Goal: Task Accomplishment & Management: Manage account settings

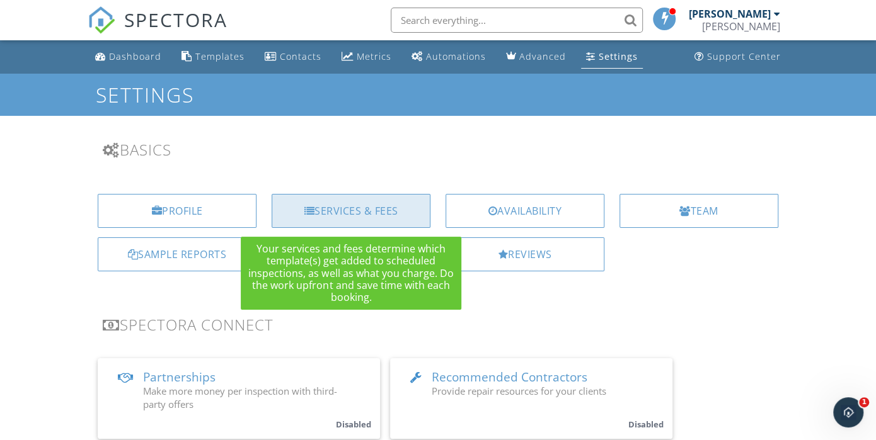
click at [354, 207] on div "Services & Fees" at bounding box center [351, 211] width 159 height 34
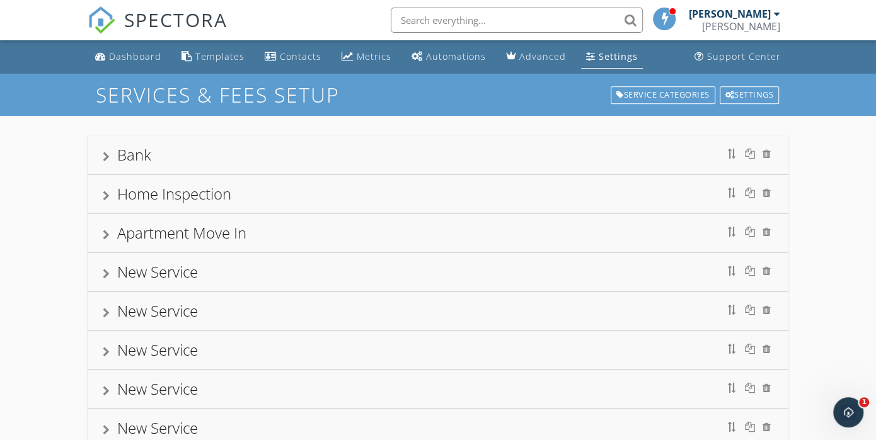
click at [244, 197] on div "Home Inspection" at bounding box center [438, 194] width 670 height 23
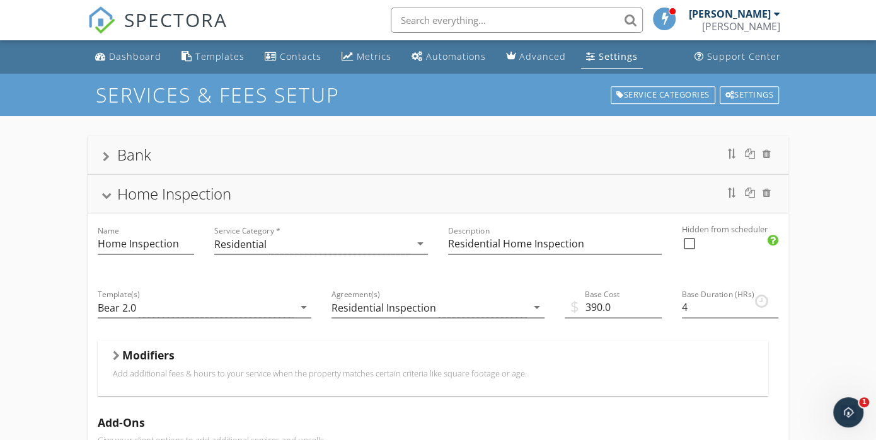
click at [163, 357] on h5 "Modifiers" at bounding box center [148, 355] width 52 height 13
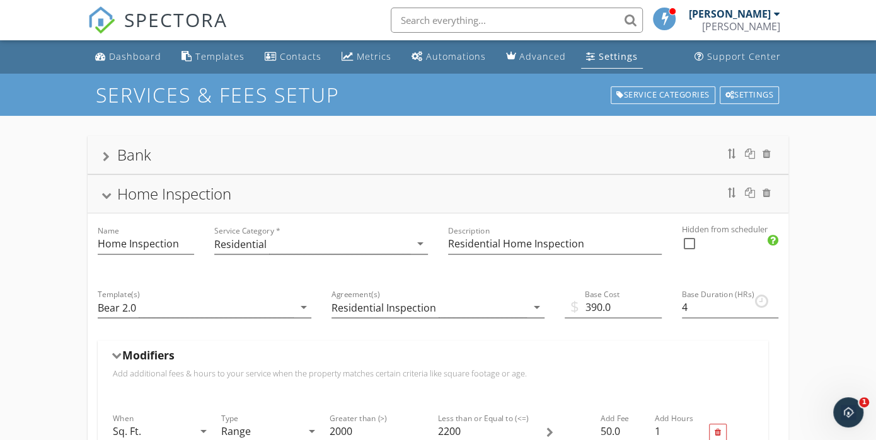
click at [163, 357] on h5 "Modifiers" at bounding box center [148, 355] width 52 height 13
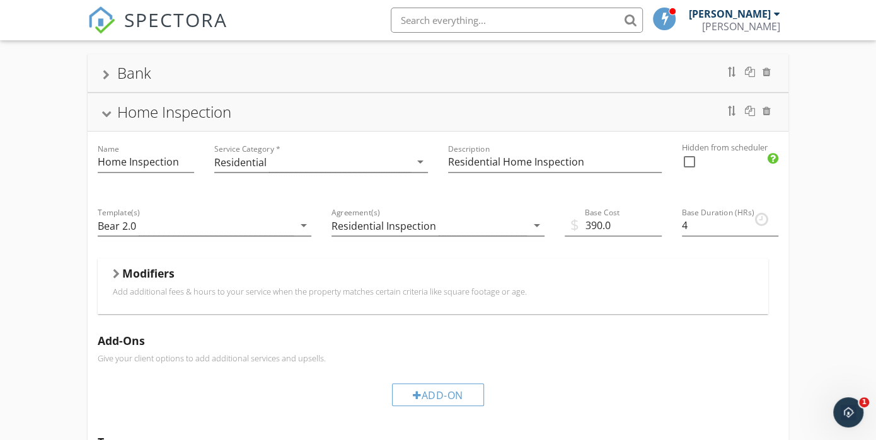
scroll to position [85, 0]
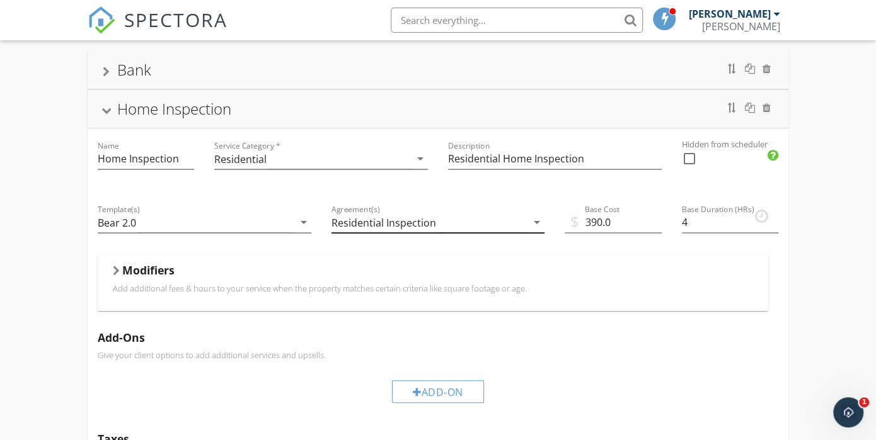
click at [534, 219] on icon "arrow_drop_down" at bounding box center [536, 222] width 15 height 15
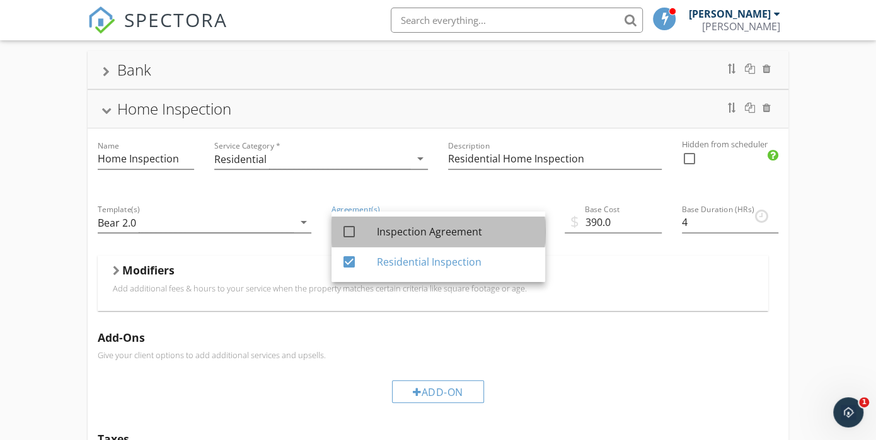
click at [403, 229] on div "Inspection Agreement" at bounding box center [456, 231] width 158 height 15
checkbox input "true"
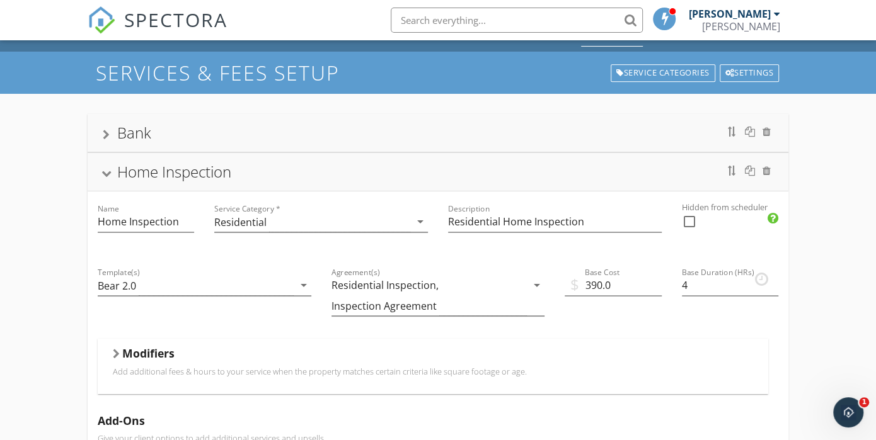
scroll to position [0, 0]
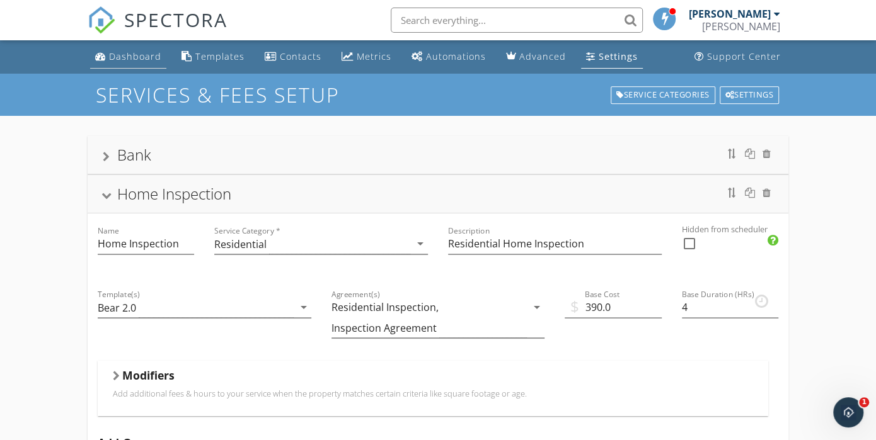
click at [142, 54] on div "Dashboard" at bounding box center [135, 56] width 52 height 12
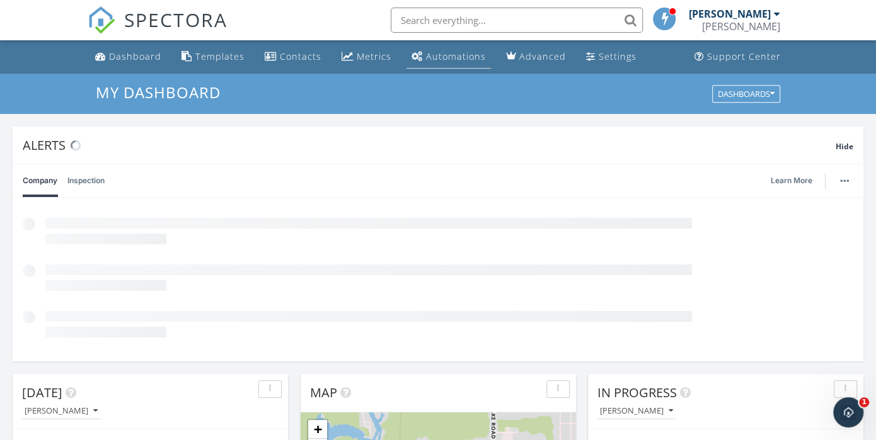
click at [457, 54] on div "Automations" at bounding box center [456, 56] width 60 height 12
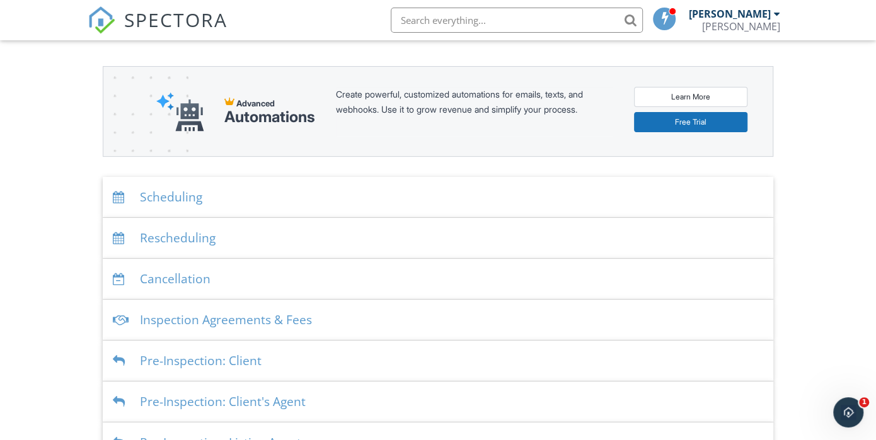
click at [304, 197] on div "Scheduling" at bounding box center [438, 197] width 670 height 41
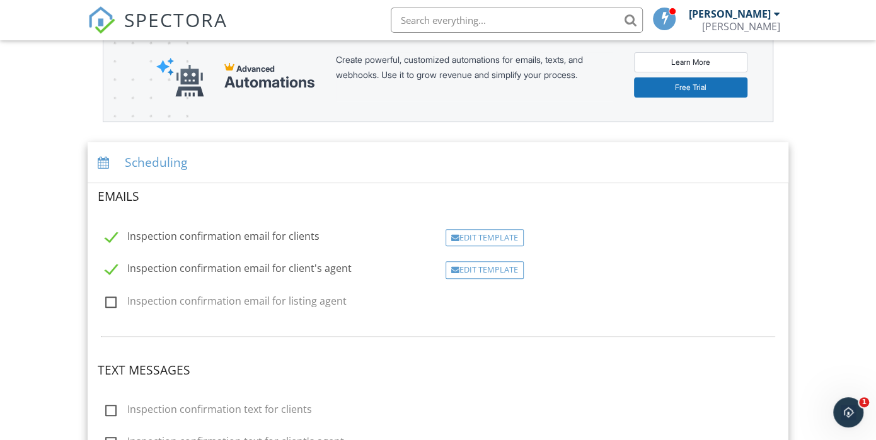
scroll to position [189, 0]
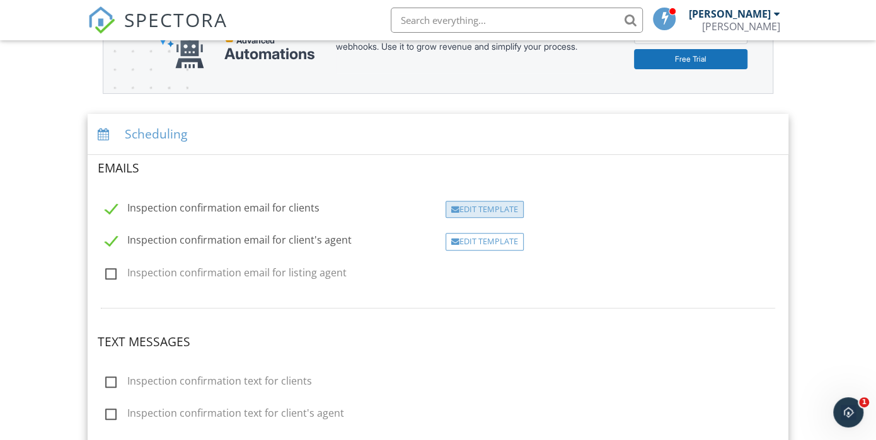
click at [461, 206] on div "Edit Template" at bounding box center [485, 210] width 78 height 18
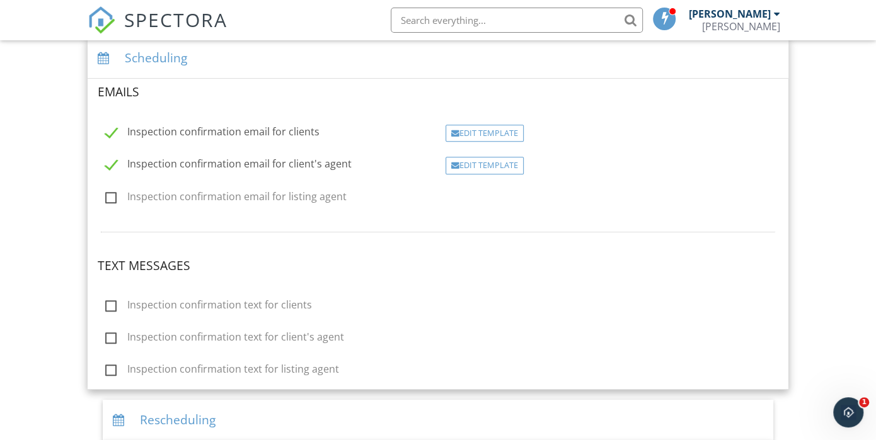
click at [116, 302] on label "Inspection confirmation text for clients" at bounding box center [208, 307] width 207 height 16
click at [106, 303] on input "Inspection confirmation text for clients" at bounding box center [102, 307] width 8 height 8
checkbox input "true"
click at [500, 306] on div "Edit Template" at bounding box center [485, 307] width 78 height 18
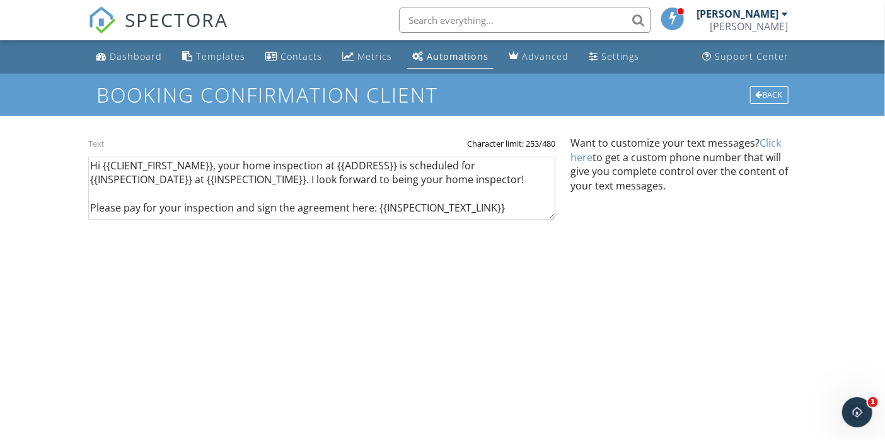
click at [471, 58] on div "Automations" at bounding box center [458, 56] width 62 height 12
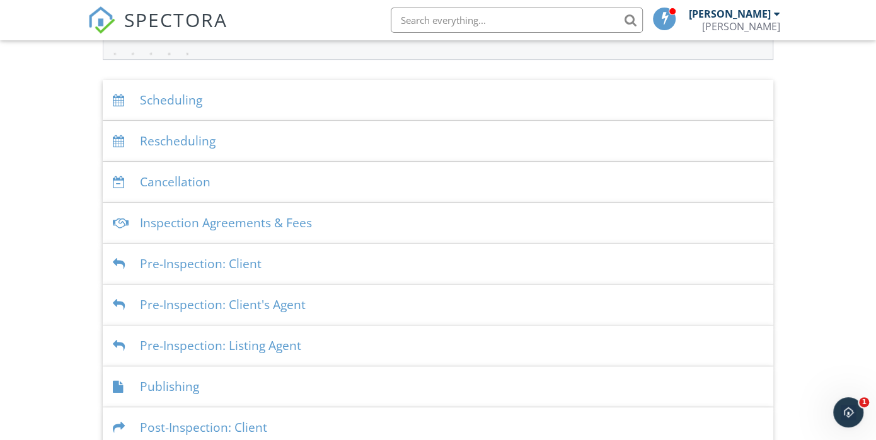
scroll to position [252, 0]
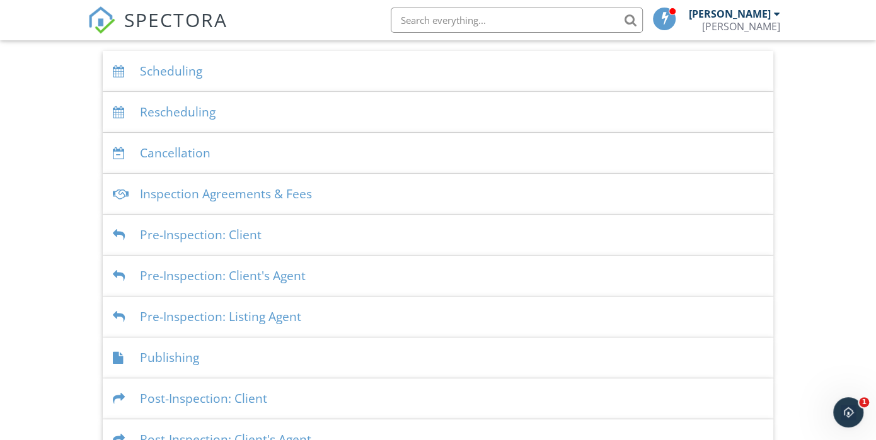
click at [372, 191] on div "Inspection Agreements & Fees" at bounding box center [438, 194] width 670 height 41
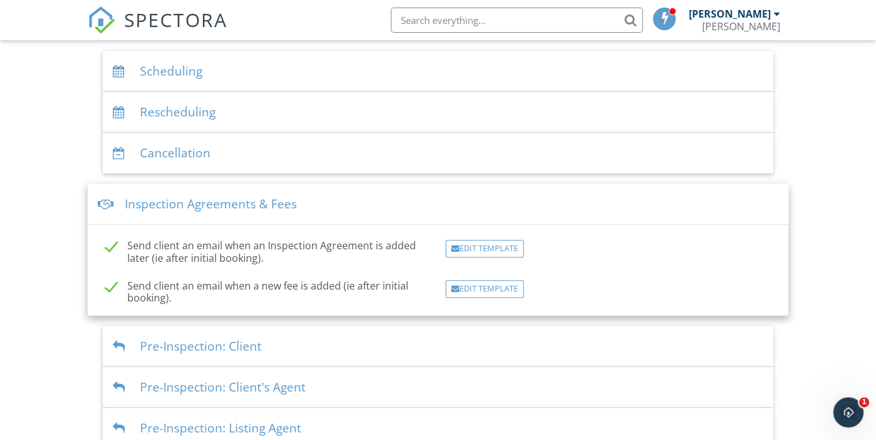
click at [372, 191] on div "Inspection Agreements & Fees" at bounding box center [438, 204] width 701 height 41
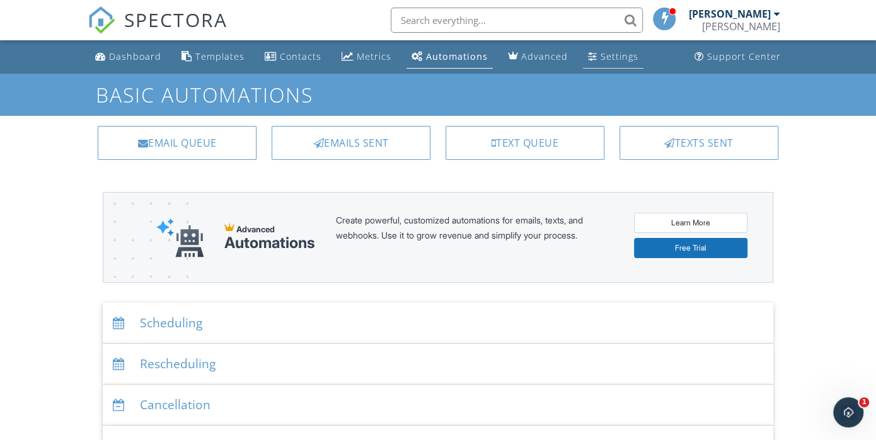
click at [608, 49] on link "Settings" at bounding box center [613, 56] width 60 height 23
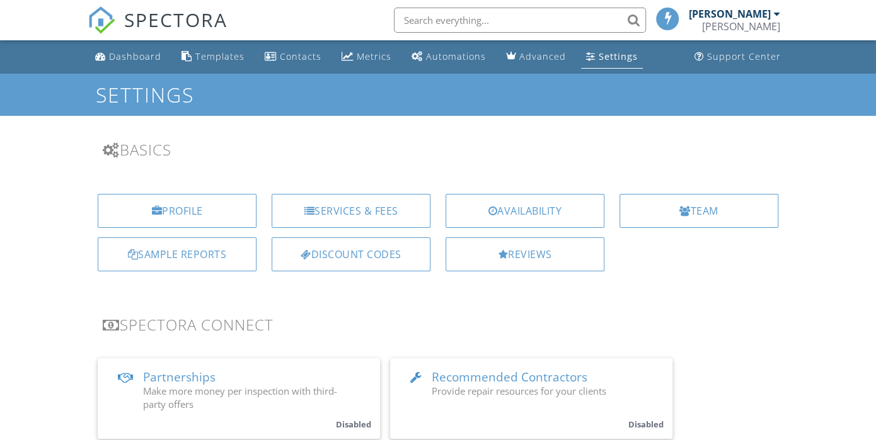
click at [382, 215] on div "Services & Fees" at bounding box center [351, 211] width 159 height 34
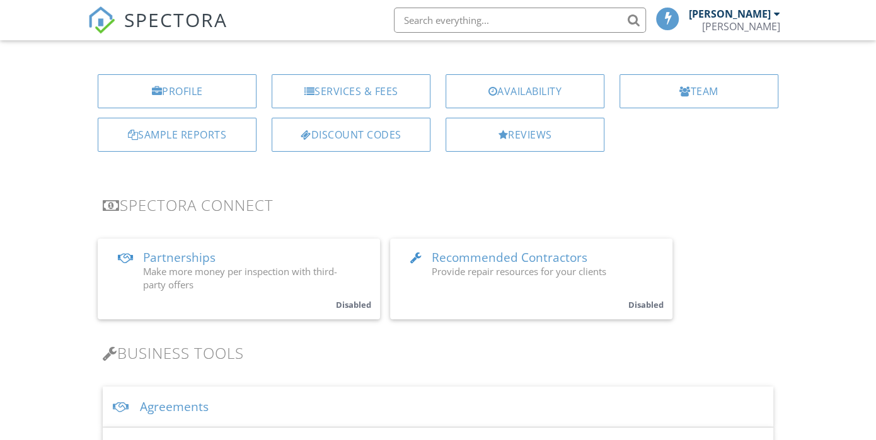
scroll to position [126, 0]
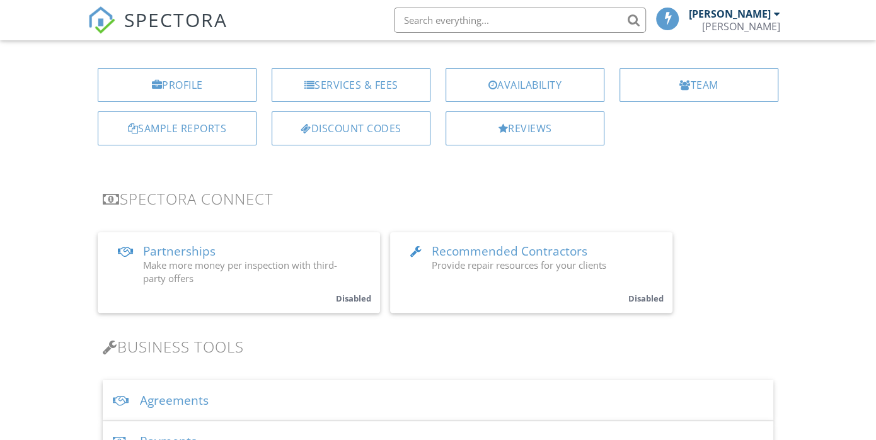
click at [520, 248] on span "Recommended Contractors" at bounding box center [510, 251] width 156 height 16
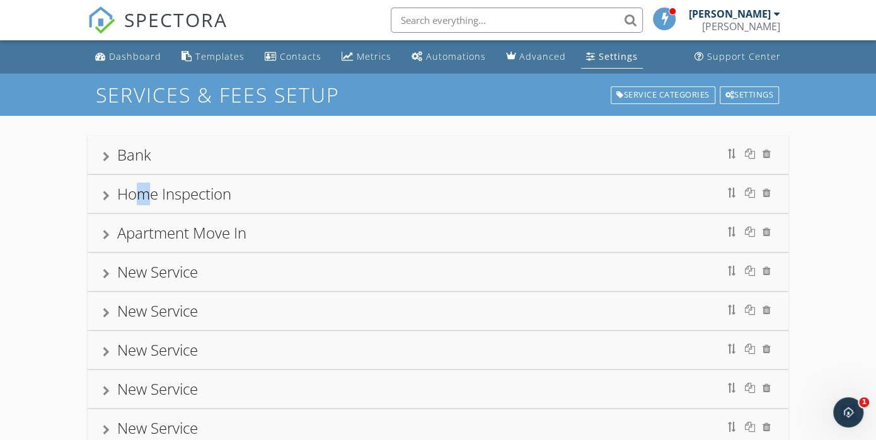
drag, startPoint x: 165, startPoint y: 197, endPoint x: 147, endPoint y: 195, distance: 17.7
click at [144, 196] on div "Home Inspection" at bounding box center [174, 193] width 114 height 21
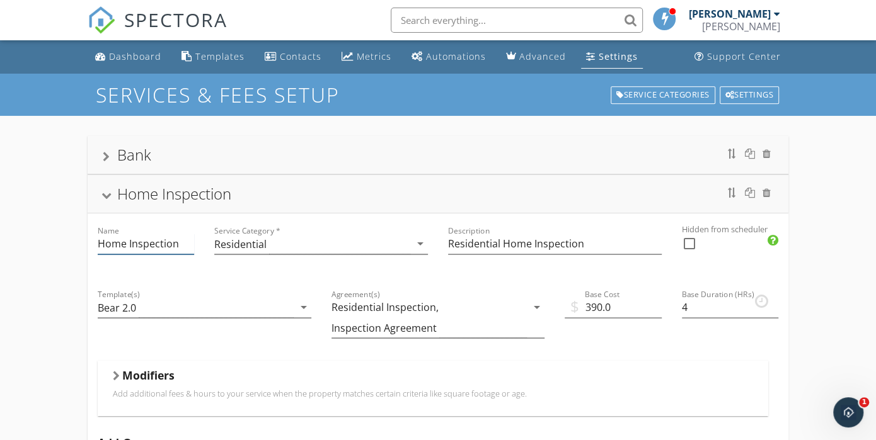
drag, startPoint x: 147, startPoint y: 195, endPoint x: 181, endPoint y: 245, distance: 59.9
click at [181, 245] on input "Home Inspection" at bounding box center [146, 244] width 96 height 21
click at [97, 242] on div "Name Home Inspection" at bounding box center [146, 246] width 117 height 64
click at [98, 243] on input "Home Inspection" at bounding box center [146, 244] width 96 height 21
type input "Residential Home Inspection"
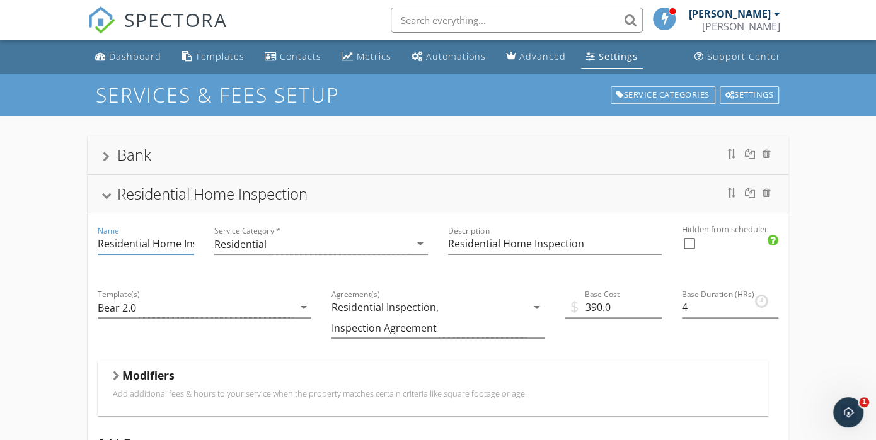
click at [247, 356] on div "Template(s) Bear 2.0 arrow_drop_down" at bounding box center [205, 319] width 234 height 84
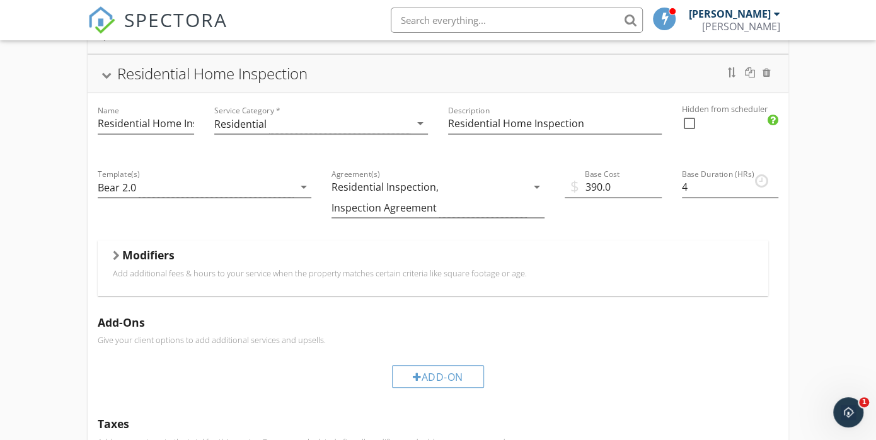
scroll to position [126, 0]
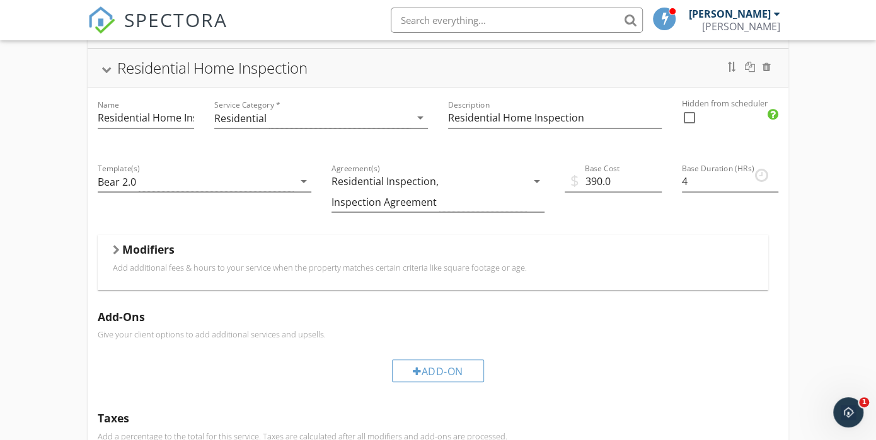
click at [116, 250] on div at bounding box center [116, 250] width 7 height 10
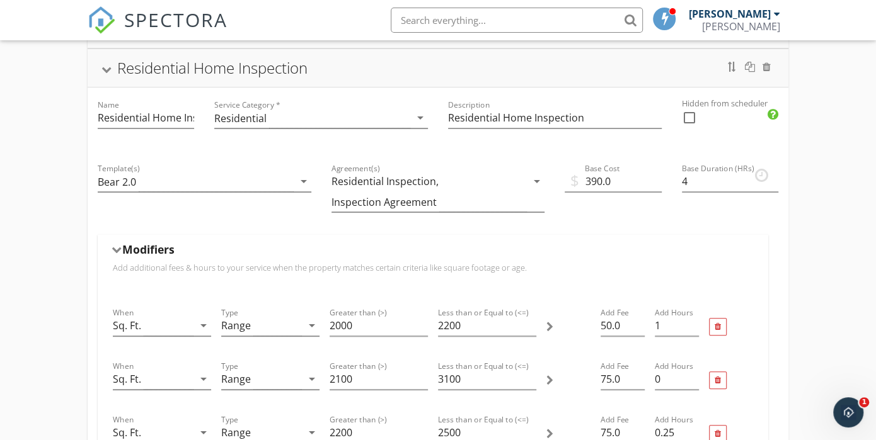
click at [116, 251] on div at bounding box center [117, 250] width 10 height 7
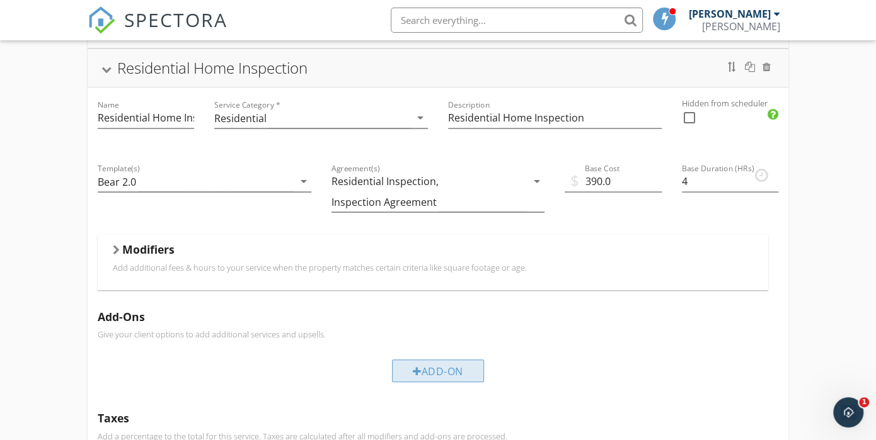
click at [424, 368] on div "Add-On" at bounding box center [438, 371] width 92 height 23
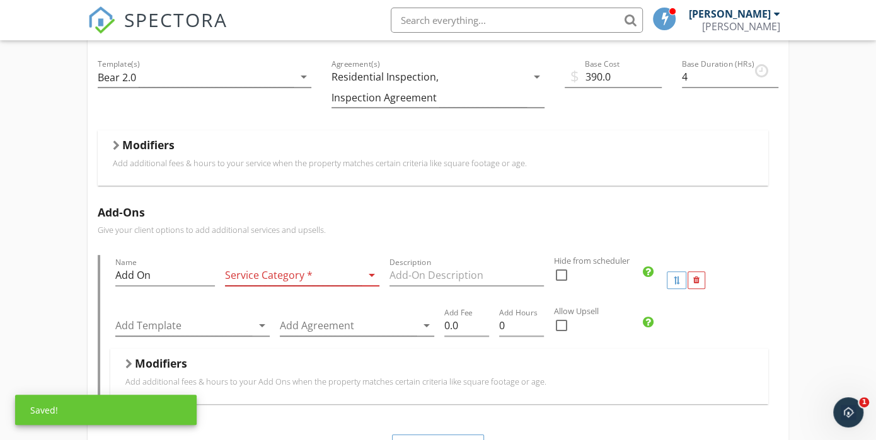
scroll to position [252, 0]
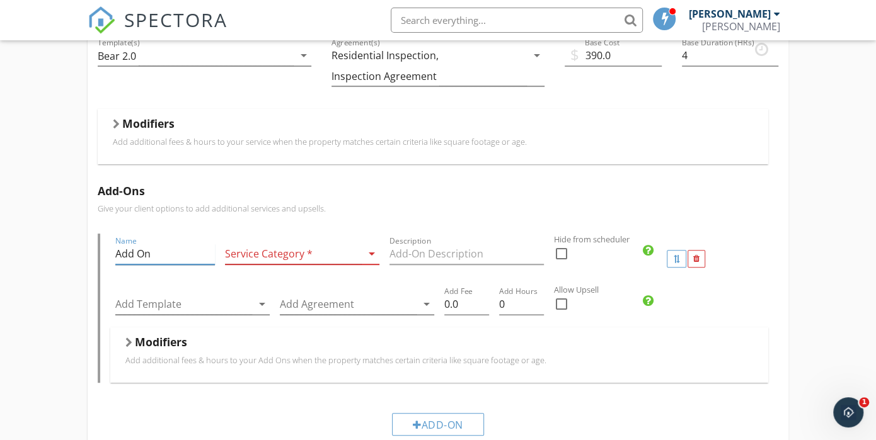
click at [171, 257] on input "Add On" at bounding box center [165, 254] width 100 height 21
type input "A"
type input "S"
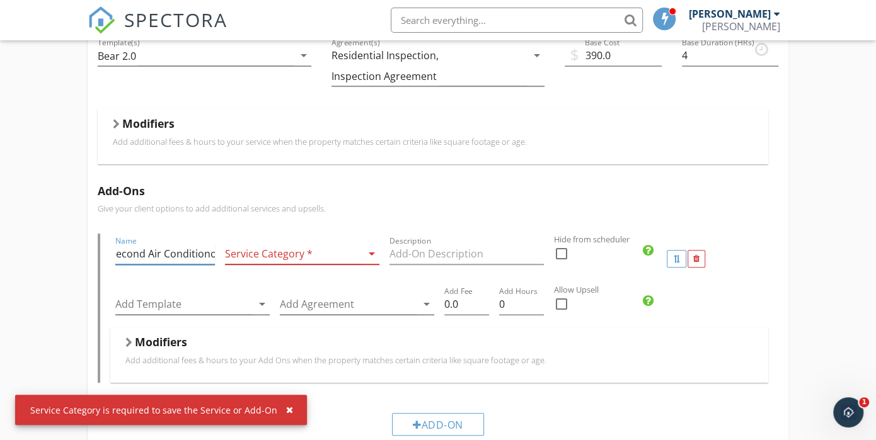
scroll to position [0, 8]
click at [371, 251] on icon "arrow_drop_down" at bounding box center [371, 253] width 15 height 15
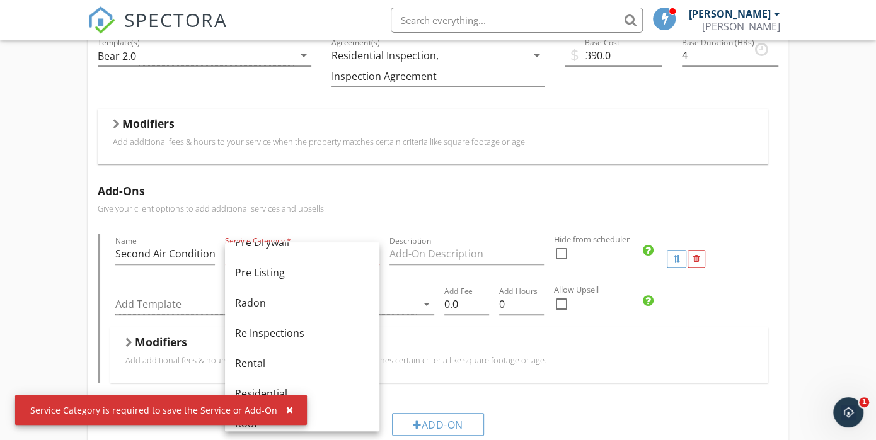
scroll to position [567, 0]
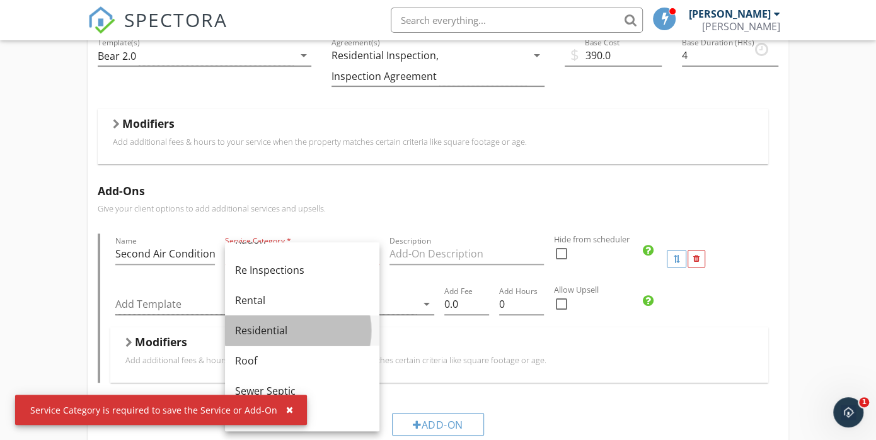
click at [311, 331] on div "Residential" at bounding box center [302, 330] width 134 height 15
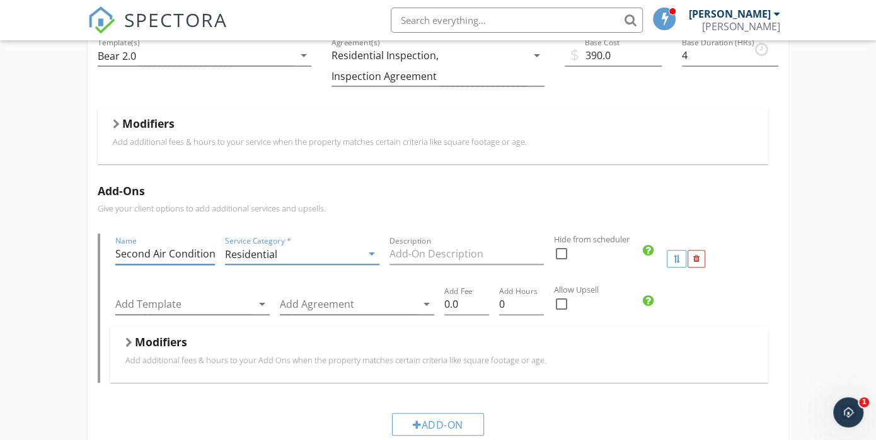
click at [213, 253] on input "Second Air Conditioner" at bounding box center [165, 254] width 100 height 21
type input "Second A/C"
click at [474, 251] on input "Description" at bounding box center [466, 254] width 154 height 21
type input "Second Air Conditioner"
click at [260, 301] on icon "arrow_drop_down" at bounding box center [262, 304] width 15 height 15
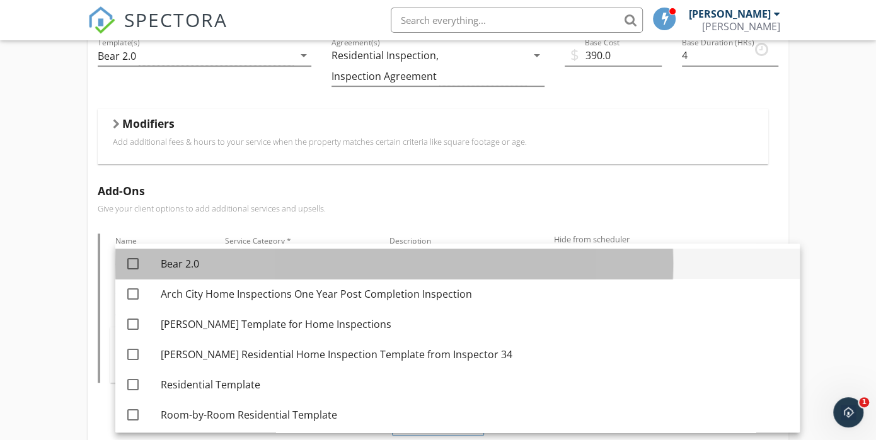
click at [233, 261] on div "Bear 2.0" at bounding box center [475, 263] width 629 height 15
checkbox input "true"
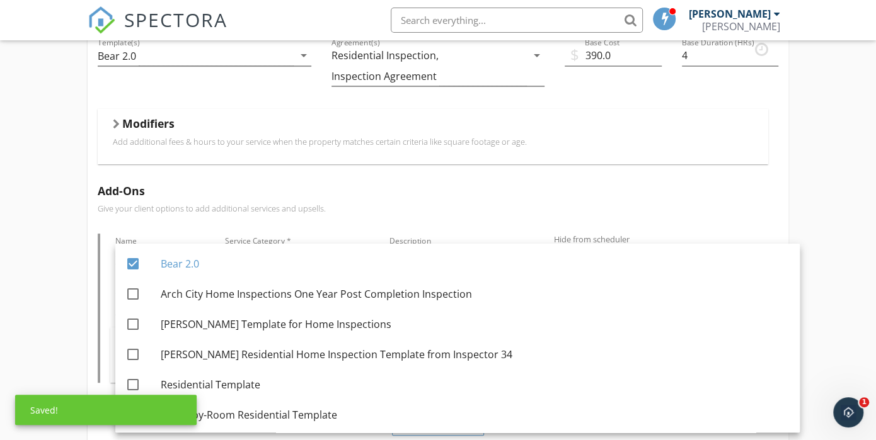
click at [104, 287] on div "Name Second A/C Service Category * Residential arrow_drop_down Description Seco…" at bounding box center [438, 308] width 681 height 149
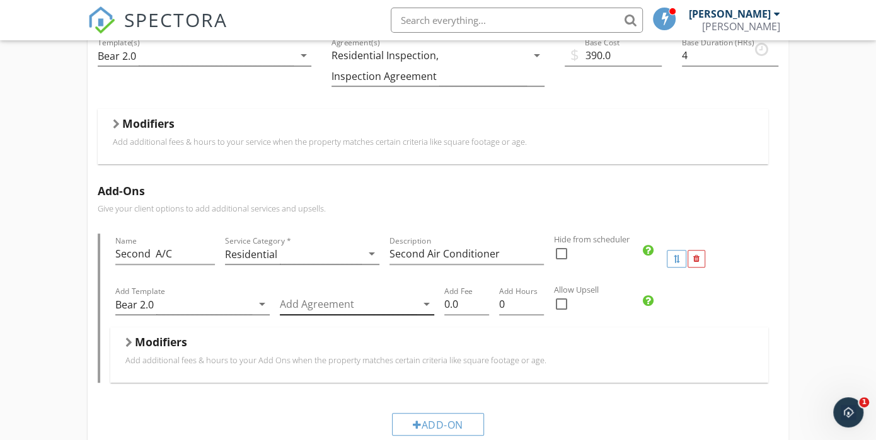
click at [427, 304] on icon "arrow_drop_down" at bounding box center [426, 304] width 15 height 15
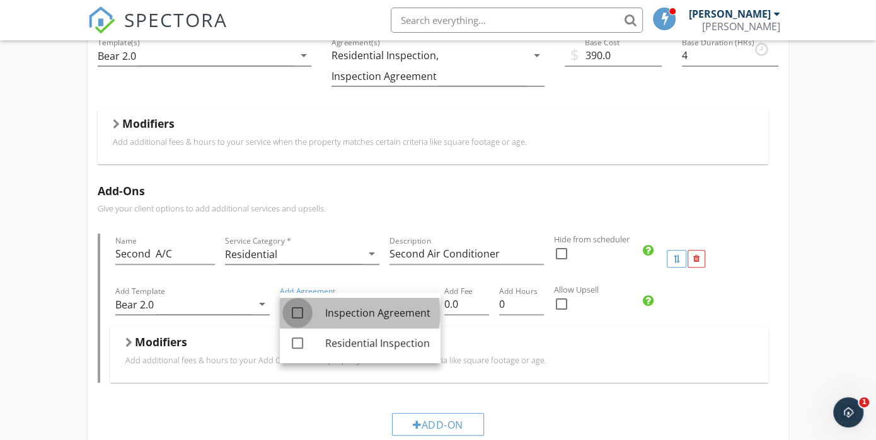
click at [296, 314] on div at bounding box center [297, 312] width 21 height 21
checkbox input "true"
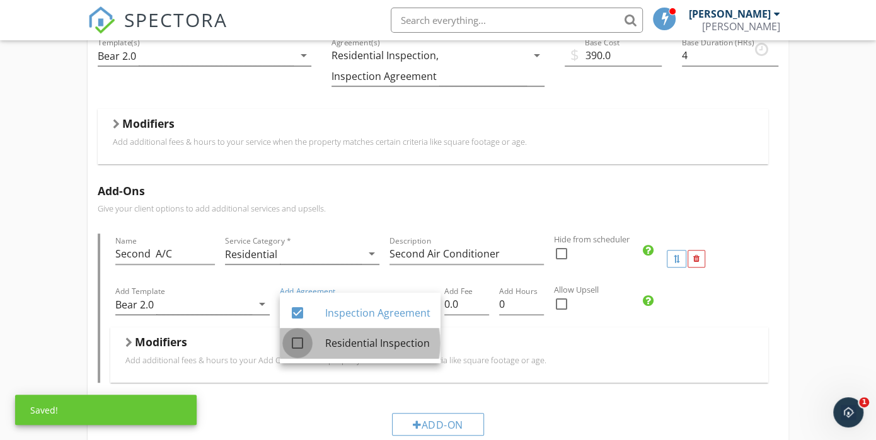
click at [297, 347] on div at bounding box center [297, 343] width 21 height 21
checkbox input "true"
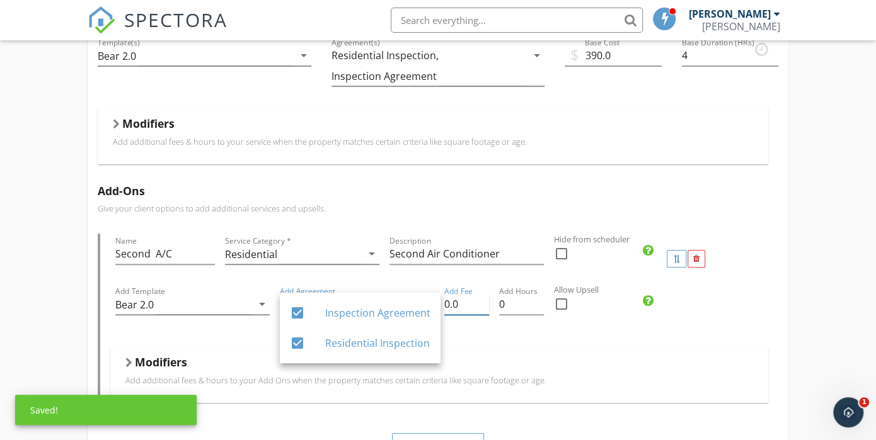
click at [467, 305] on input "0.0" at bounding box center [466, 304] width 45 height 21
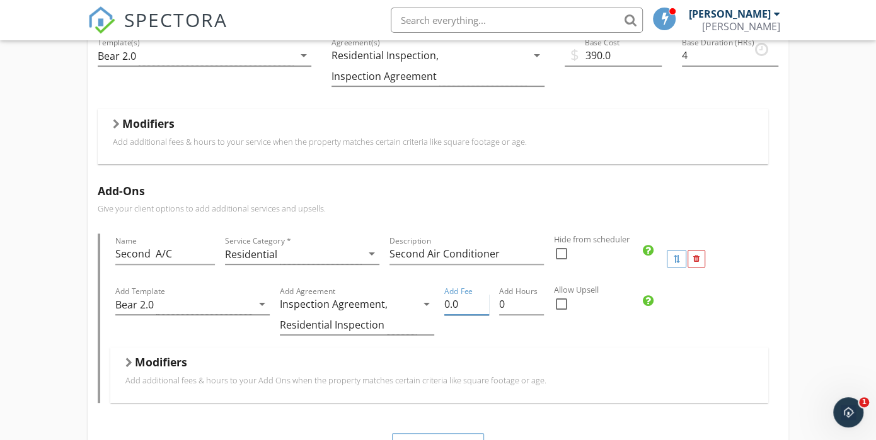
type input "0"
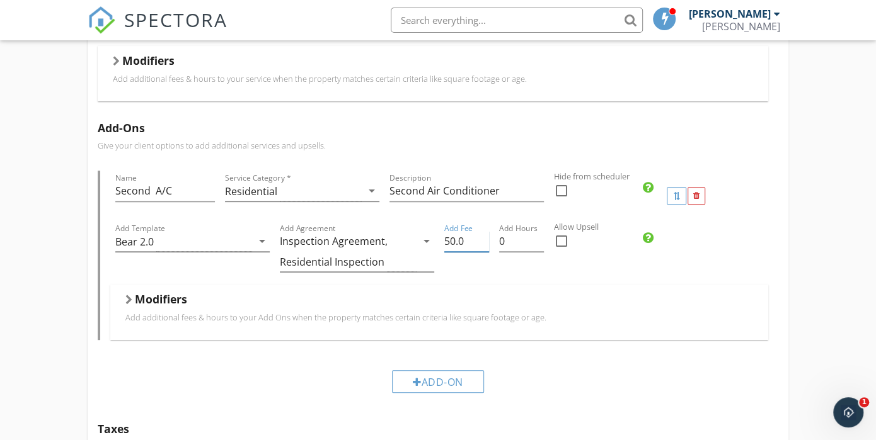
type input "50.0"
drag, startPoint x: 27, startPoint y: 245, endPoint x: 31, endPoint y: 238, distance: 7.9
click at [27, 243] on div "Bank Residential Home Inspection Name Residential Home Inspection Service Categ…" at bounding box center [438, 346] width 876 height 1090
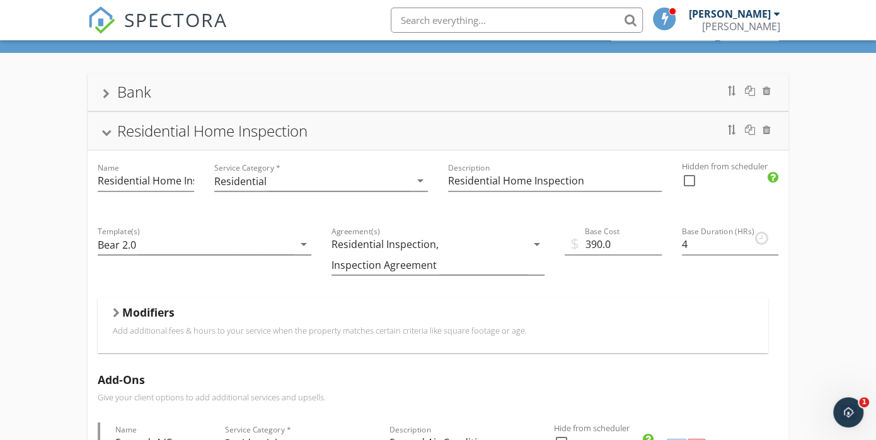
scroll to position [0, 0]
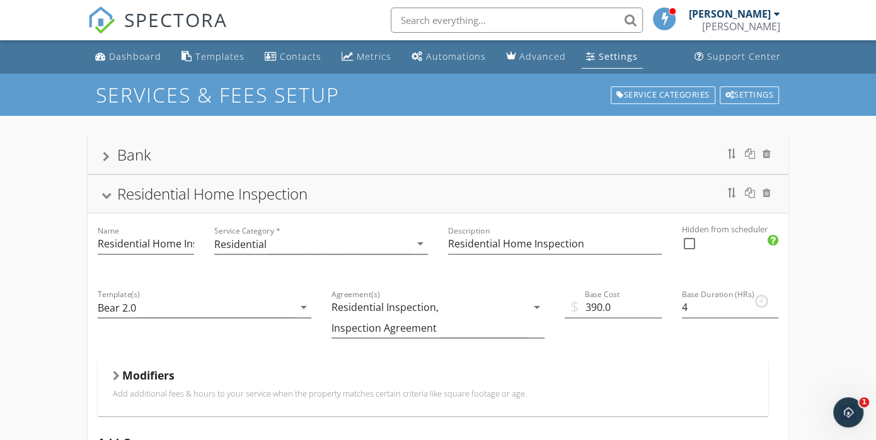
click at [110, 195] on div at bounding box center [106, 196] width 10 height 7
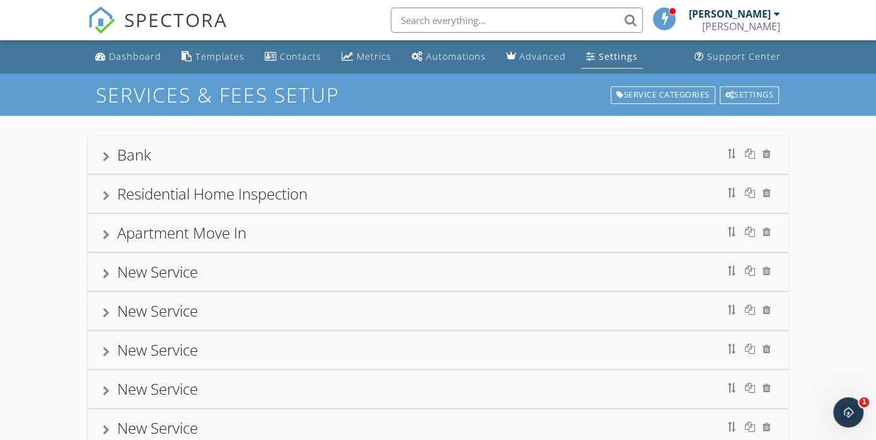
click at [108, 190] on div "Residential Home Inspection" at bounding box center [438, 194] width 670 height 23
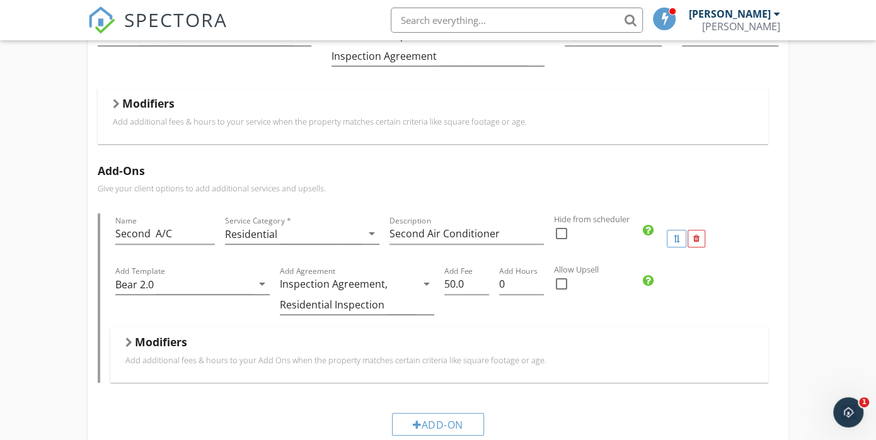
scroll to position [252, 0]
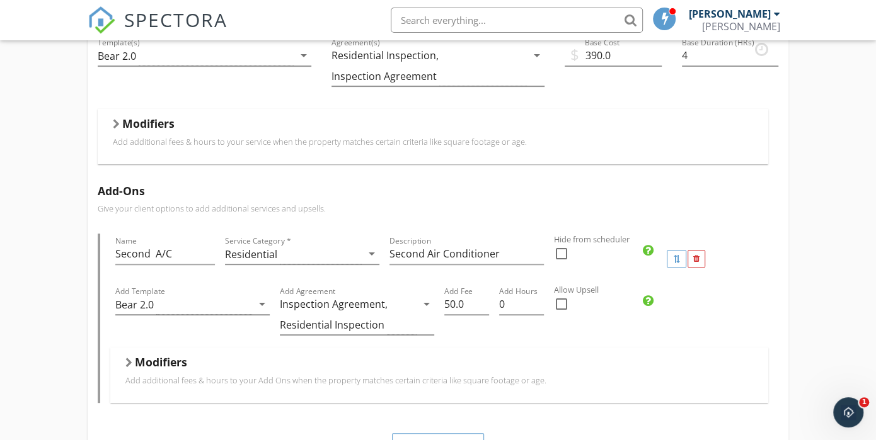
click at [130, 361] on div at bounding box center [128, 363] width 7 height 10
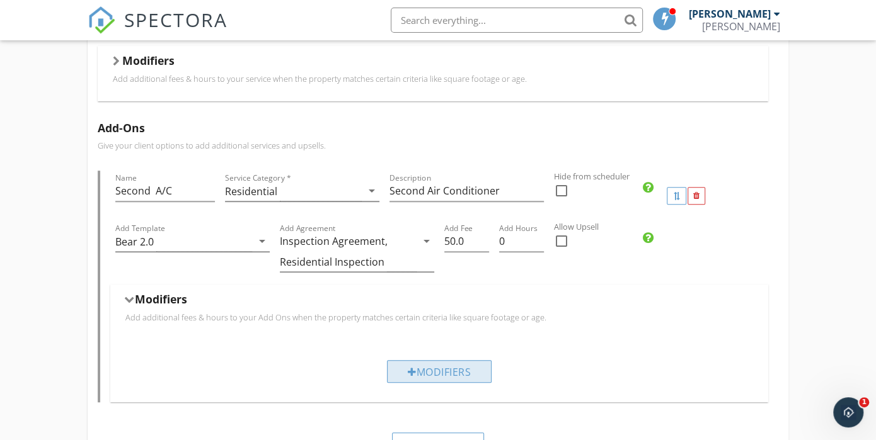
click at [449, 371] on div "Modifiers" at bounding box center [439, 371] width 105 height 23
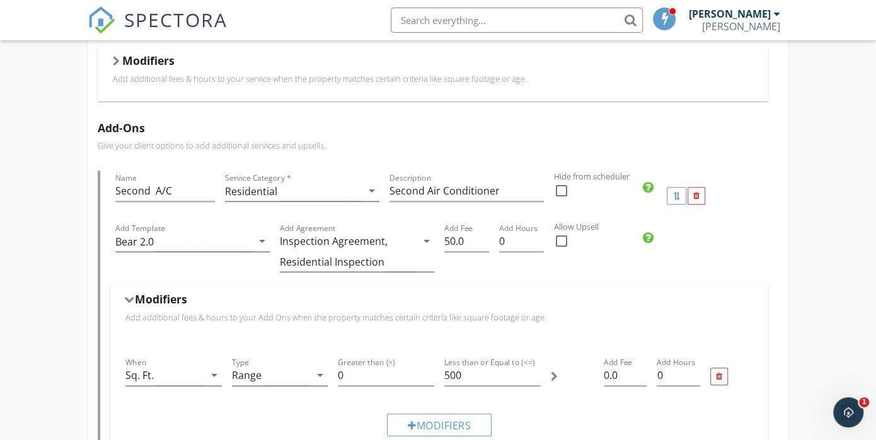
click at [129, 299] on div at bounding box center [129, 300] width 10 height 7
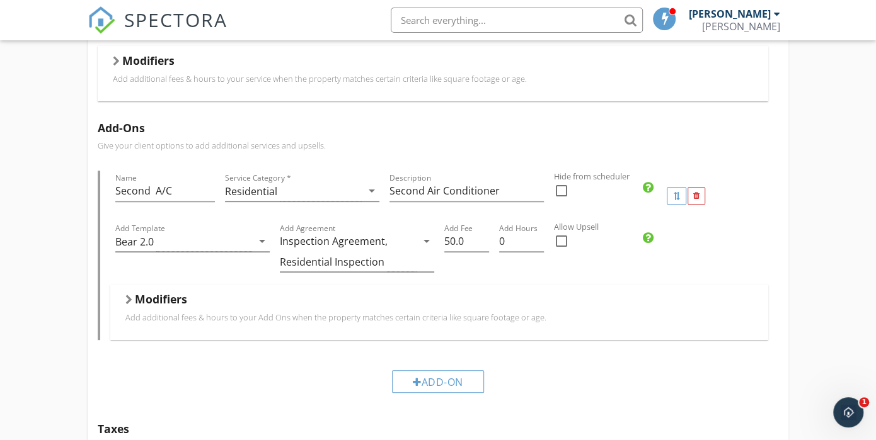
click at [130, 295] on div at bounding box center [128, 300] width 7 height 10
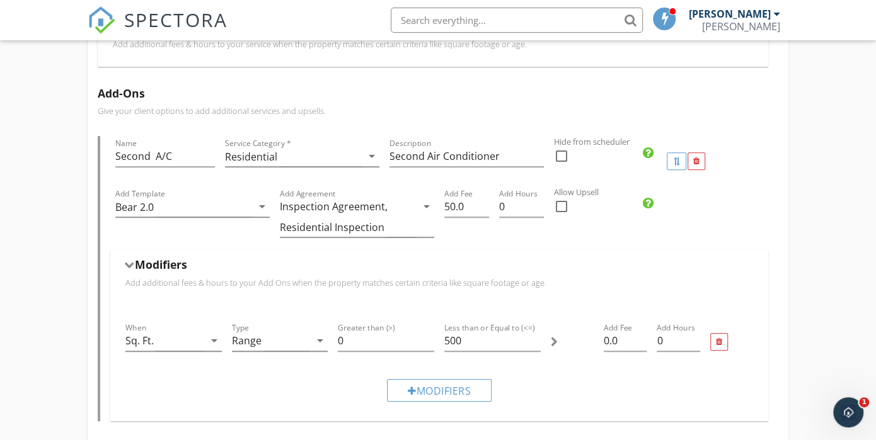
scroll to position [378, 0]
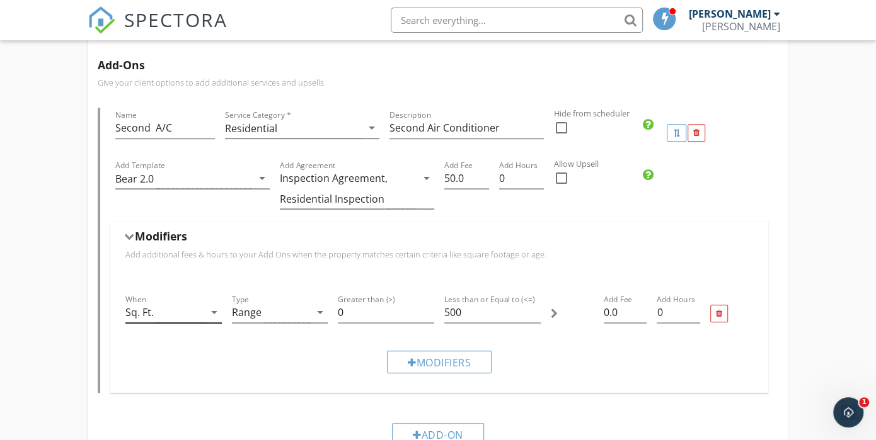
click at [214, 308] on icon "arrow_drop_down" at bounding box center [214, 312] width 15 height 15
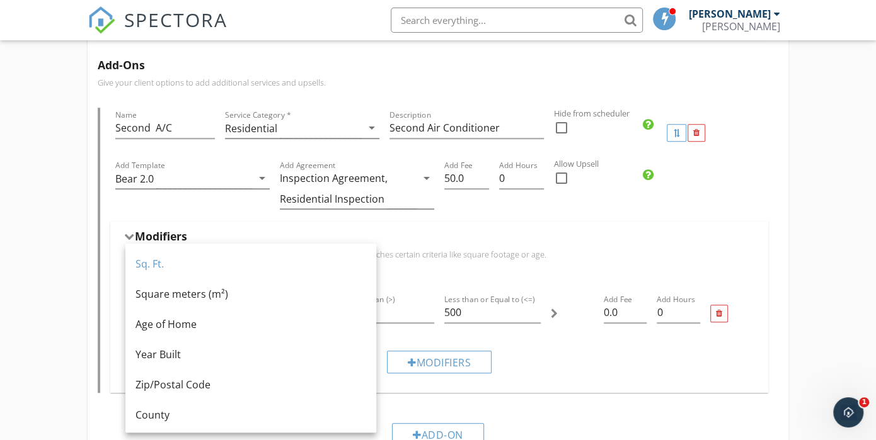
click at [129, 202] on div "Add Template Bear 2.0 arrow_drop_down" at bounding box center [192, 190] width 164 height 64
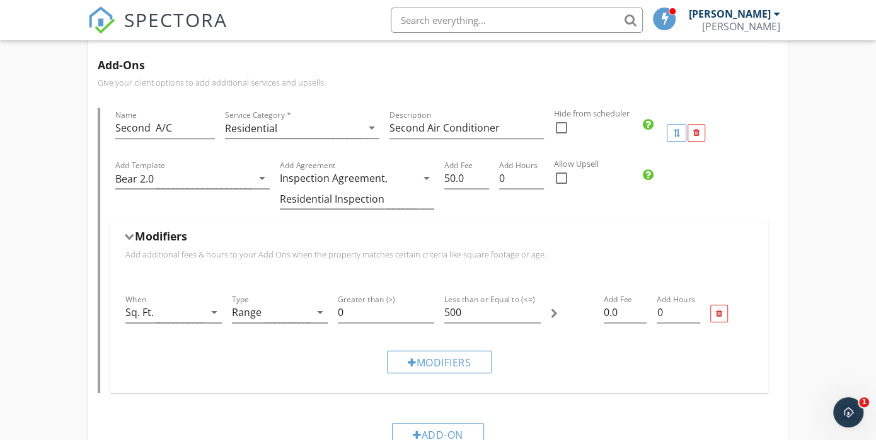
click at [130, 234] on div at bounding box center [129, 237] width 10 height 7
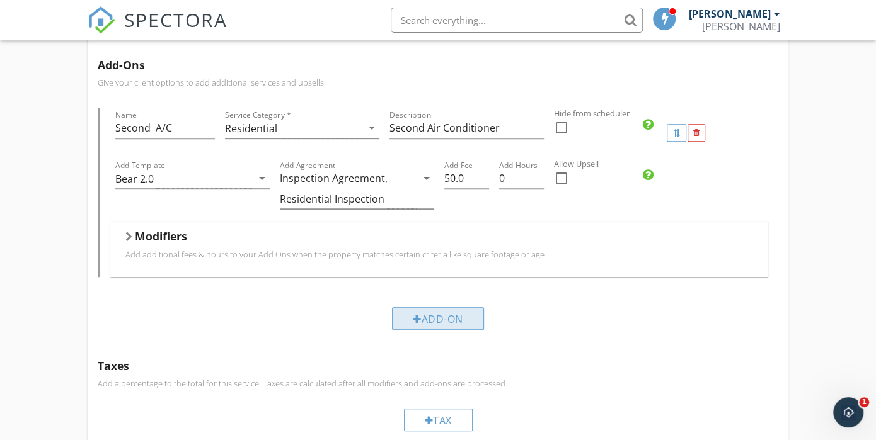
click at [451, 319] on div "Add-On" at bounding box center [438, 319] width 92 height 23
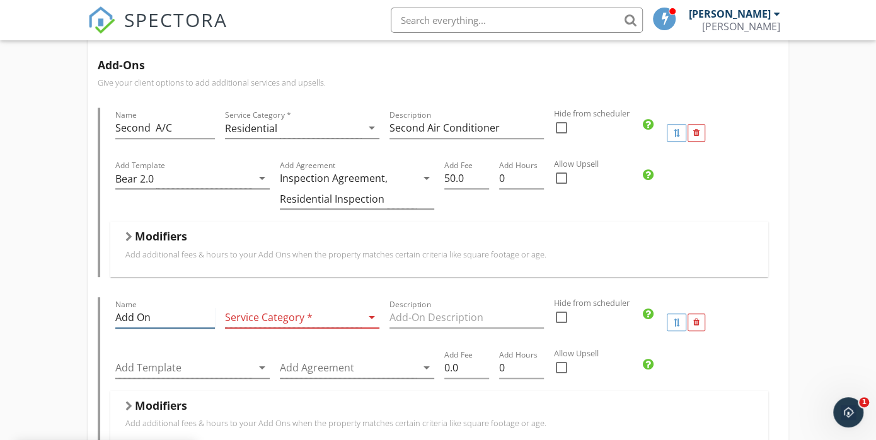
click at [181, 319] on input "Add On" at bounding box center [165, 318] width 100 height 21
type input "A"
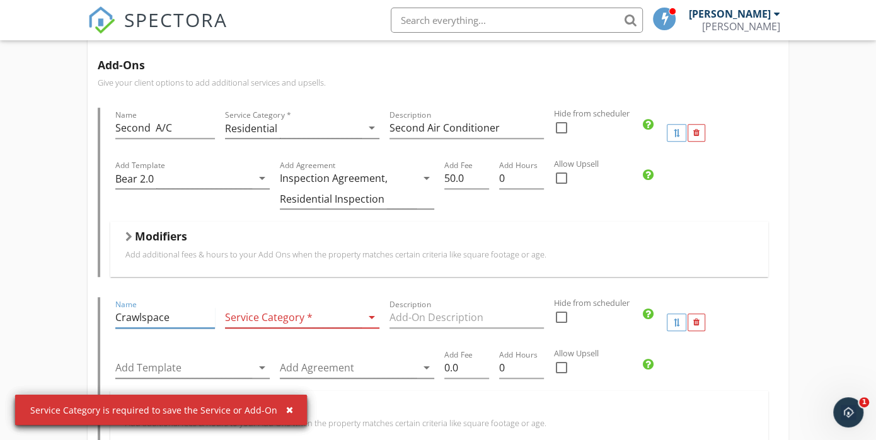
type input "Crawlspace"
click at [371, 314] on icon "arrow_drop_down" at bounding box center [371, 317] width 15 height 15
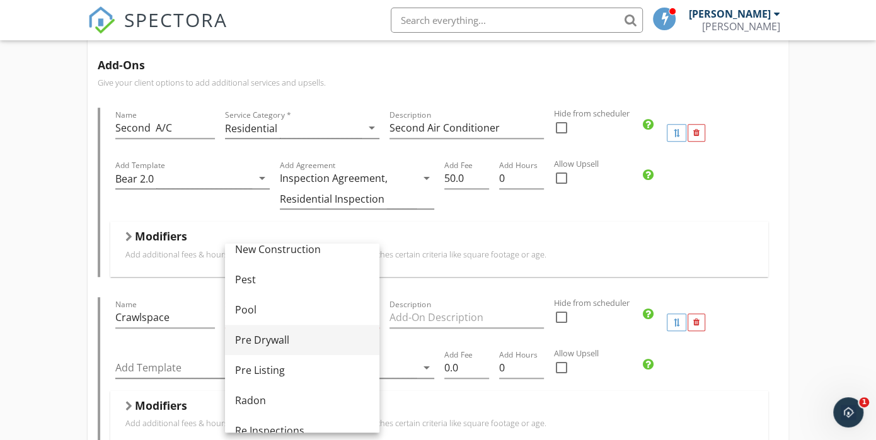
scroll to position [504, 0]
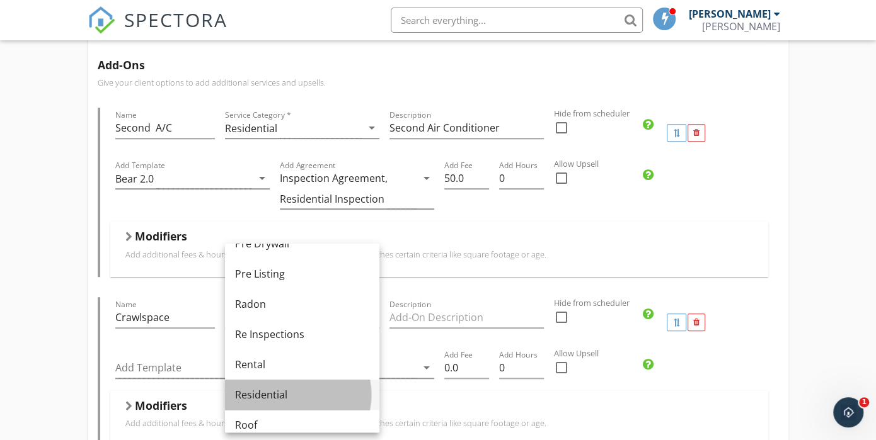
click at [255, 398] on div "Residential" at bounding box center [302, 395] width 134 height 15
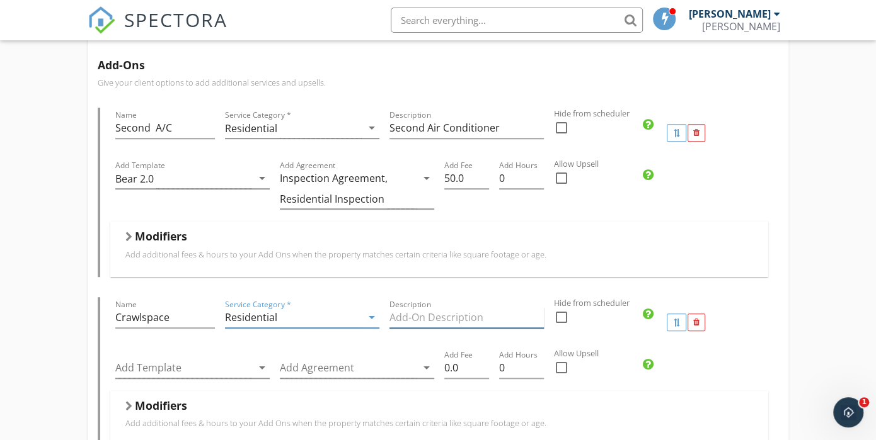
click at [500, 314] on input "Description" at bounding box center [466, 318] width 154 height 21
type input "Crawlspace"
click at [262, 365] on icon "arrow_drop_down" at bounding box center [262, 367] width 15 height 15
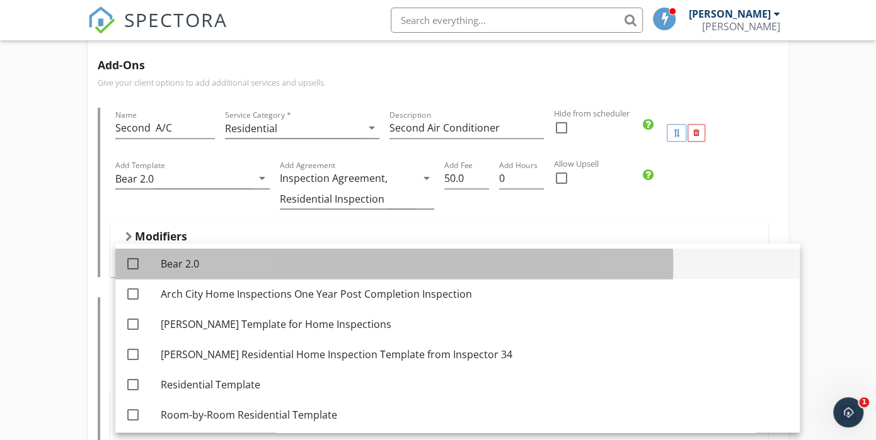
click at [194, 261] on div "Bear 2.0" at bounding box center [475, 263] width 629 height 15
checkbox input "true"
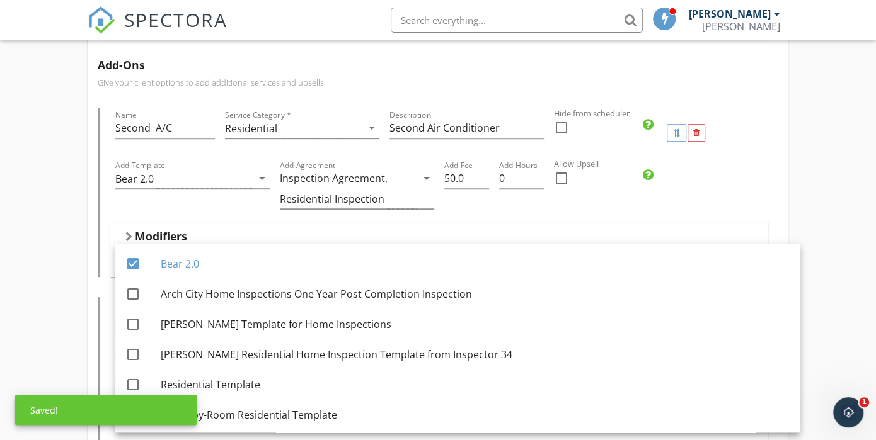
click at [106, 321] on div "Name Crawlspace Service Category * Residential arrow_drop_down Description Craw…" at bounding box center [438, 371] width 681 height 149
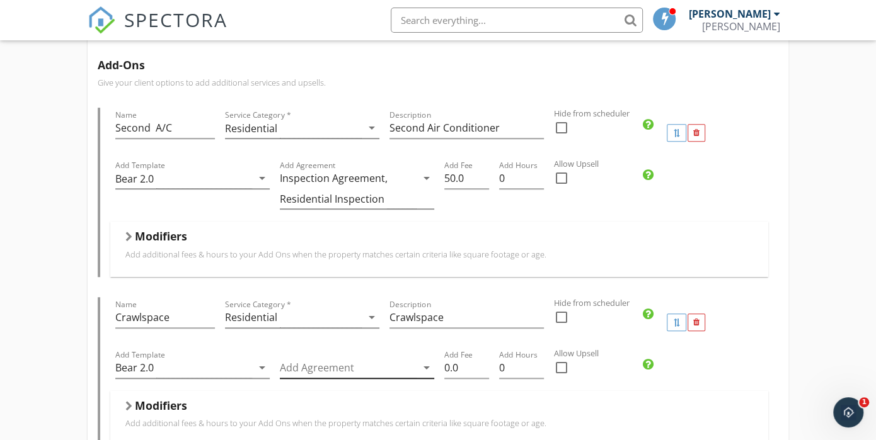
click at [425, 364] on icon "arrow_drop_down" at bounding box center [426, 367] width 15 height 15
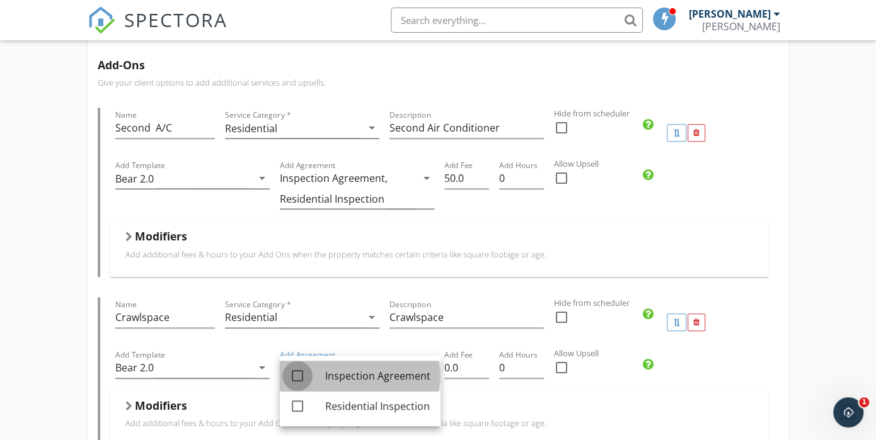
click at [301, 376] on div at bounding box center [297, 375] width 21 height 21
checkbox input "true"
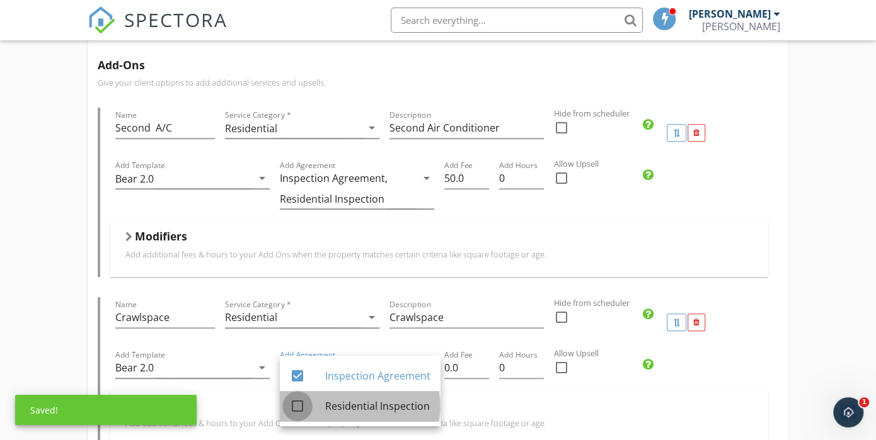
click at [299, 405] on div at bounding box center [297, 406] width 21 height 21
checkbox input "true"
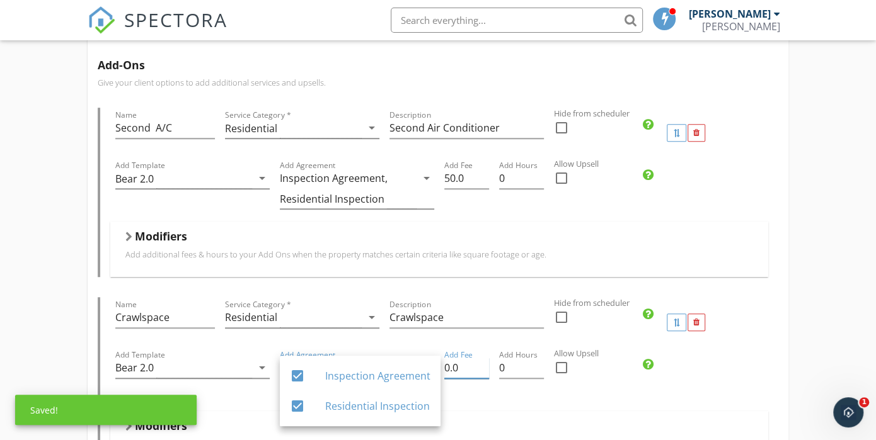
click at [474, 368] on input "0.0" at bounding box center [466, 368] width 45 height 21
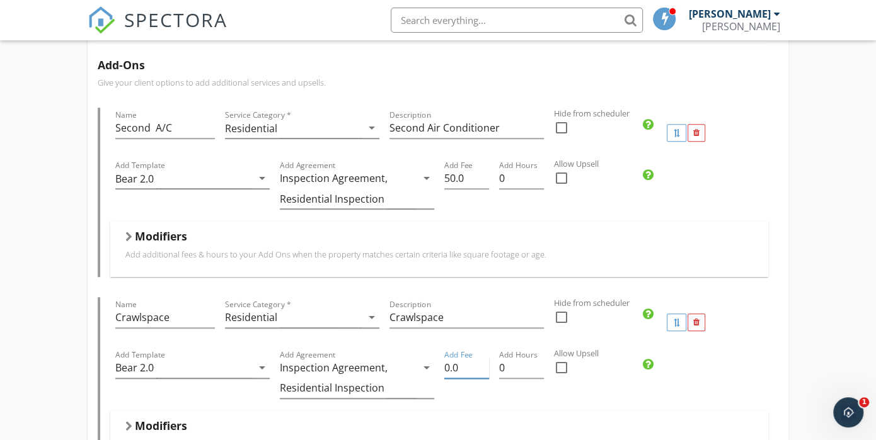
type input "0"
type input "75.0"
click at [510, 371] on input "0" at bounding box center [521, 368] width 45 height 21
click at [540, 362] on input "0.25" at bounding box center [521, 368] width 45 height 21
click at [540, 362] on input "0.5" at bounding box center [521, 368] width 45 height 21
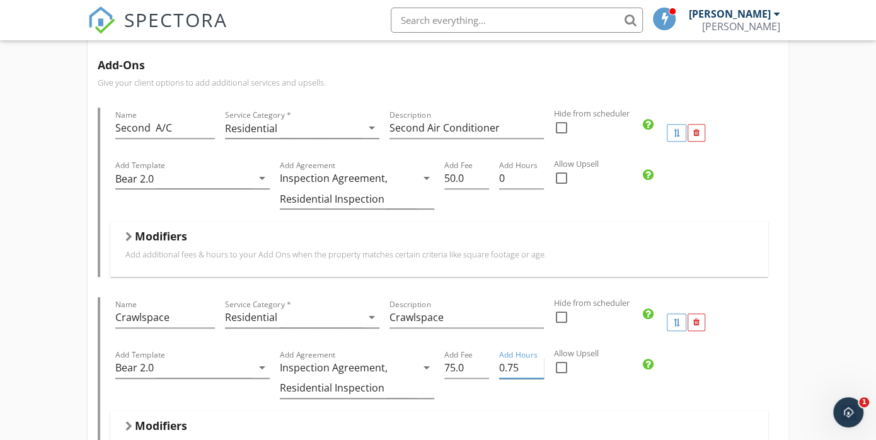
click at [540, 362] on input "0.75" at bounding box center [521, 368] width 45 height 21
click at [540, 362] on input "1" at bounding box center [521, 368] width 45 height 21
click at [540, 362] on input "1.25" at bounding box center [521, 368] width 45 height 21
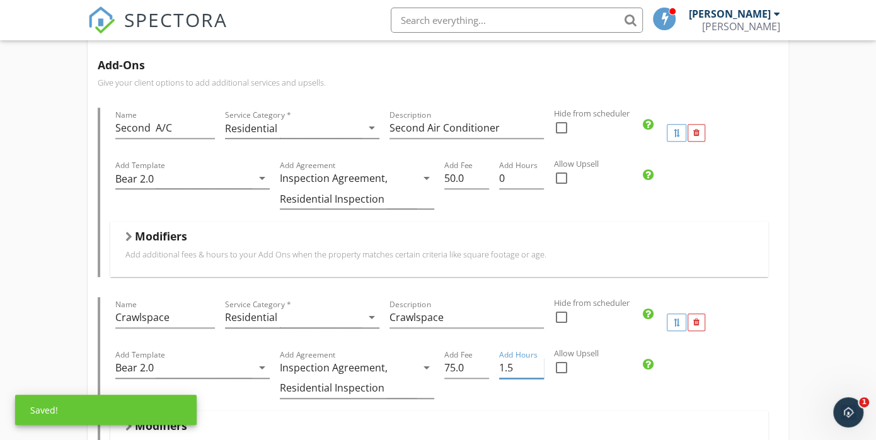
click at [540, 366] on input "1.5" at bounding box center [521, 368] width 45 height 21
click at [540, 370] on input "1.25" at bounding box center [521, 368] width 45 height 21
click at [540, 370] on input "1" at bounding box center [521, 368] width 45 height 21
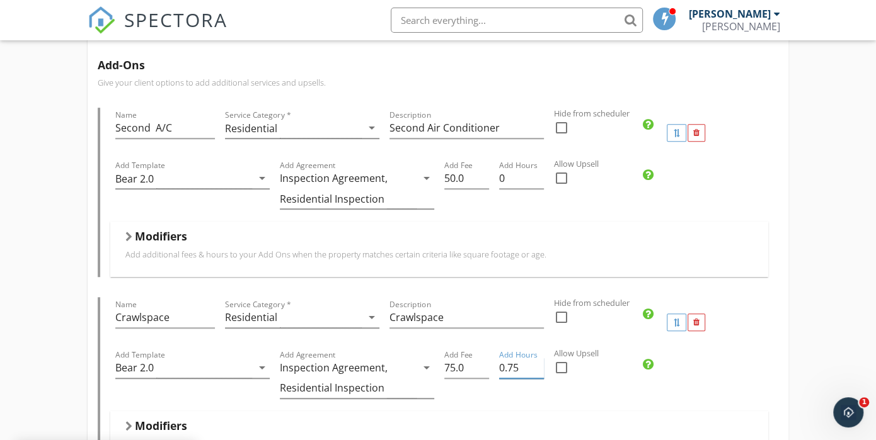
type input "0.75"
click at [540, 370] on input "0.75" at bounding box center [521, 368] width 45 height 21
click at [538, 175] on input "0.25" at bounding box center [521, 178] width 45 height 21
type input "0.5"
click at [538, 175] on input "0.5" at bounding box center [521, 178] width 45 height 21
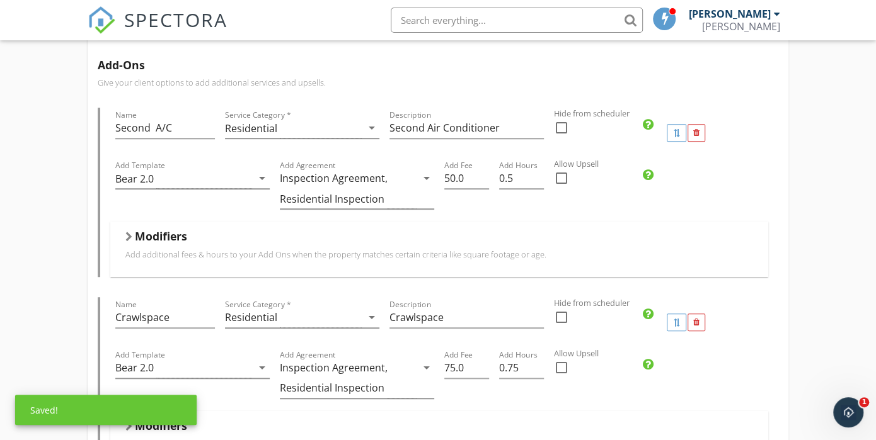
click at [545, 229] on div "Modifiers" at bounding box center [439, 239] width 628 height 20
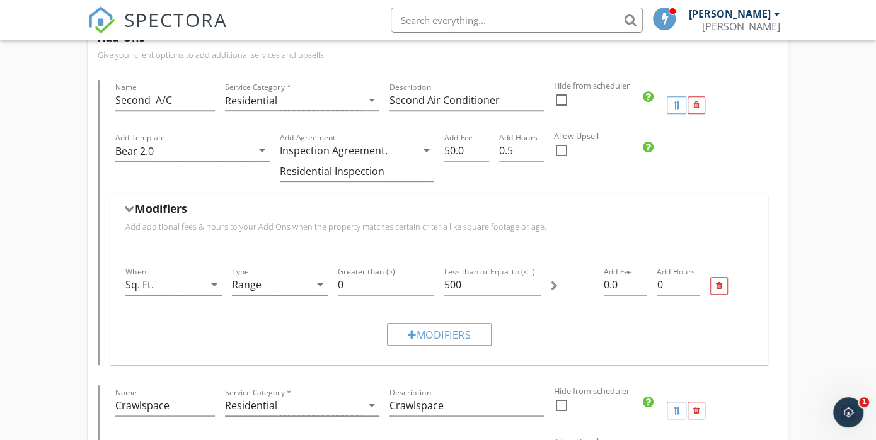
scroll to position [378, 0]
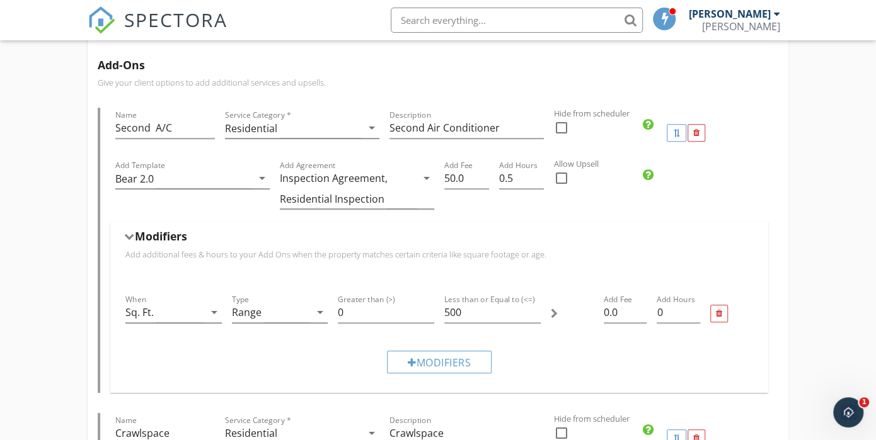
click at [130, 241] on div "Modifiers" at bounding box center [439, 239] width 628 height 20
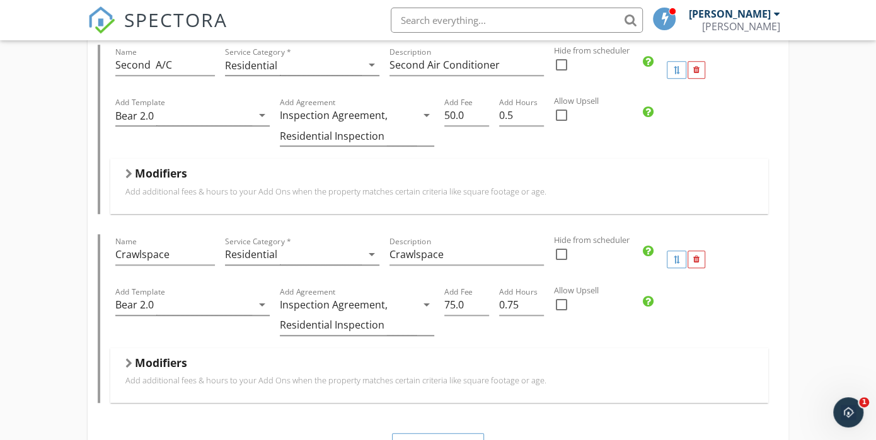
scroll to position [504, 0]
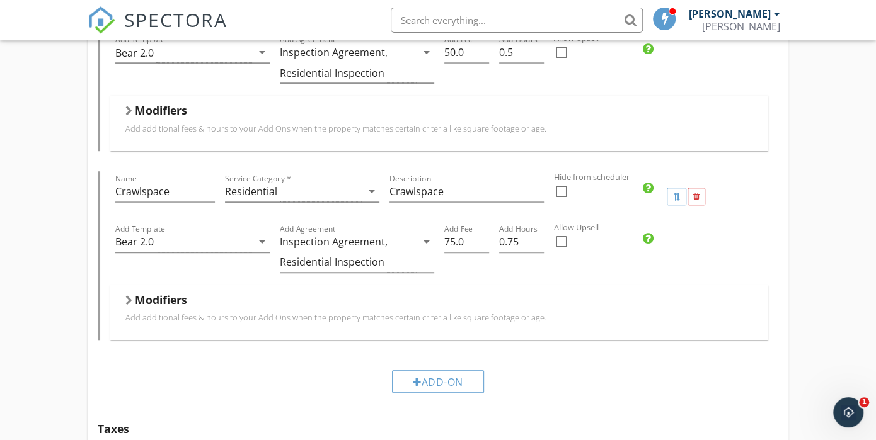
click at [57, 89] on div "Bank Residential Home Inspection Name Residential Home Inspection Service Categ…" at bounding box center [438, 252] width 876 height 1280
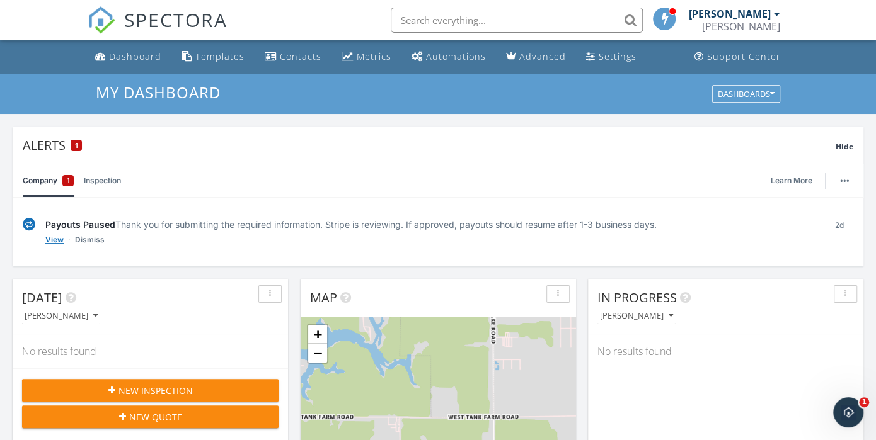
click at [55, 240] on link "View" at bounding box center [54, 240] width 18 height 13
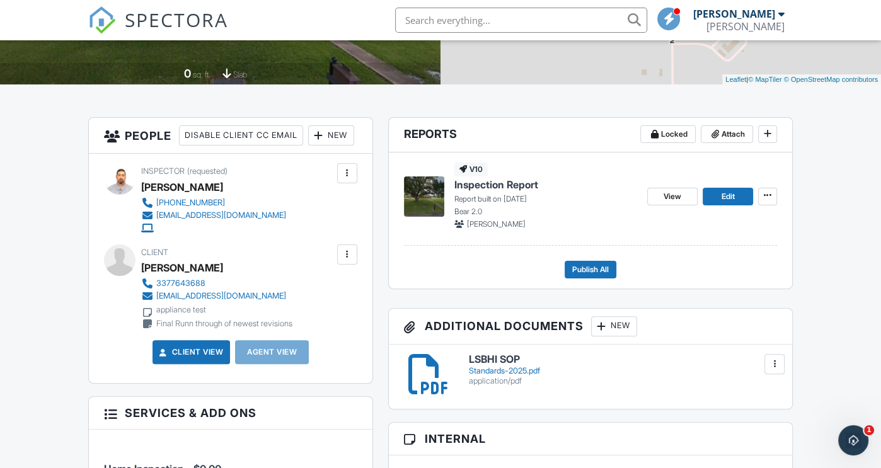
click at [468, 187] on span "Inspection Report" at bounding box center [496, 185] width 84 height 14
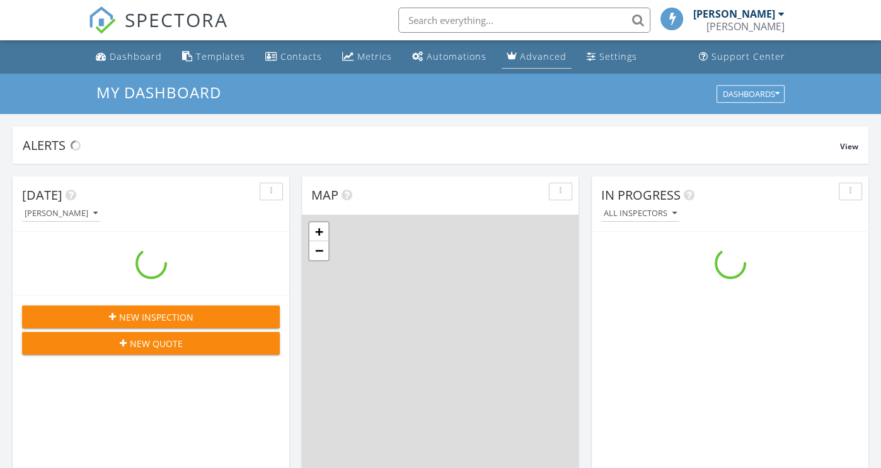
scroll to position [1166, 900]
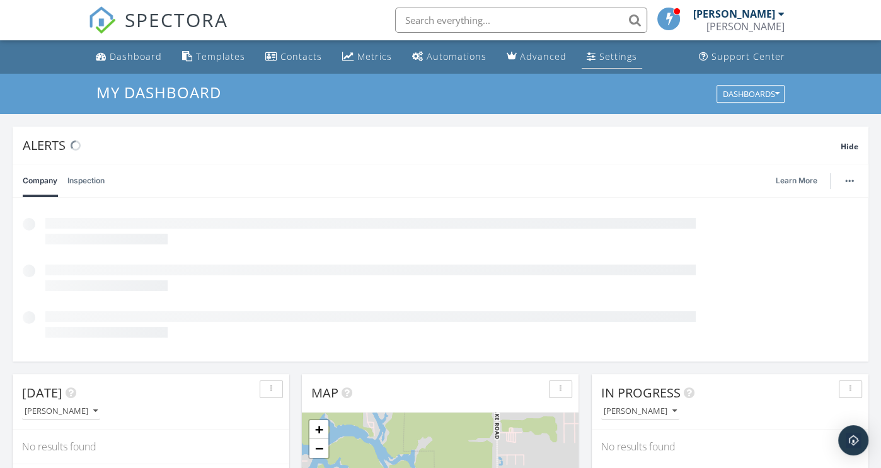
click at [599, 52] on div "Settings" at bounding box center [618, 56] width 38 height 12
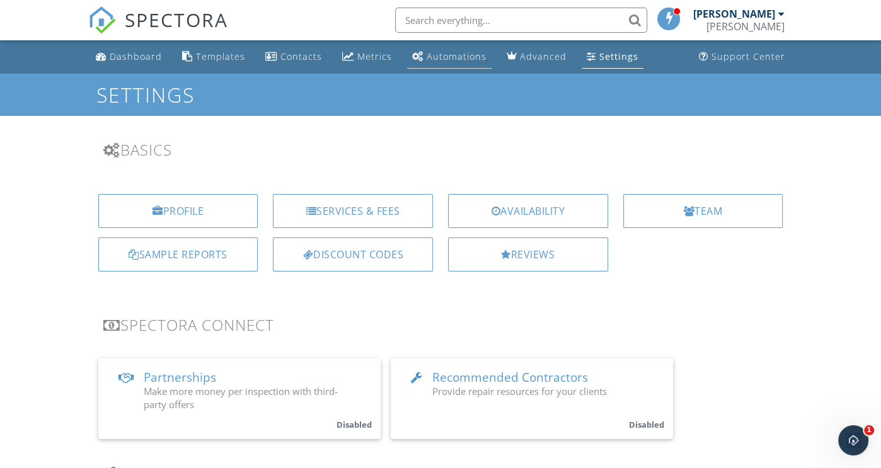
click at [453, 54] on div "Automations" at bounding box center [457, 56] width 60 height 12
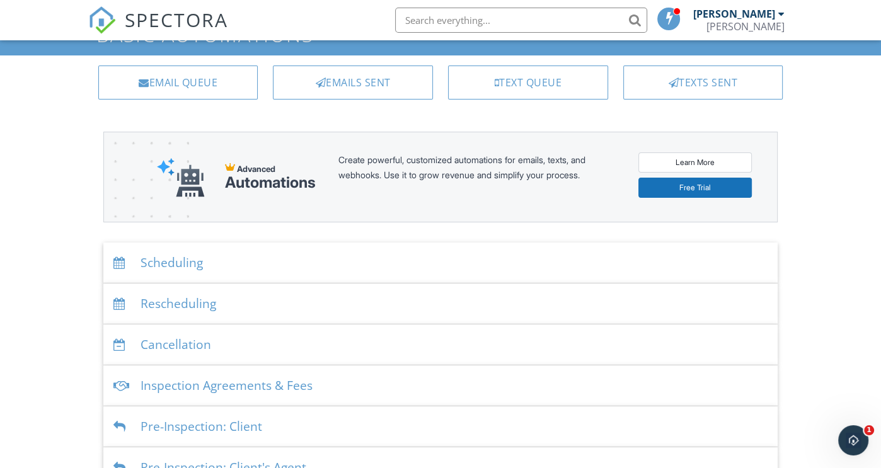
scroll to position [63, 0]
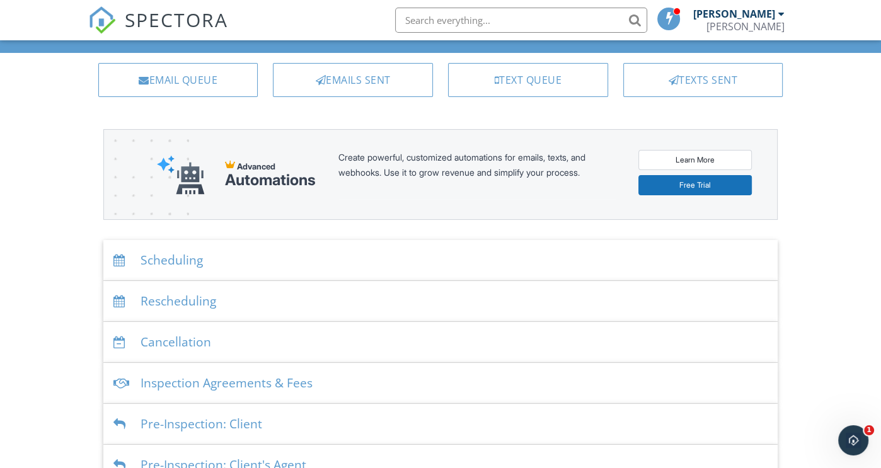
click at [388, 252] on div "Scheduling" at bounding box center [440, 260] width 674 height 41
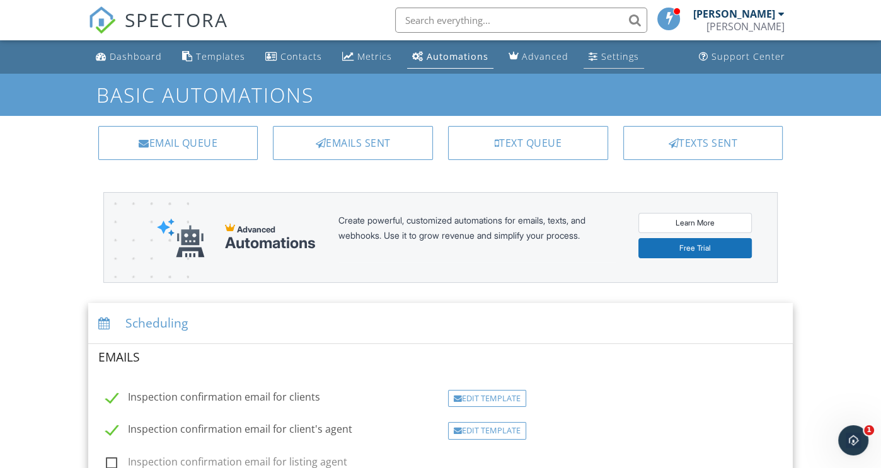
click at [601, 57] on div "Settings" at bounding box center [620, 56] width 38 height 12
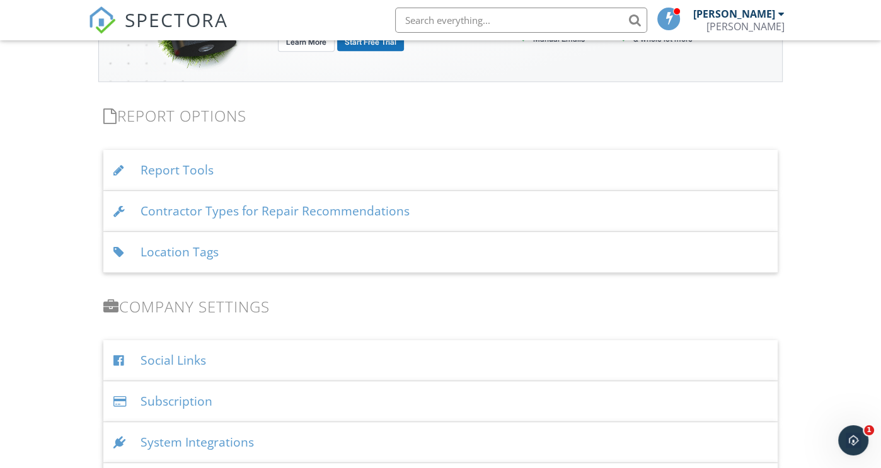
scroll to position [1260, 0]
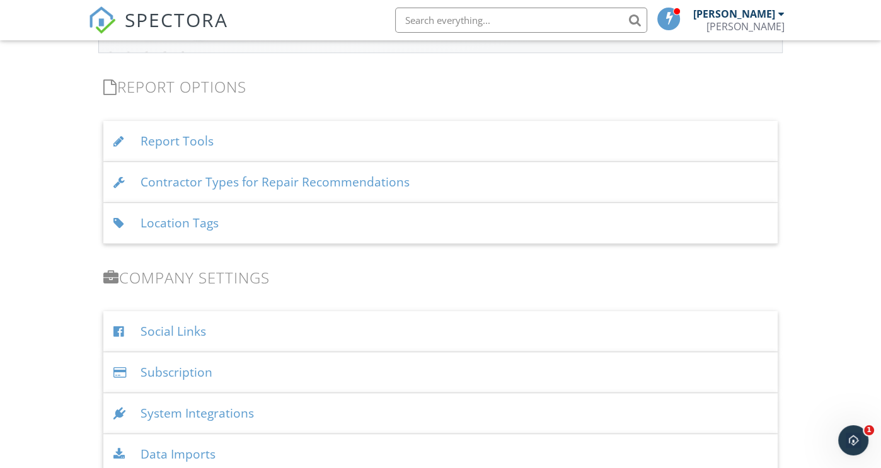
click at [258, 223] on div "Location Tags" at bounding box center [440, 223] width 674 height 41
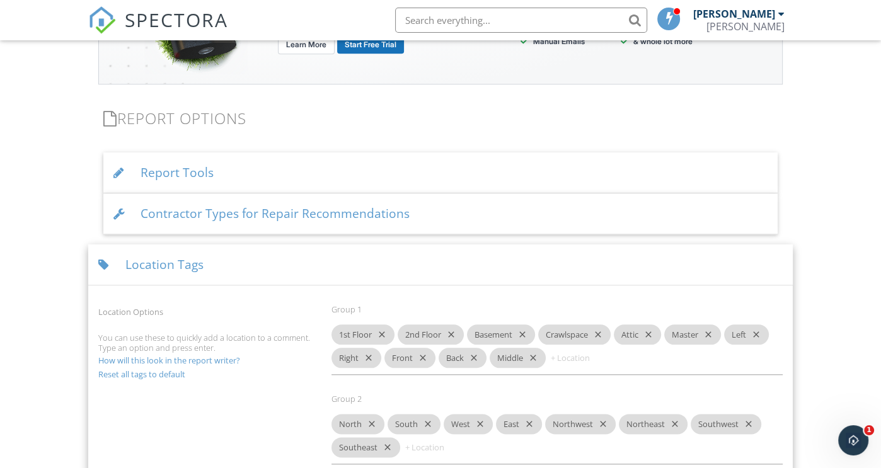
scroll to position [1183, 0]
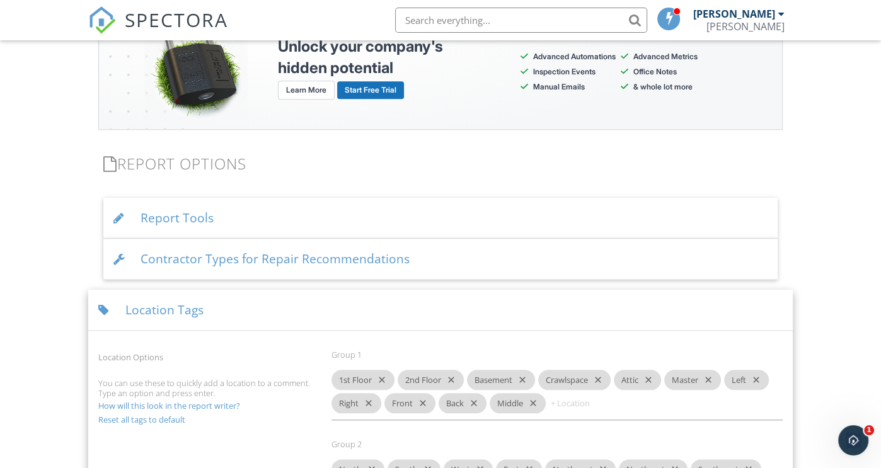
click at [220, 301] on div "Location Tags" at bounding box center [440, 310] width 704 height 41
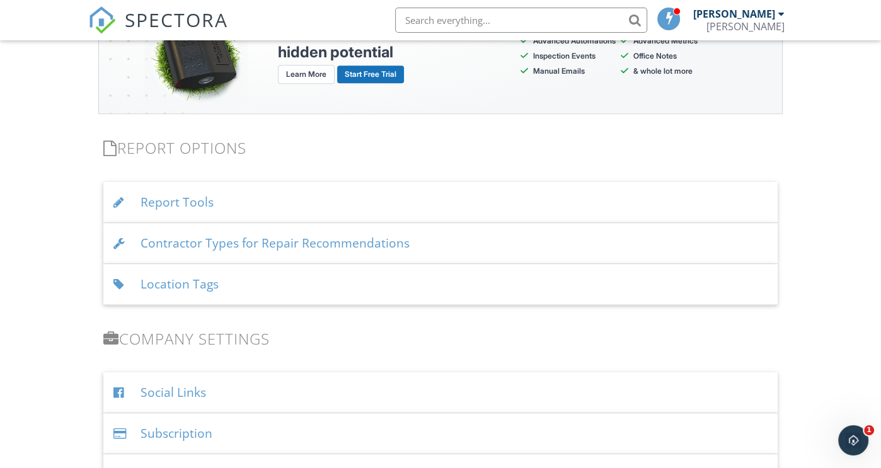
scroll to position [1246, 0]
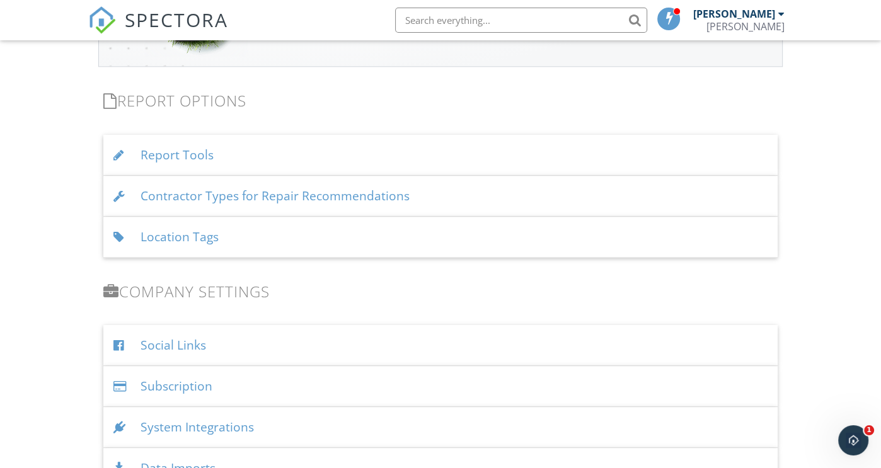
drag, startPoint x: 231, startPoint y: 150, endPoint x: 231, endPoint y: 139, distance: 10.7
click at [231, 144] on div "Report Tools" at bounding box center [440, 155] width 674 height 41
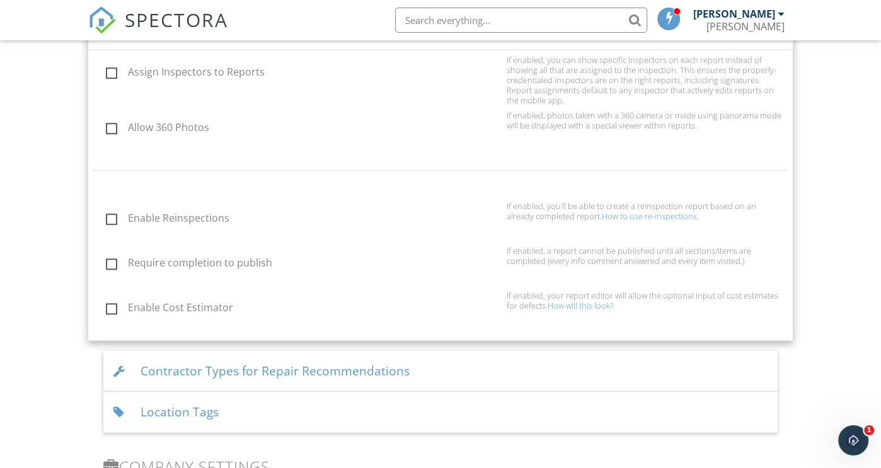
scroll to position [1309, 0]
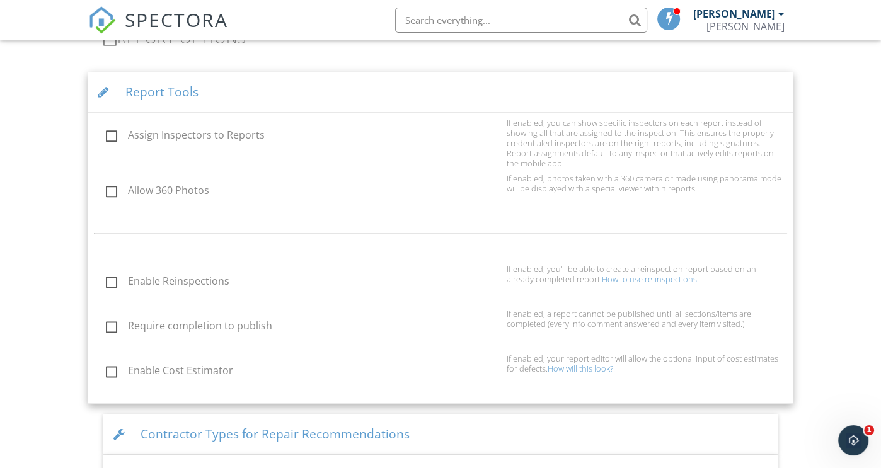
click at [239, 82] on div "Report Tools" at bounding box center [440, 92] width 704 height 41
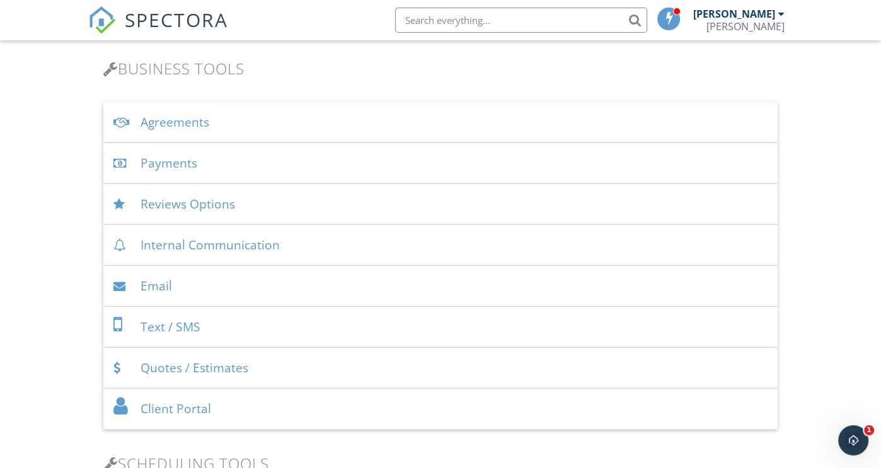
scroll to position [301, 0]
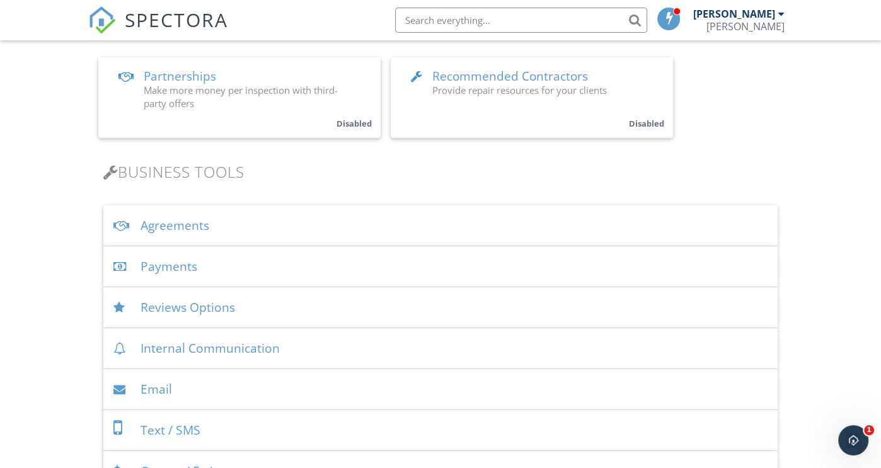
click at [216, 267] on div "Payments" at bounding box center [440, 266] width 674 height 41
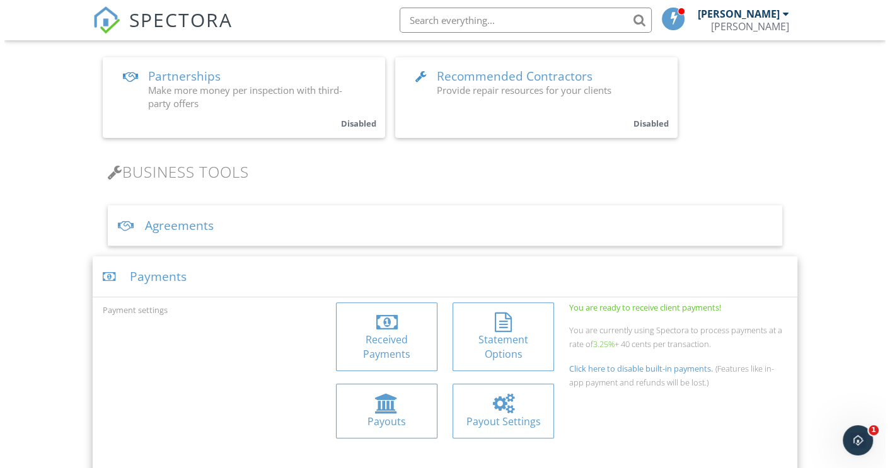
scroll to position [364, 0]
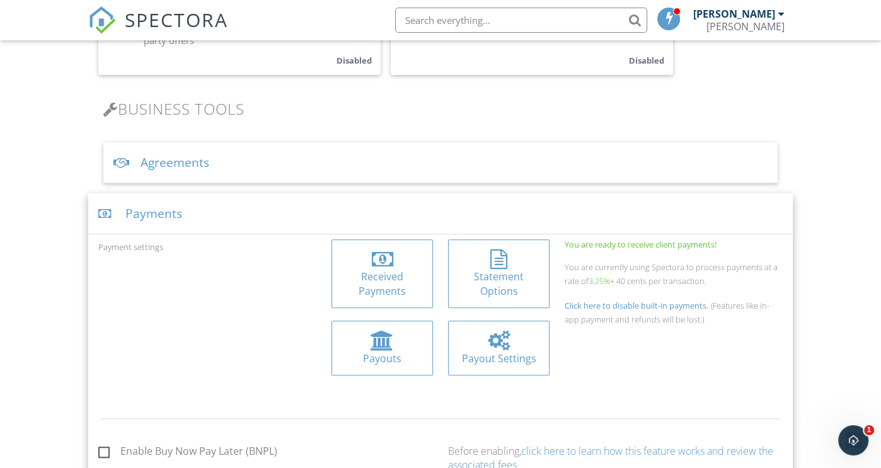
click at [493, 277] on div "Statement Options" at bounding box center [498, 284] width 81 height 28
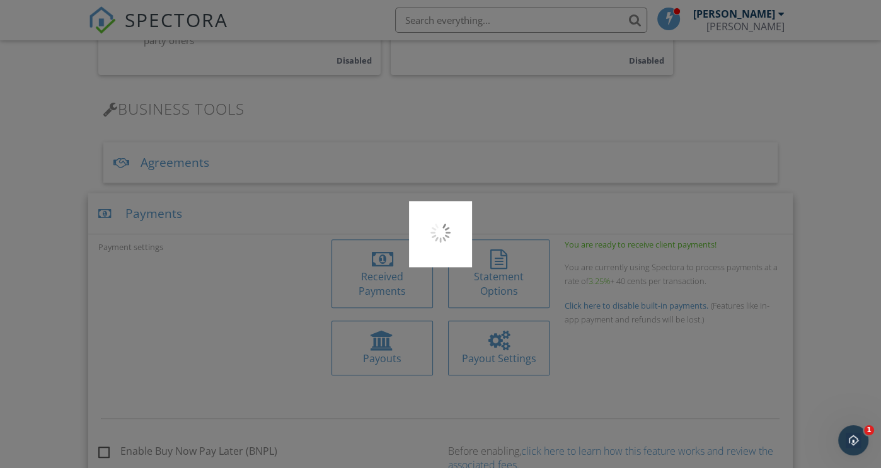
type input "SE BR"
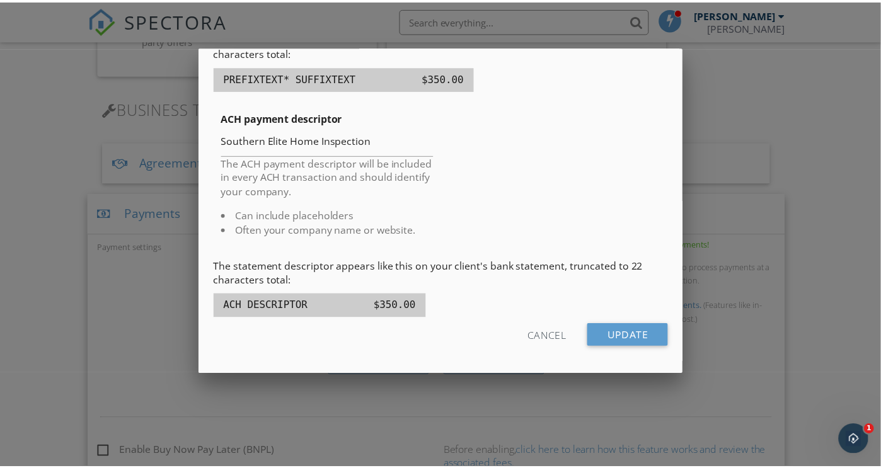
scroll to position [340, 0]
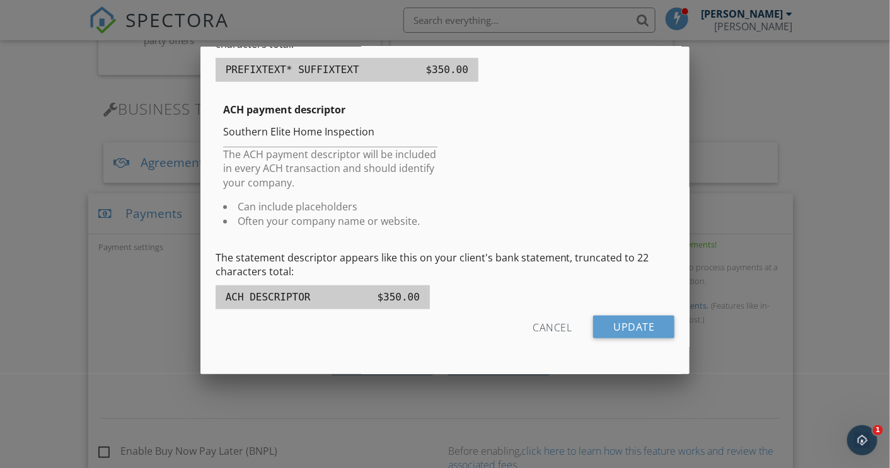
click at [777, 69] on div at bounding box center [445, 229] width 890 height 585
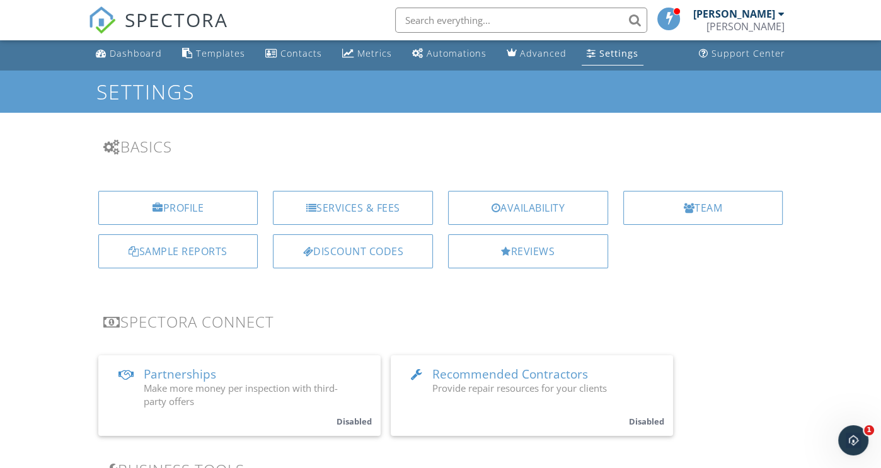
scroll to position [0, 0]
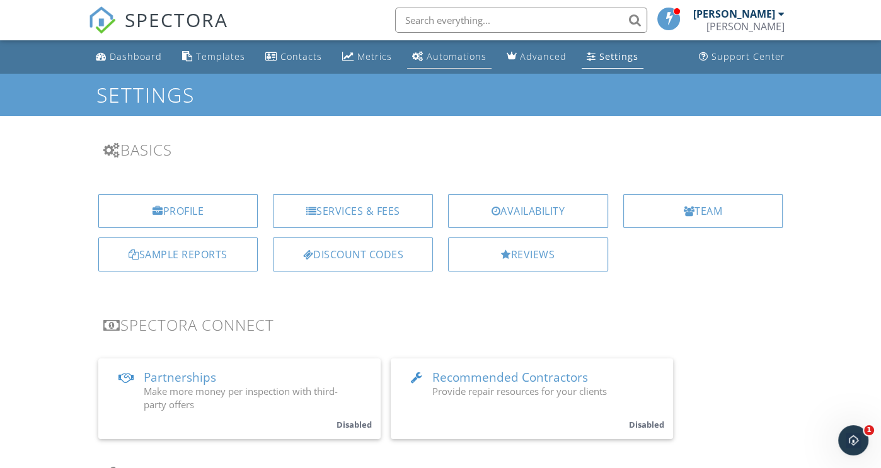
click at [429, 62] on div "Automations" at bounding box center [457, 56] width 60 height 12
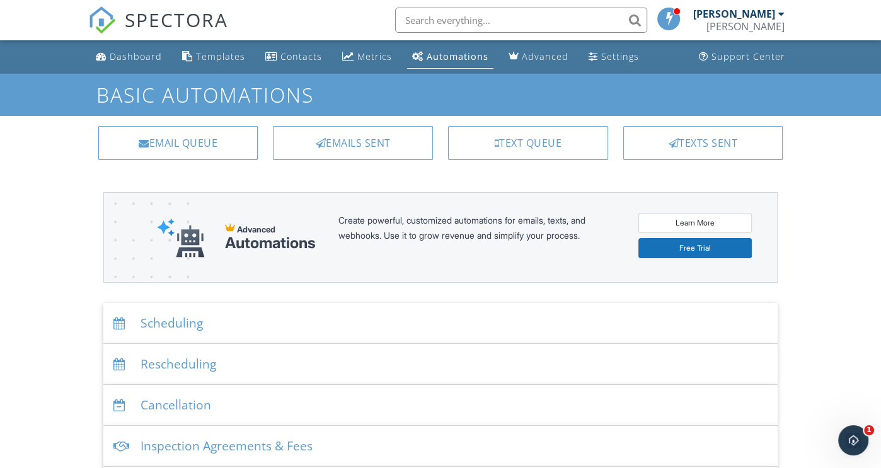
scroll to position [63, 0]
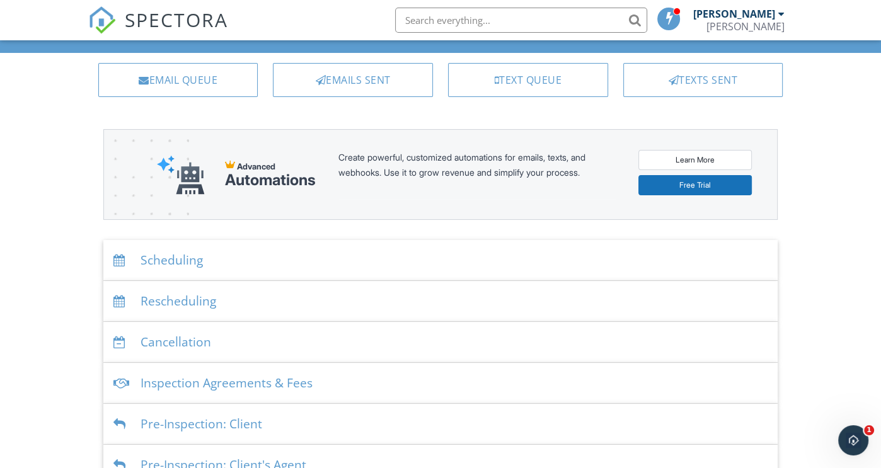
click at [253, 251] on div "Scheduling" at bounding box center [440, 260] width 674 height 41
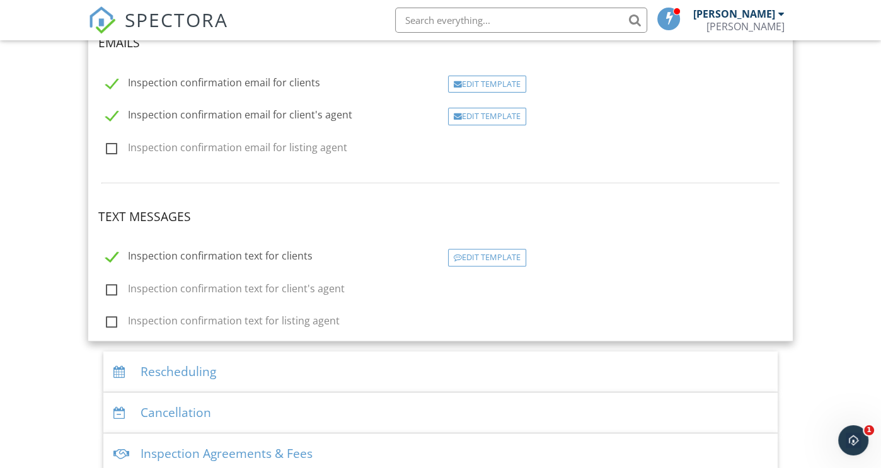
scroll to position [315, 0]
click at [475, 258] on div "Edit Template" at bounding box center [487, 257] width 78 height 18
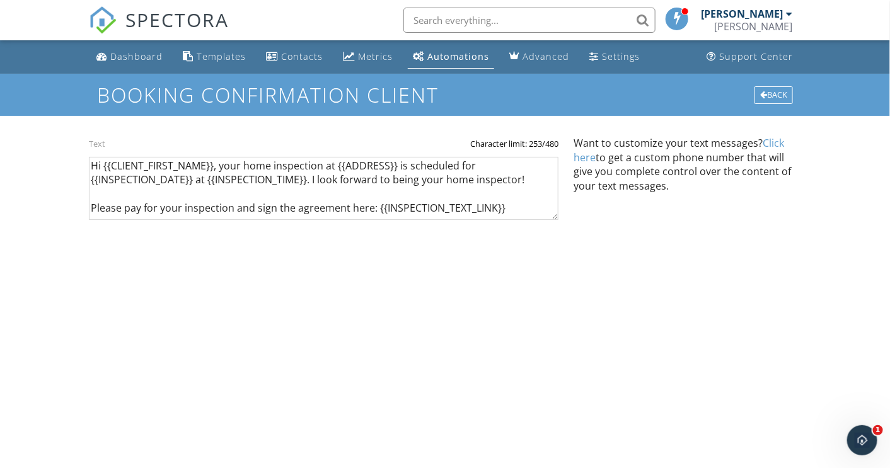
click at [580, 158] on link "Click here" at bounding box center [678, 150] width 210 height 28
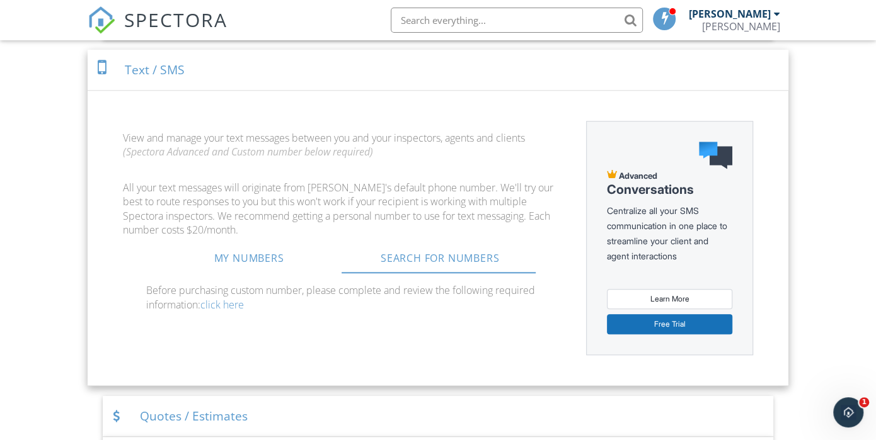
drag, startPoint x: 152, startPoint y: 65, endPoint x: 137, endPoint y: 81, distance: 21.4
click at [137, 81] on div "Text / SMS" at bounding box center [438, 70] width 701 height 41
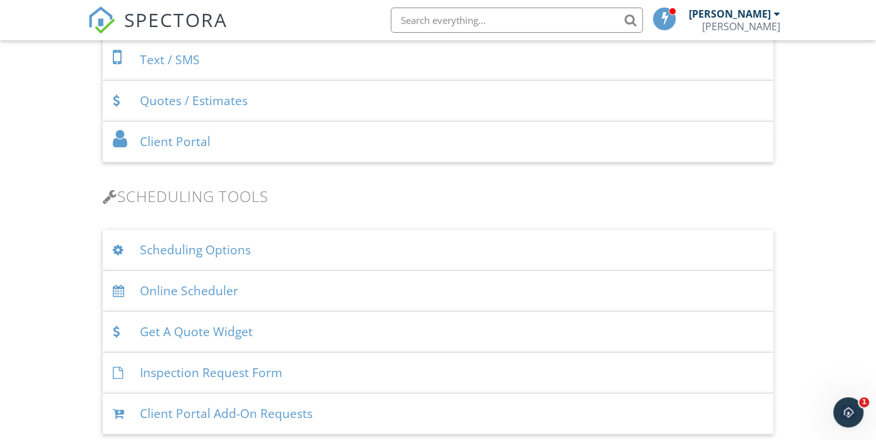
drag, startPoint x: 137, startPoint y: 81, endPoint x: 33, endPoint y: 140, distance: 119.7
click at [33, 140] on div "Dashboard Templates Contacts Metrics Automations Advanced Settings Support Cent…" at bounding box center [438, 393] width 876 height 2049
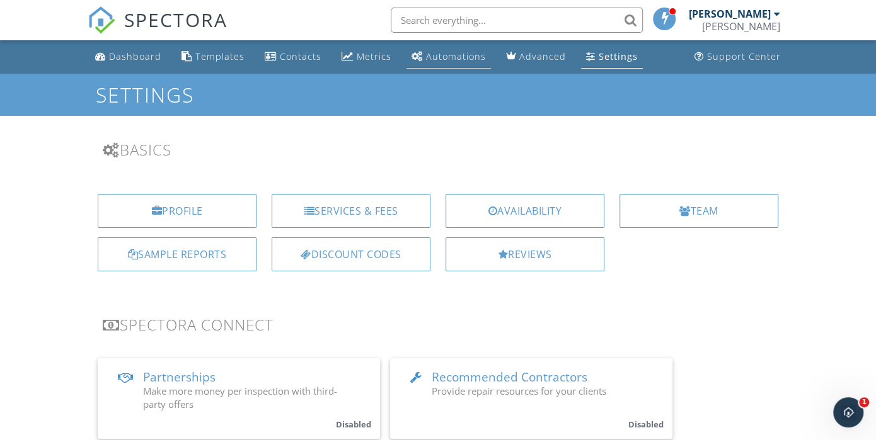
click at [458, 57] on div "Automations" at bounding box center [456, 56] width 60 height 12
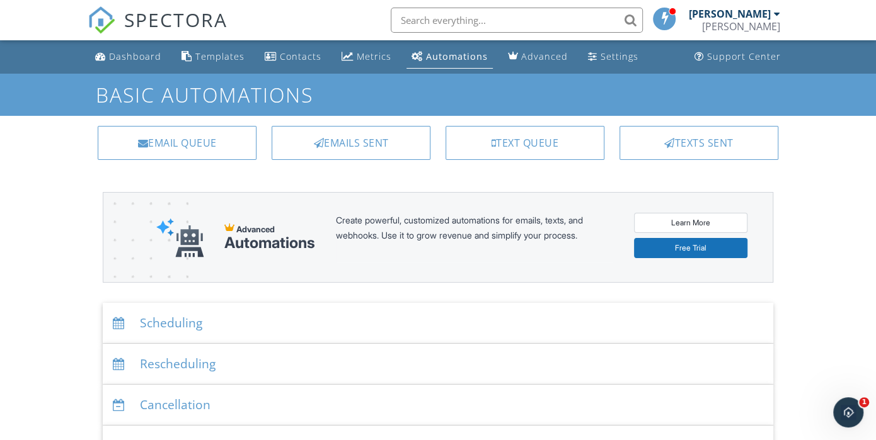
click at [158, 327] on div "Scheduling" at bounding box center [438, 323] width 670 height 41
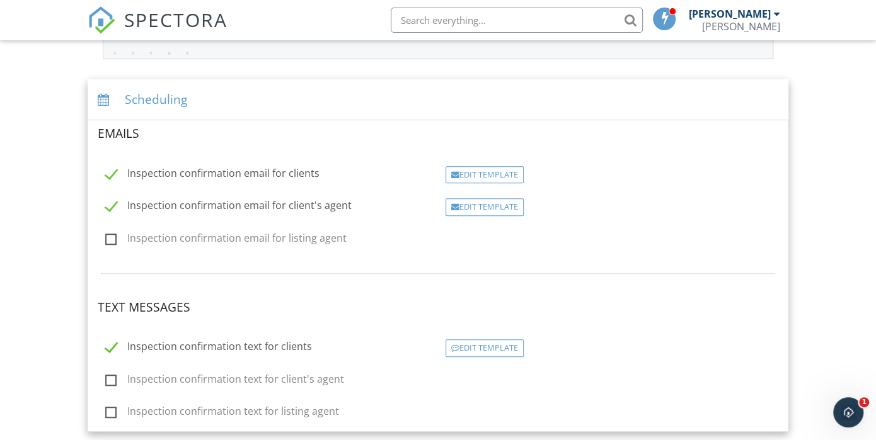
scroll to position [252, 0]
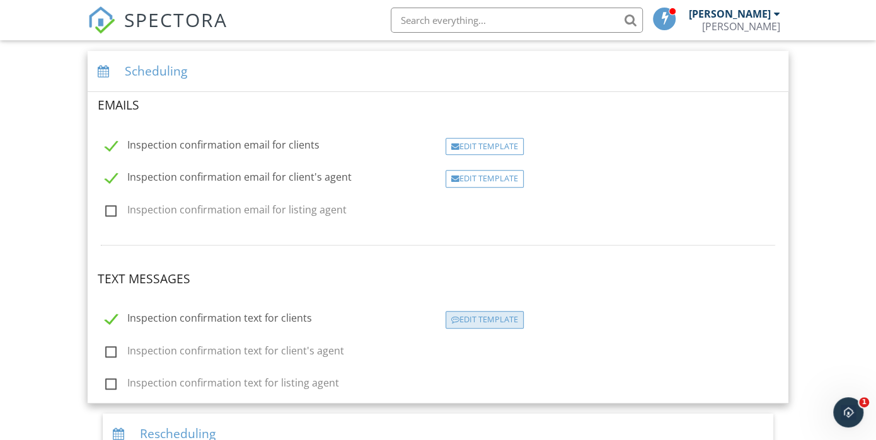
click at [458, 316] on div at bounding box center [455, 320] width 8 height 8
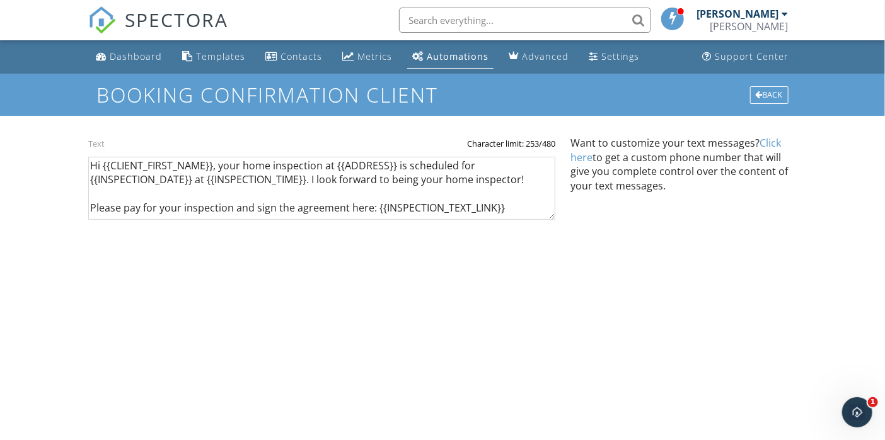
click at [435, 328] on body "SPECTORA [PERSON_NAME] [PERSON_NAME] [PERSON_NAME] Role: Inspector Dashboard Ne…" at bounding box center [442, 215] width 885 height 431
drag, startPoint x: 477, startPoint y: 182, endPoint x: 444, endPoint y: 270, distance: 93.7
click at [444, 270] on div "Text Character limit: 253/480 Hi {{CLIENT_FIRST_NAME}}, your home inspection at…" at bounding box center [442, 196] width 708 height 160
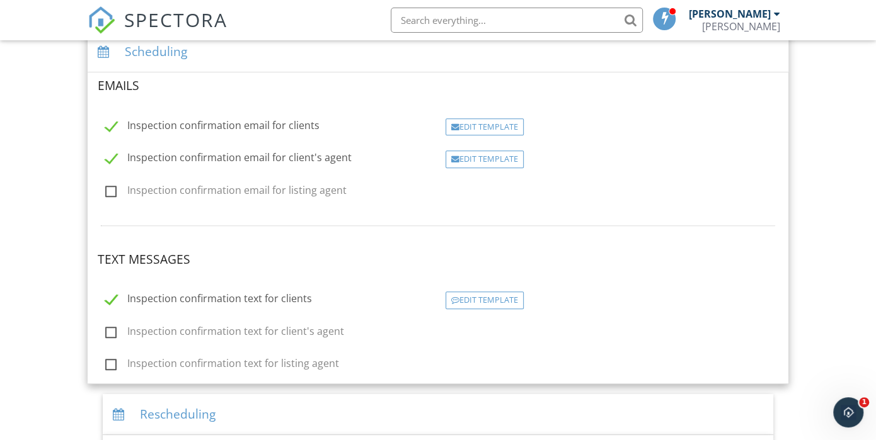
scroll to position [323, 0]
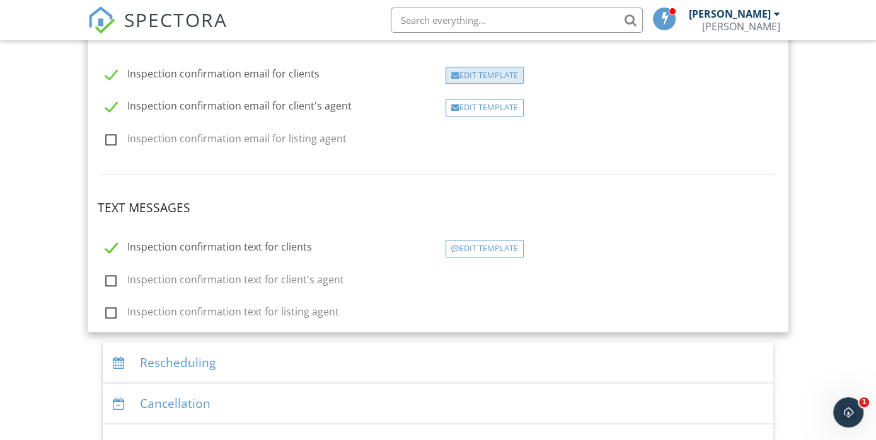
click at [472, 78] on div "Edit Template" at bounding box center [485, 76] width 78 height 18
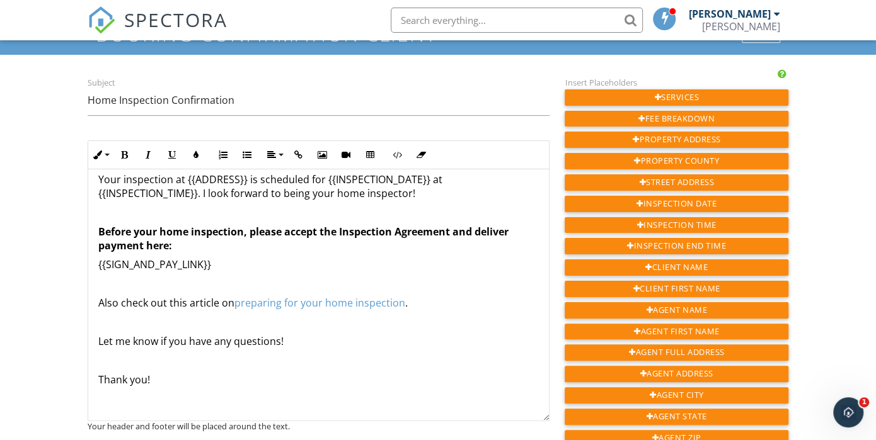
scroll to position [63, 0]
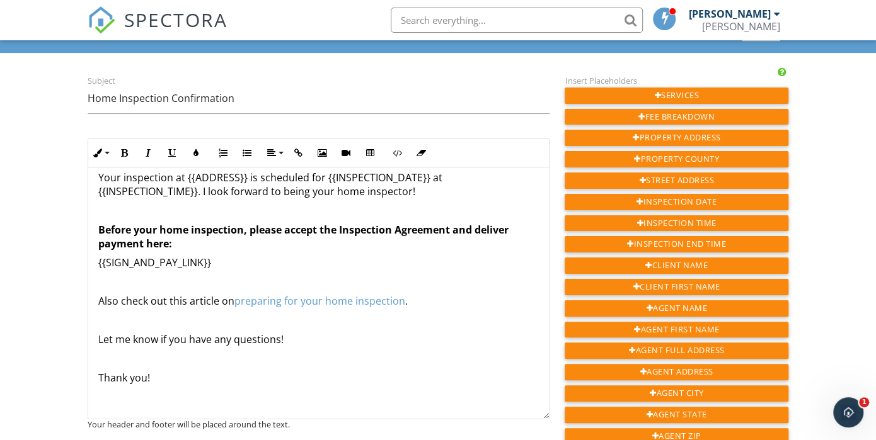
click at [313, 337] on p "Let me know if you have any questions!" at bounding box center [318, 340] width 440 height 14
click at [423, 190] on p "Your inspection at {{ADDRESS}} is scheduled for {{INSPECTION_DATE}} at {{INSPEC…" at bounding box center [318, 185] width 440 height 28
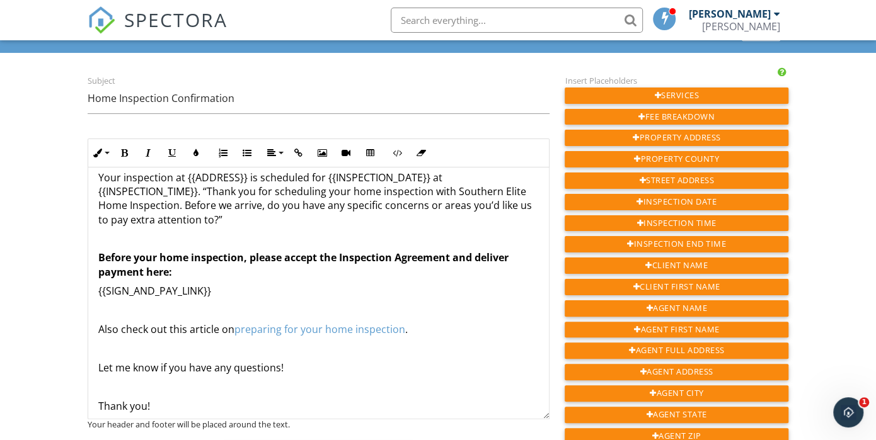
scroll to position [79, 0]
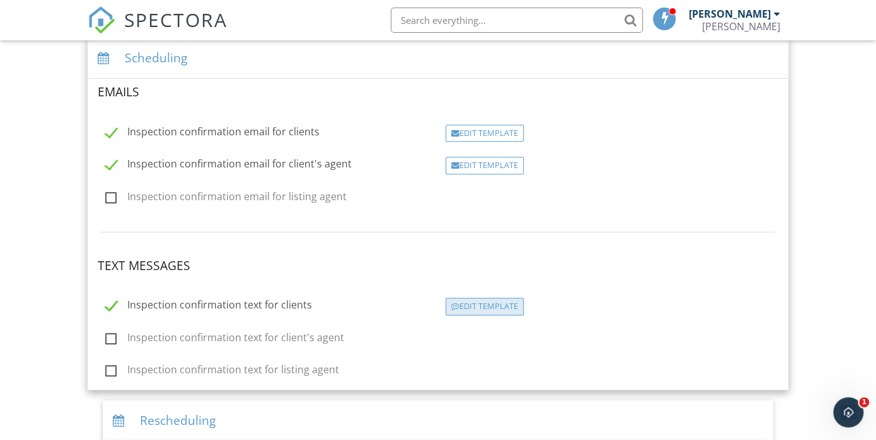
click at [488, 307] on div "Edit Template" at bounding box center [485, 307] width 78 height 18
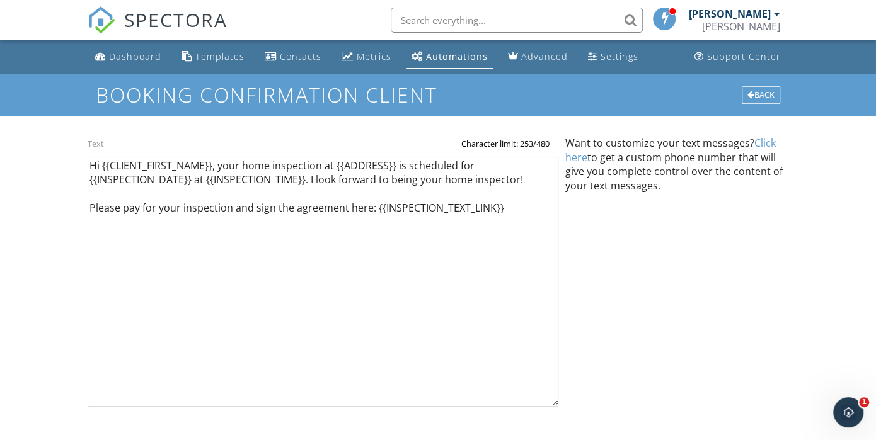
click at [575, 158] on link "Click here" at bounding box center [670, 150] width 210 height 28
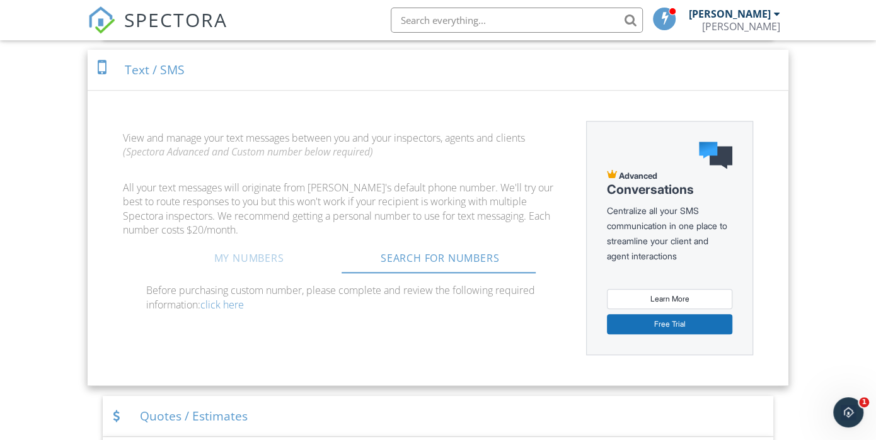
click at [258, 253] on link "My Numbers" at bounding box center [249, 258] width 191 height 30
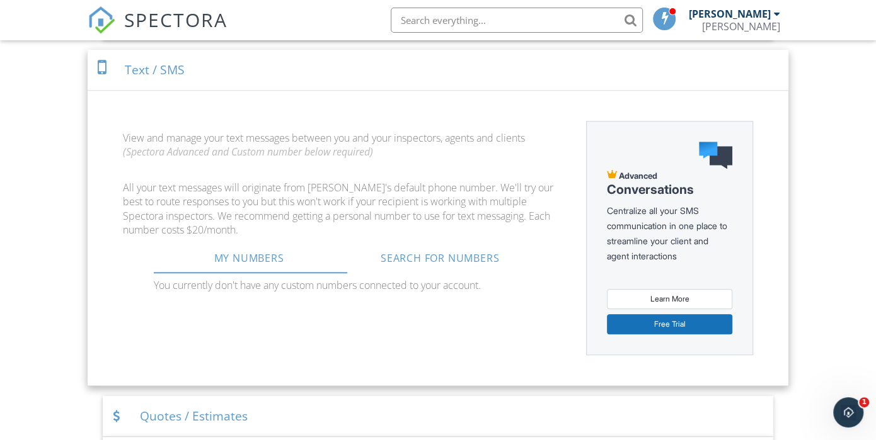
drag, startPoint x: 28, startPoint y: 165, endPoint x: 50, endPoint y: 200, distance: 41.6
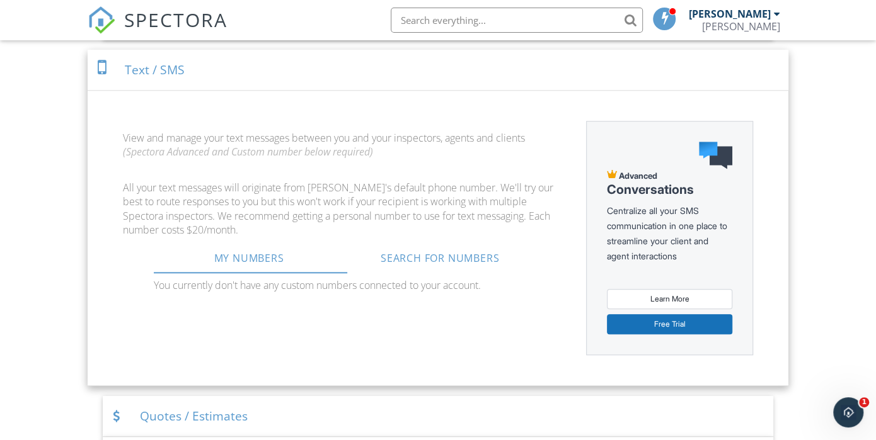
click at [219, 20] on span "SPECTORA" at bounding box center [175, 19] width 103 height 26
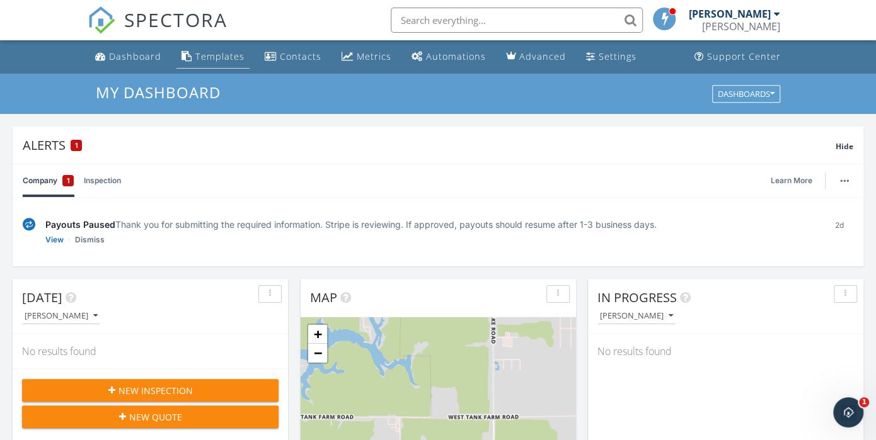
click at [216, 65] on link "Templates" at bounding box center [212, 56] width 73 height 23
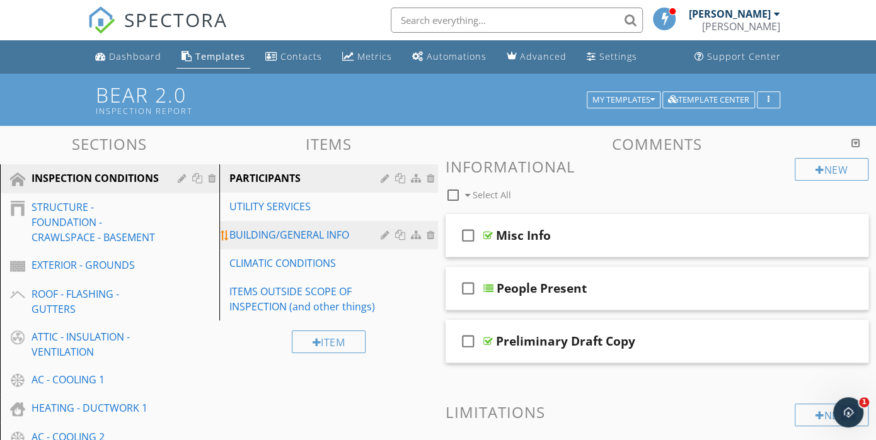
click at [302, 238] on div "BUILDING/GENERAL INFO" at bounding box center [307, 234] width 156 height 15
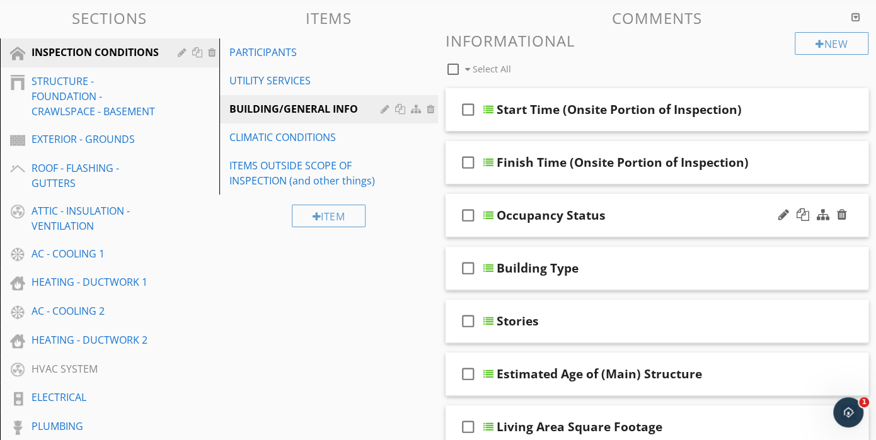
scroll to position [189, 0]
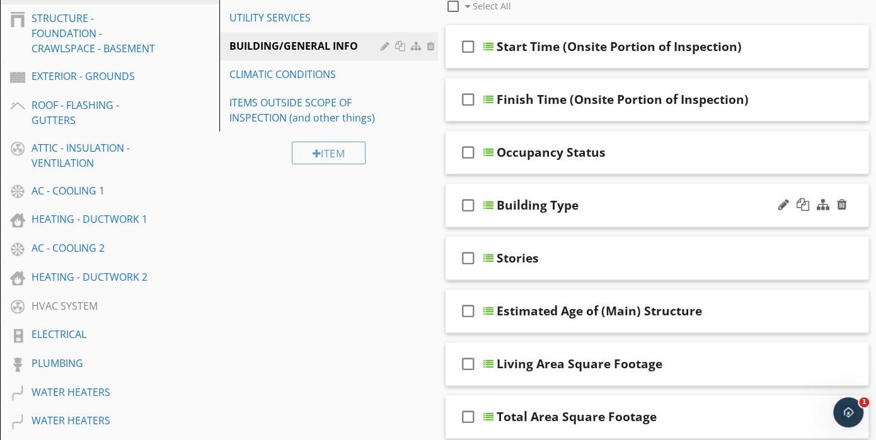
click at [613, 210] on div "Building Type" at bounding box center [646, 205] width 298 height 15
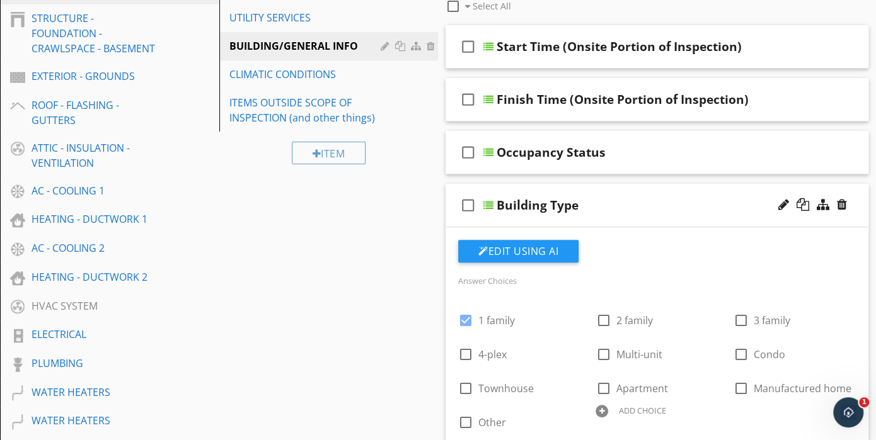
click at [613, 210] on div "Building Type" at bounding box center [646, 205] width 298 height 15
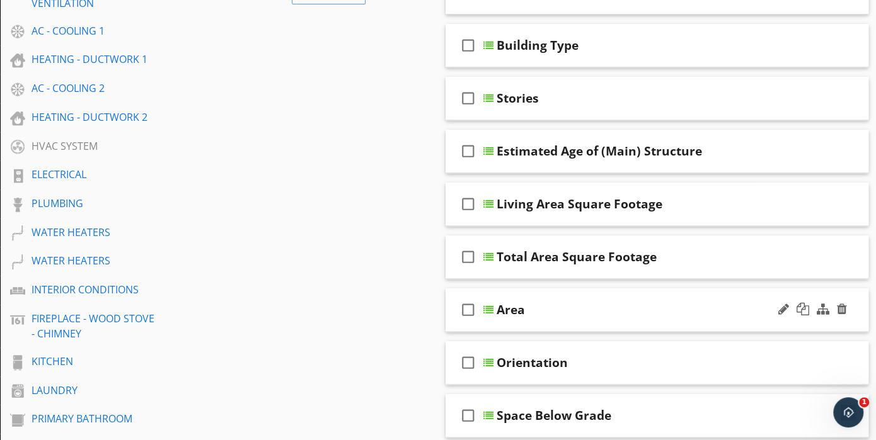
scroll to position [378, 0]
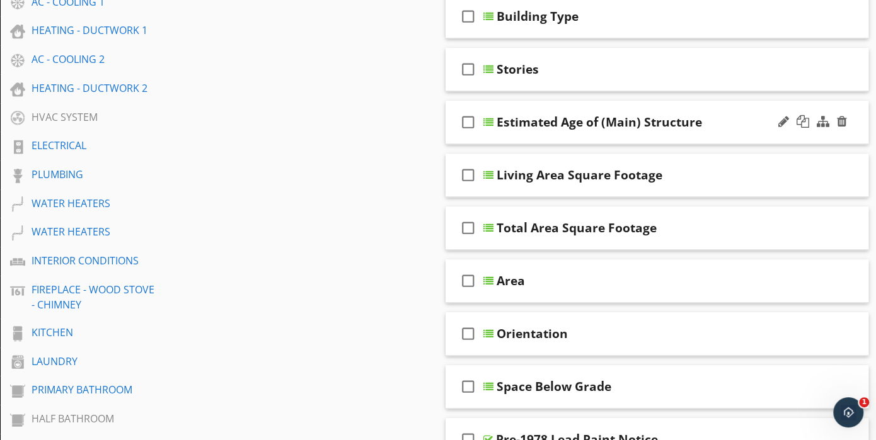
click at [590, 132] on div "check_box_outline_blank Estimated Age of (Main) Structure" at bounding box center [657, 122] width 423 height 43
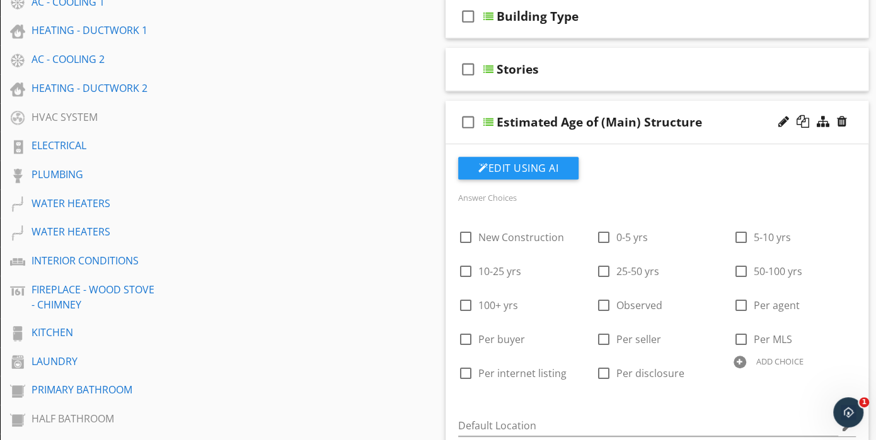
click at [590, 132] on div "check_box_outline_blank Estimated Age of (Main) Structure" at bounding box center [657, 122] width 423 height 43
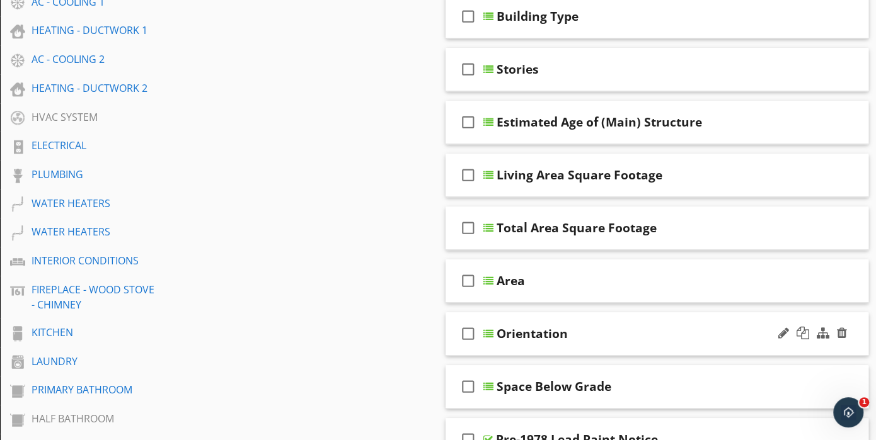
click at [593, 338] on div "Orientation" at bounding box center [646, 333] width 298 height 15
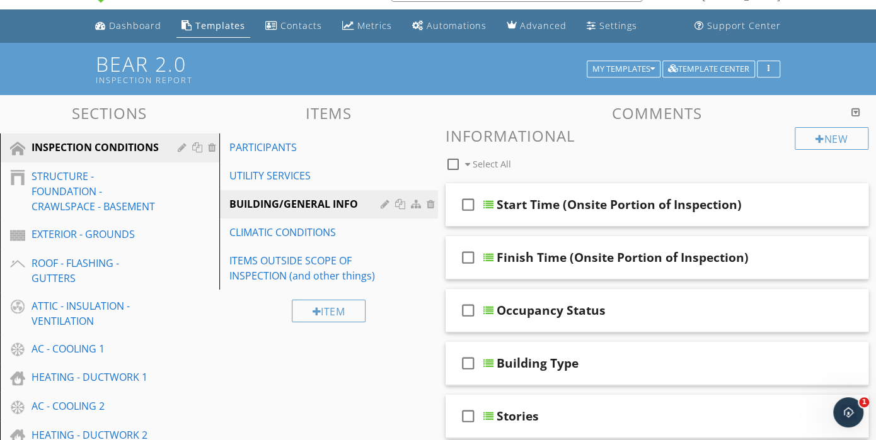
scroll to position [0, 0]
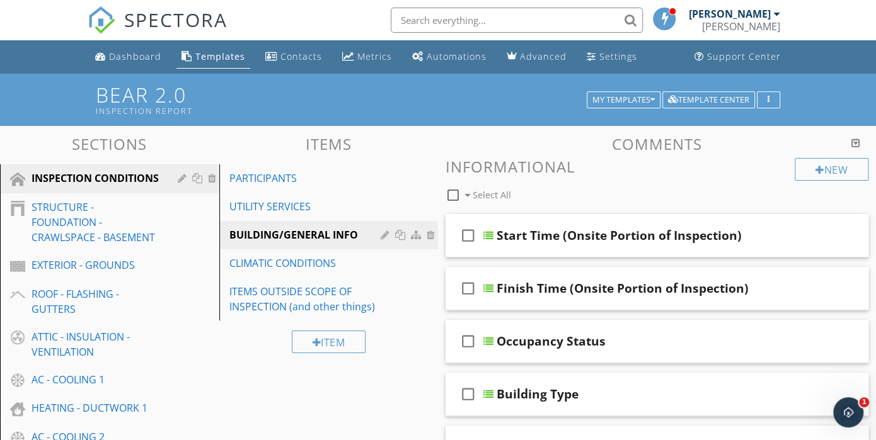
click at [209, 59] on div "Templates" at bounding box center [220, 56] width 50 height 12
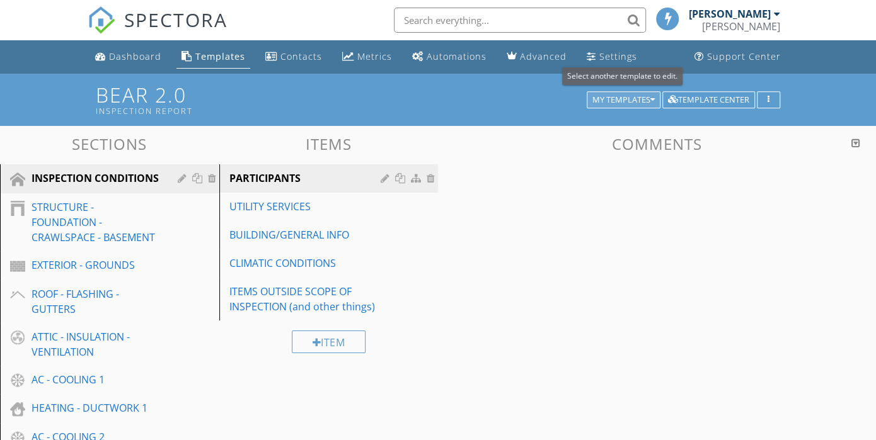
click at [644, 97] on div "My Templates" at bounding box center [623, 100] width 62 height 9
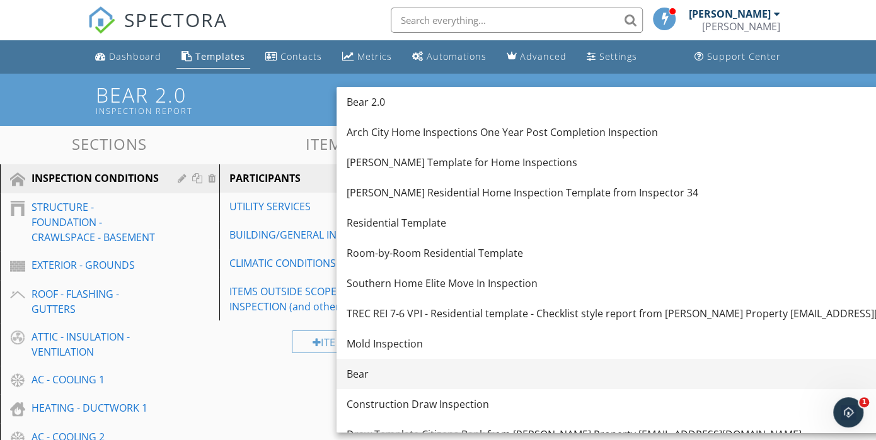
click at [372, 377] on div "Bear" at bounding box center [661, 374] width 629 height 15
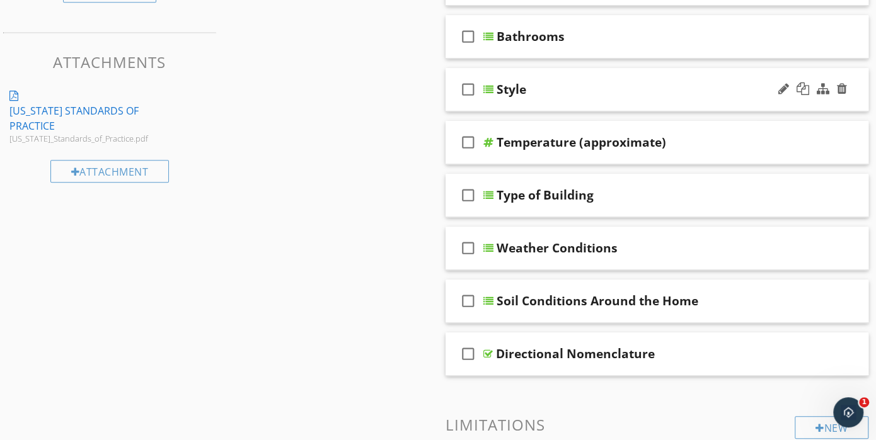
scroll to position [441, 0]
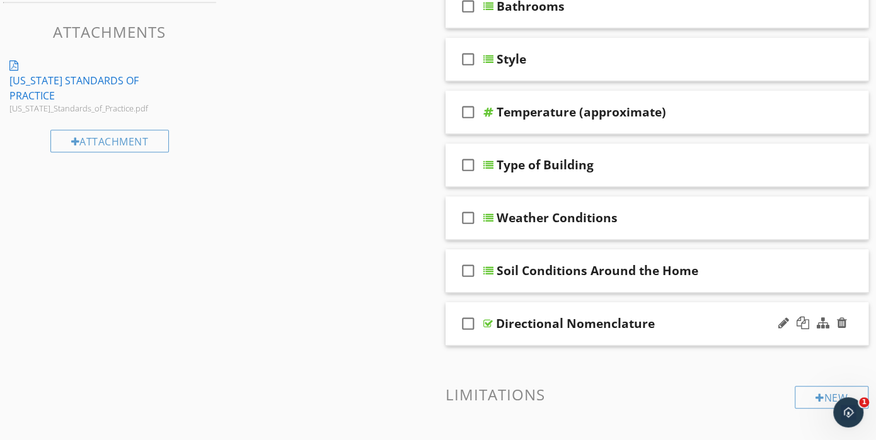
click at [626, 321] on div "Directional Nomenclature" at bounding box center [575, 323] width 159 height 15
click at [491, 333] on div "check_box_outline_blank Directional Nomenclature" at bounding box center [657, 323] width 423 height 43
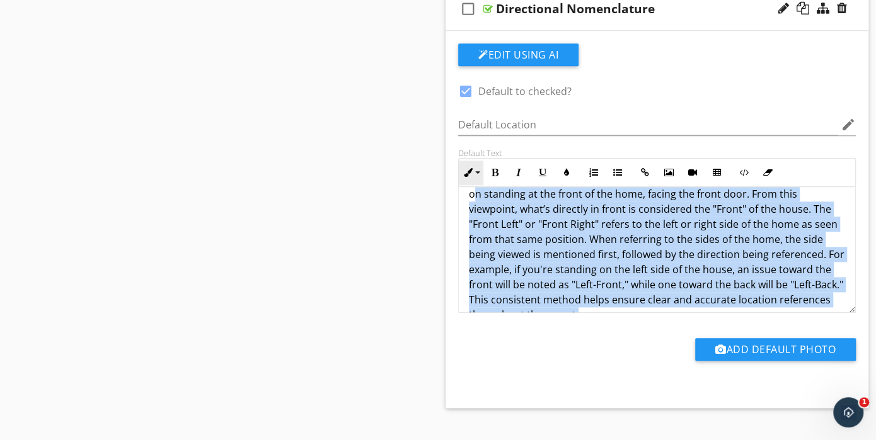
scroll to position [0, 0]
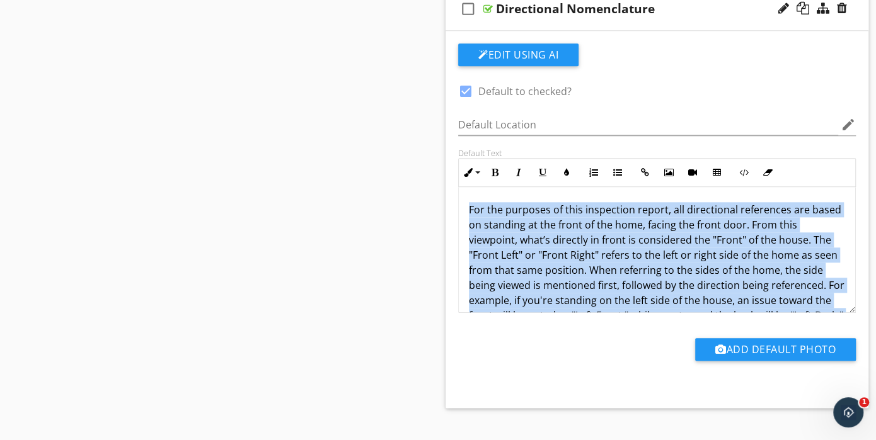
drag, startPoint x: 652, startPoint y: 290, endPoint x: 466, endPoint y: 198, distance: 207.1
click at [466, 198] on div "For the purposes of this inspection report, all directional references are base…" at bounding box center [657, 277] width 396 height 181
copy p "For the purposes of this inspection report, all directional references are base…"
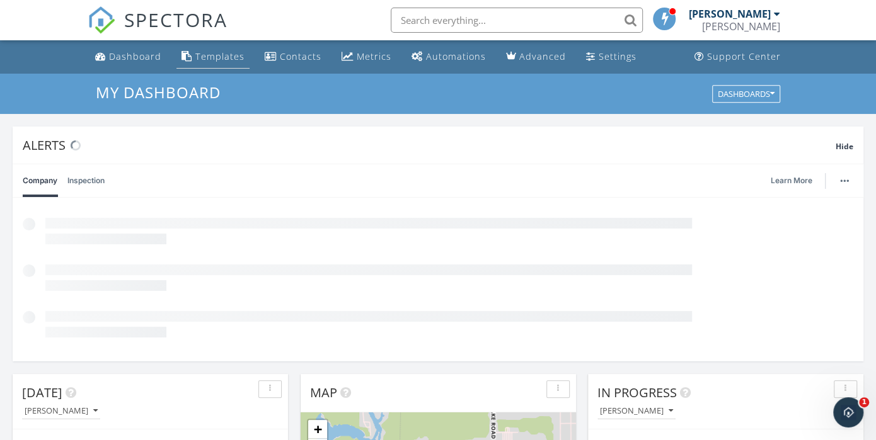
click at [192, 57] on link "Templates" at bounding box center [212, 56] width 73 height 23
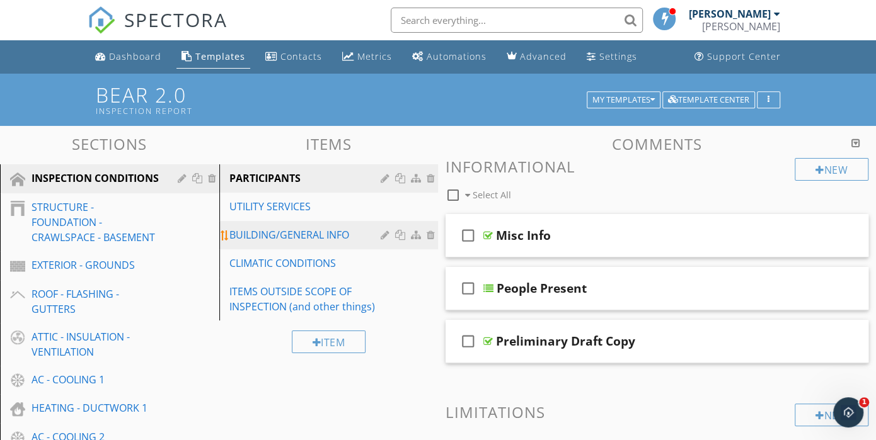
click at [293, 231] on div "BUILDING/GENERAL INFO" at bounding box center [307, 234] width 156 height 15
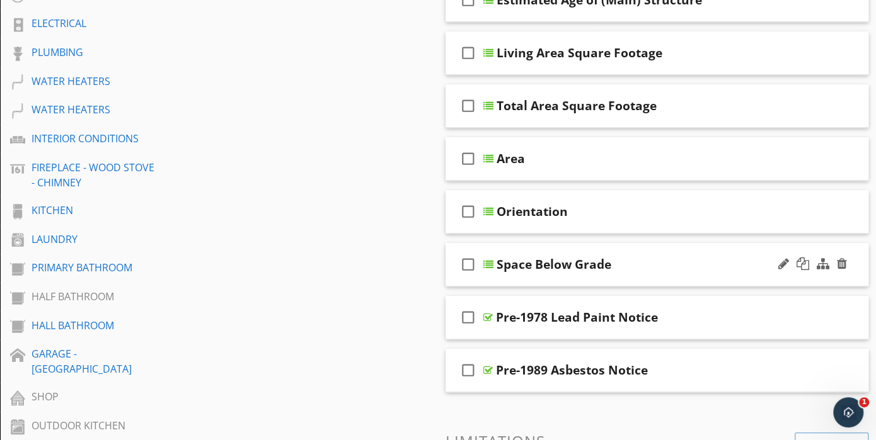
scroll to position [504, 0]
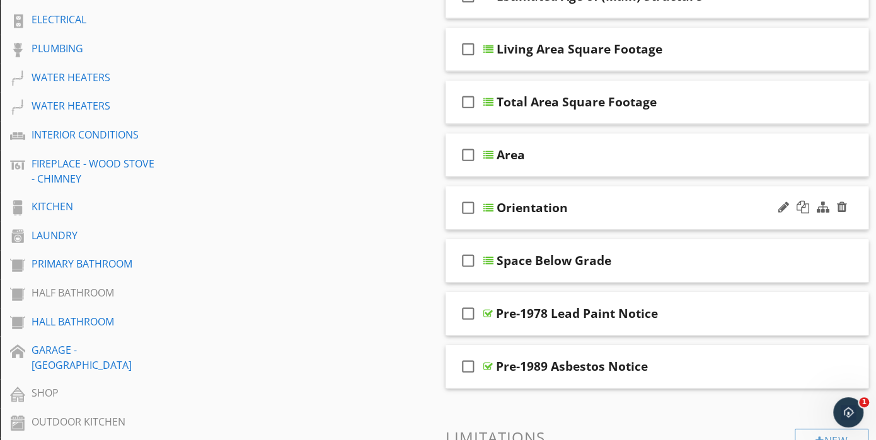
click at [587, 204] on div "Orientation" at bounding box center [646, 207] width 298 height 15
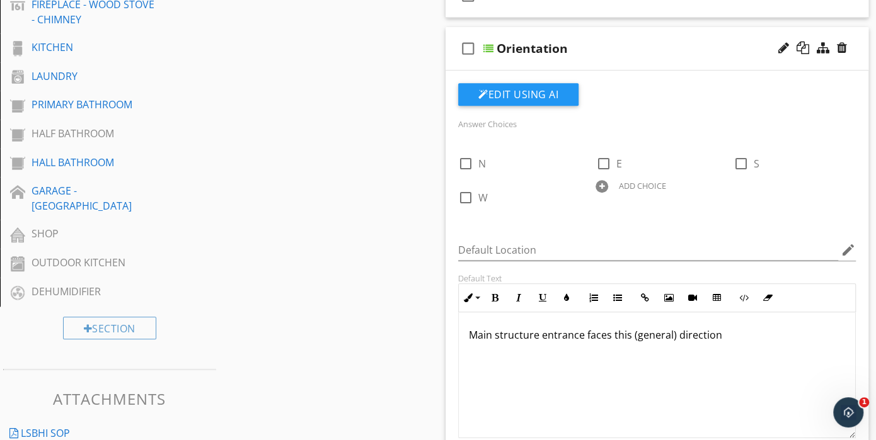
scroll to position [693, 0]
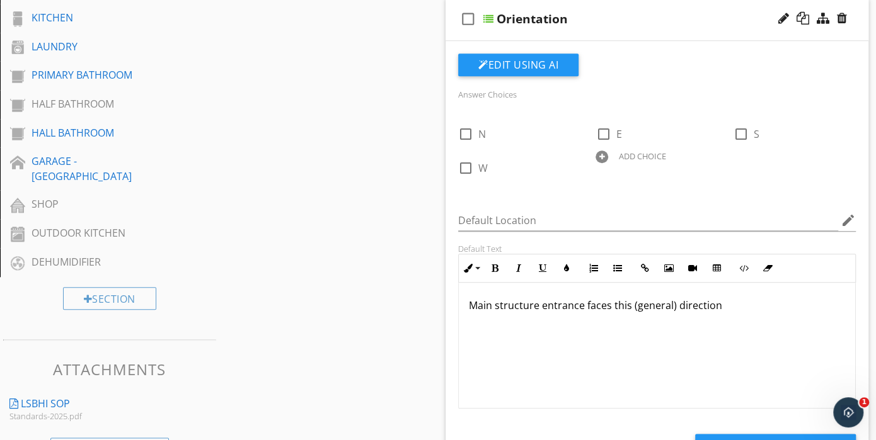
click at [722, 308] on p "Main structure entrance faces this (general) direction" at bounding box center [657, 305] width 376 height 15
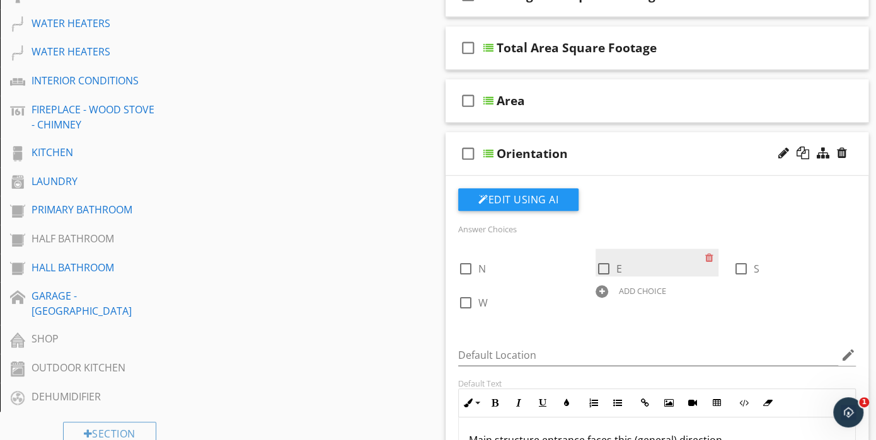
scroll to position [504, 0]
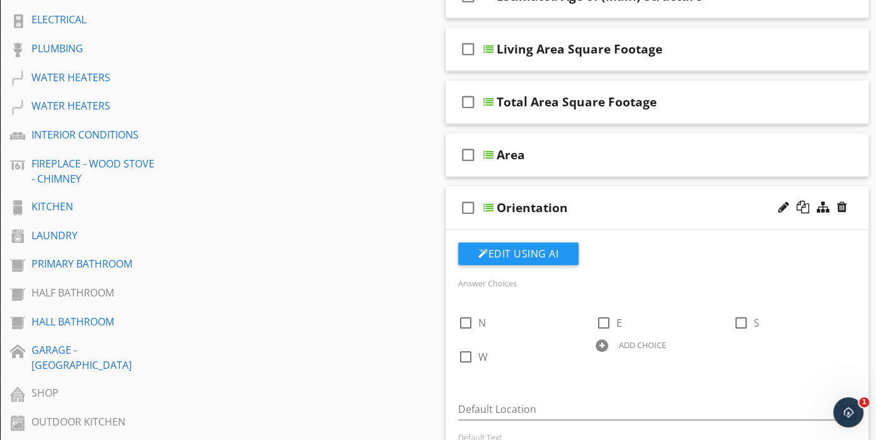
click at [604, 217] on div "check_box_outline_blank Orientation" at bounding box center [657, 208] width 423 height 43
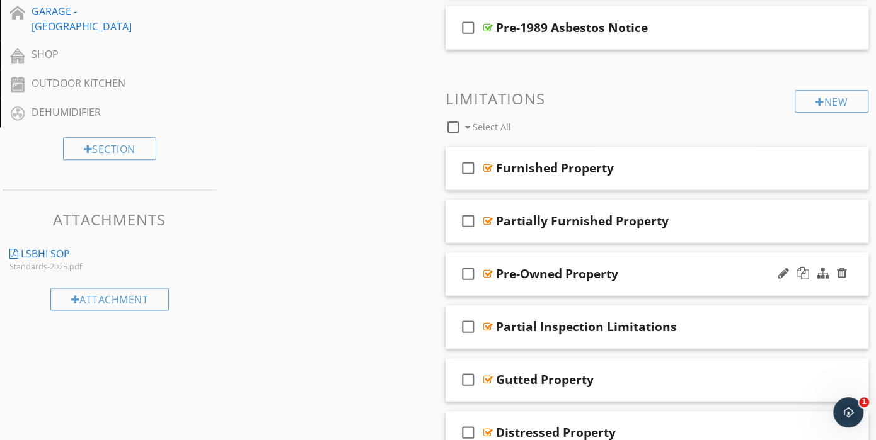
scroll to position [882, 0]
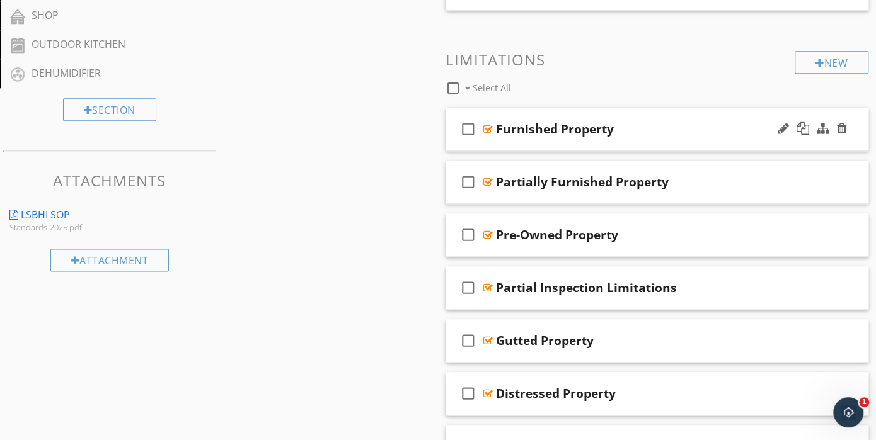
click at [570, 137] on div "check_box_outline_blank Furnished Property" at bounding box center [657, 129] width 423 height 43
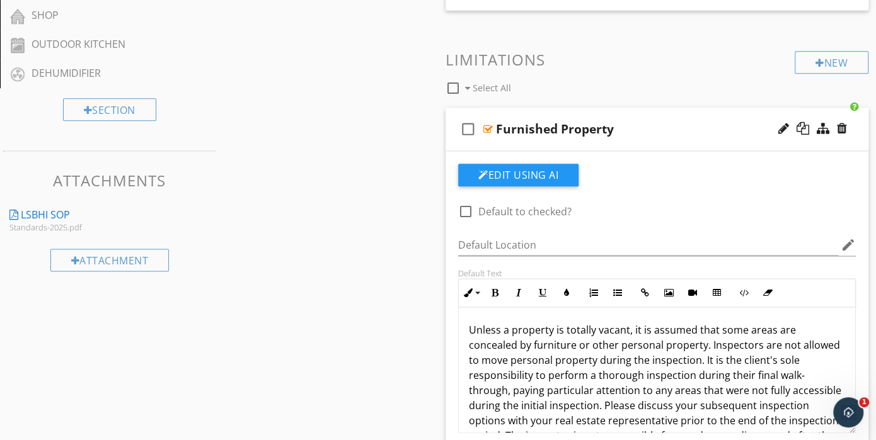
click at [624, 142] on div "check_box_outline_blank Furnished Property" at bounding box center [657, 129] width 423 height 43
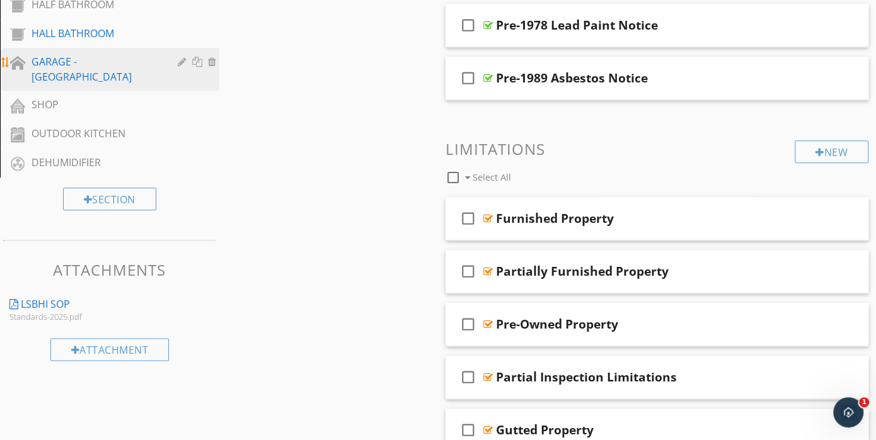
scroll to position [756, 0]
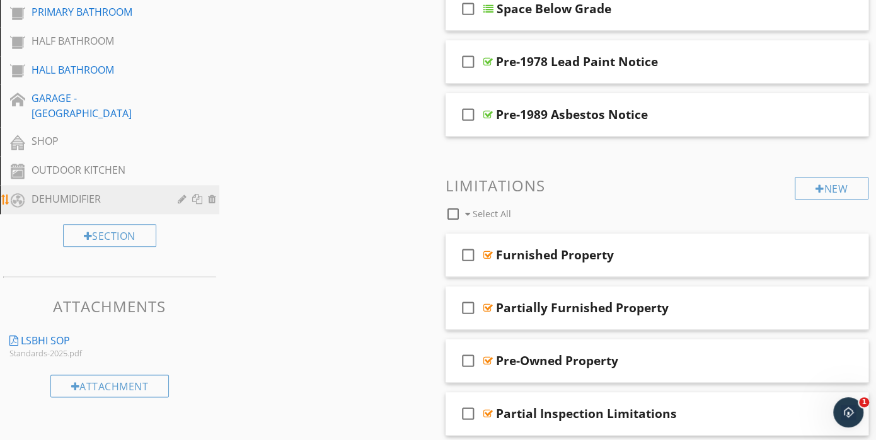
click at [47, 197] on div "DEHUMIDIFIER" at bounding box center [96, 199] width 128 height 15
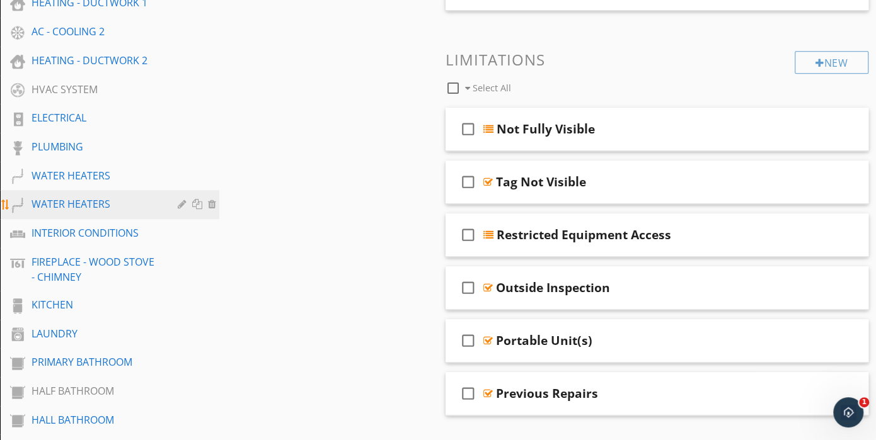
scroll to position [427, 0]
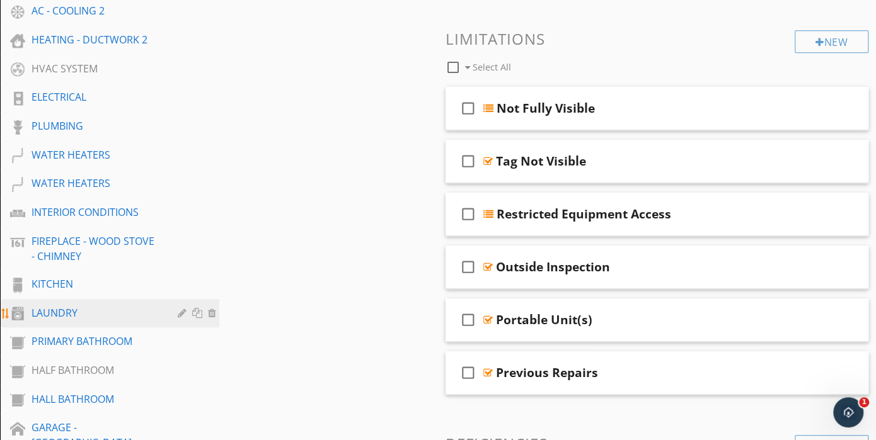
click at [65, 313] on div "LAUNDRY" at bounding box center [96, 313] width 128 height 15
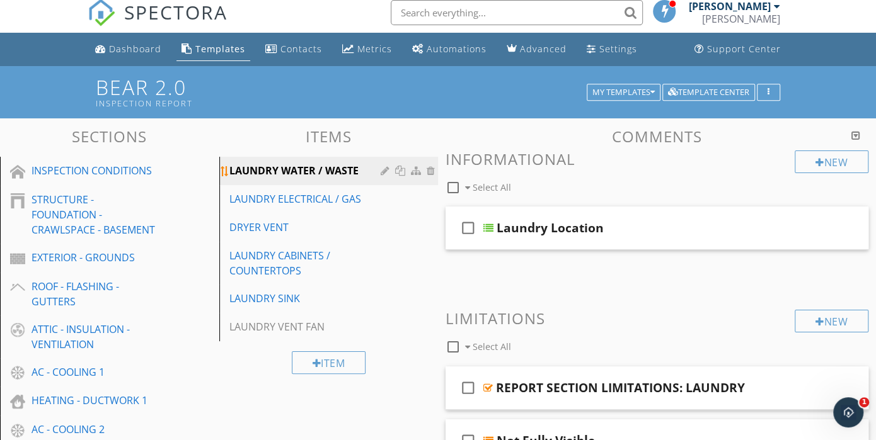
scroll to position [0, 0]
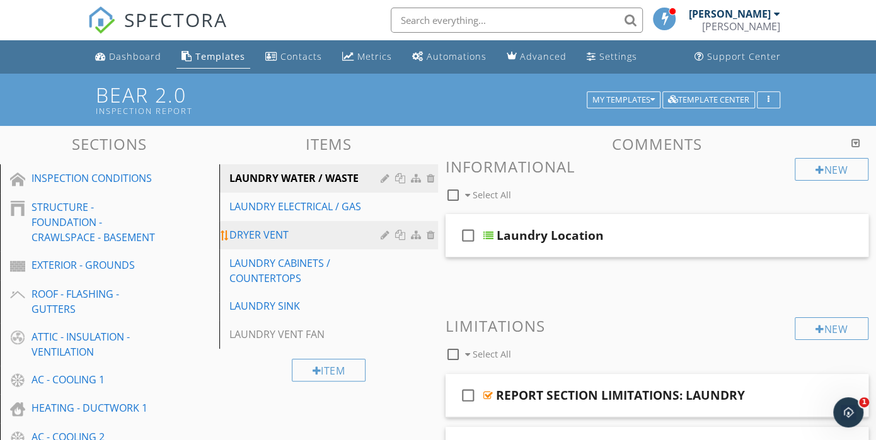
click at [335, 234] on div "DRYER VENT" at bounding box center [307, 234] width 156 height 15
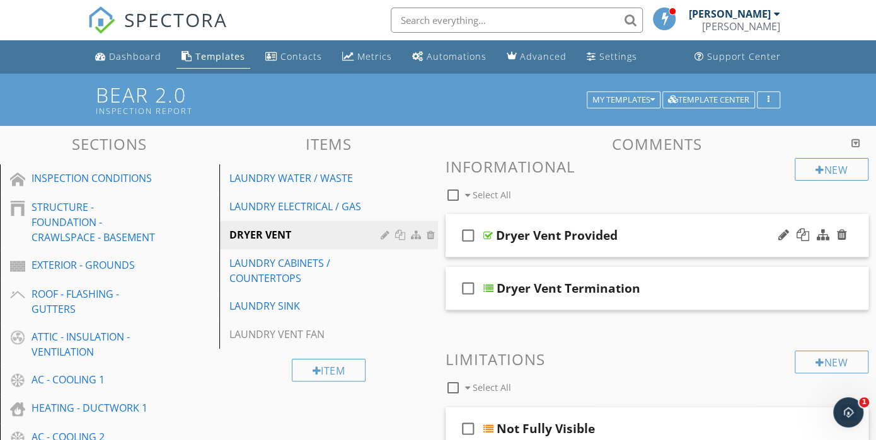
scroll to position [63, 0]
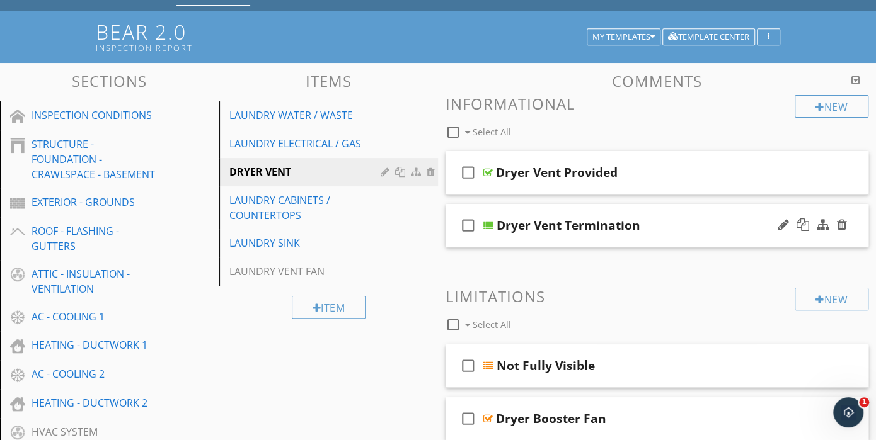
click at [678, 228] on div "Dryer Vent Termination" at bounding box center [646, 225] width 298 height 15
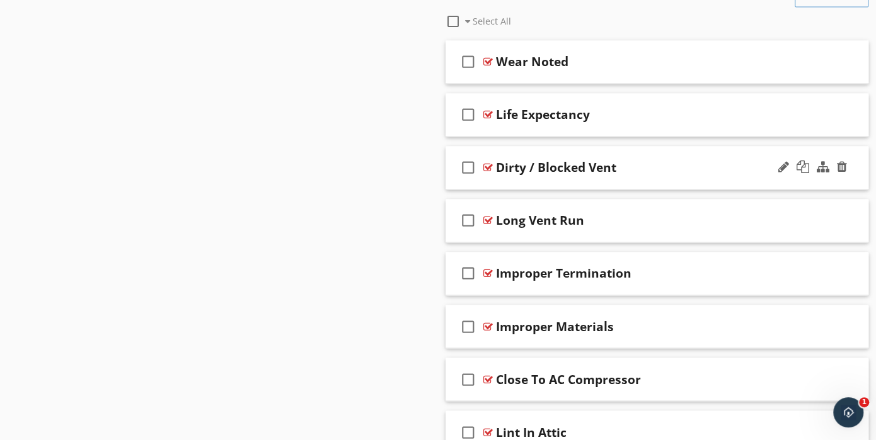
scroll to position [1197, 0]
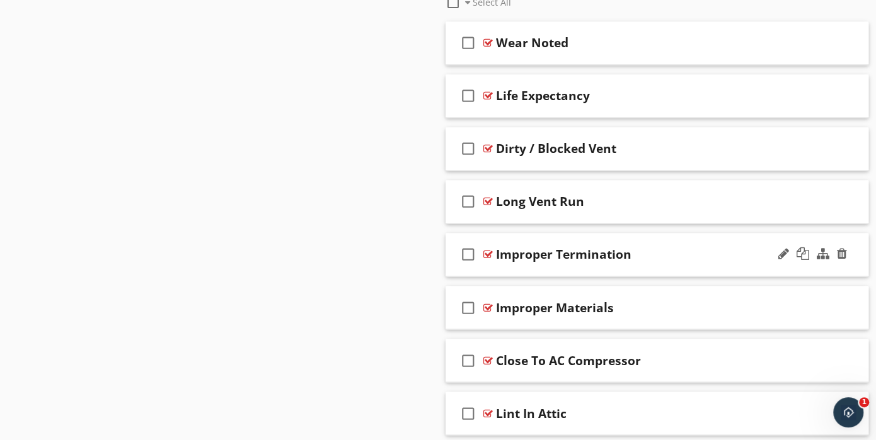
click at [612, 265] on div "check_box_outline_blank Improper Termination" at bounding box center [657, 254] width 423 height 43
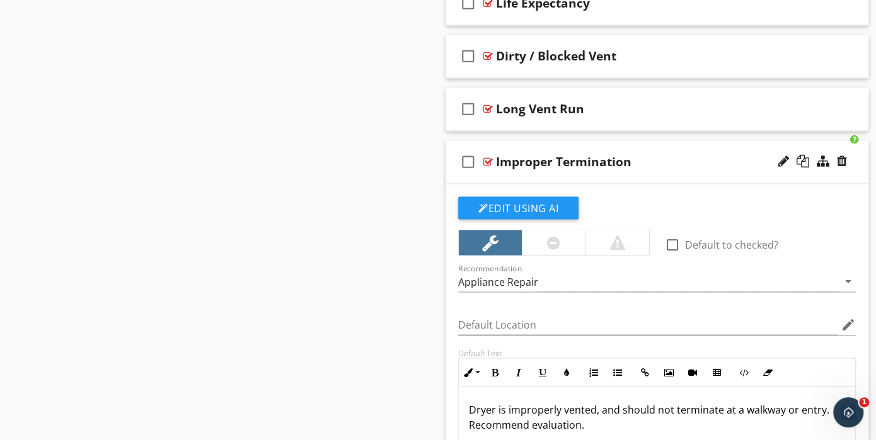
scroll to position [1260, 0]
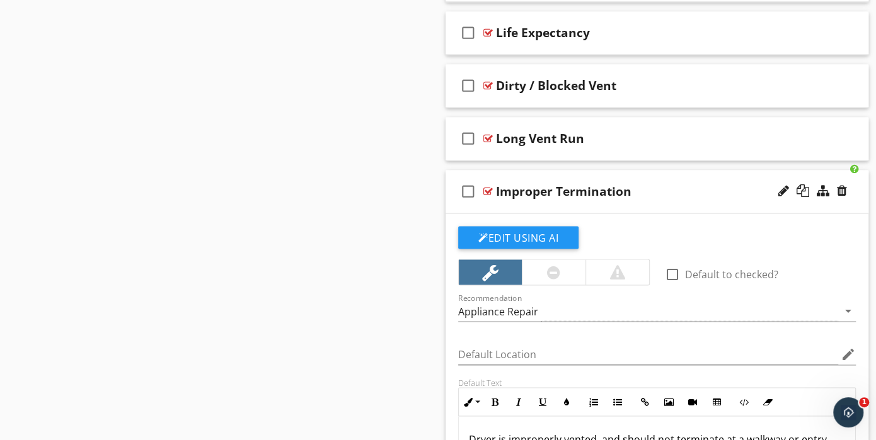
click at [596, 202] on div "check_box_outline_blank Improper Termination" at bounding box center [657, 191] width 423 height 43
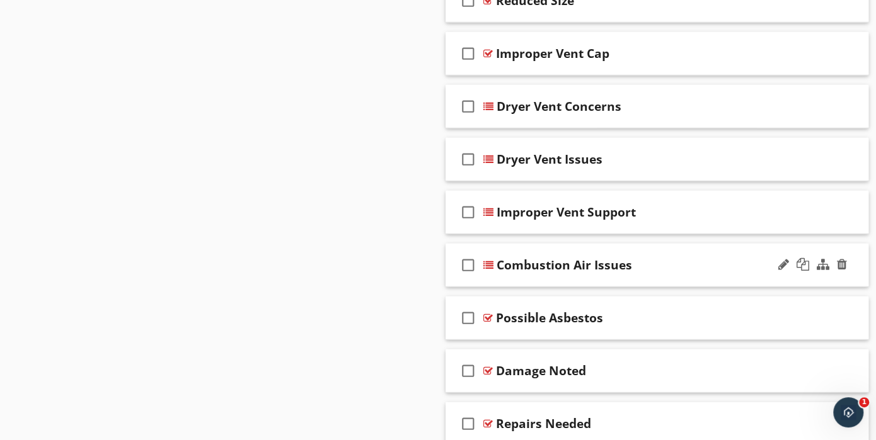
scroll to position [1960, 0]
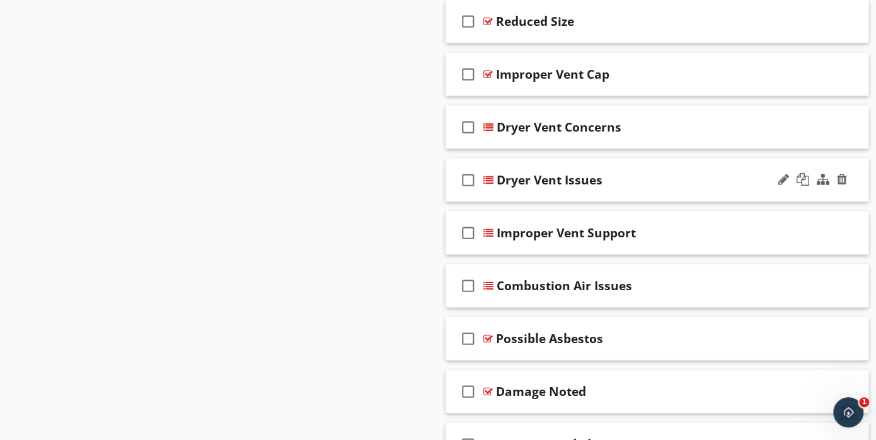
click at [568, 194] on div "check_box_outline_blank Dryer Vent Issues" at bounding box center [657, 180] width 423 height 43
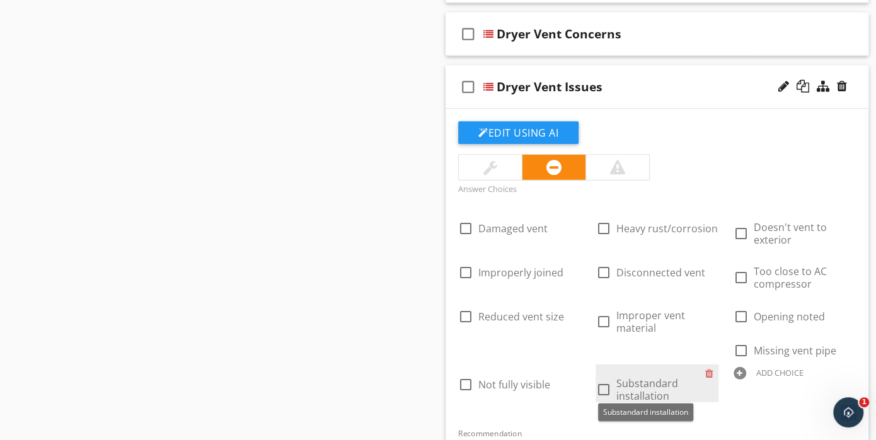
scroll to position [2023, 0]
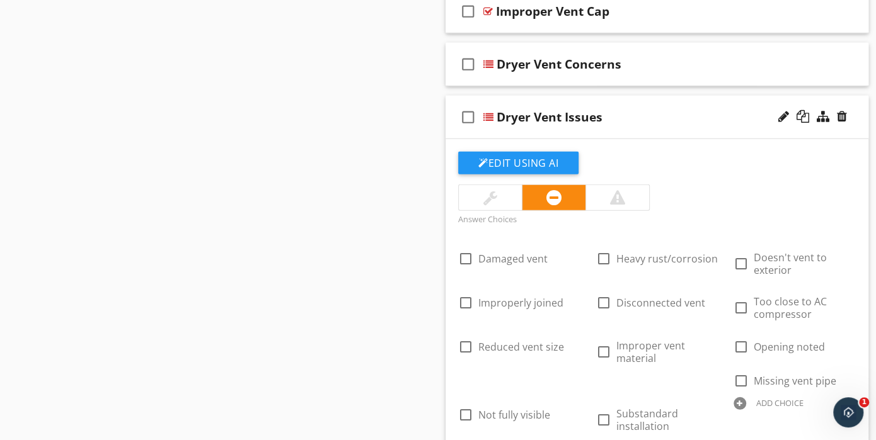
click at [515, 128] on div "check_box_outline_blank Dryer Vent Issues" at bounding box center [657, 117] width 423 height 43
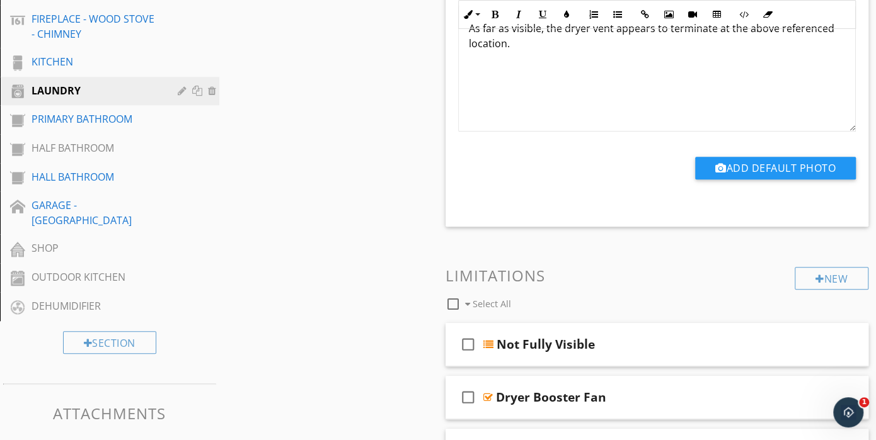
scroll to position [636, 0]
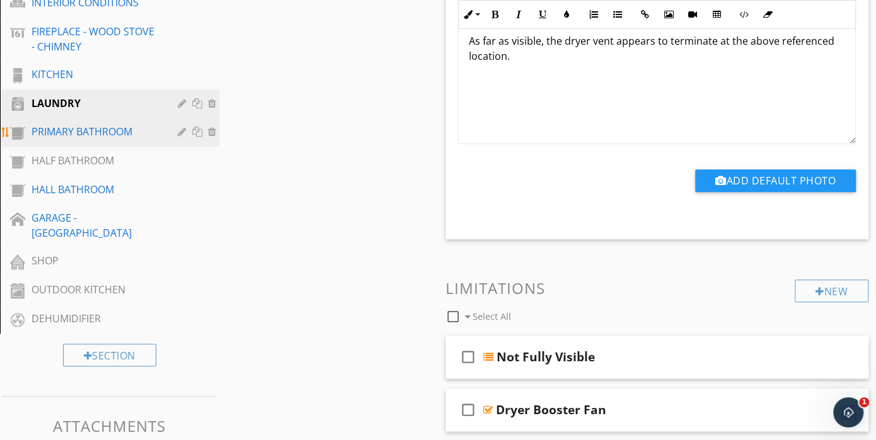
click at [102, 134] on div "PRIMARY BATHROOM" at bounding box center [96, 131] width 128 height 15
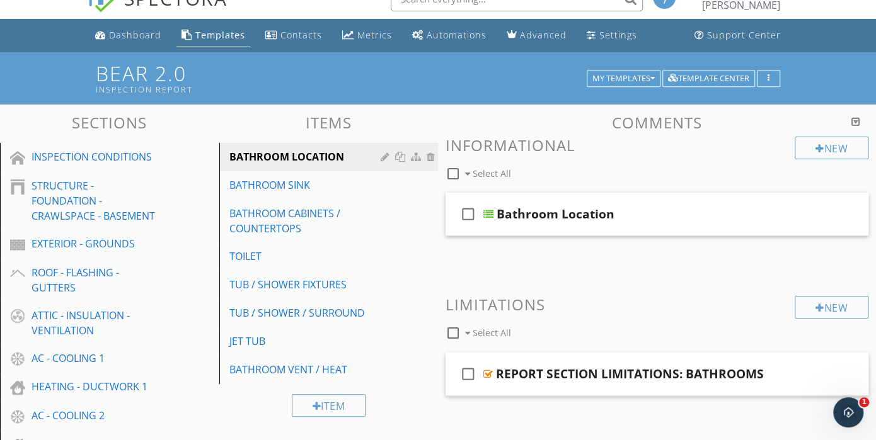
scroll to position [6, 0]
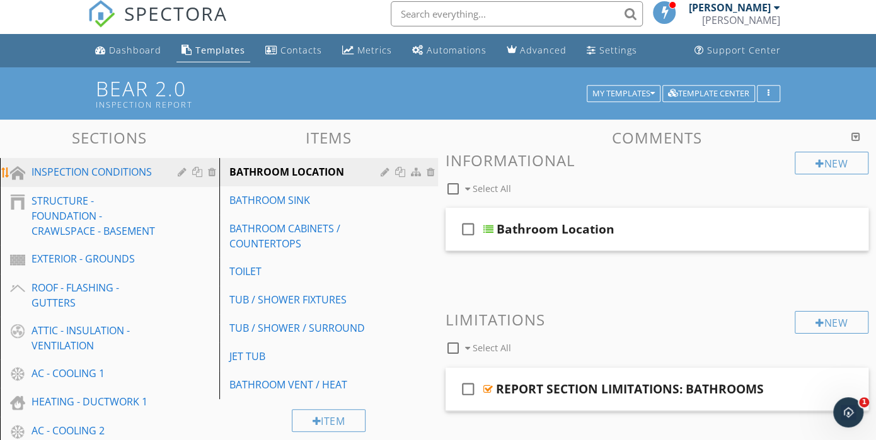
click at [144, 179] on div "INSPECTION CONDITIONS" at bounding box center [96, 171] width 128 height 15
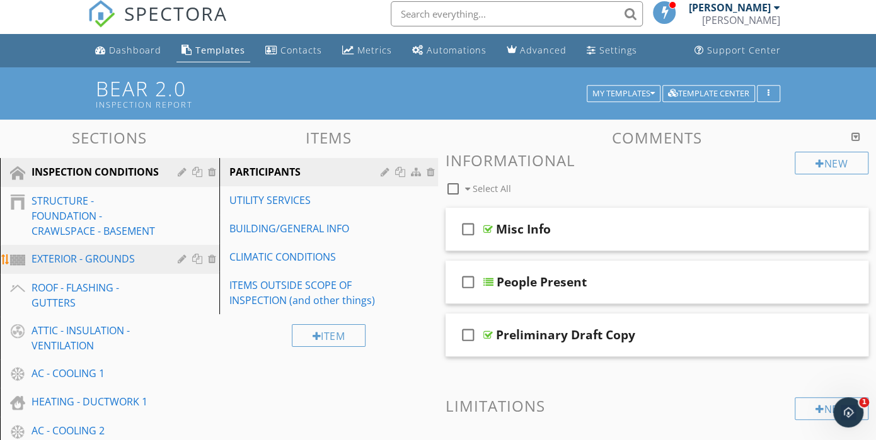
click at [66, 267] on div "EXTERIOR - GROUNDS" at bounding box center [96, 258] width 128 height 15
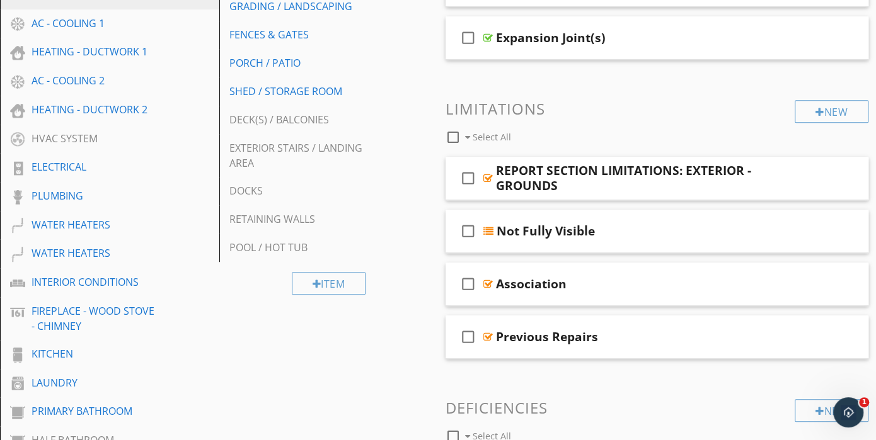
scroll to position [384, 0]
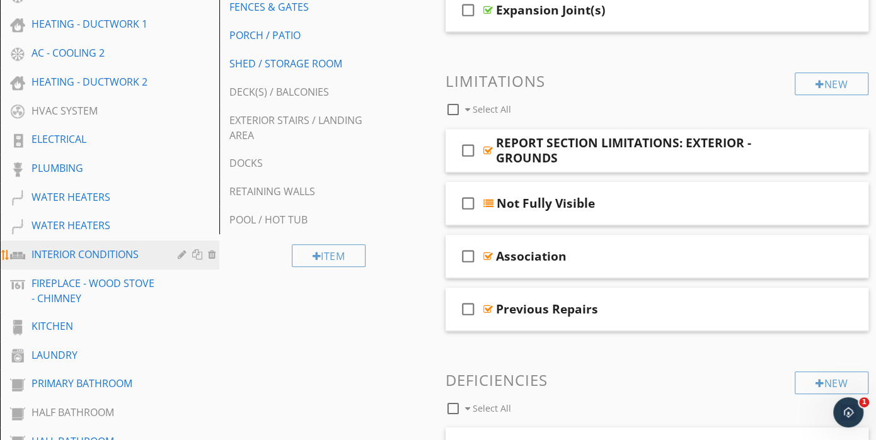
click at [109, 254] on div "INTERIOR CONDITIONS" at bounding box center [96, 254] width 128 height 15
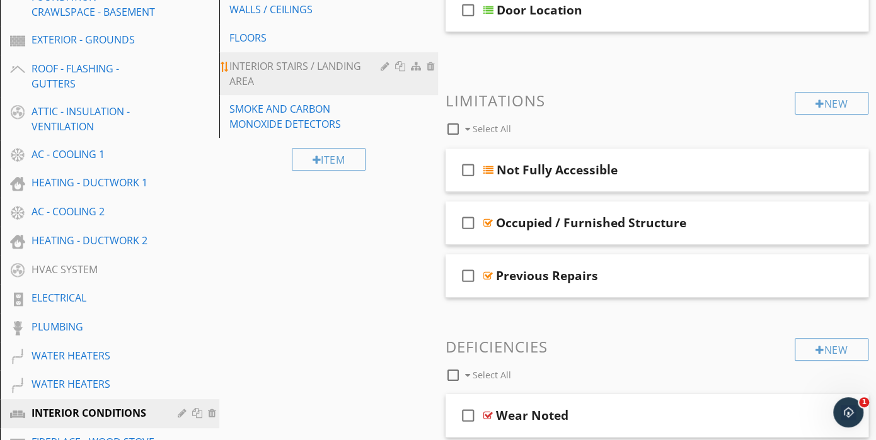
scroll to position [0, 0]
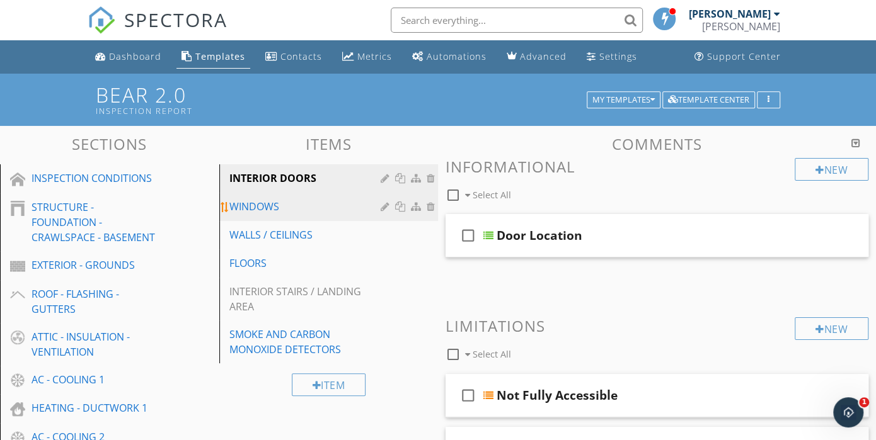
click at [300, 212] on div "WINDOWS" at bounding box center [307, 206] width 156 height 15
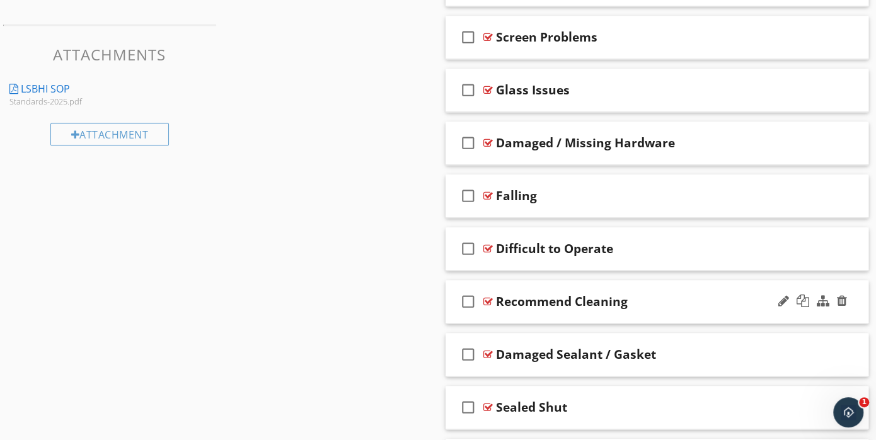
scroll to position [1071, 0]
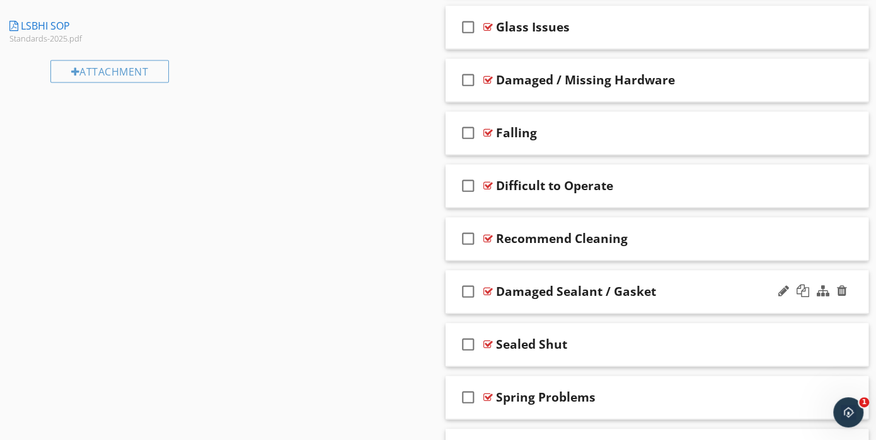
click at [573, 302] on div "check_box_outline_blank Damaged Sealant / Gasket" at bounding box center [657, 291] width 423 height 43
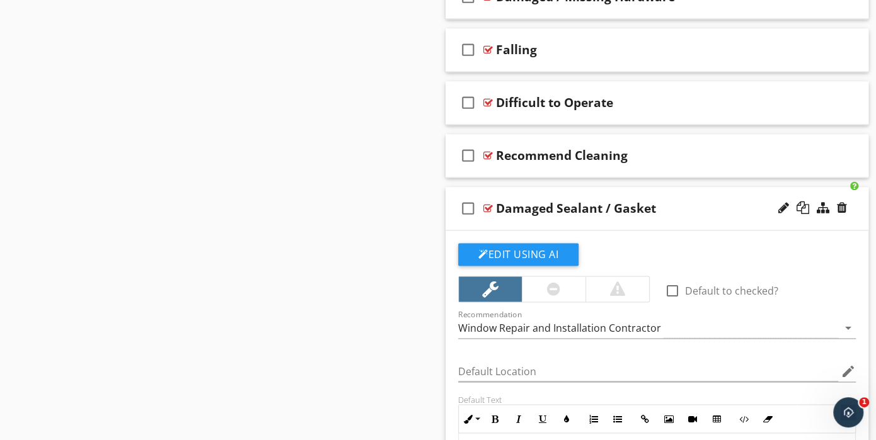
scroll to position [1134, 0]
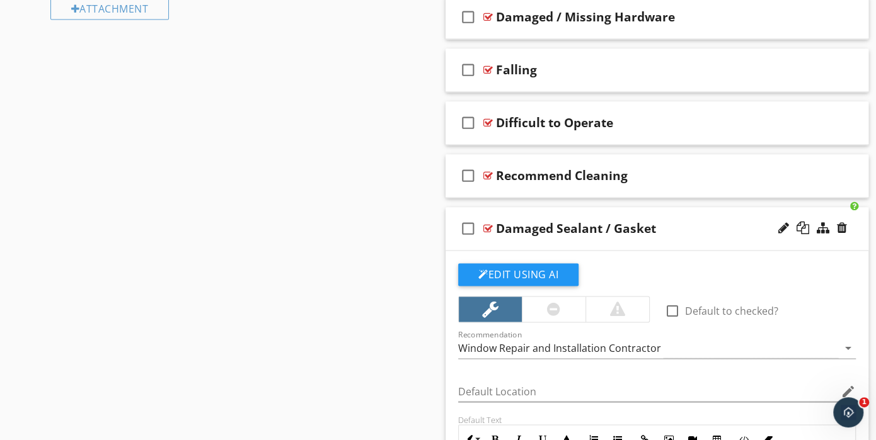
click at [534, 240] on div "check_box_outline_blank Damaged Sealant / Gasket" at bounding box center [657, 228] width 423 height 43
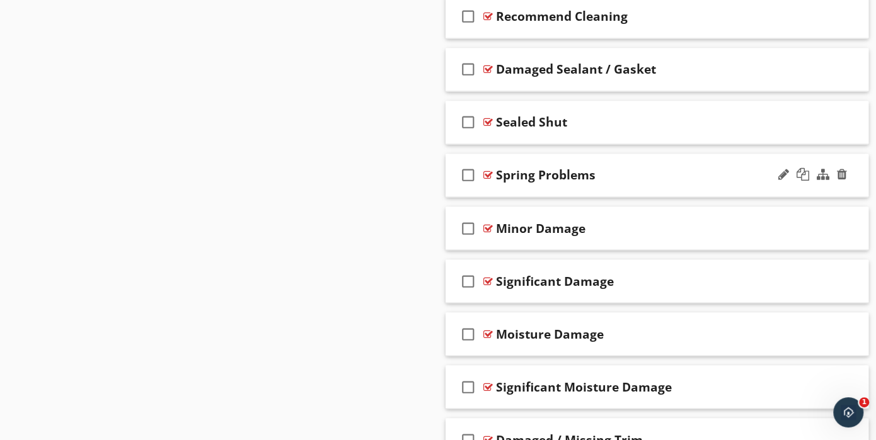
scroll to position [1323, 0]
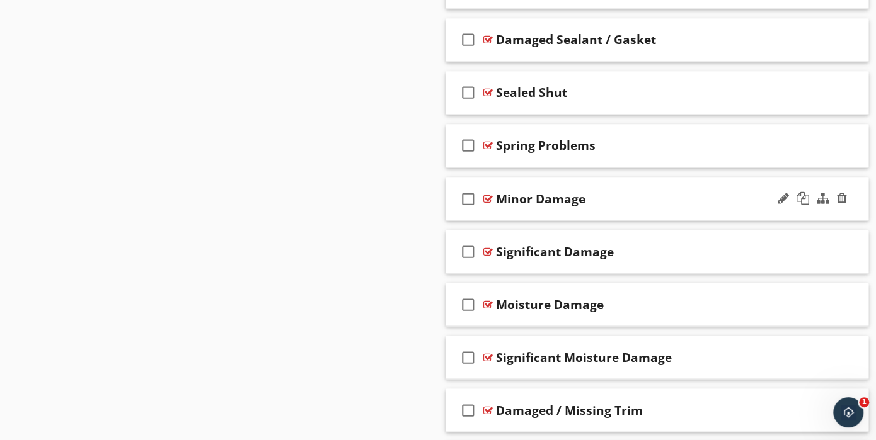
click at [531, 206] on div "check_box_outline_blank Minor Damage" at bounding box center [657, 198] width 423 height 43
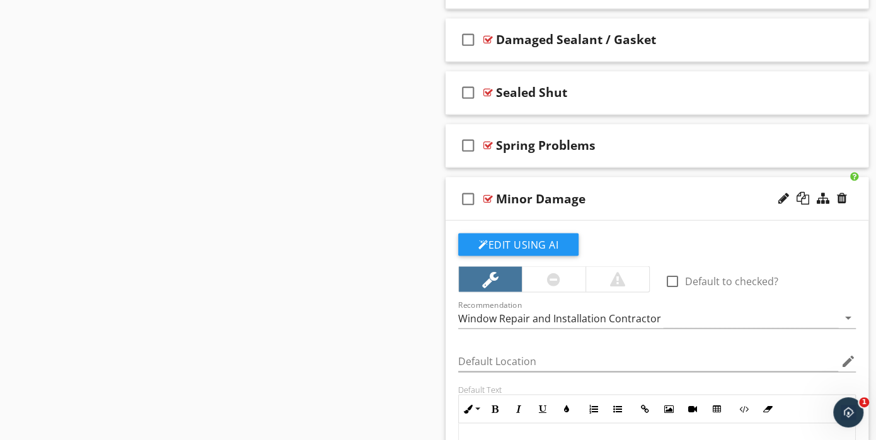
click at [540, 210] on div "check_box_outline_blank Minor Damage" at bounding box center [657, 198] width 423 height 43
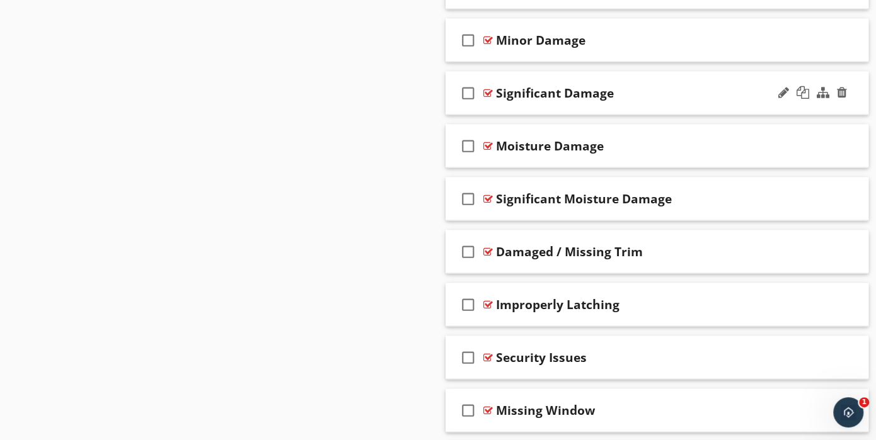
scroll to position [1512, 0]
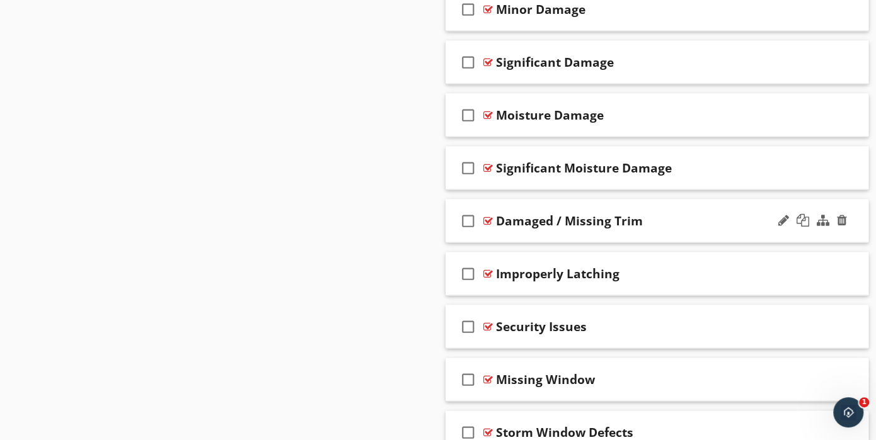
click at [547, 227] on div "check_box_outline_blank Damaged / Missing Trim" at bounding box center [657, 221] width 423 height 43
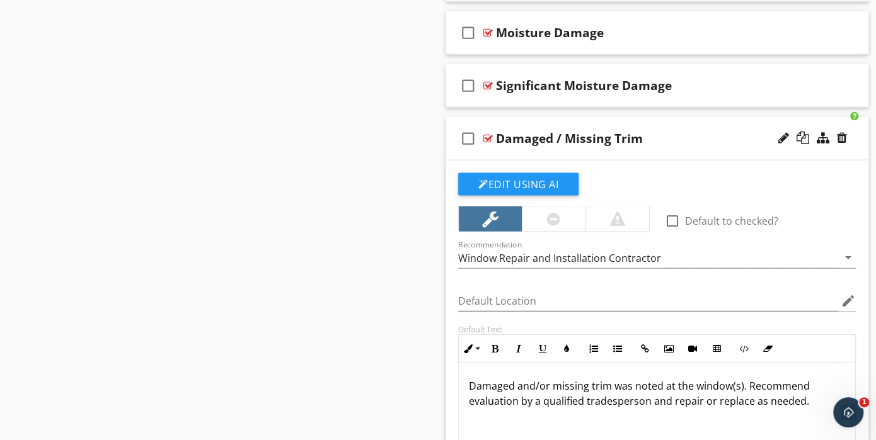
scroll to position [1575, 0]
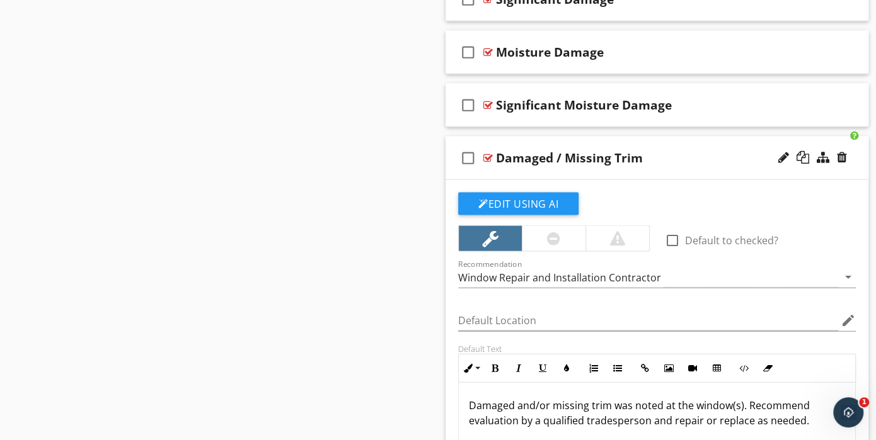
click at [531, 169] on div "check_box_outline_blank Damaged / Missing Trim" at bounding box center [657, 158] width 423 height 43
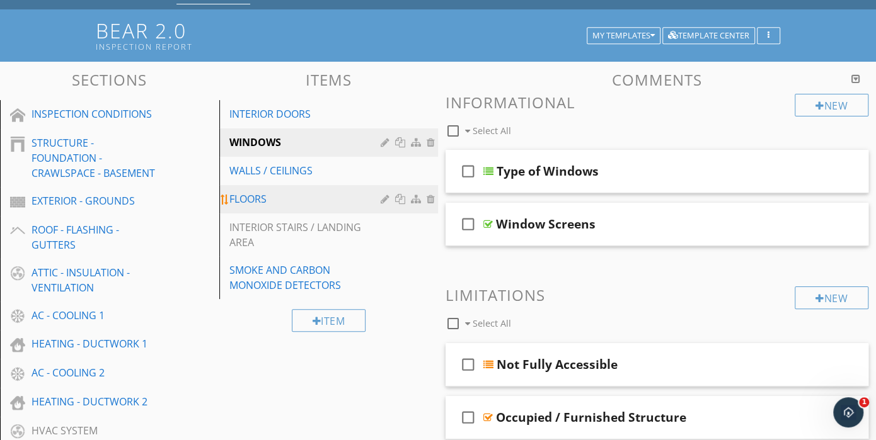
scroll to position [63, 0]
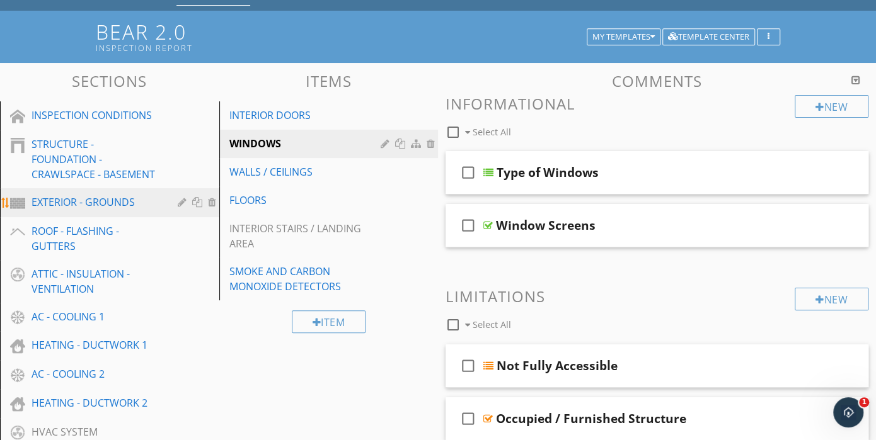
click at [92, 209] on div "EXTERIOR - GROUNDS" at bounding box center [96, 202] width 128 height 15
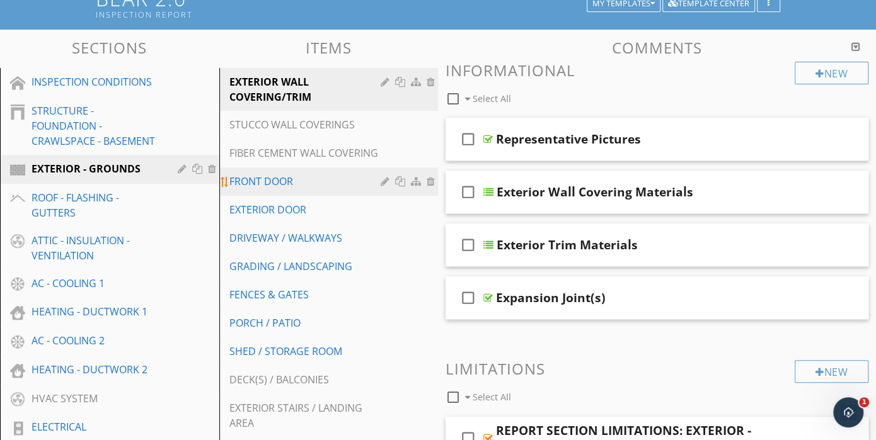
scroll to position [126, 0]
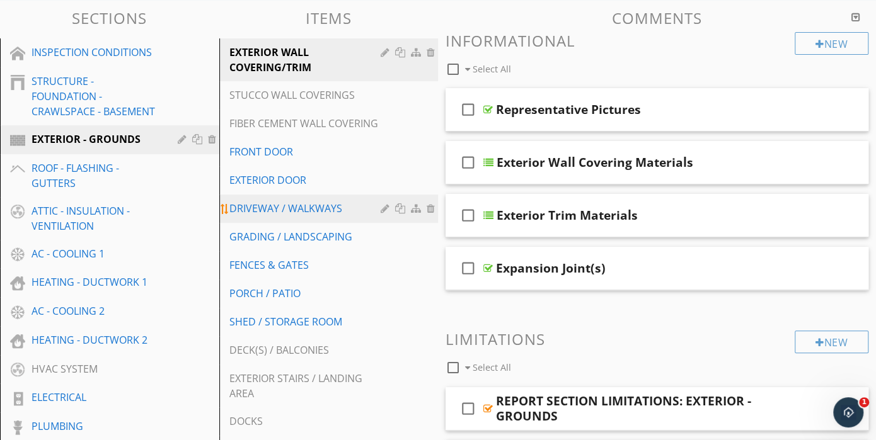
click at [338, 188] on link "EXTERIOR DOOR" at bounding box center [331, 180] width 216 height 28
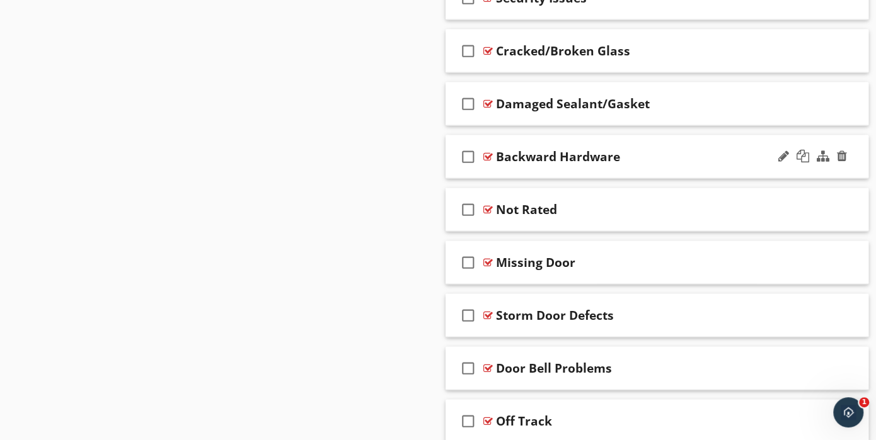
scroll to position [1701, 0]
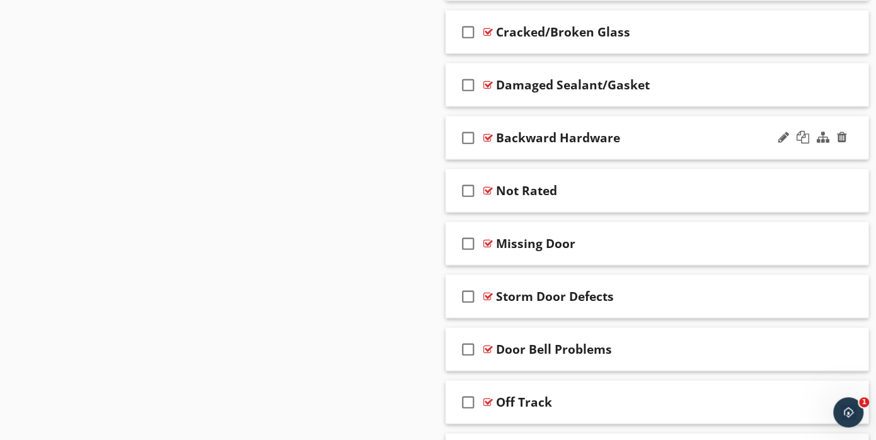
click at [531, 147] on div "check_box_outline_blank Backward Hardware" at bounding box center [657, 138] width 423 height 43
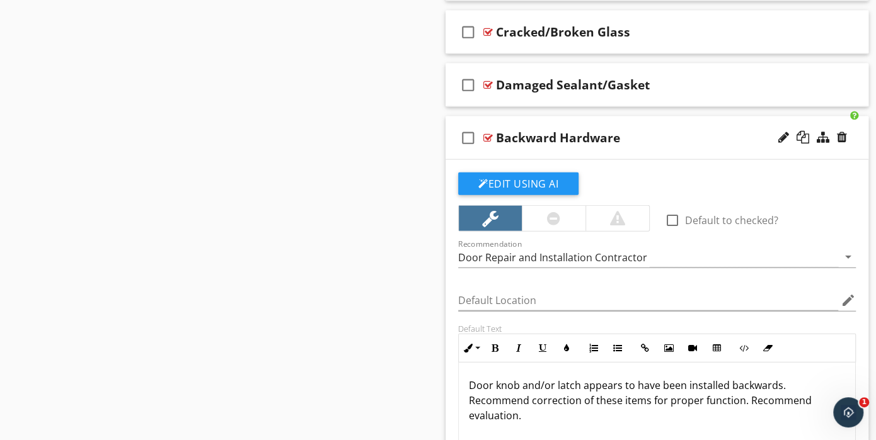
click at [532, 145] on div "check_box_outline_blank Backward Hardware" at bounding box center [657, 138] width 423 height 43
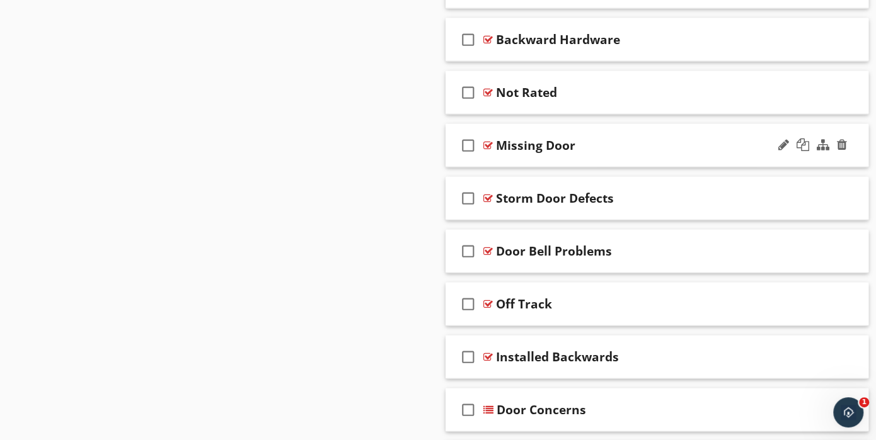
scroll to position [1827, 0]
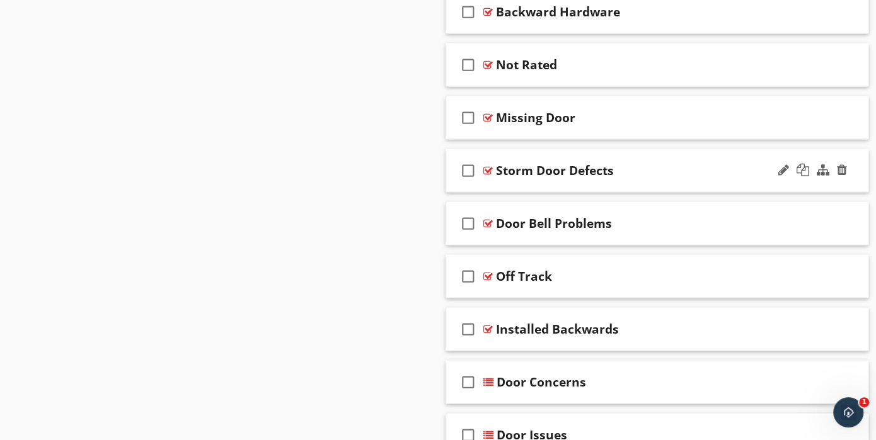
click at [536, 177] on div "check_box_outline_blank Storm Door Defects" at bounding box center [657, 170] width 423 height 43
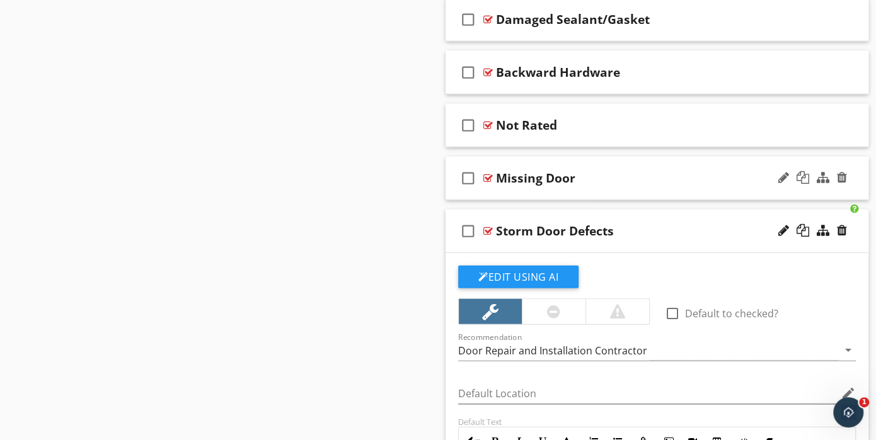
scroll to position [1764, 0]
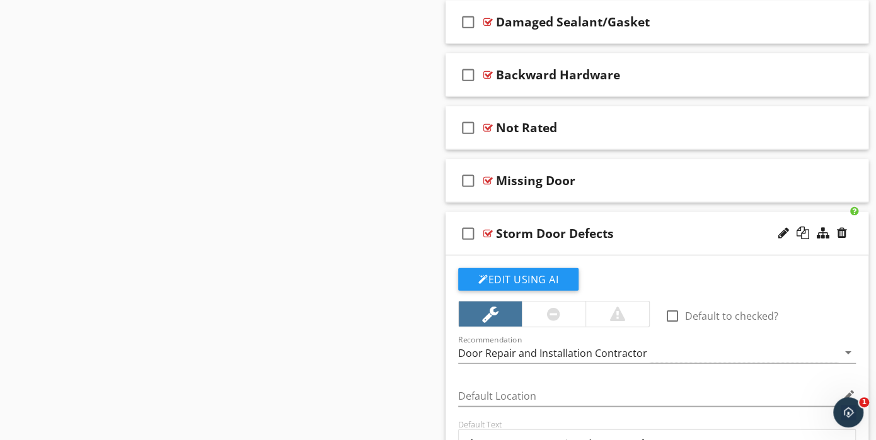
click at [542, 241] on div "check_box_outline_blank Storm Door Defects" at bounding box center [657, 233] width 423 height 43
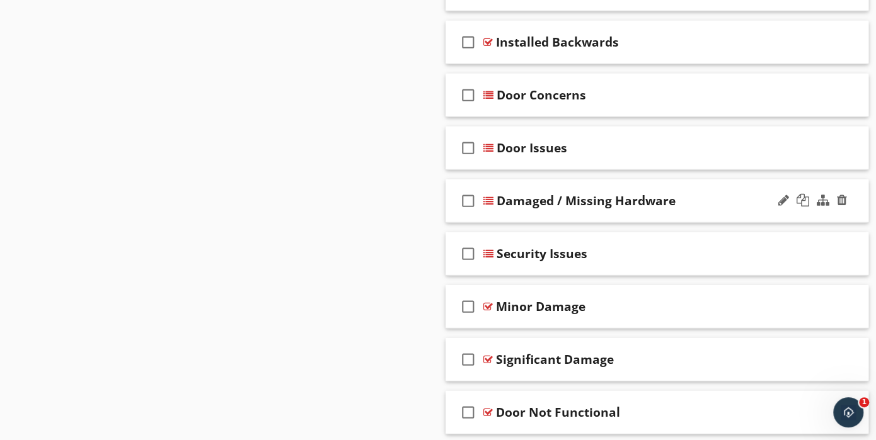
scroll to position [2142, 0]
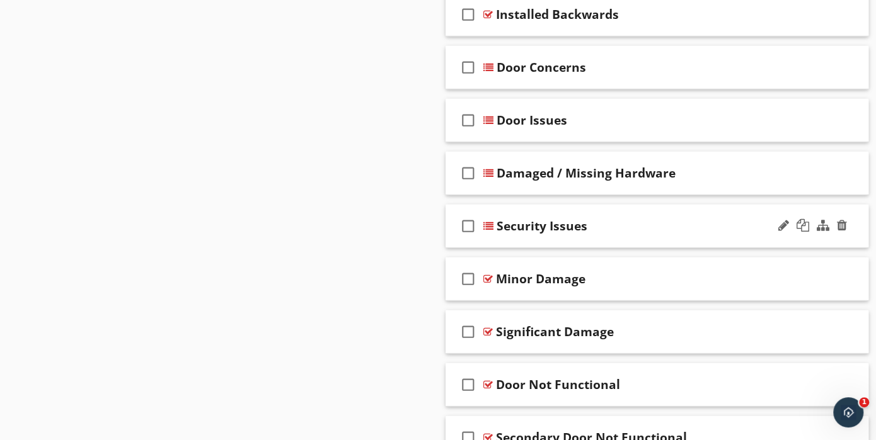
click at [551, 233] on div "check_box_outline_blank Security Issues" at bounding box center [657, 226] width 423 height 43
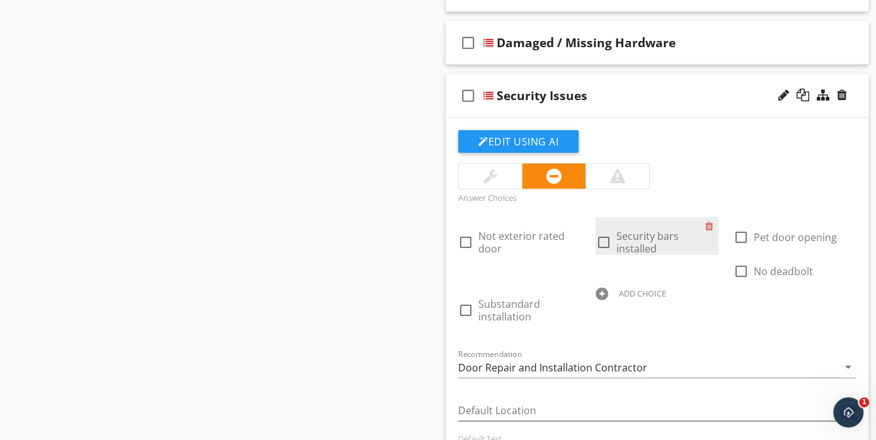
scroll to position [2269, 0]
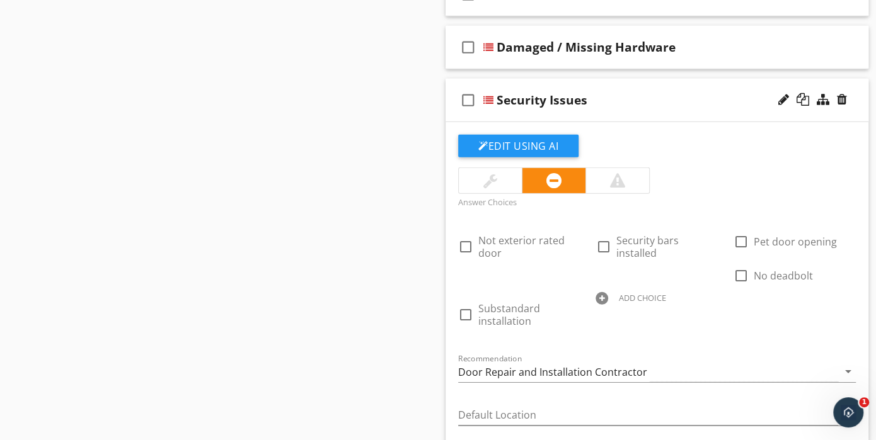
click at [536, 109] on div "check_box_outline_blank Security Issues" at bounding box center [657, 100] width 423 height 43
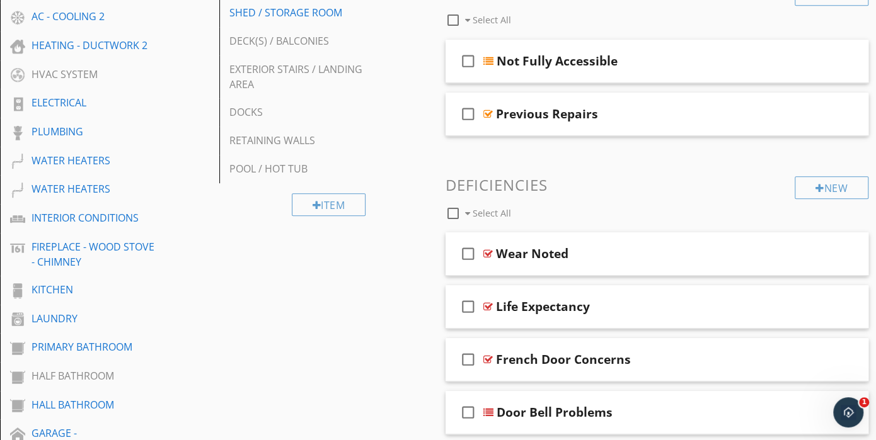
scroll to position [371, 0]
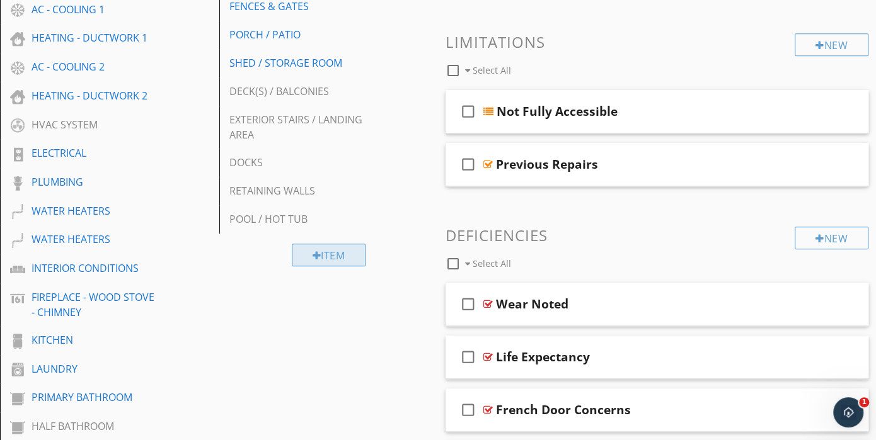
click at [330, 259] on div "Item" at bounding box center [329, 255] width 74 height 23
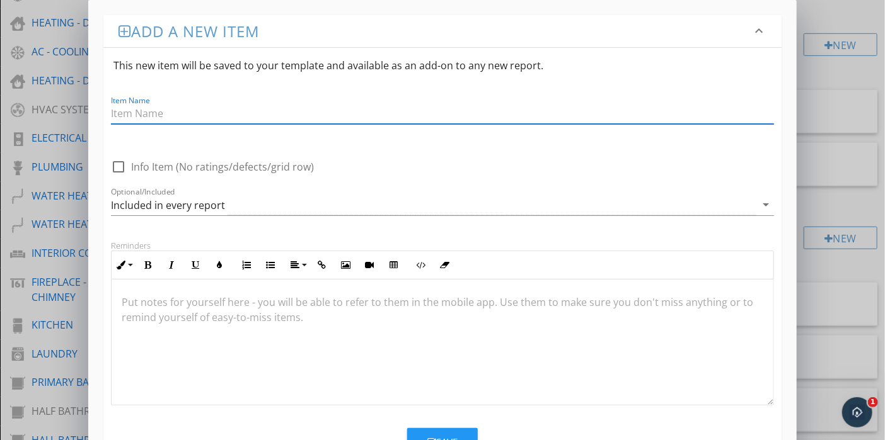
click at [814, 14] on div "Add a new item keyboard_arrow_down This new item will be saved to your template…" at bounding box center [442, 262] width 885 height 524
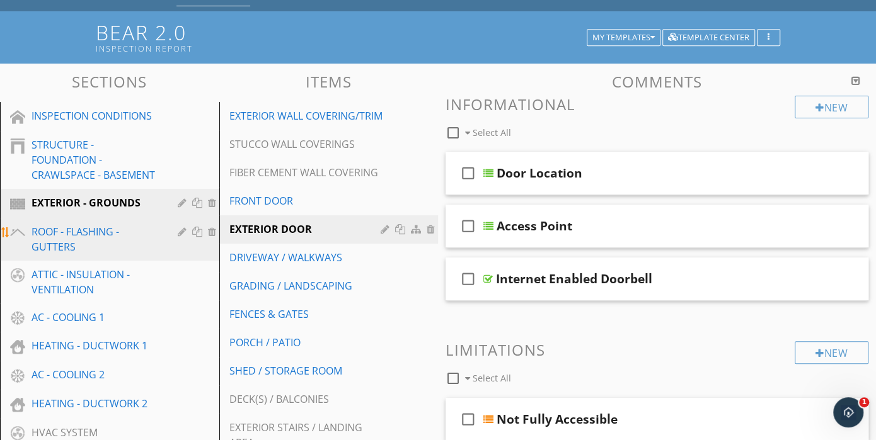
scroll to position [55, 0]
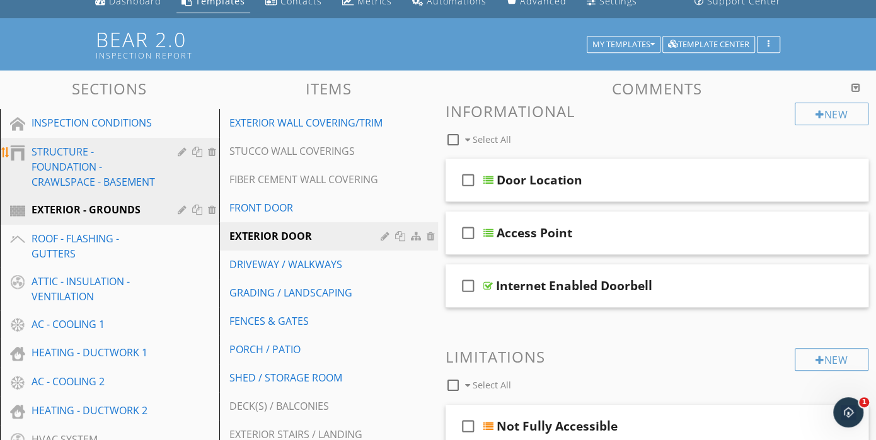
click at [88, 168] on div "STRUCTURE - FOUNDATION - CRAWLSPACE - BASEMENT" at bounding box center [96, 166] width 128 height 45
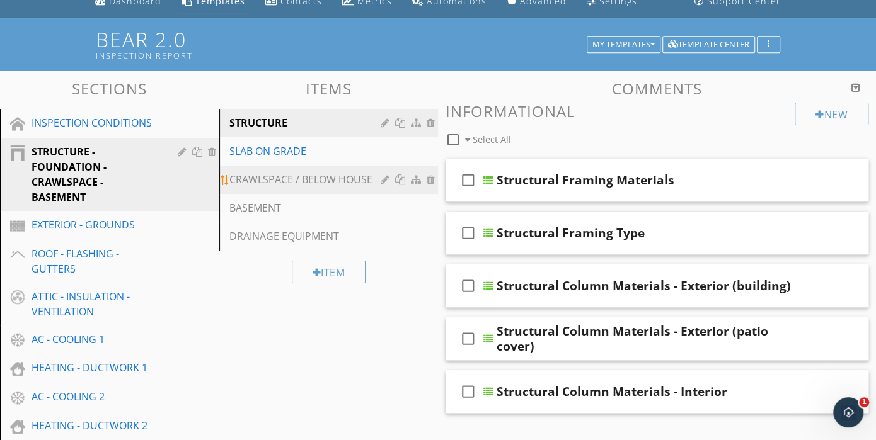
click at [327, 177] on div "CRAWLSPACE / BELOW HOUSE" at bounding box center [307, 179] width 156 height 15
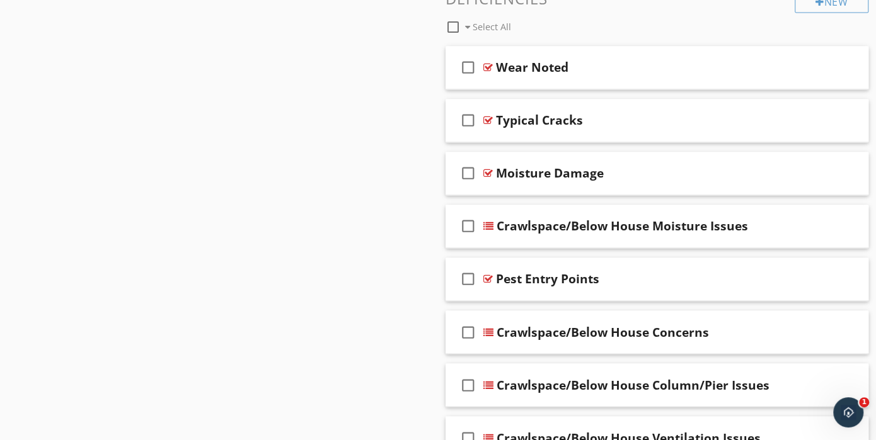
scroll to position [1253, 0]
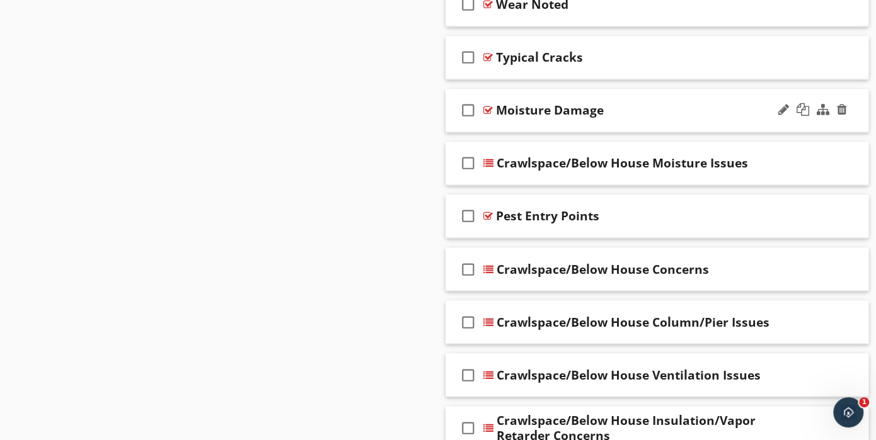
click at [607, 122] on div "check_box_outline_blank Moisture Damage" at bounding box center [657, 110] width 423 height 43
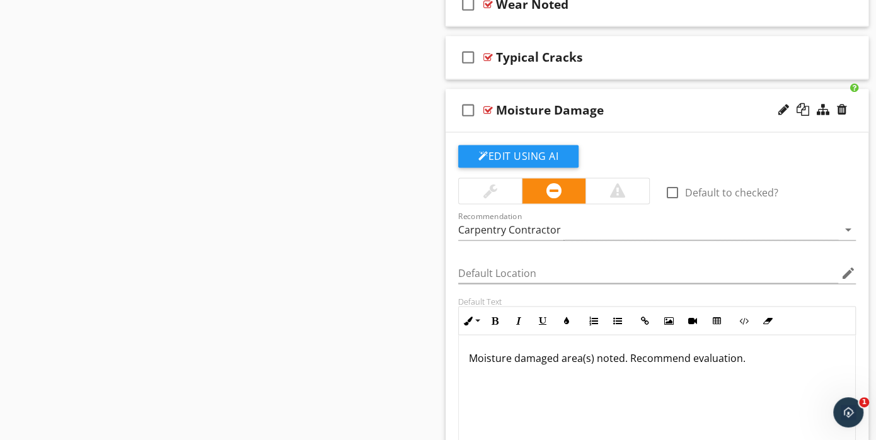
click at [599, 116] on div "check_box_outline_blank Moisture Damage" at bounding box center [657, 110] width 423 height 43
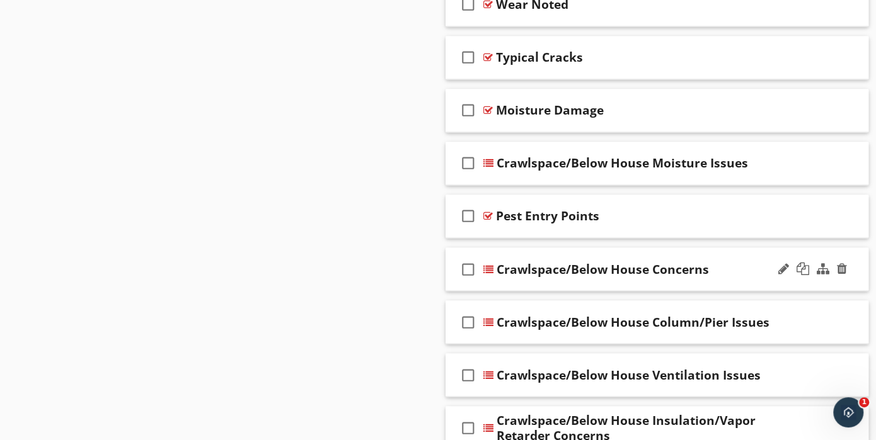
click at [698, 280] on div "check_box_outline_blank Crawlspace/Below House Concerns" at bounding box center [657, 269] width 423 height 43
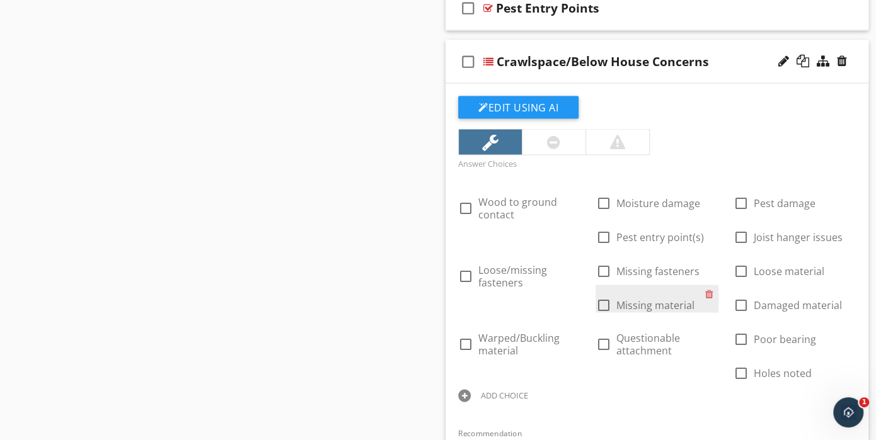
scroll to position [1442, 0]
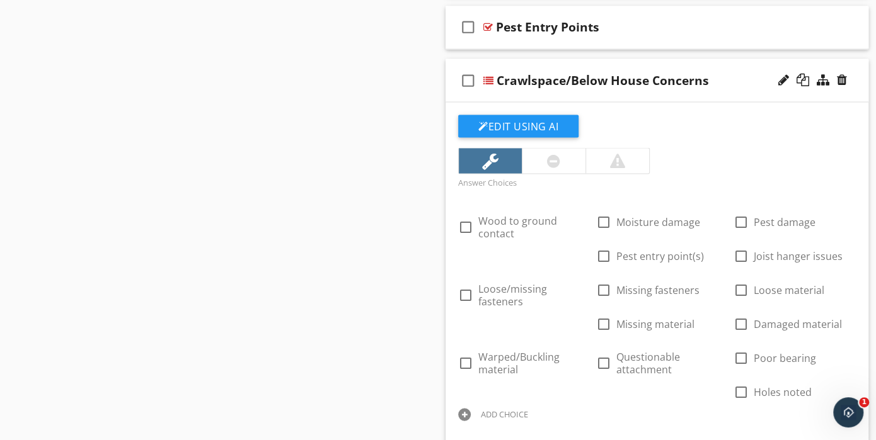
click at [619, 88] on div "check_box_outline_blank Crawlspace/Below House Concerns" at bounding box center [657, 80] width 423 height 43
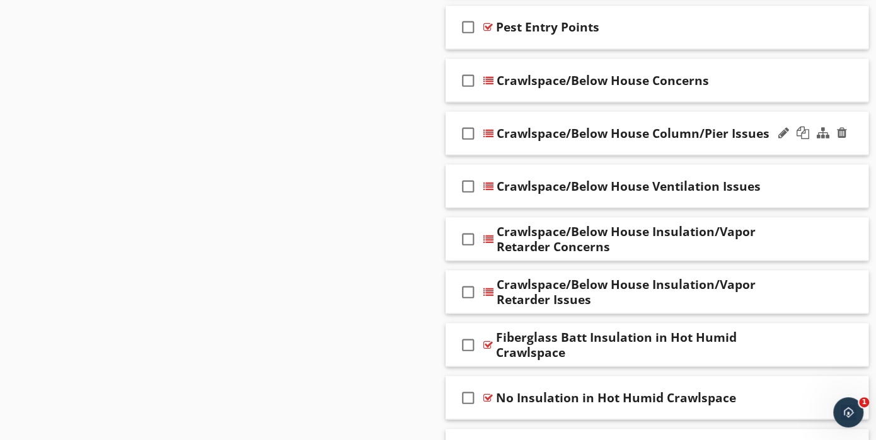
click at [619, 148] on div "check_box_outline_blank Crawlspace/Below House Column/Pier Issues" at bounding box center [657, 133] width 423 height 43
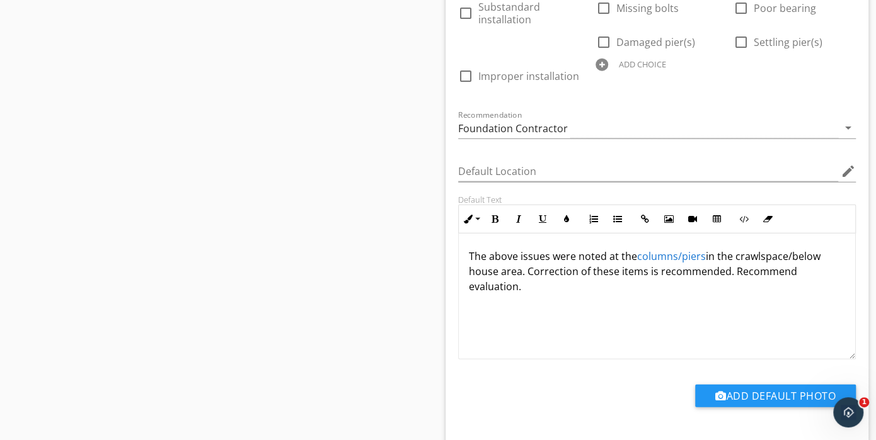
scroll to position [1883, 0]
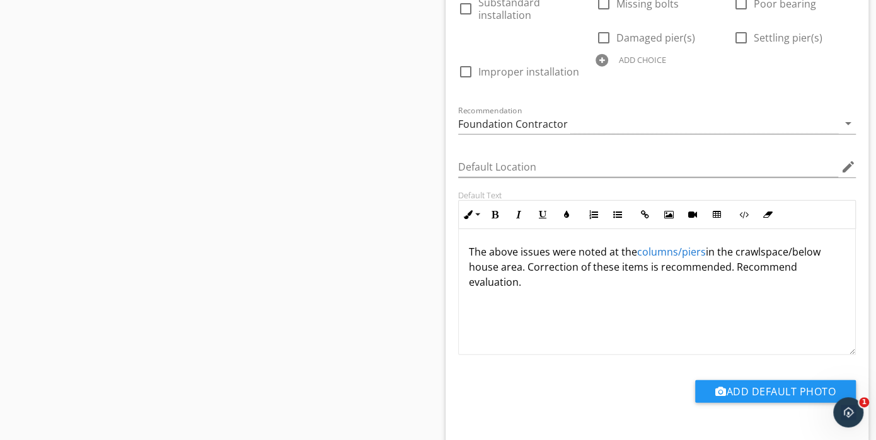
click at [660, 245] on link "columns/piers" at bounding box center [671, 252] width 69 height 14
click at [631, 273] on icon "button" at bounding box center [630, 274] width 9 height 9
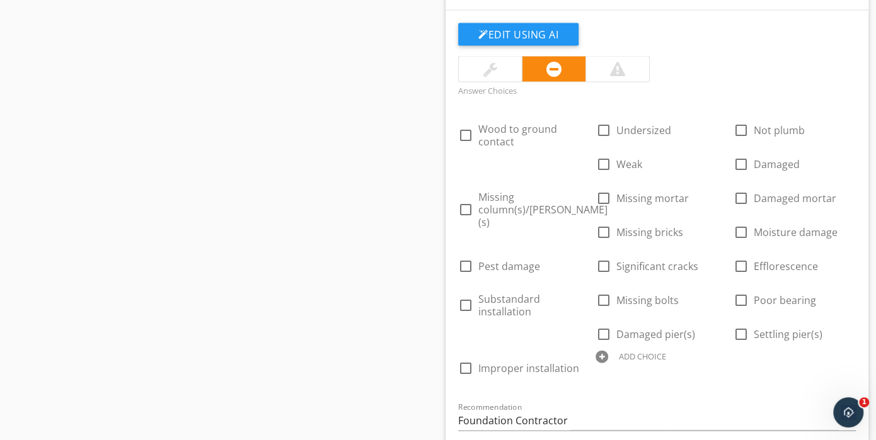
scroll to position [1568, 0]
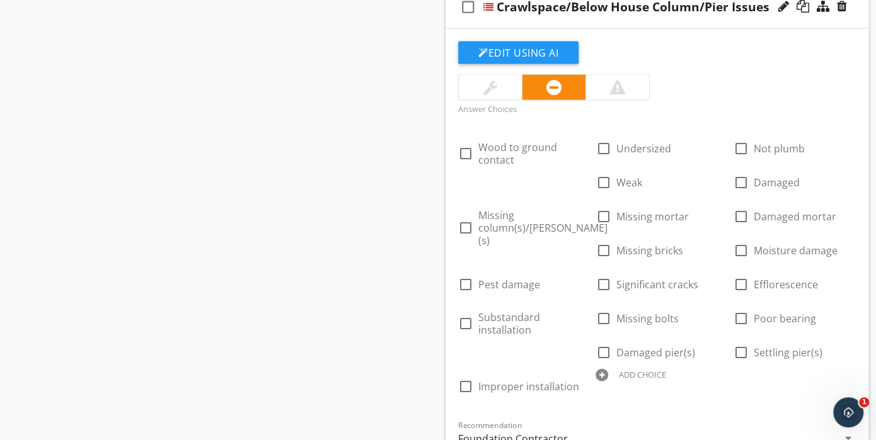
click at [656, 19] on div "check_box_outline_blank Crawlspace/Below House Column/Pier Issues" at bounding box center [657, 7] width 423 height 43
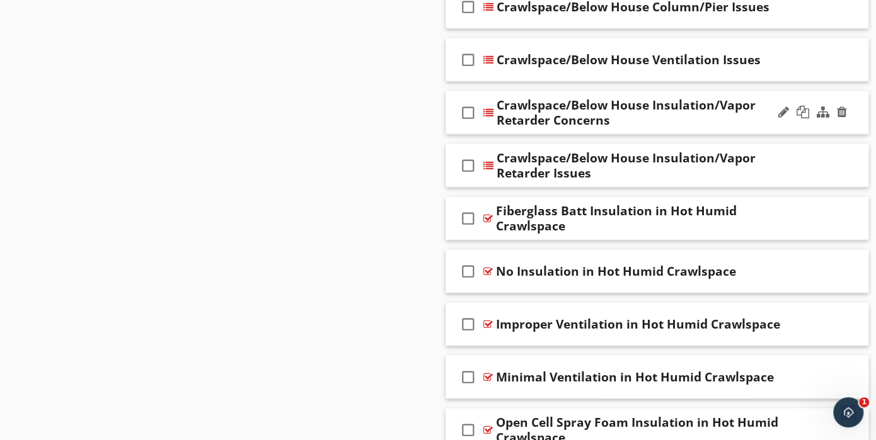
click at [647, 118] on div "Crawlspace/Below House Insulation/Vapor Retarder Concerns" at bounding box center [646, 113] width 298 height 30
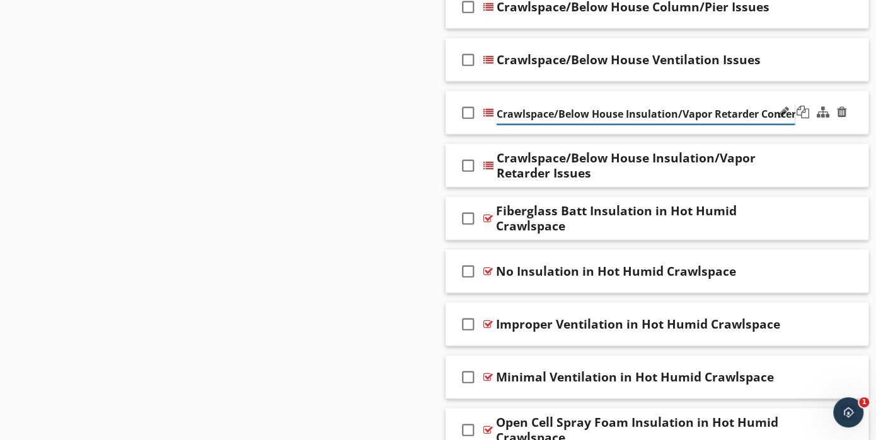
scroll to position [0, 12]
click at [643, 125] on div "check_box_outline_blank Crawlspace/Below House Insulation/Vapor Retarder Concer…" at bounding box center [657, 112] width 423 height 43
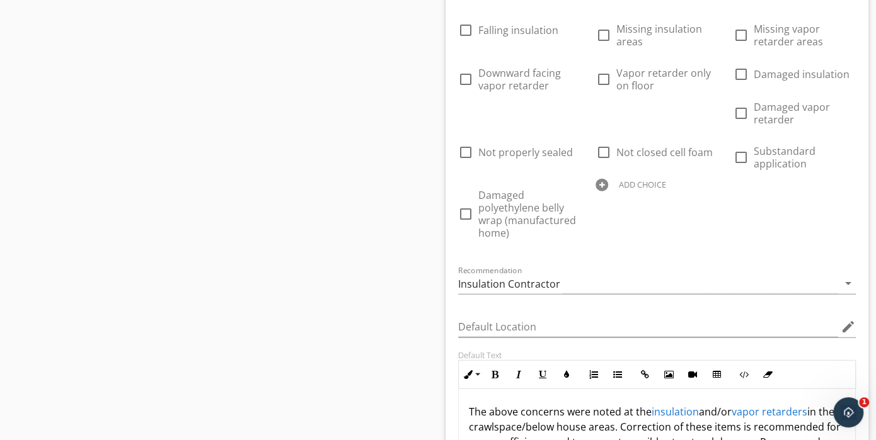
scroll to position [1946, 0]
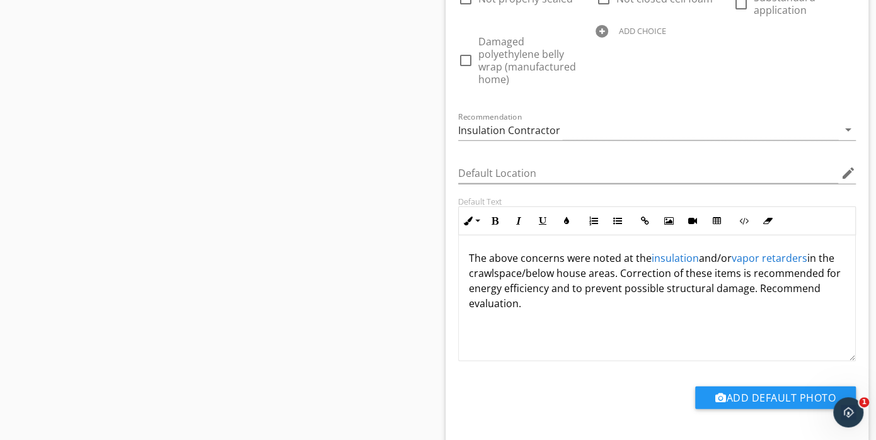
click at [684, 251] on link "insulation" at bounding box center [675, 258] width 47 height 14
click at [634, 276] on icon "button" at bounding box center [635, 280] width 9 height 9
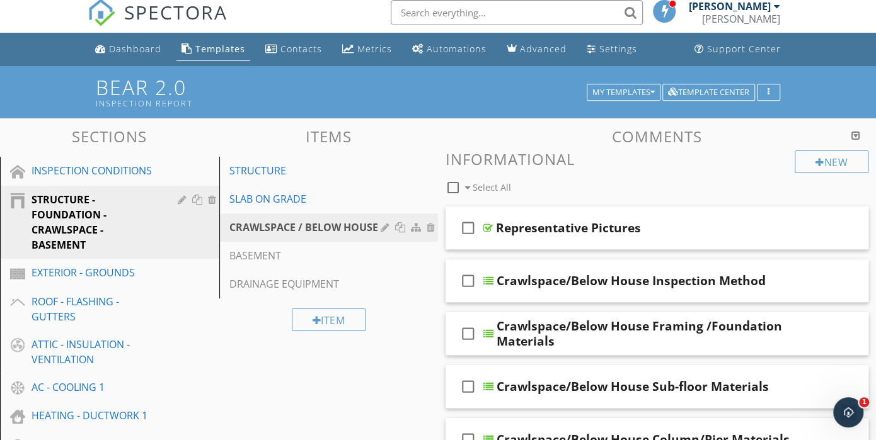
scroll to position [0, 0]
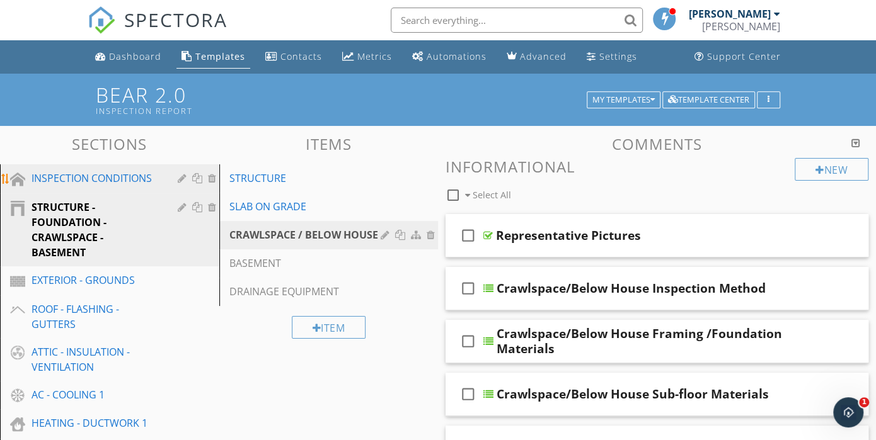
click at [106, 181] on div "INSPECTION CONDITIONS" at bounding box center [96, 178] width 128 height 15
type textarea "<p>The above concerns were noted at the <a fr-original-style="" href="http://ww…"
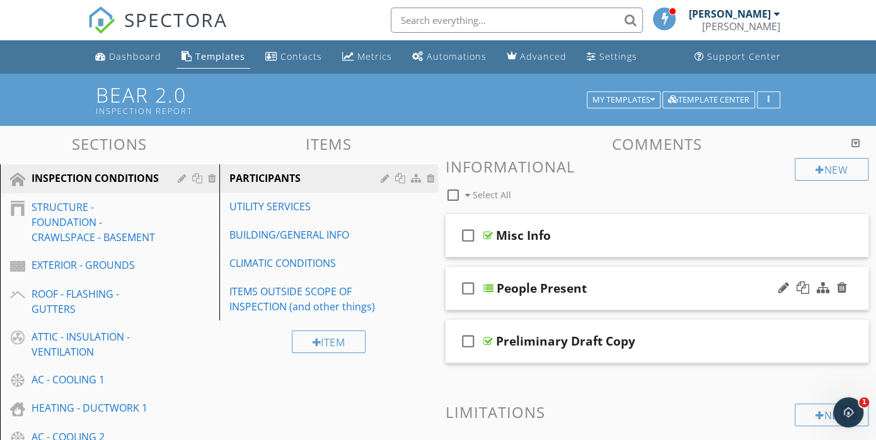
click at [636, 300] on div "check_box_outline_blank People Present" at bounding box center [657, 288] width 423 height 43
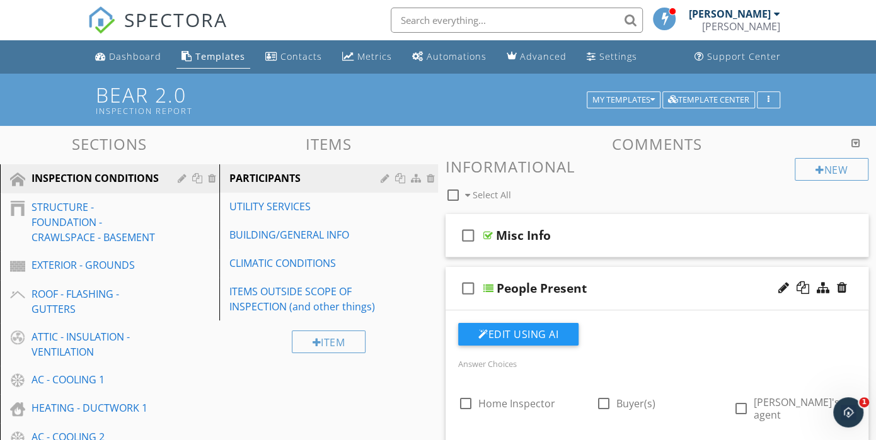
click at [587, 301] on div "check_box_outline_blank People Present" at bounding box center [657, 288] width 423 height 43
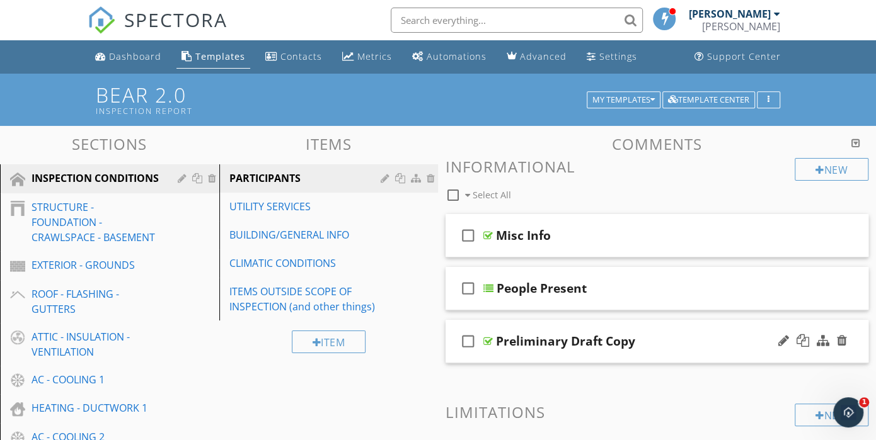
click at [579, 358] on div "check_box_outline_blank Preliminary Draft Copy" at bounding box center [657, 341] width 423 height 43
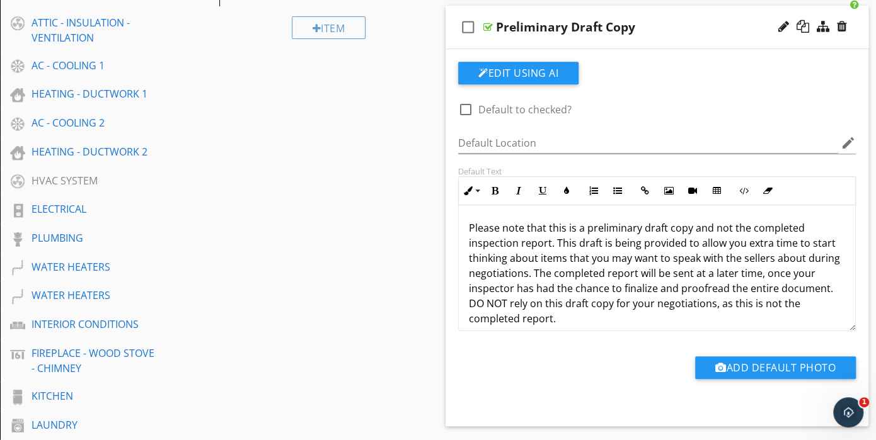
scroll to position [315, 0]
click at [585, 42] on div "check_box_outline_blank Preliminary Draft Copy" at bounding box center [657, 26] width 423 height 43
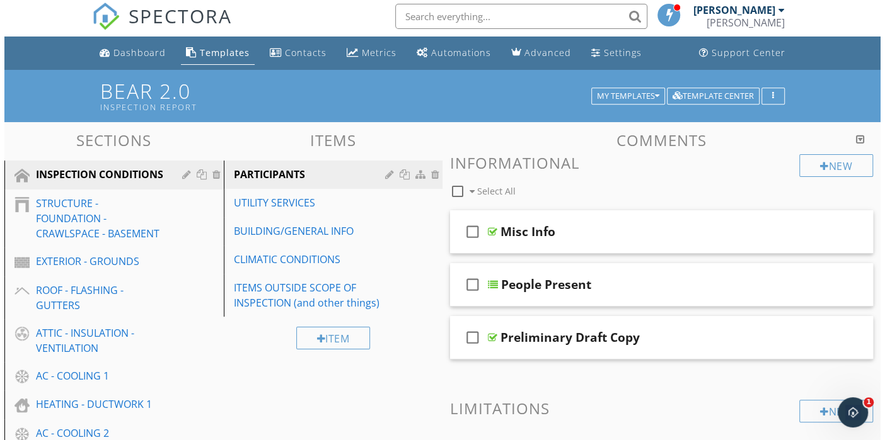
scroll to position [0, 0]
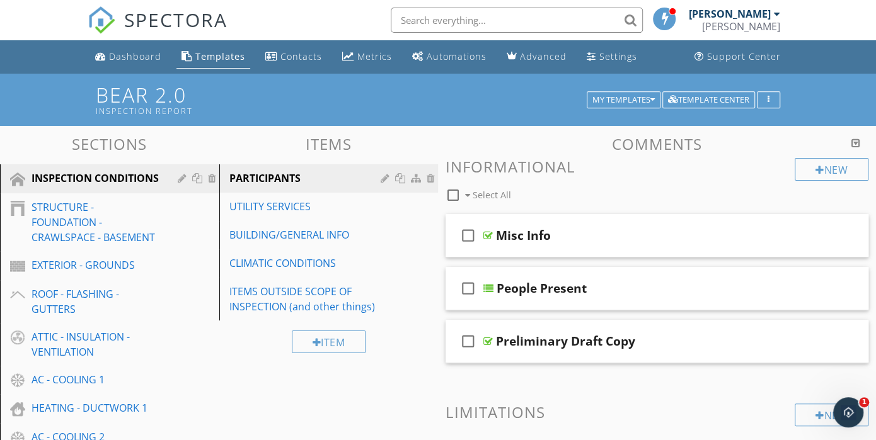
click at [568, 143] on h3 "Comments" at bounding box center [657, 143] width 423 height 17
click at [770, 99] on div "button" at bounding box center [768, 100] width 12 height 9
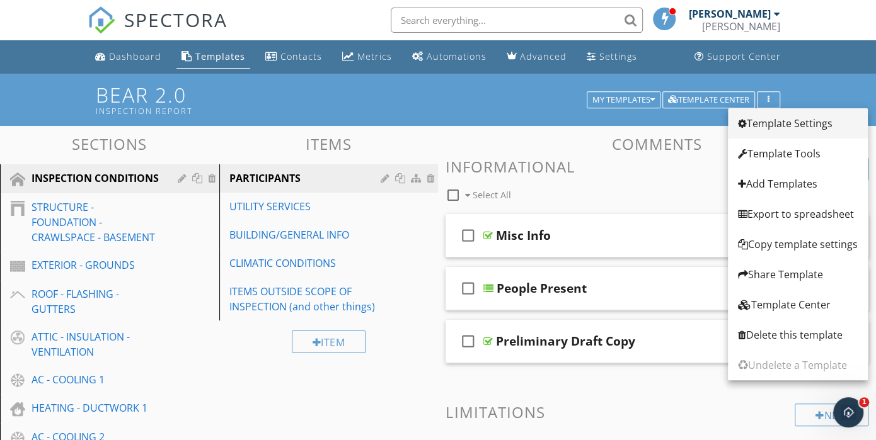
click at [769, 124] on div "Template Settings" at bounding box center [798, 123] width 120 height 15
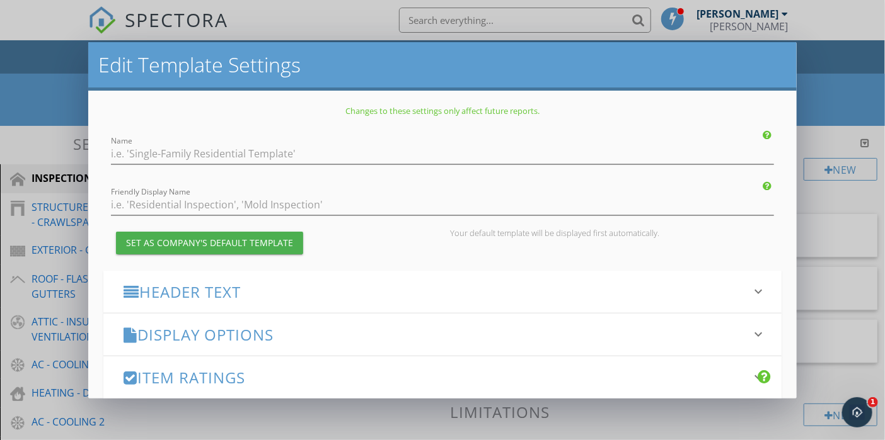
type input "Bear 2.0"
type input "Inspection Report"
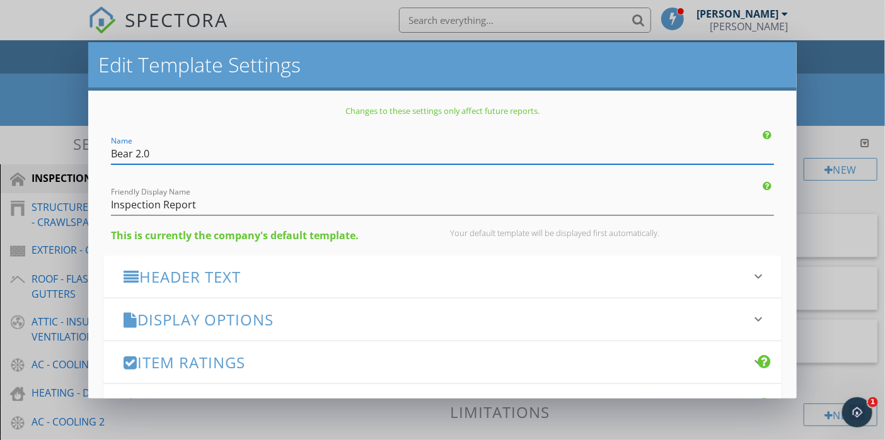
click at [268, 280] on h3 "Header Text" at bounding box center [435, 276] width 622 height 17
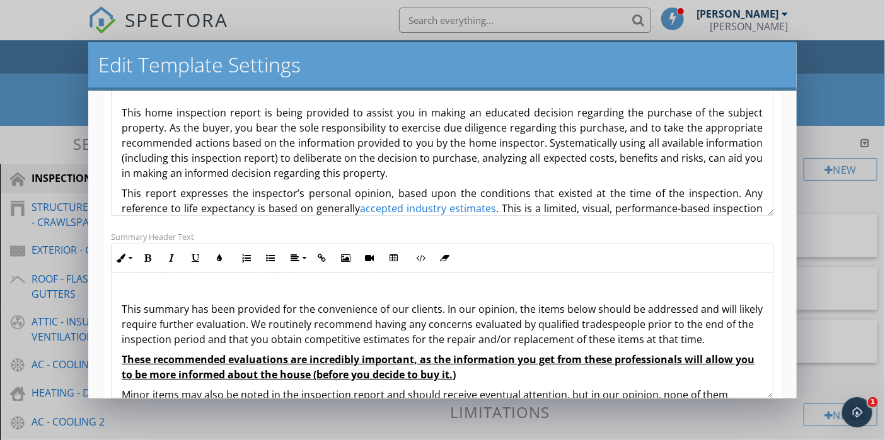
scroll to position [29, 0]
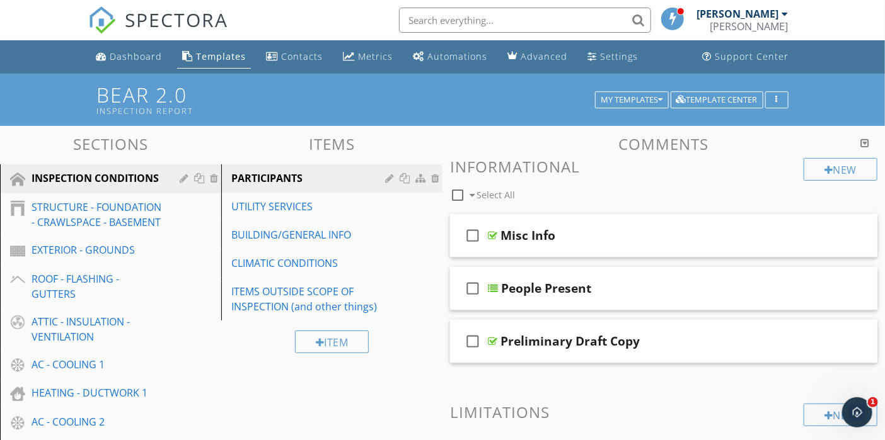
click at [834, 60] on div at bounding box center [442, 220] width 885 height 440
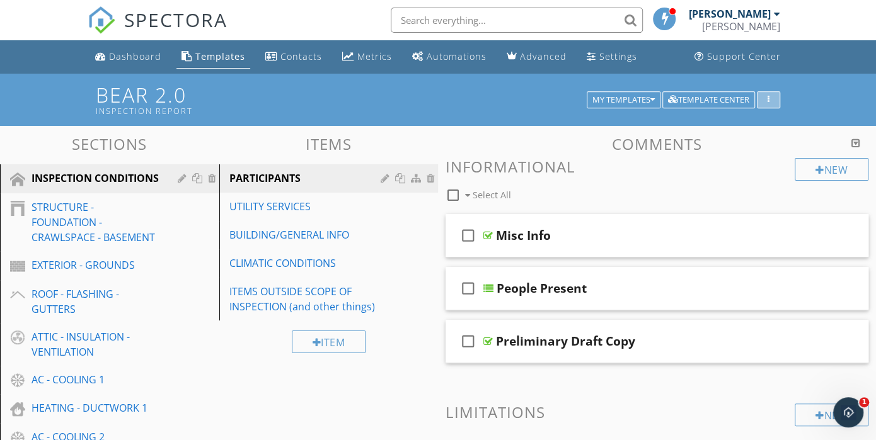
click at [768, 98] on icon "button" at bounding box center [769, 100] width 2 height 9
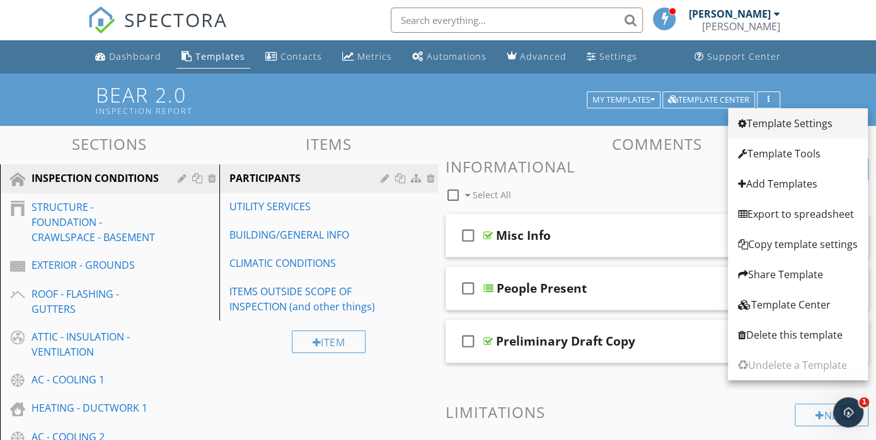
click at [768, 123] on div "Template Settings" at bounding box center [798, 123] width 120 height 15
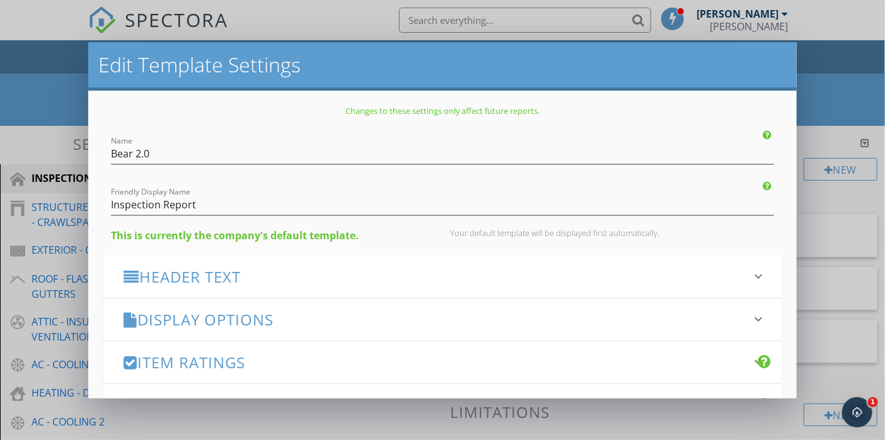
click at [267, 279] on h3 "Header Text" at bounding box center [435, 276] width 622 height 17
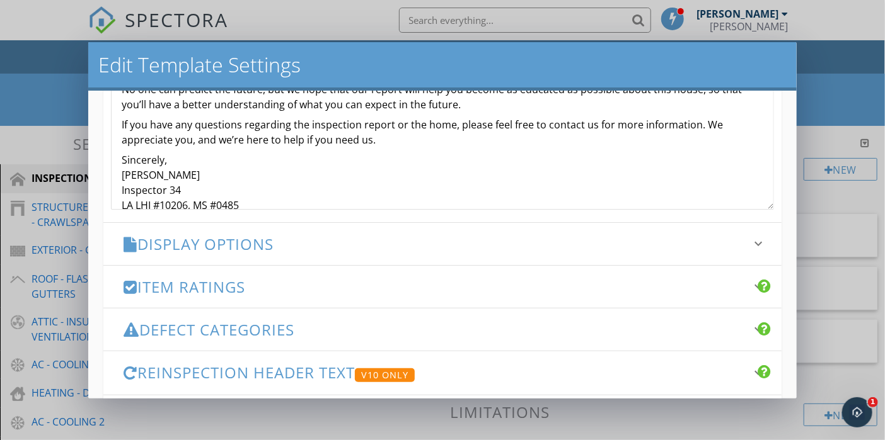
scroll to position [504, 0]
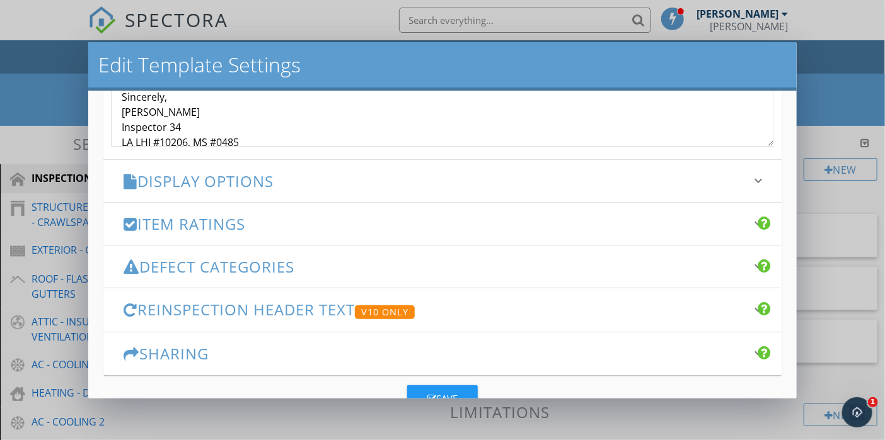
click at [350, 177] on h3 "Display Options" at bounding box center [435, 181] width 622 height 17
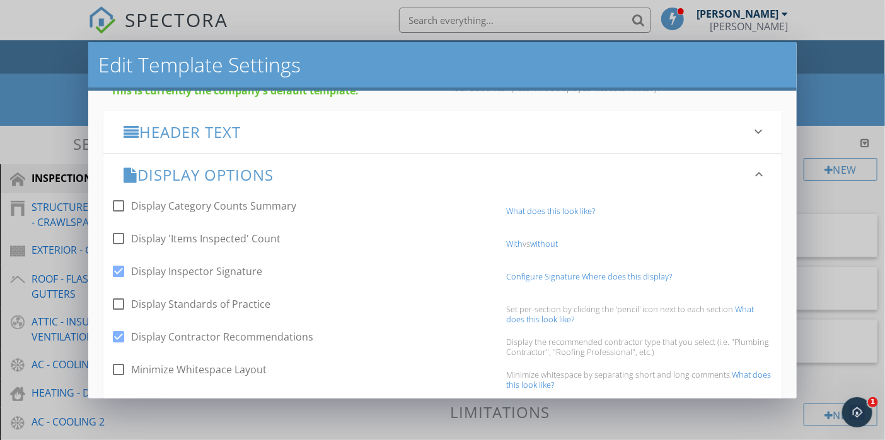
scroll to position [126, 0]
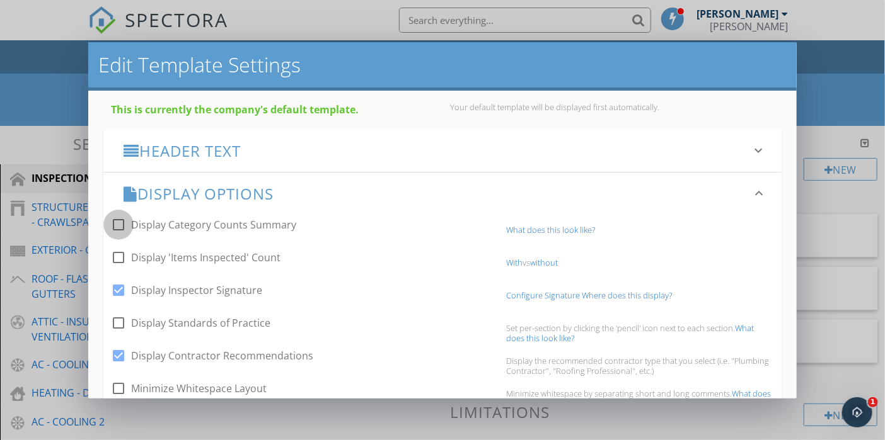
click at [118, 223] on div at bounding box center [118, 224] width 21 height 21
checkbox input "true"
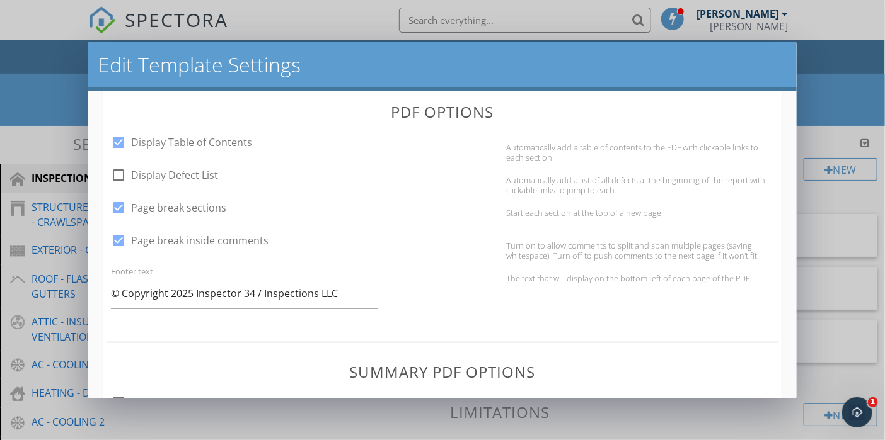
scroll to position [504, 0]
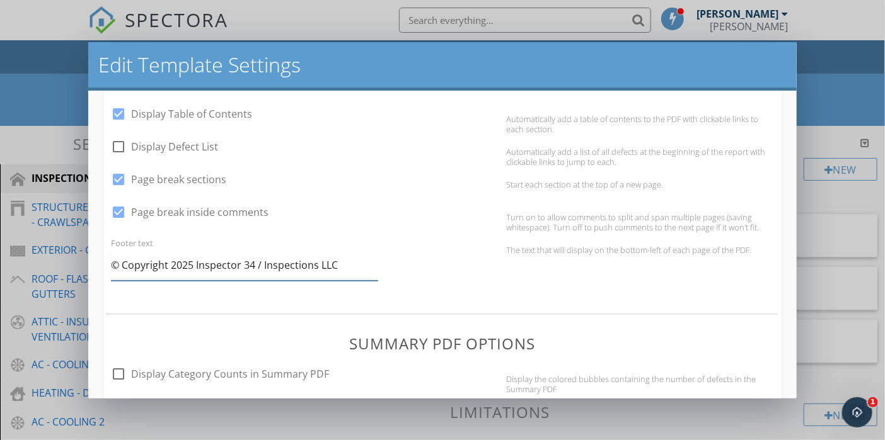
click at [351, 266] on input "© Copyright 2025 Inspector 34 / Inspections LLC" at bounding box center [244, 265] width 267 height 31
type input "©"
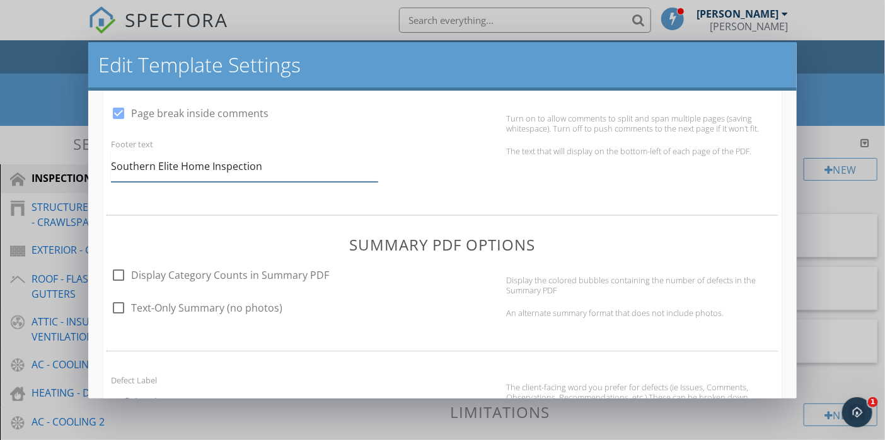
scroll to position [630, 0]
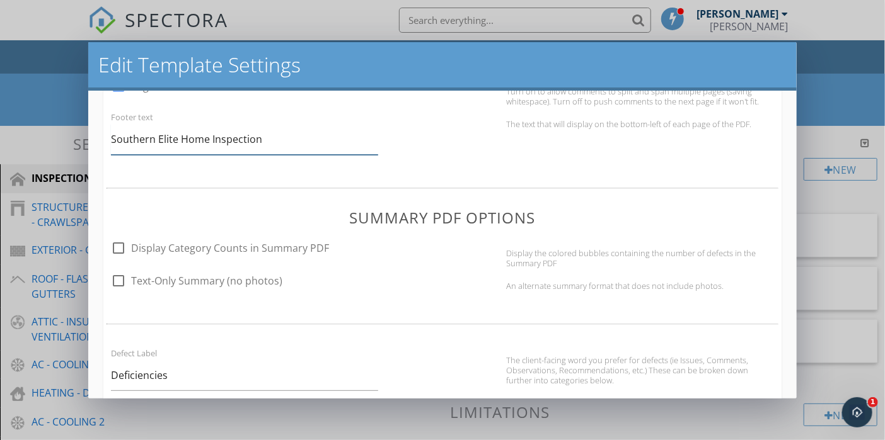
type input "Southern Elite Home Inspection"
click at [118, 245] on div at bounding box center [118, 248] width 21 height 21
checkbox input "true"
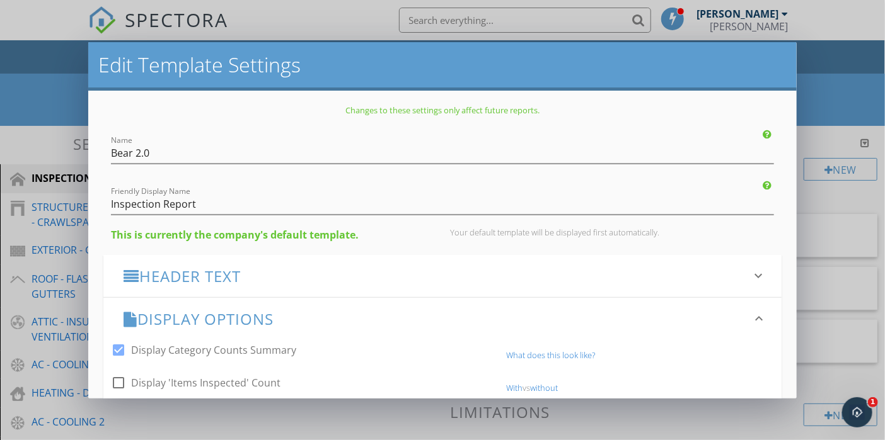
scroll to position [0, 0]
click at [270, 284] on h3 "Header Text" at bounding box center [435, 276] width 622 height 17
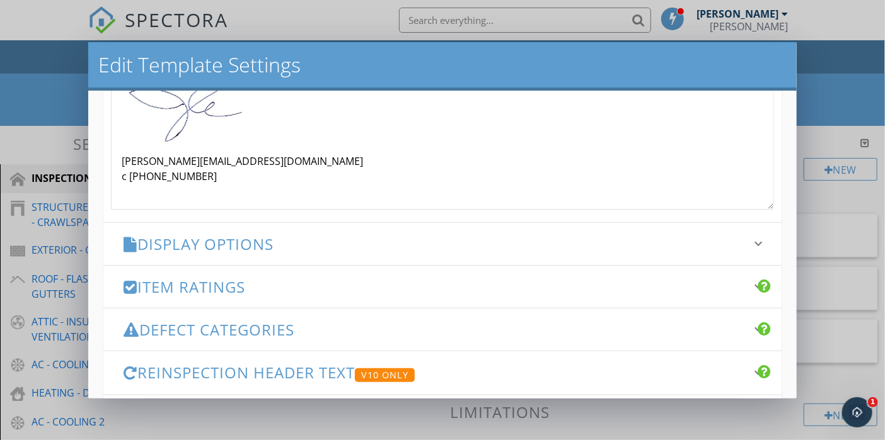
scroll to position [532, 0]
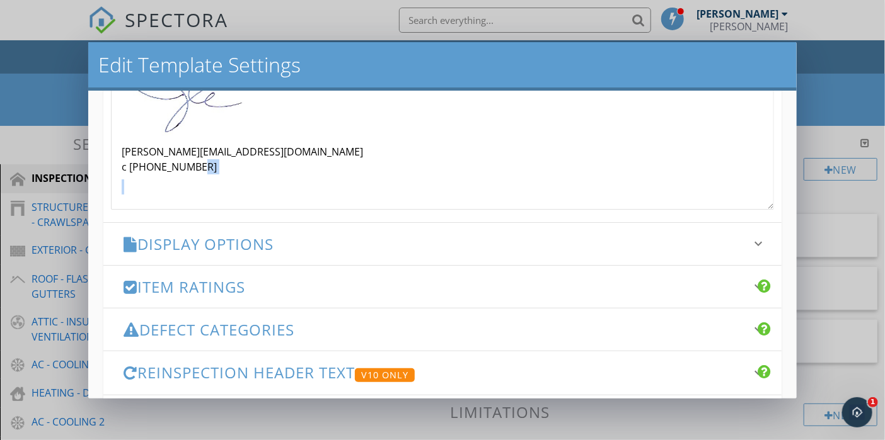
click at [204, 166] on p "Joe@Inspector34.com c 504-388-3869" at bounding box center [442, 159] width 641 height 30
click at [200, 166] on p "Joe@Inspector34.com c 504-388-3869" at bounding box center [442, 159] width 641 height 30
click at [201, 166] on p "Joe@Inspector34.com c 504-388-3869" at bounding box center [442, 159] width 641 height 30
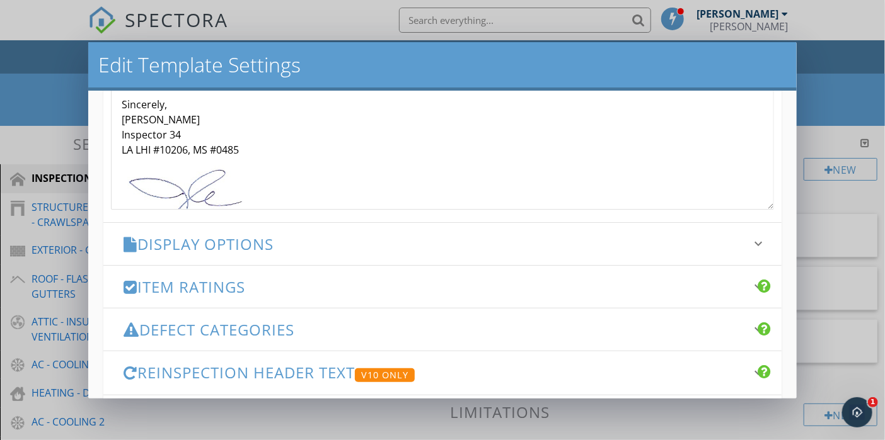
scroll to position [406, 0]
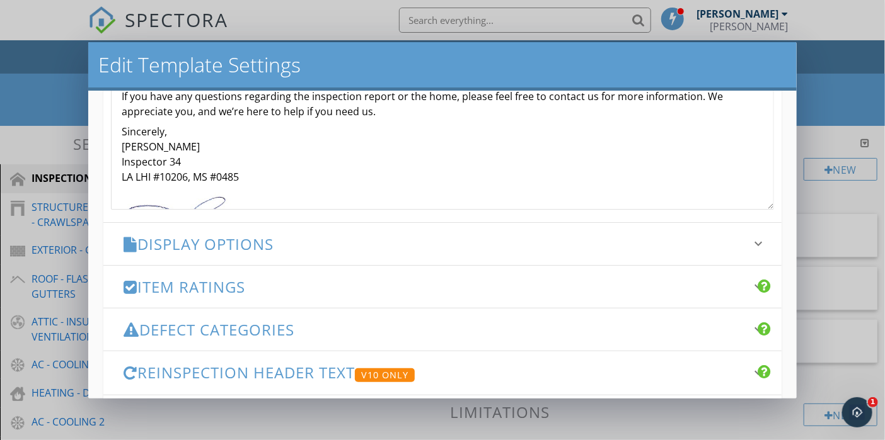
click at [170, 147] on p "Sincerely, Joseph Cook Jr Inspector 34 LA LHI #10206, MS #0485" at bounding box center [442, 154] width 641 height 60
click at [243, 175] on p "Sincerely, Joseph Cook Jr Inspector 34 LA LHI #10206, MS #0485" at bounding box center [442, 154] width 641 height 60
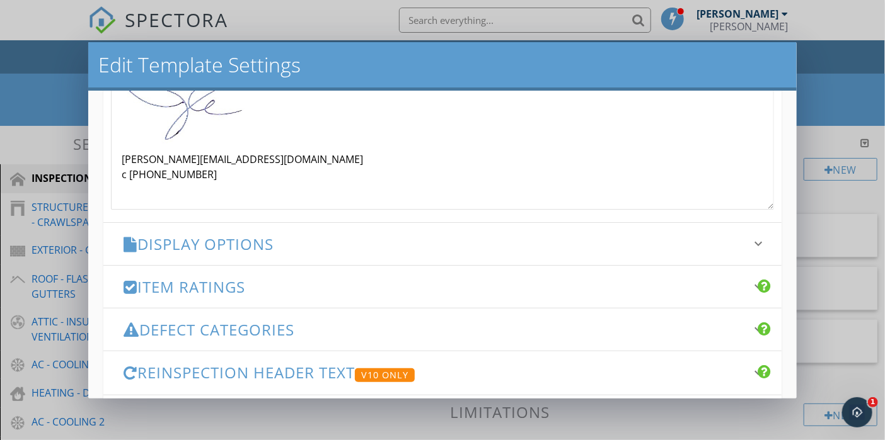
scroll to position [487, 0]
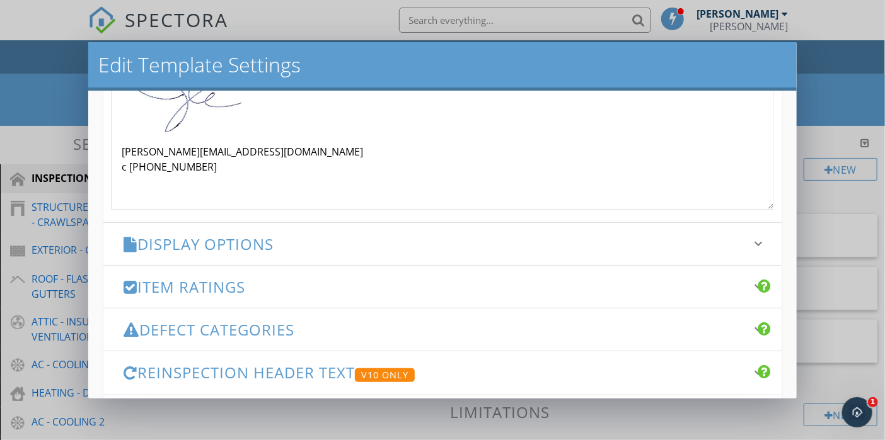
click at [197, 165] on p "Joe@Inspector34.com c 504-388-3869" at bounding box center [442, 159] width 641 height 30
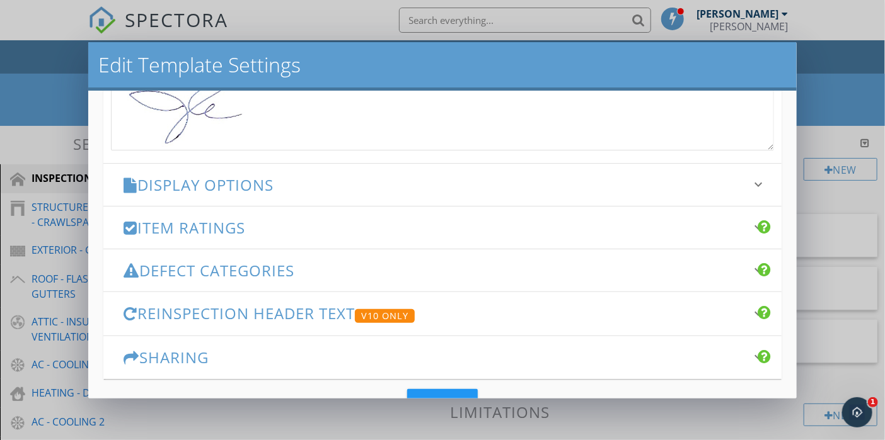
scroll to position [427, 0]
drag, startPoint x: 192, startPoint y: 102, endPoint x: 175, endPoint y: 110, distance: 18.3
click at [175, 110] on img at bounding box center [185, 102] width 126 height 70
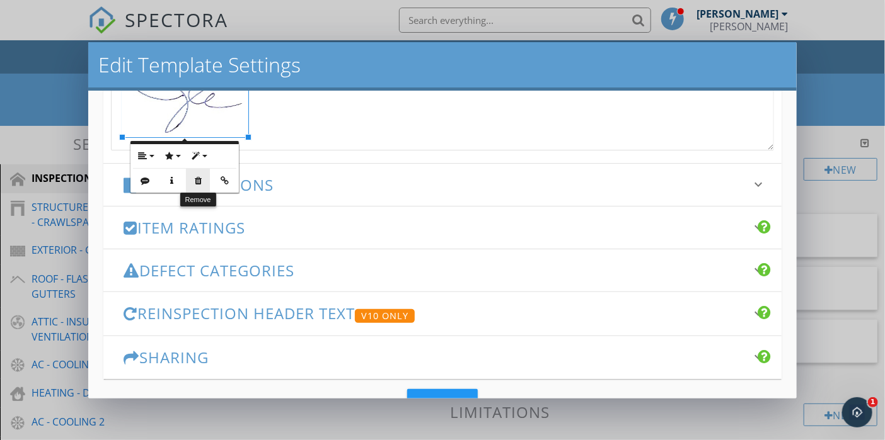
click at [198, 183] on icon "button" at bounding box center [197, 180] width 9 height 9
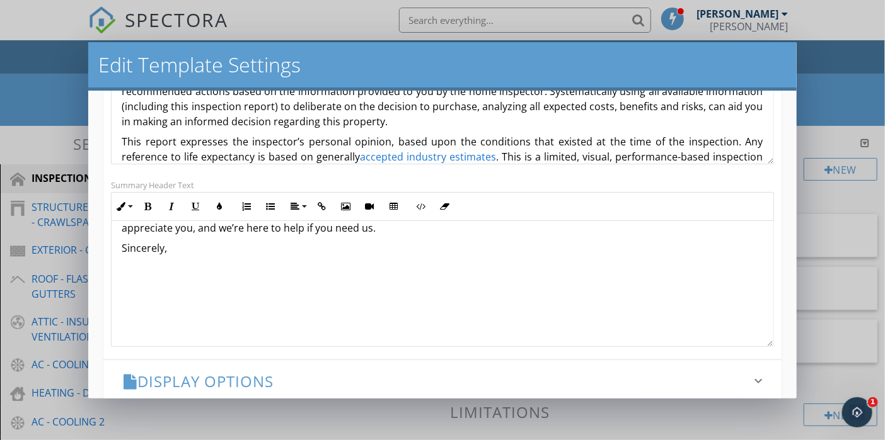
scroll to position [280, 0]
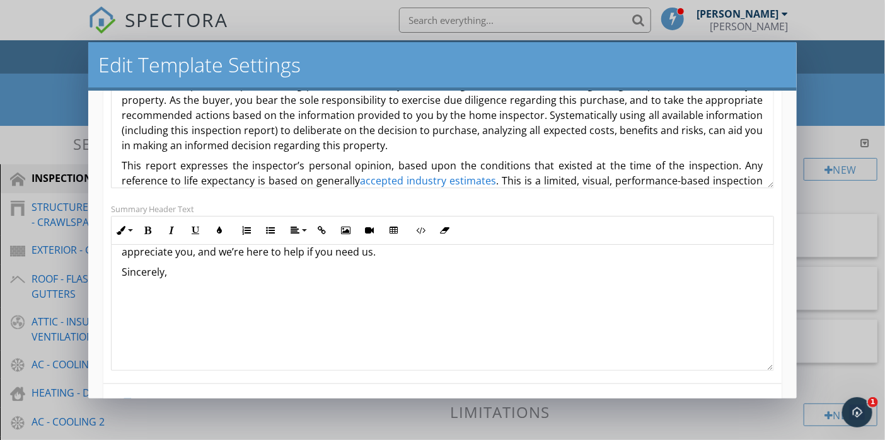
click at [161, 285] on p at bounding box center [442, 292] width 641 height 15
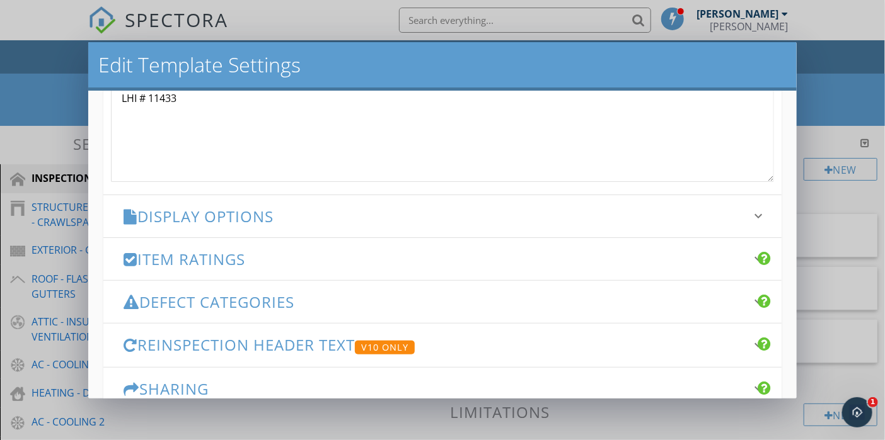
scroll to position [532, 0]
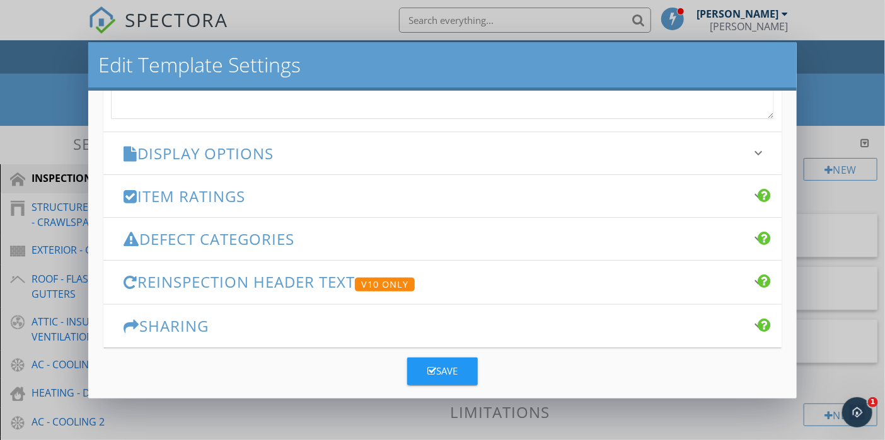
click at [263, 191] on h3 "Item Ratings" at bounding box center [435, 196] width 622 height 17
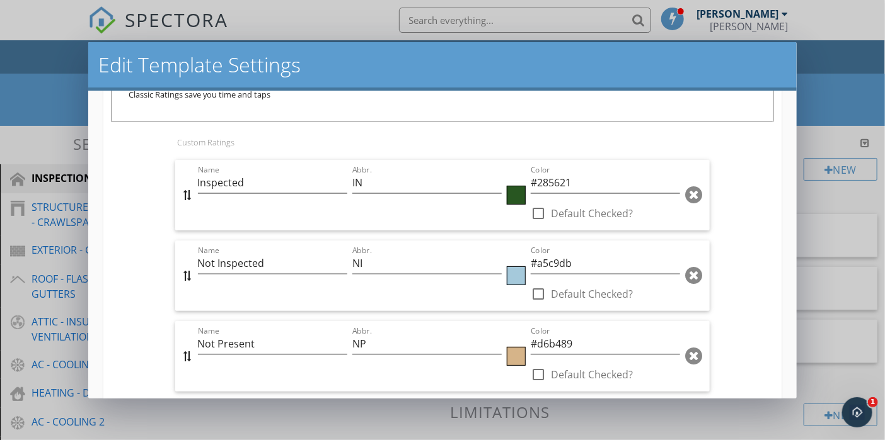
click at [534, 213] on div at bounding box center [537, 213] width 21 height 21
checkbox input "true"
click at [533, 292] on div at bounding box center [537, 294] width 21 height 21
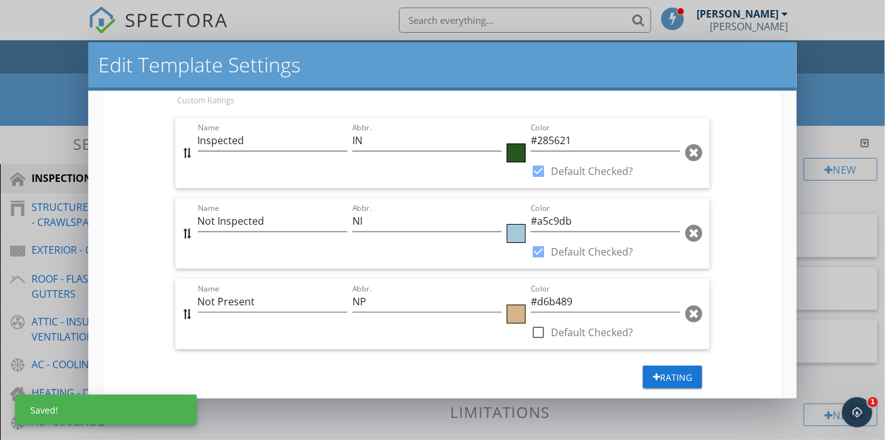
scroll to position [595, 0]
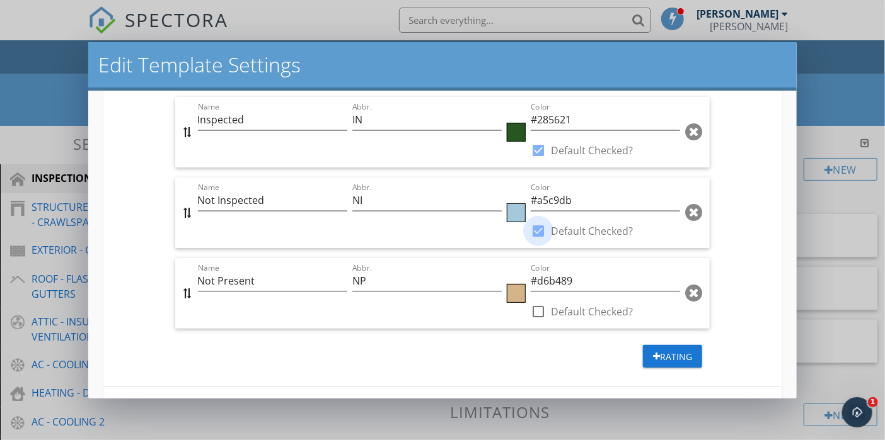
click at [534, 227] on div at bounding box center [537, 231] width 21 height 21
checkbox input "false"
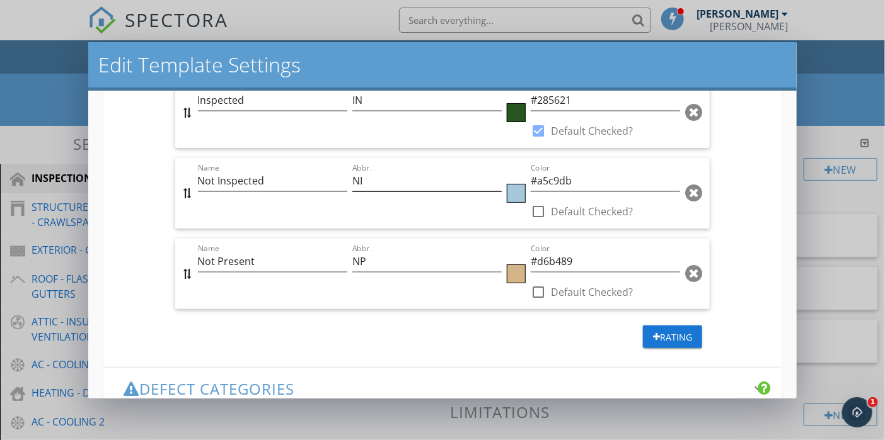
scroll to position [587, 0]
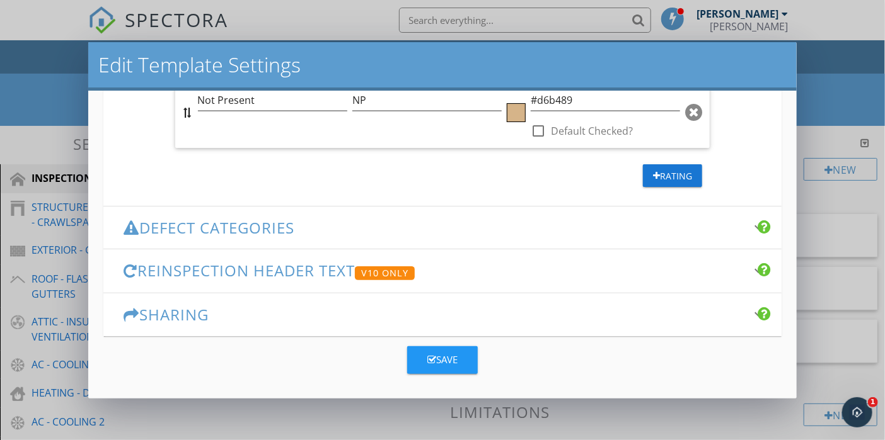
click at [263, 219] on h3 "Defect Categories" at bounding box center [435, 227] width 622 height 17
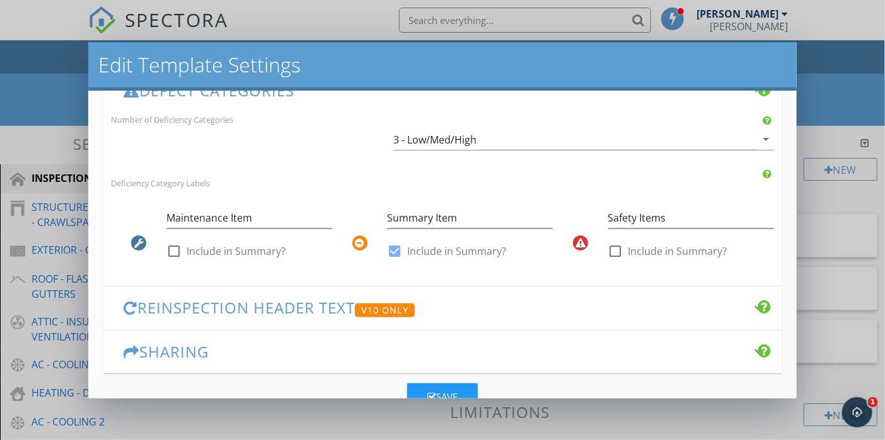
scroll to position [304, 0]
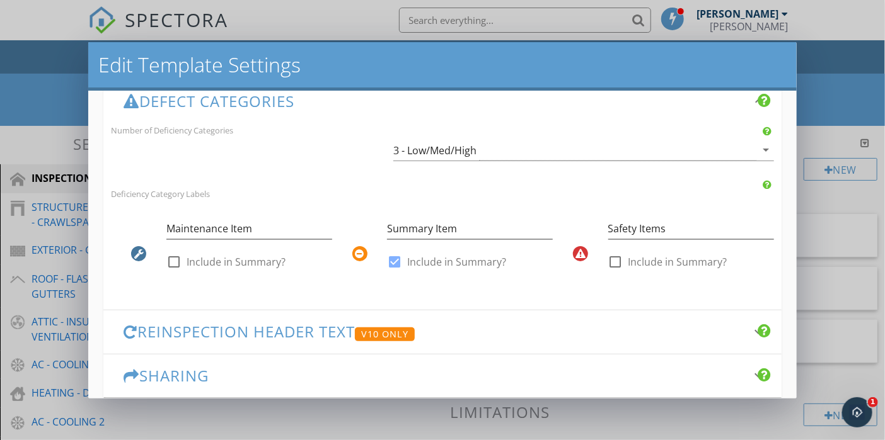
click at [175, 260] on div at bounding box center [173, 261] width 21 height 21
checkbox input "true"
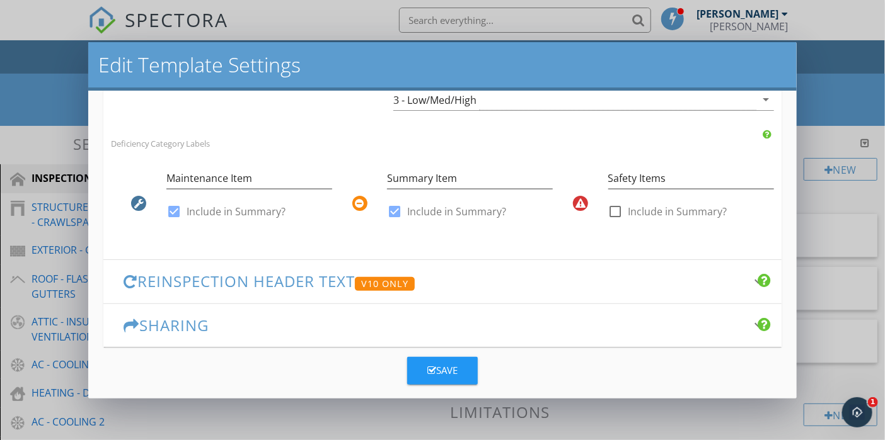
scroll to position [365, 0]
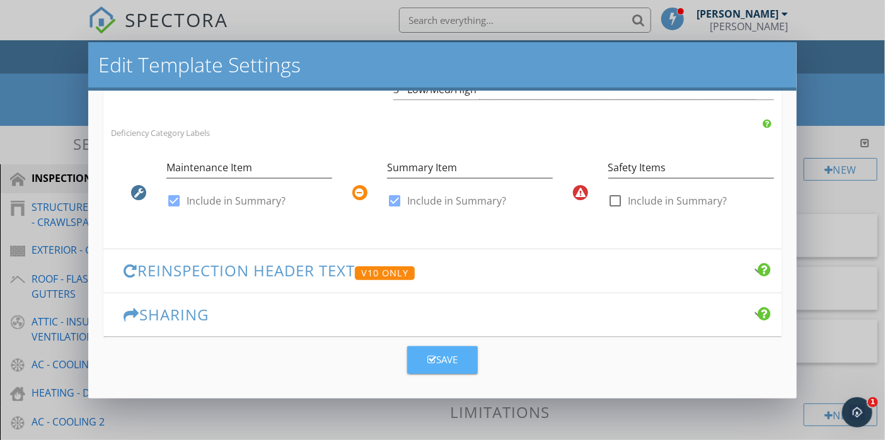
click at [431, 361] on div "Save" at bounding box center [442, 360] width 30 height 14
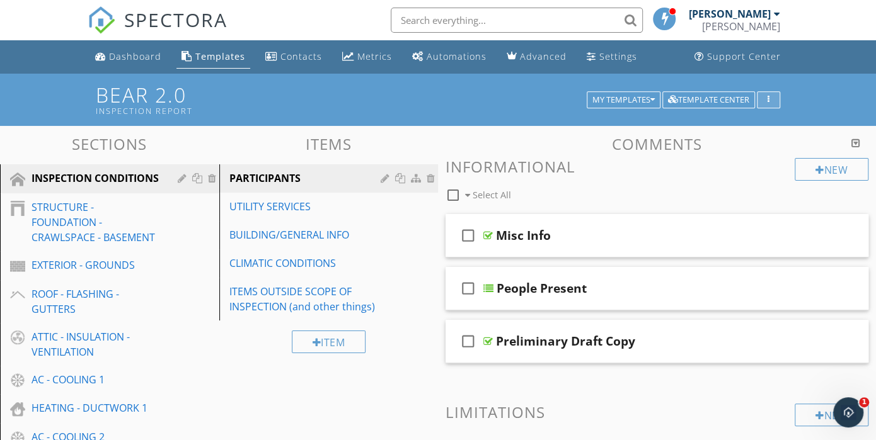
click at [769, 95] on button "button" at bounding box center [768, 100] width 23 height 18
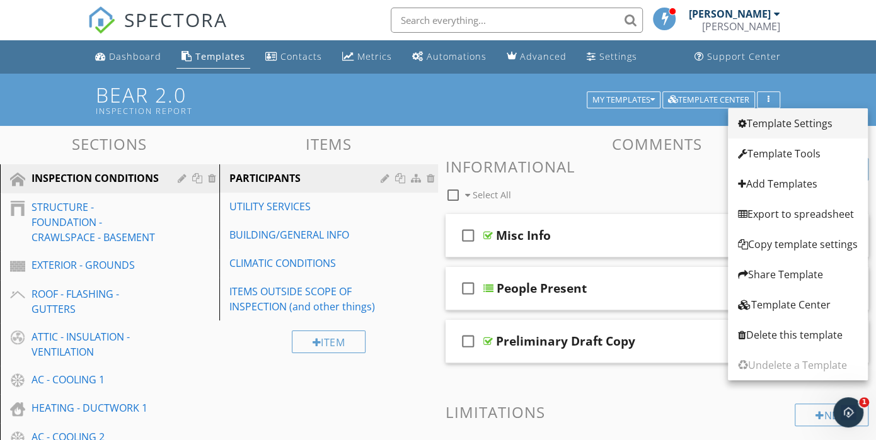
click at [762, 123] on div "Template Settings" at bounding box center [798, 123] width 120 height 15
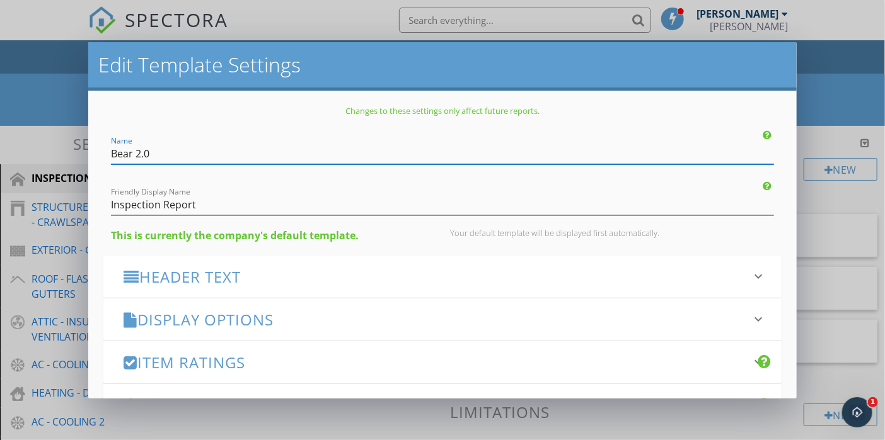
click at [228, 325] on h3 "Display Options" at bounding box center [435, 319] width 622 height 17
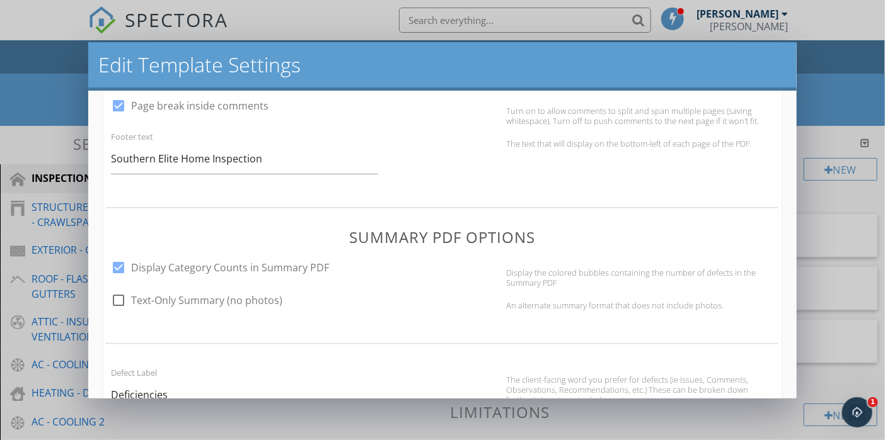
scroll to position [630, 0]
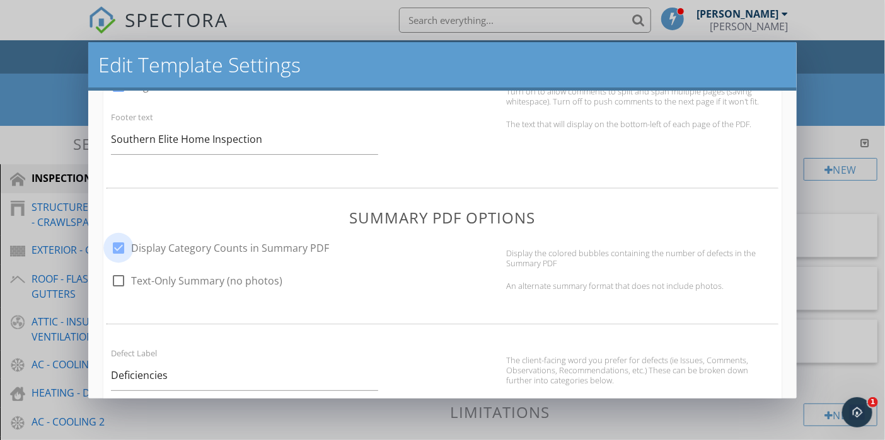
click at [118, 245] on div at bounding box center [118, 248] width 21 height 21
checkbox input "false"
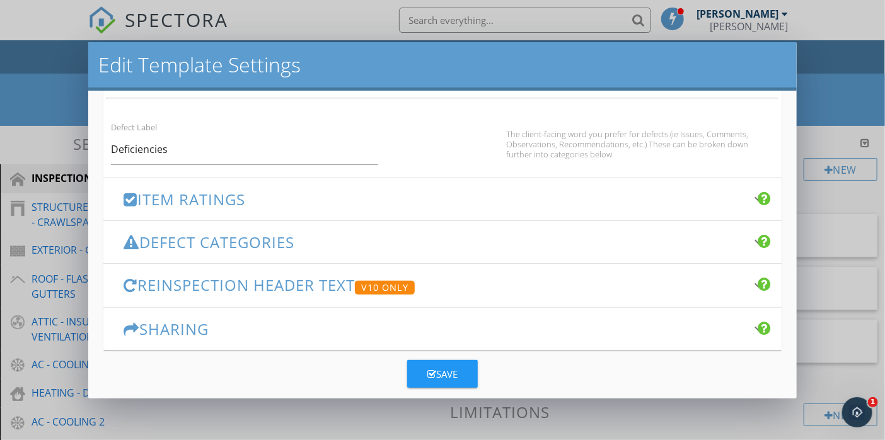
scroll to position [870, 0]
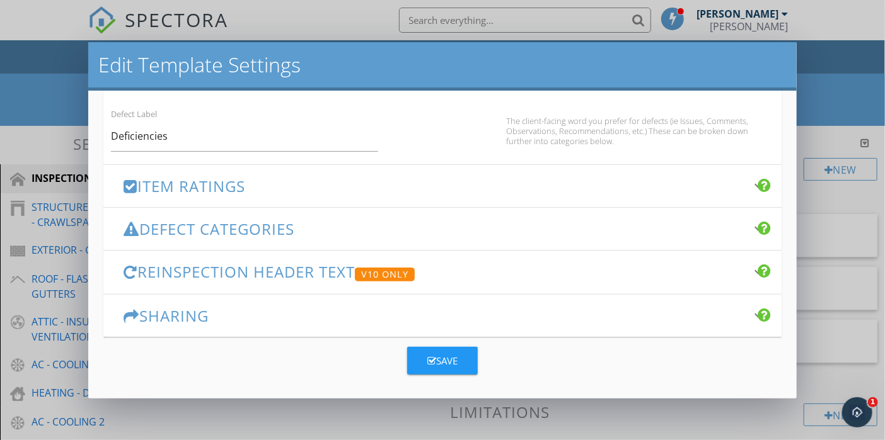
click at [277, 263] on h3 "Reinspection Header Text V10 Only" at bounding box center [435, 272] width 622 height 18
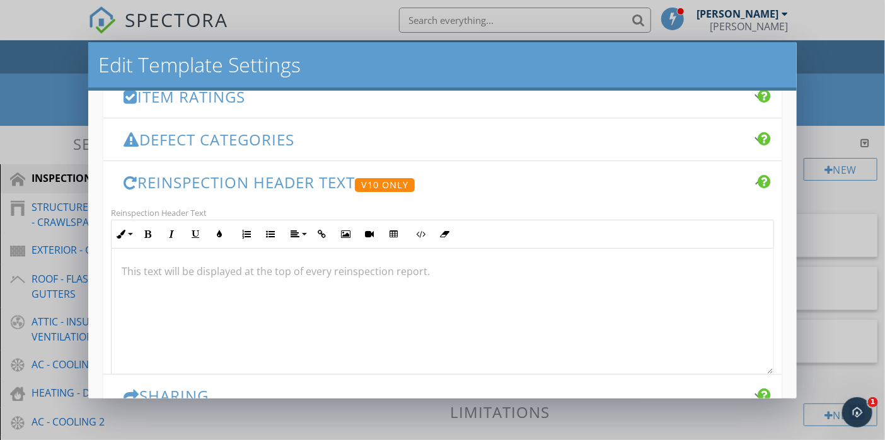
scroll to position [253, 0]
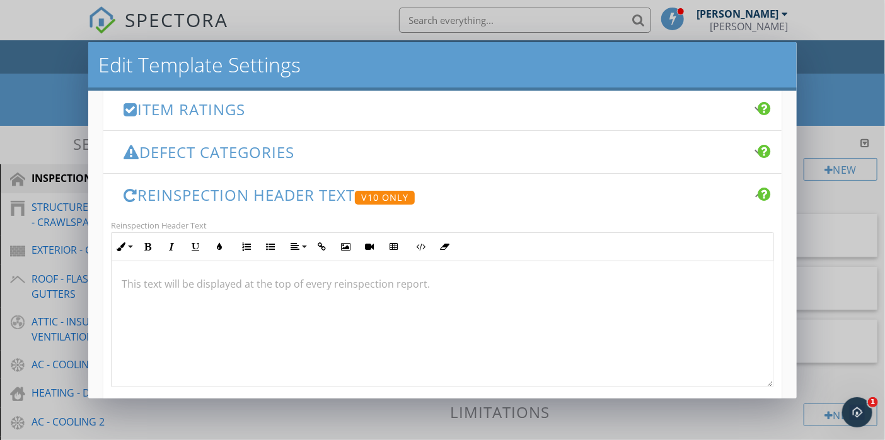
click at [299, 198] on h3 "Reinspection Header Text V10 Only" at bounding box center [435, 196] width 622 height 18
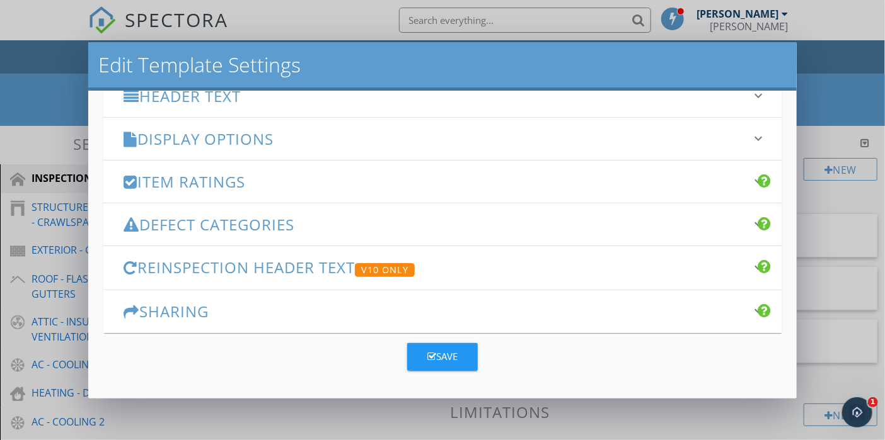
scroll to position [178, 0]
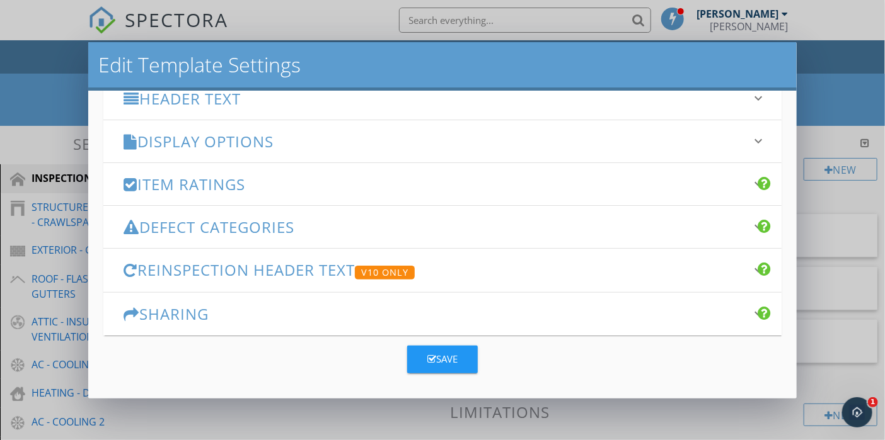
click at [309, 267] on h3 "Reinspection Header Text V10 Only" at bounding box center [435, 271] width 622 height 18
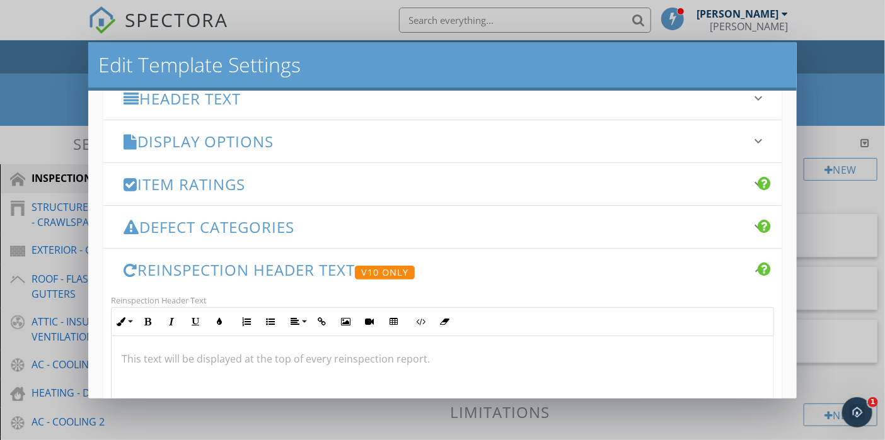
scroll to position [253, 0]
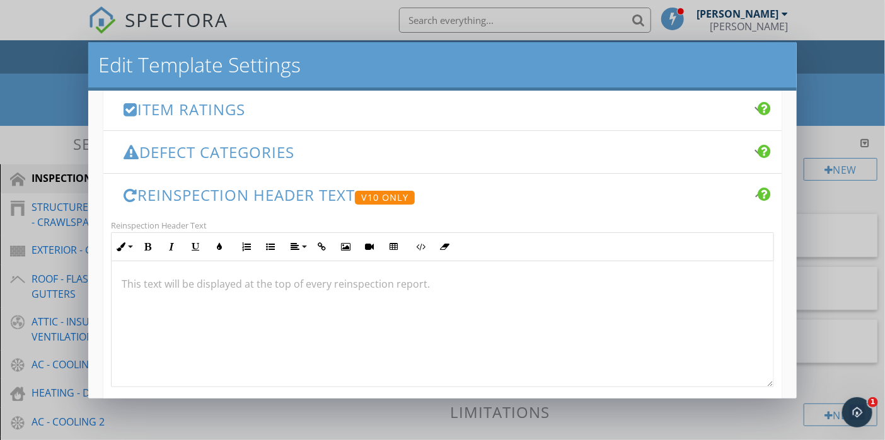
click at [390, 193] on div "V10 Only" at bounding box center [385, 198] width 60 height 14
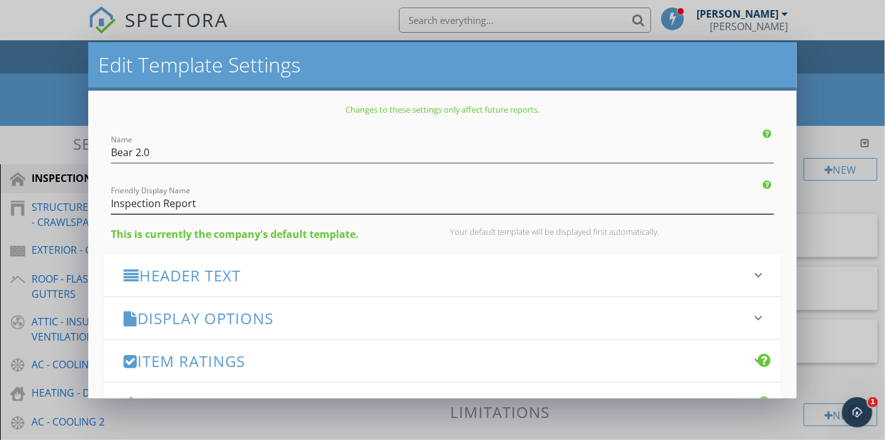
scroll to position [0, 0]
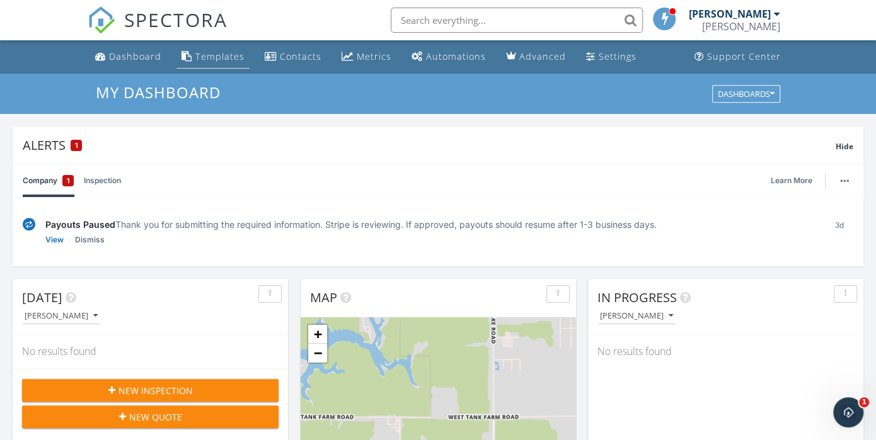
click at [209, 58] on div "Templates" at bounding box center [219, 56] width 49 height 12
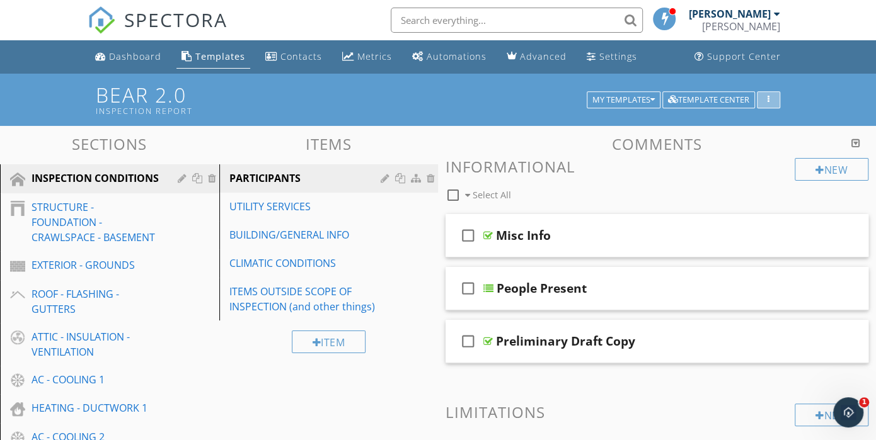
click at [766, 98] on div "button" at bounding box center [768, 100] width 12 height 9
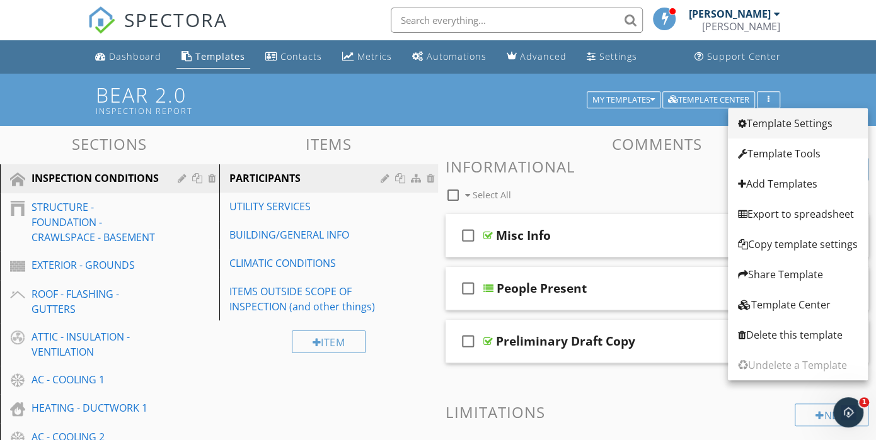
click at [761, 125] on div "Template Settings" at bounding box center [798, 123] width 120 height 15
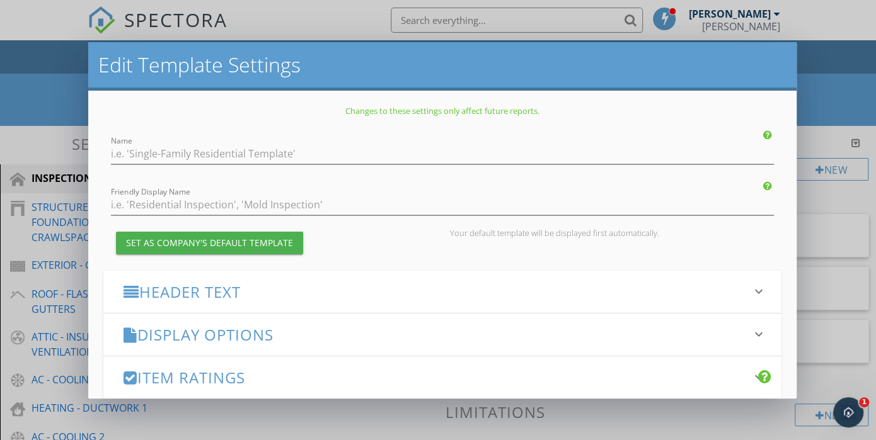
type input "Bear 2.0"
type input "Inspection Report"
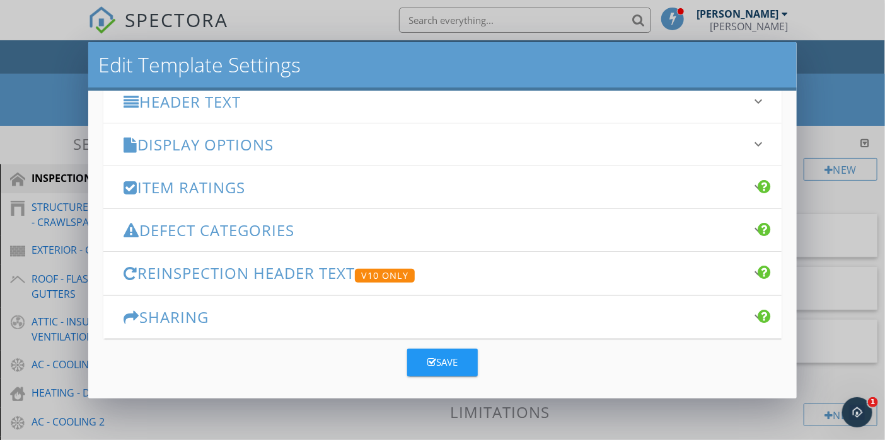
scroll to position [178, 0]
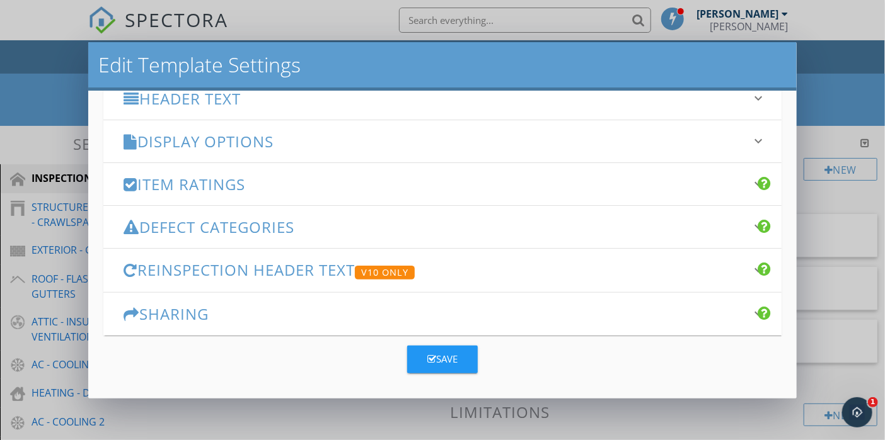
click at [645, 313] on h3 "Sharing" at bounding box center [435, 314] width 622 height 17
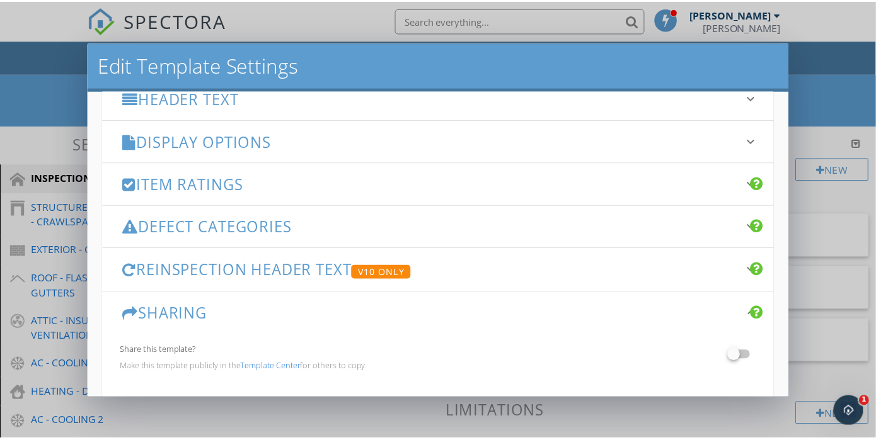
scroll to position [244, 0]
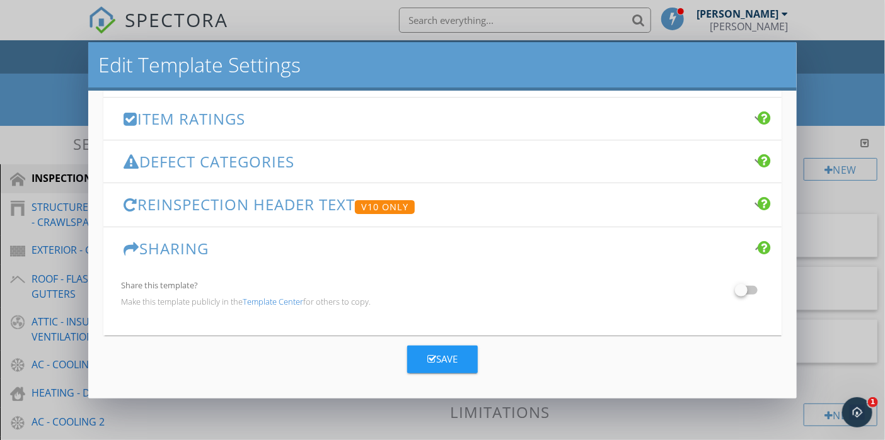
click at [389, 408] on div "Edit Template Settings Changes to these settings only affect future reports. Na…" at bounding box center [442, 220] width 885 height 440
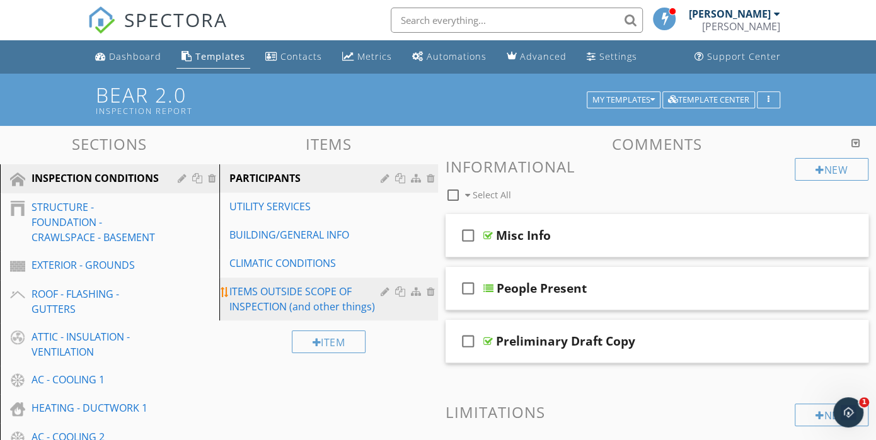
click at [277, 293] on div "ITEMS OUTSIDE SCOPE OF INSPECTION (and other things)" at bounding box center [307, 299] width 156 height 30
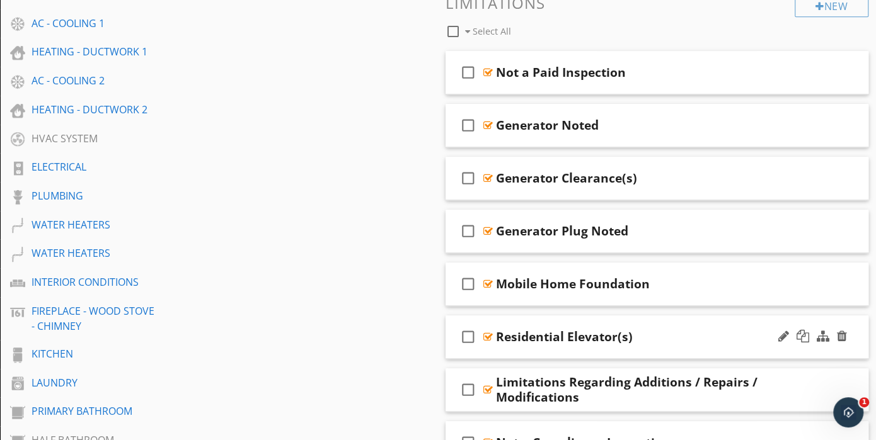
scroll to position [378, 0]
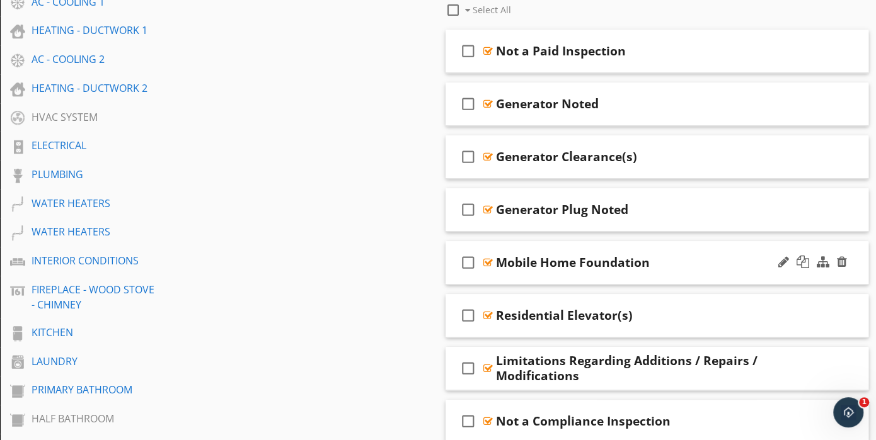
click at [586, 273] on div "check_box_outline_blank Mobile Home Foundation" at bounding box center [657, 262] width 423 height 43
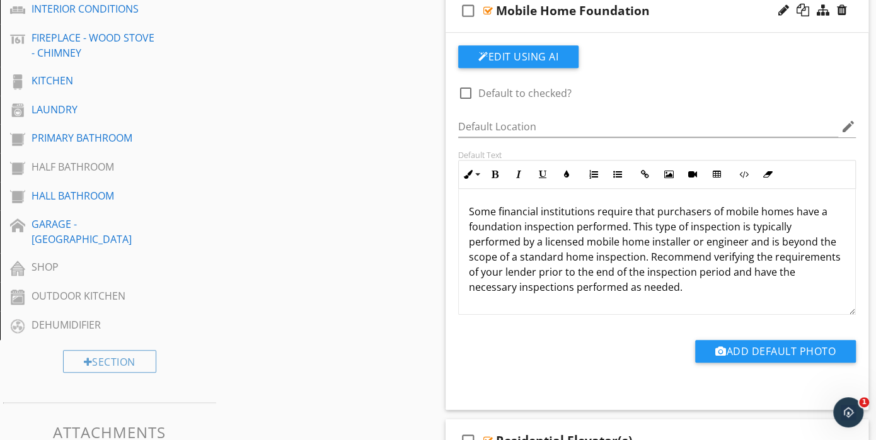
scroll to position [0, 0]
click at [596, 23] on div "check_box_outline_blank Mobile Home Foundation" at bounding box center [657, 10] width 423 height 43
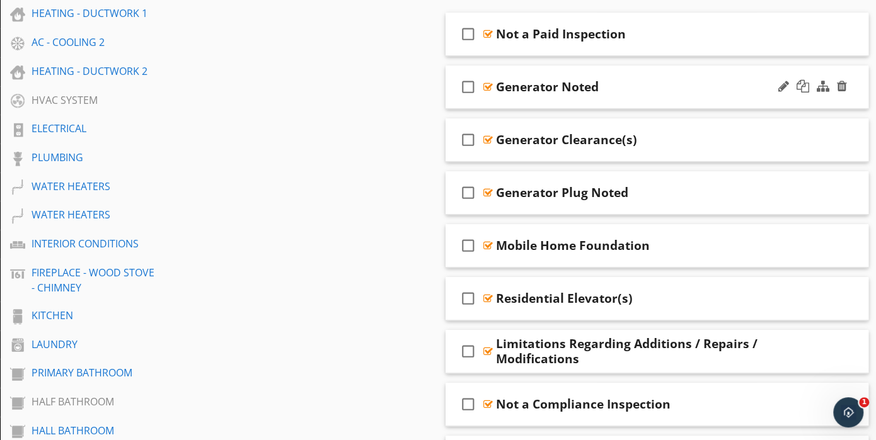
scroll to position [378, 0]
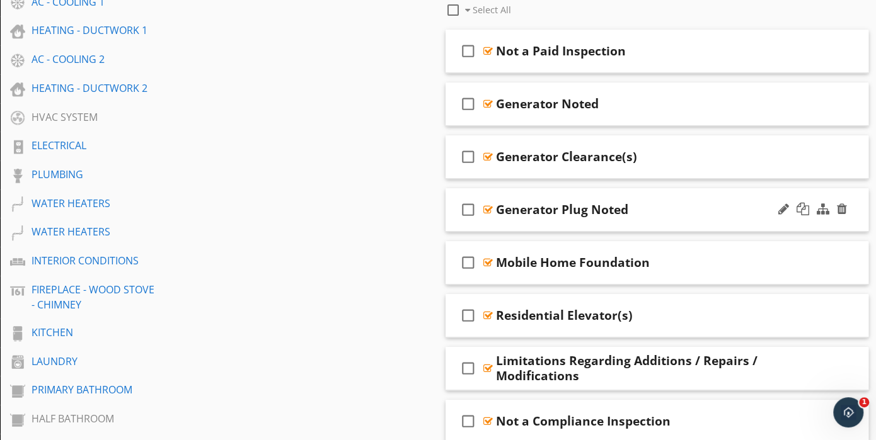
click at [617, 221] on div "check_box_outline_blank Generator Plug Noted" at bounding box center [657, 209] width 423 height 43
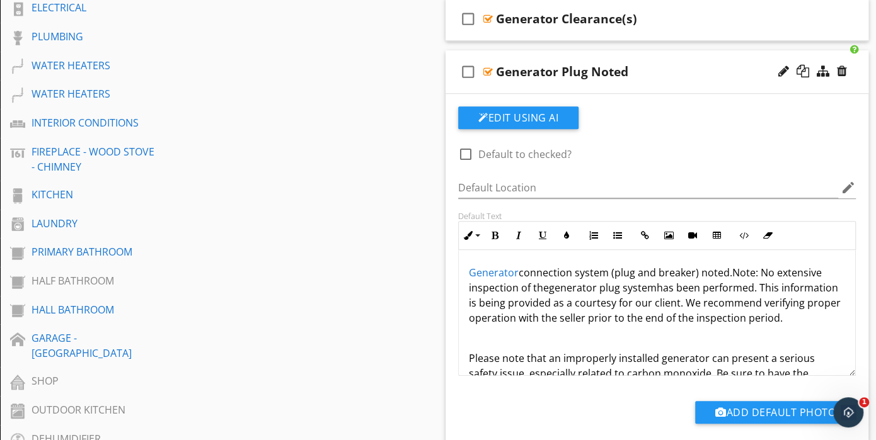
scroll to position [504, 0]
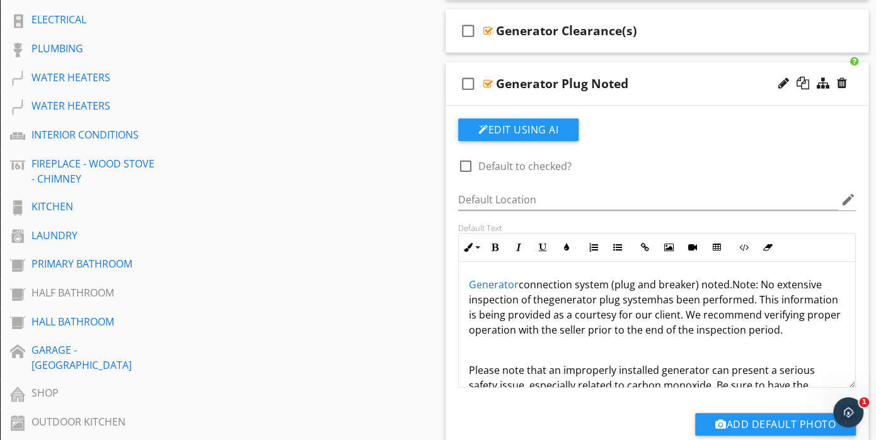
click at [616, 96] on div "check_box_outline_blank Generator Plug Noted" at bounding box center [657, 83] width 423 height 43
type textarea "<p><a draggable="false" fr-original-style="" href="https://www.learnaboutmyinsp…"
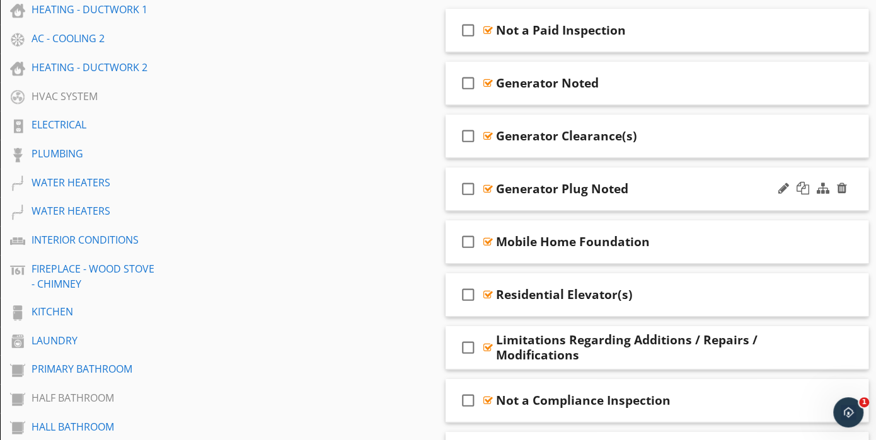
scroll to position [387, 0]
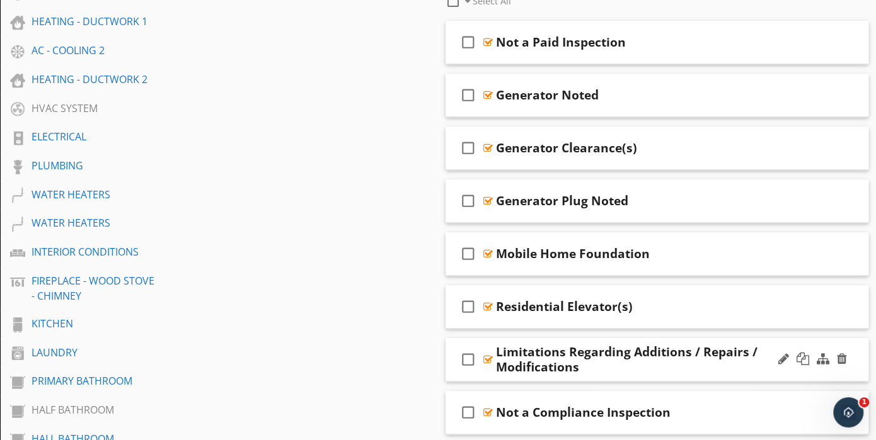
click at [593, 368] on div "Limitations Regarding Additions / Repairs / Modifications" at bounding box center [645, 360] width 298 height 30
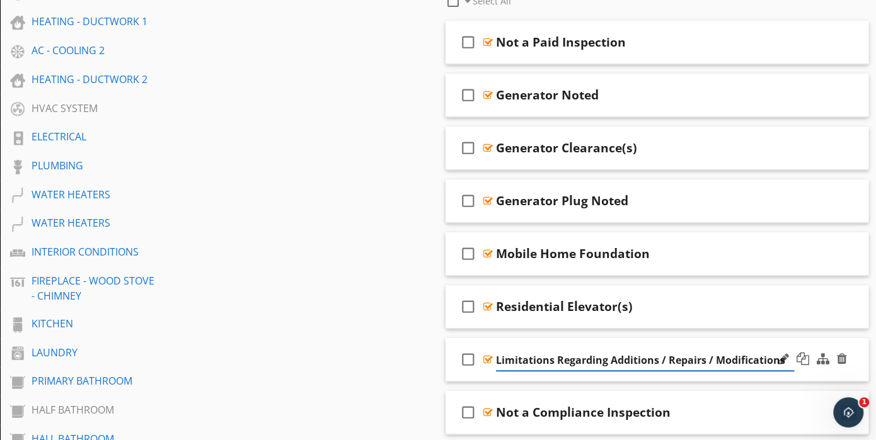
click at [590, 373] on div "check_box_outline_blank Limitations Regarding Additions / Repairs / Modificatio…" at bounding box center [657, 359] width 423 height 43
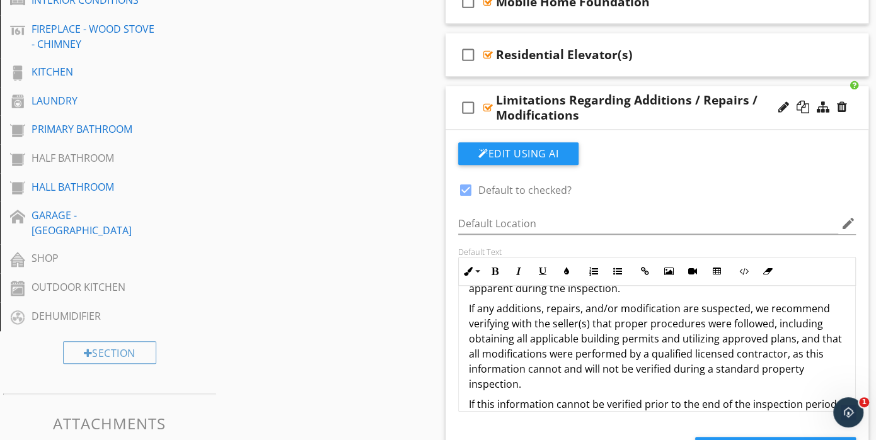
scroll to position [63, 0]
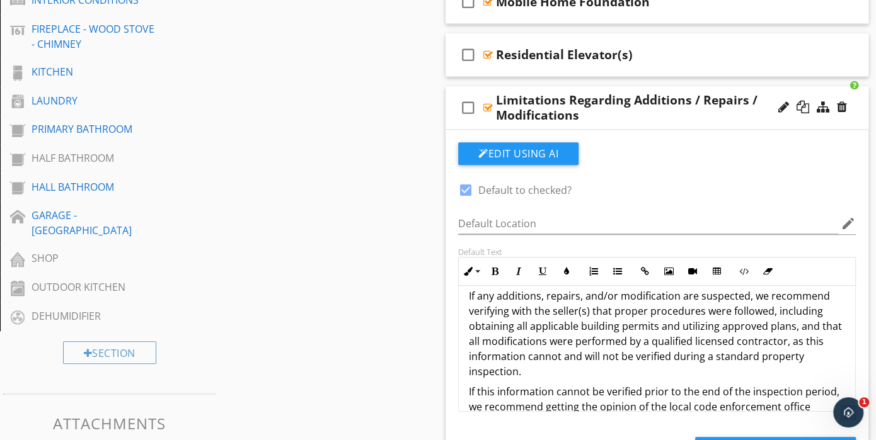
click at [610, 118] on div "Limitations Regarding Additions / Repairs / Modifications" at bounding box center [645, 108] width 298 height 30
click at [610, 125] on div "check_box_outline_blank Limitations Regarding Additions / Repairs / Modificatio…" at bounding box center [657, 107] width 423 height 43
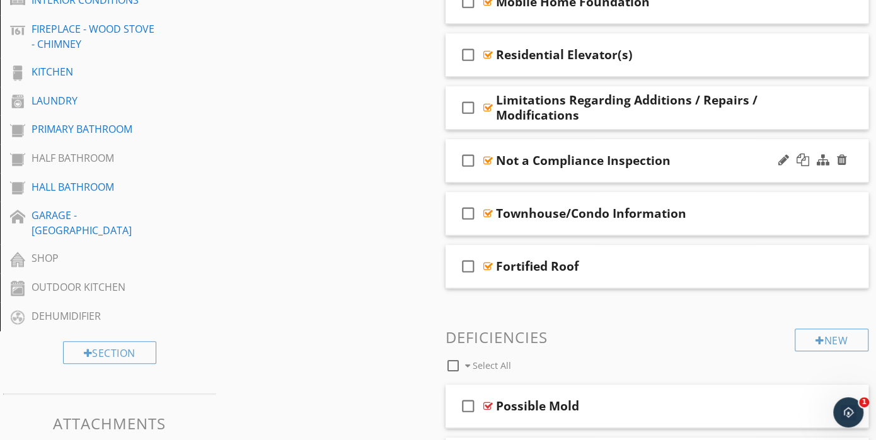
click at [610, 177] on div "check_box_outline_blank Not a Compliance Inspection" at bounding box center [657, 160] width 423 height 43
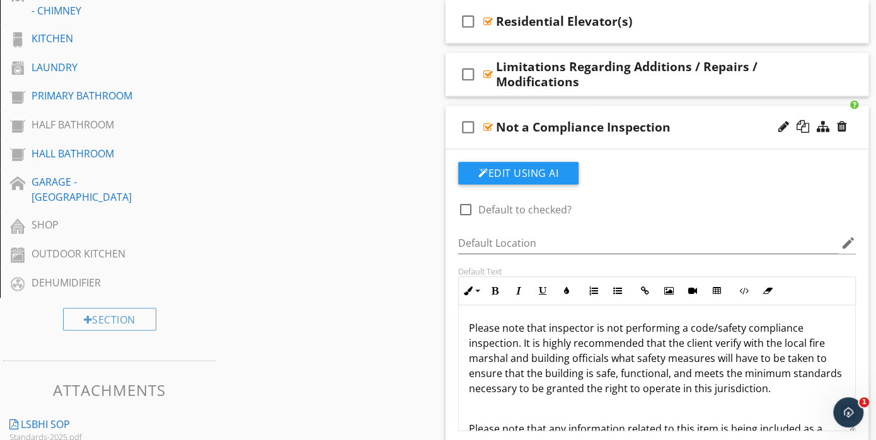
scroll to position [702, 0]
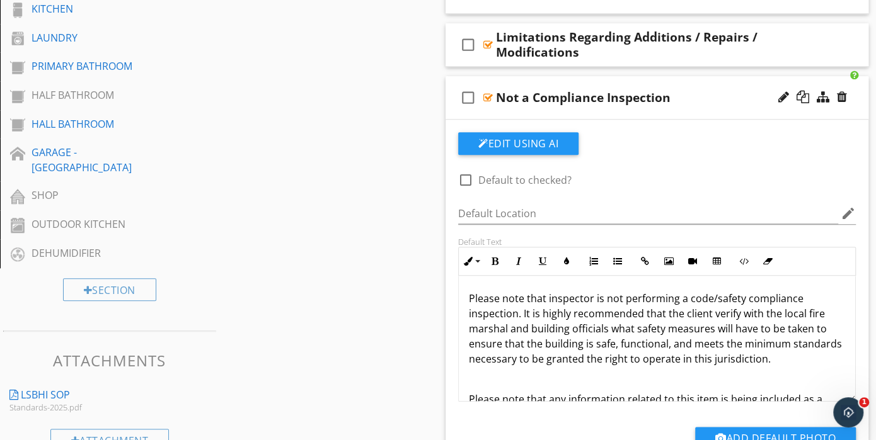
click at [624, 110] on div "check_box_outline_blank Not a Compliance Inspection" at bounding box center [657, 97] width 423 height 43
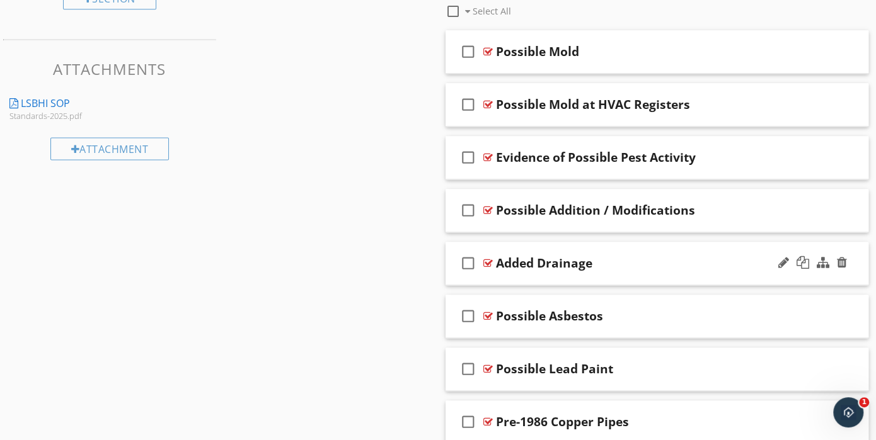
scroll to position [1017, 0]
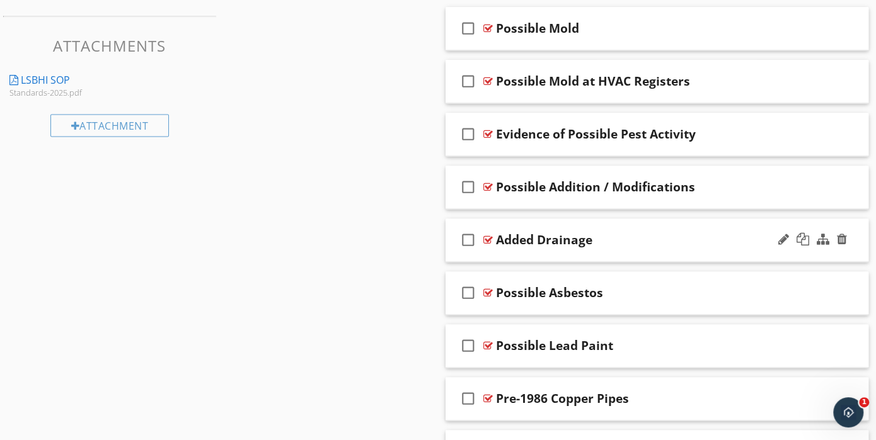
click at [611, 251] on div "check_box_outline_blank Added Drainage" at bounding box center [657, 240] width 423 height 43
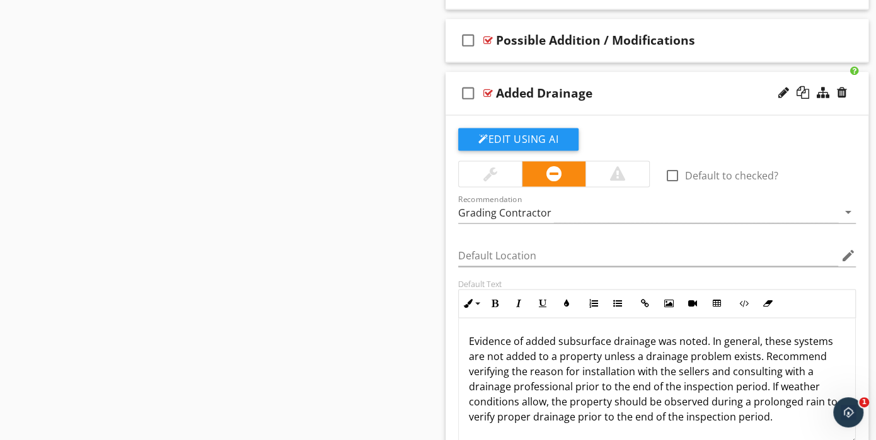
scroll to position [1143, 0]
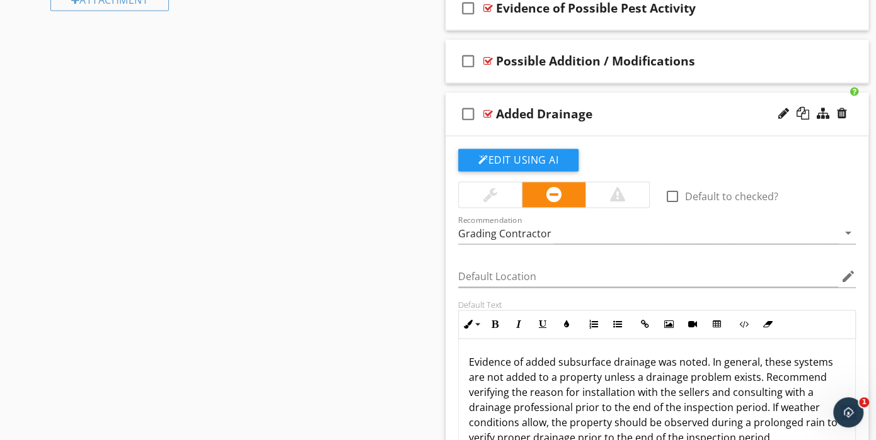
click at [607, 128] on div "check_box_outline_blank Added Drainage" at bounding box center [657, 114] width 423 height 43
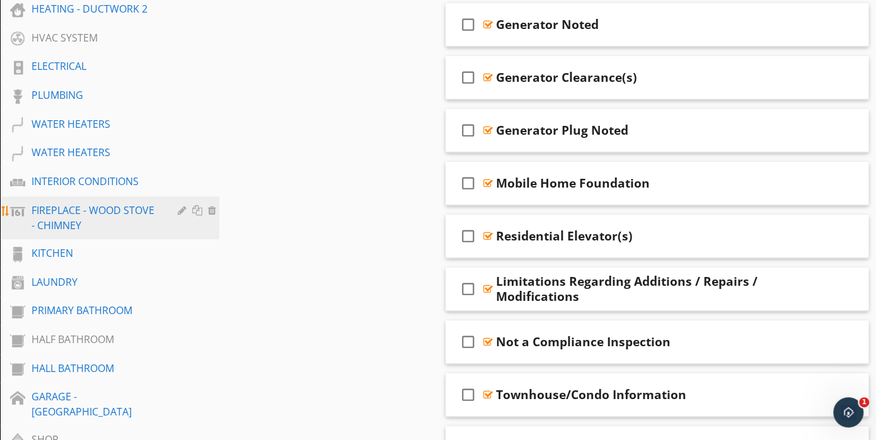
scroll to position [450, 0]
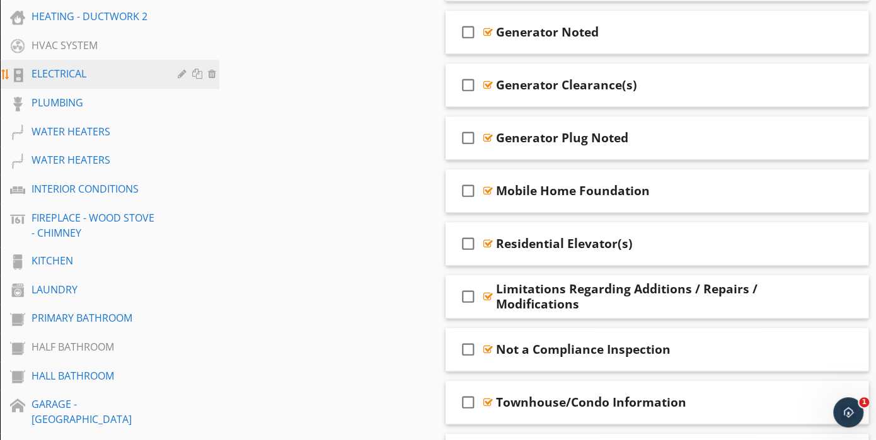
click at [60, 81] on div "ELECTRICAL" at bounding box center [96, 73] width 128 height 15
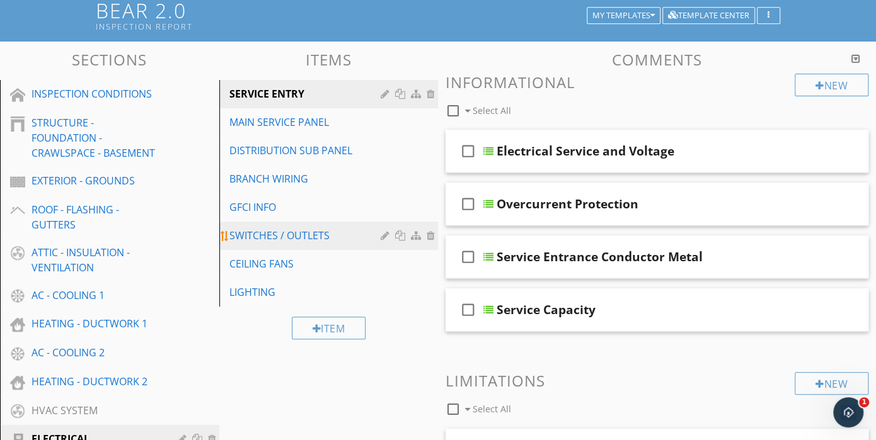
scroll to position [126, 0]
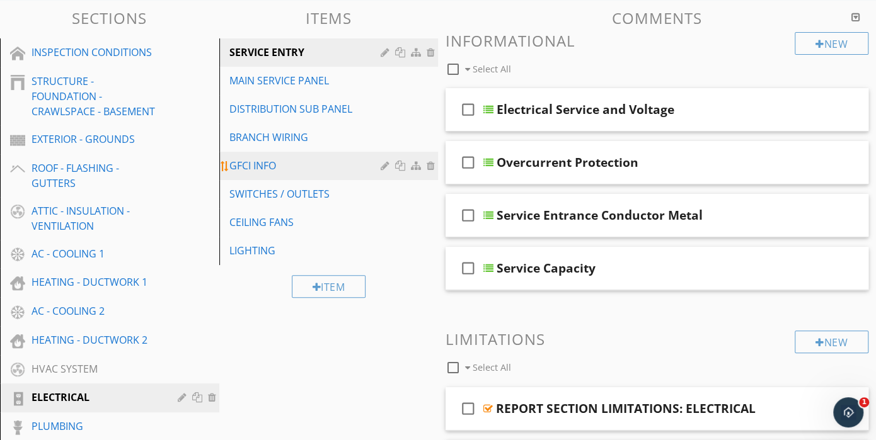
click at [260, 166] on div "GFCI INFO" at bounding box center [307, 165] width 156 height 15
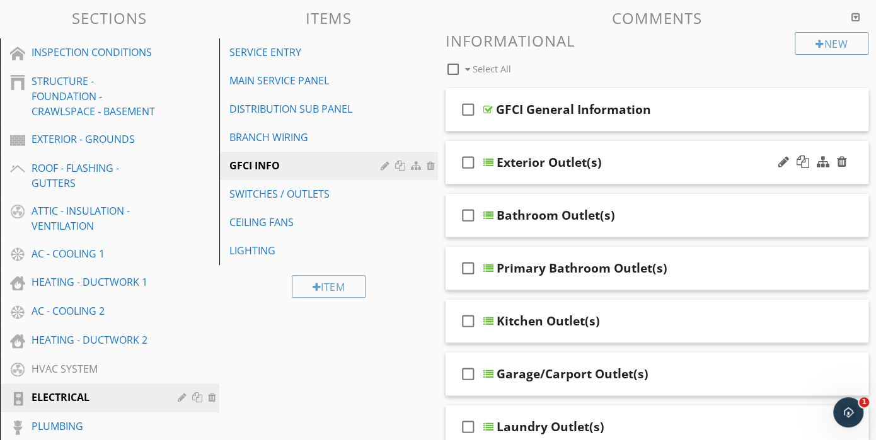
click at [544, 178] on div "check_box_outline_blank Exterior Outlet(s)" at bounding box center [657, 162] width 423 height 43
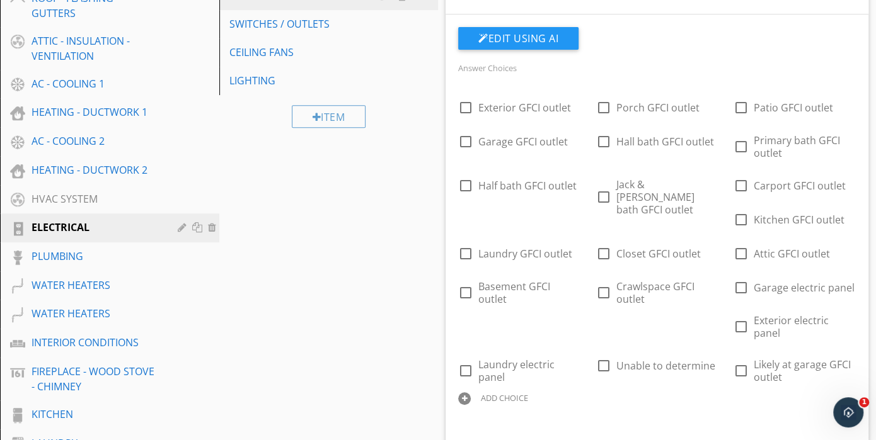
scroll to position [189, 0]
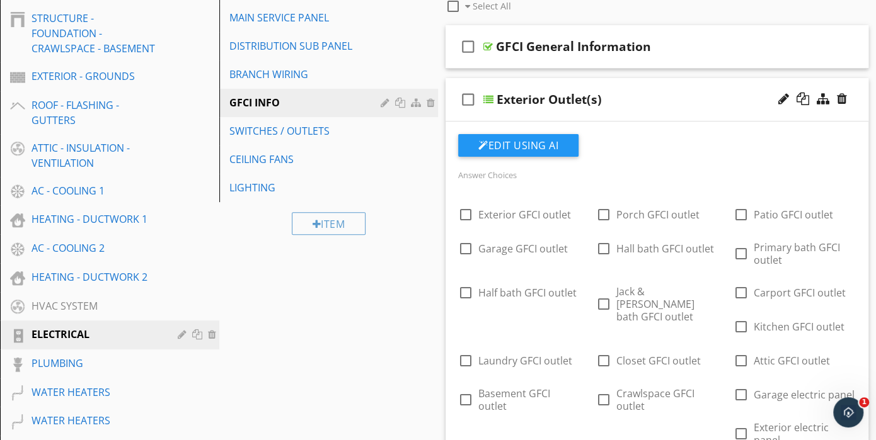
click at [532, 116] on div "check_box_outline_blank Exterior Outlet(s)" at bounding box center [657, 99] width 423 height 43
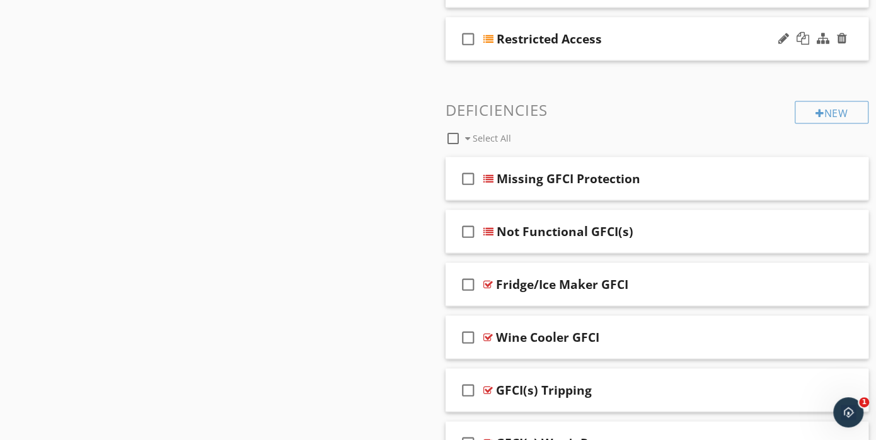
scroll to position [1512, 0]
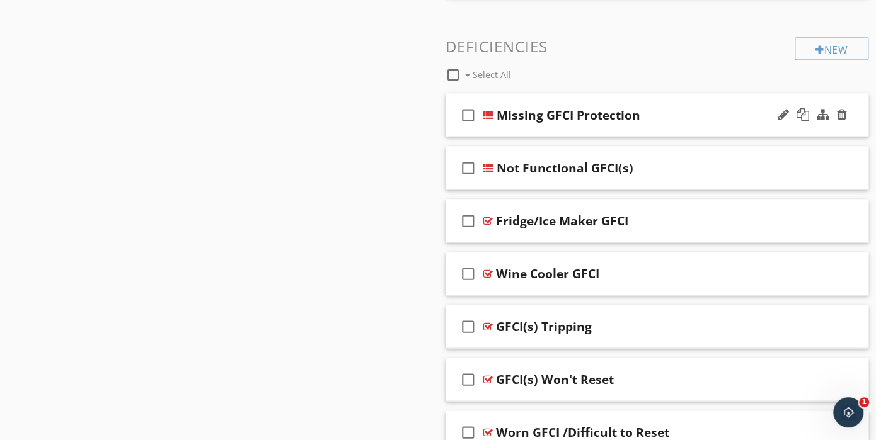
click at [575, 125] on div "check_box_outline_blank Missing GFCI Protection" at bounding box center [657, 115] width 423 height 43
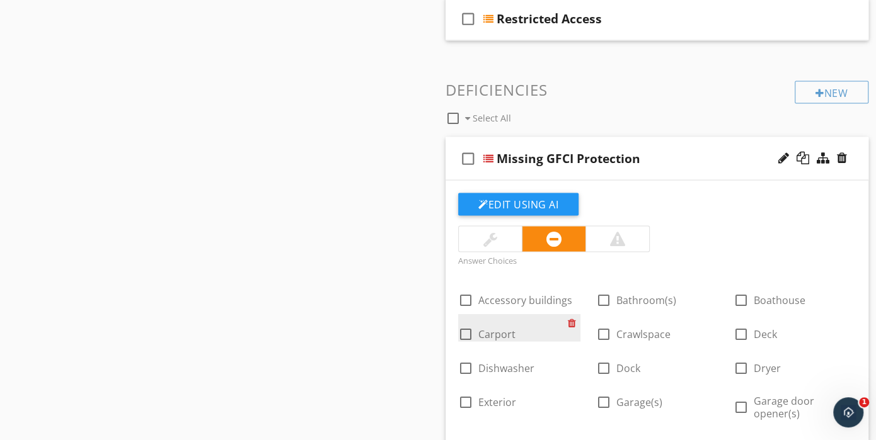
scroll to position [1449, 0]
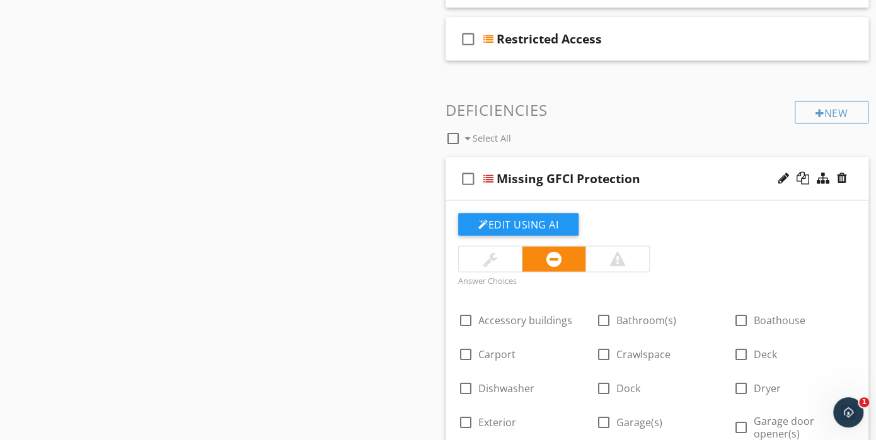
click at [532, 192] on div "check_box_outline_blank Missing GFCI Protection" at bounding box center [657, 178] width 423 height 43
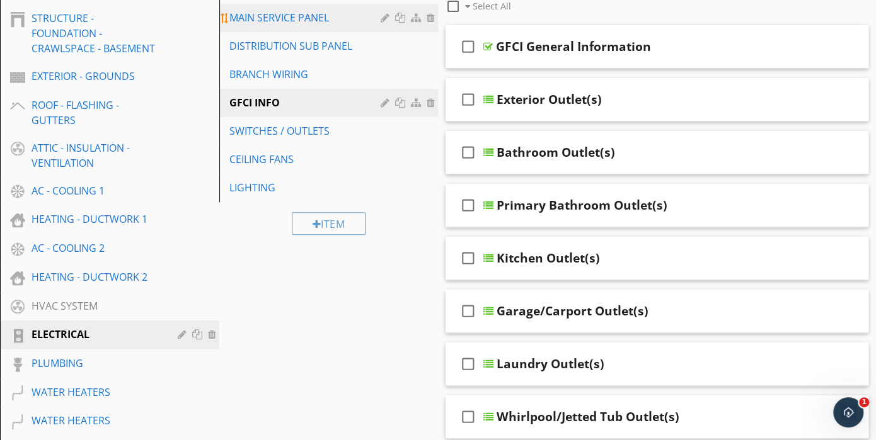
scroll to position [0, 0]
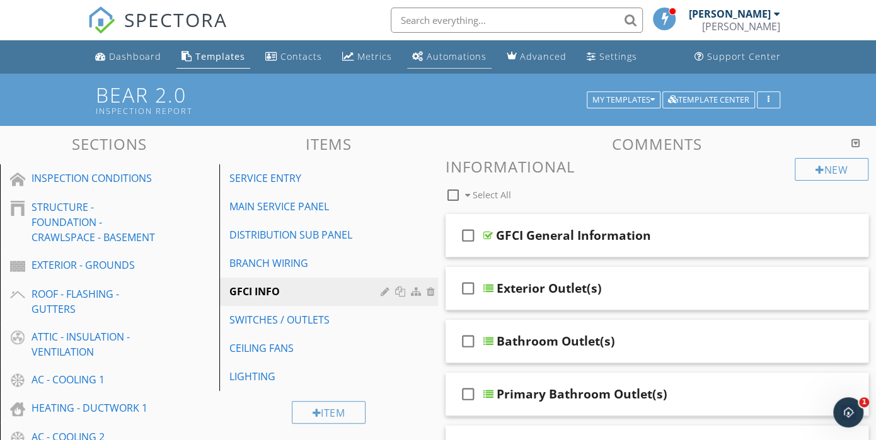
click at [435, 59] on div "Automations" at bounding box center [457, 56] width 60 height 12
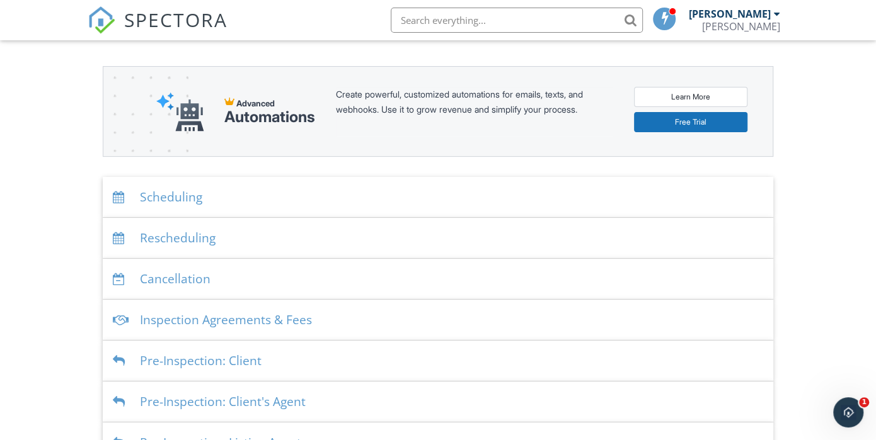
click at [251, 205] on div "Scheduling" at bounding box center [438, 197] width 670 height 41
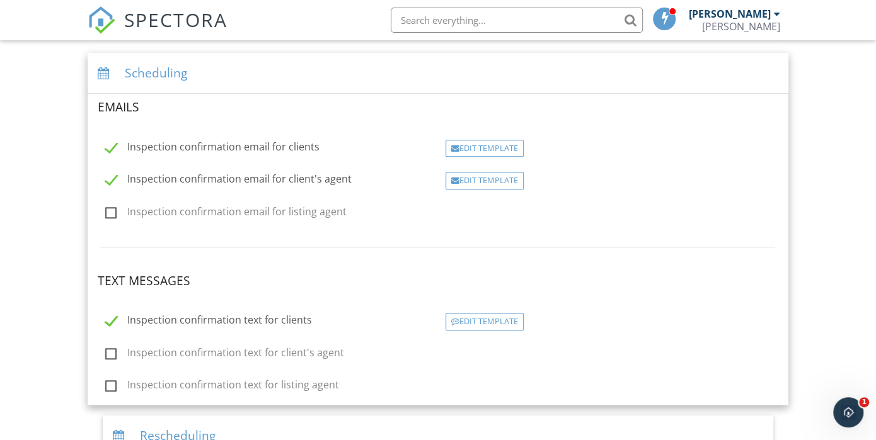
scroll to position [252, 0]
click at [114, 205] on label "Inspection confirmation email for listing agent" at bounding box center [225, 212] width 241 height 16
click at [106, 208] on input "Inspection confirmation email for listing agent" at bounding box center [102, 212] width 8 height 8
checkbox input "true"
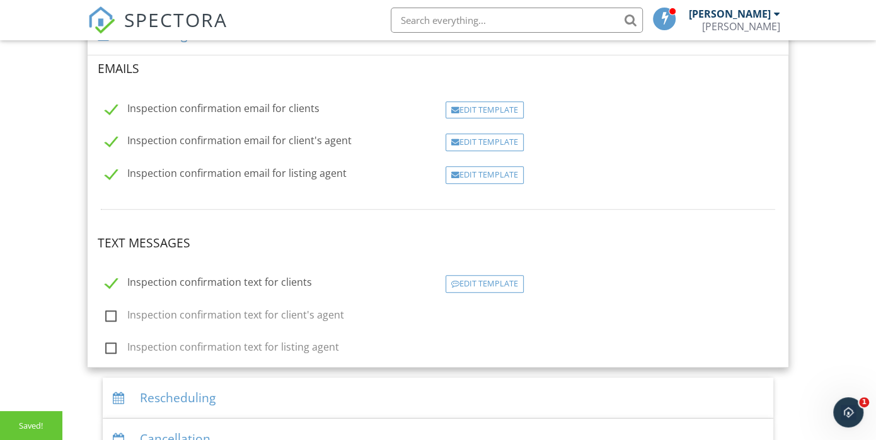
scroll to position [315, 0]
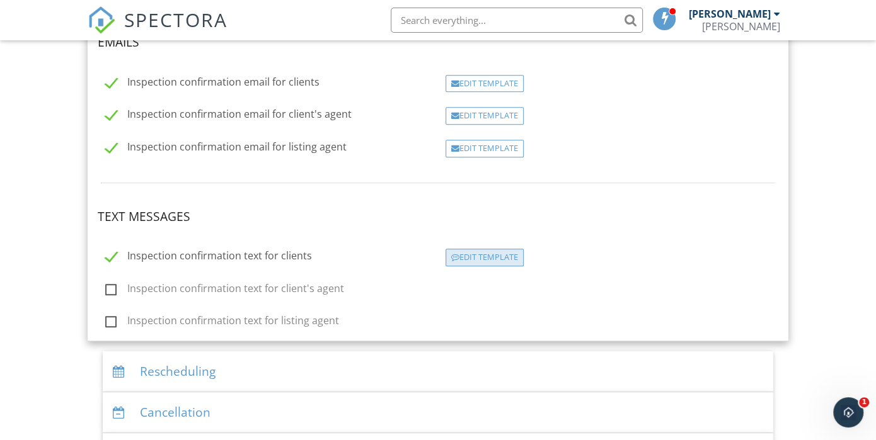
click at [475, 256] on div "Edit Template" at bounding box center [485, 258] width 78 height 18
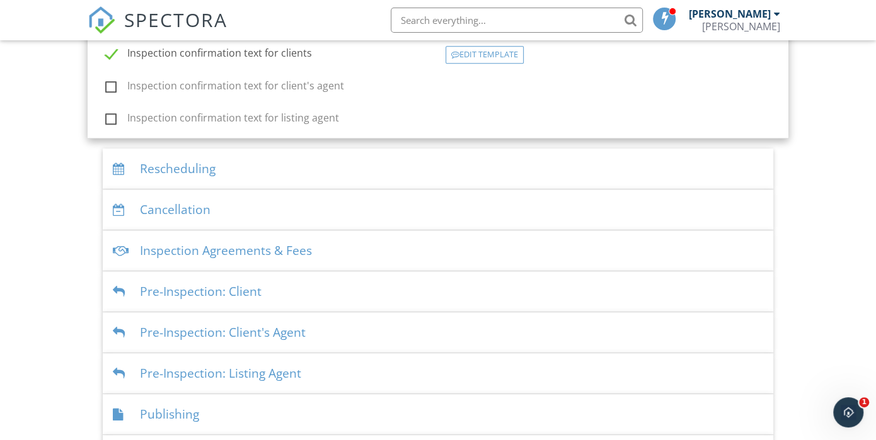
scroll to position [454, 0]
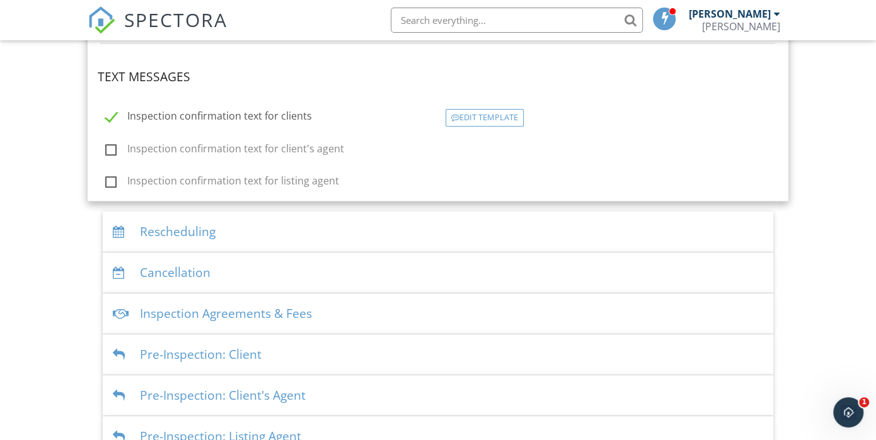
click at [242, 309] on div "Inspection Agreements & Fees" at bounding box center [438, 314] width 670 height 41
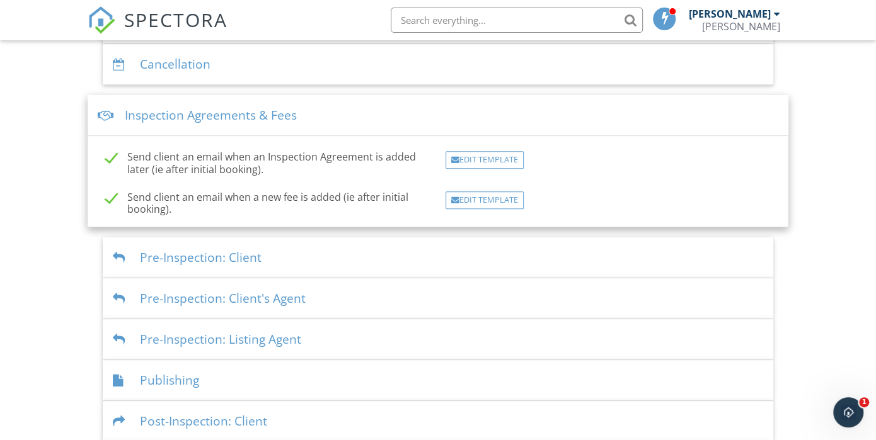
scroll to position [340, 0]
click at [252, 384] on div "Publishing" at bounding box center [438, 381] width 670 height 41
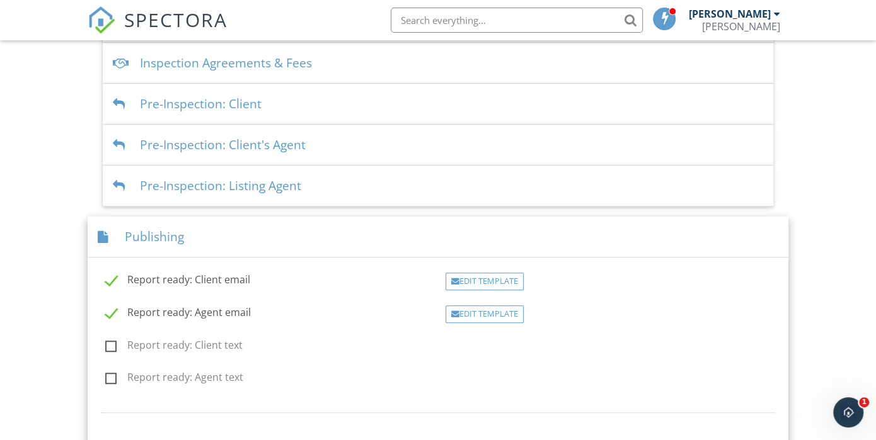
scroll to position [403, 0]
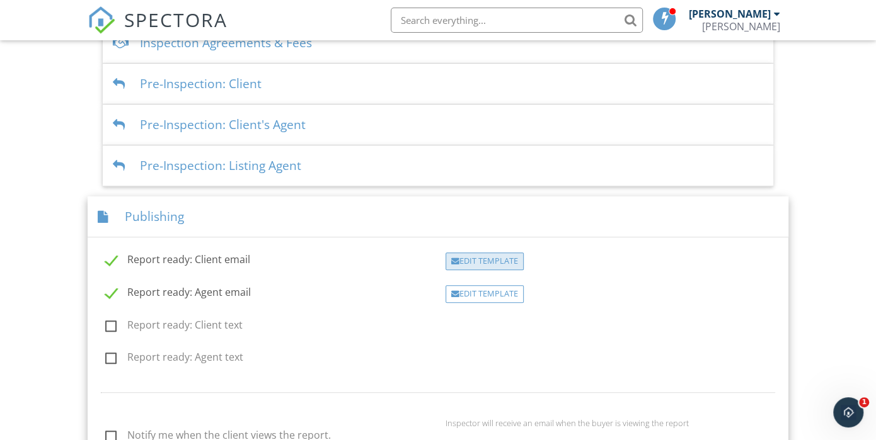
click at [461, 261] on div "Edit Template" at bounding box center [485, 262] width 78 height 18
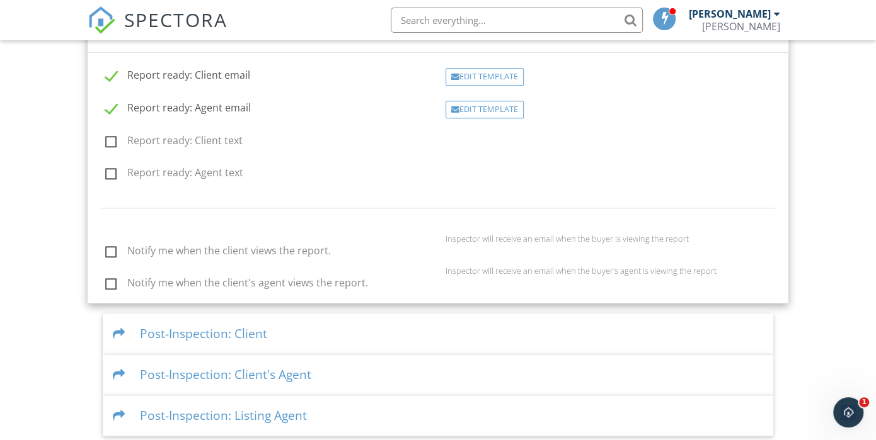
click at [239, 333] on div "Post-Inspection: Client" at bounding box center [438, 334] width 670 height 41
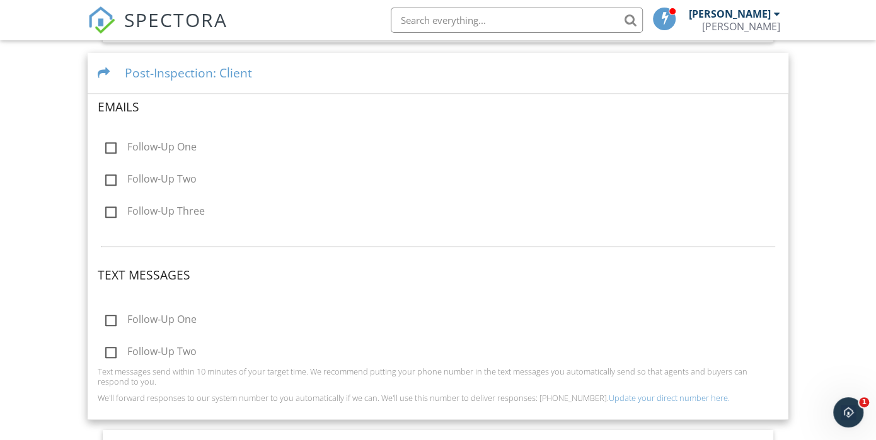
click at [112, 149] on label "Follow-Up One" at bounding box center [150, 149] width 91 height 16
click at [106, 149] on input "Follow-Up One" at bounding box center [102, 149] width 8 height 8
checkbox input "true"
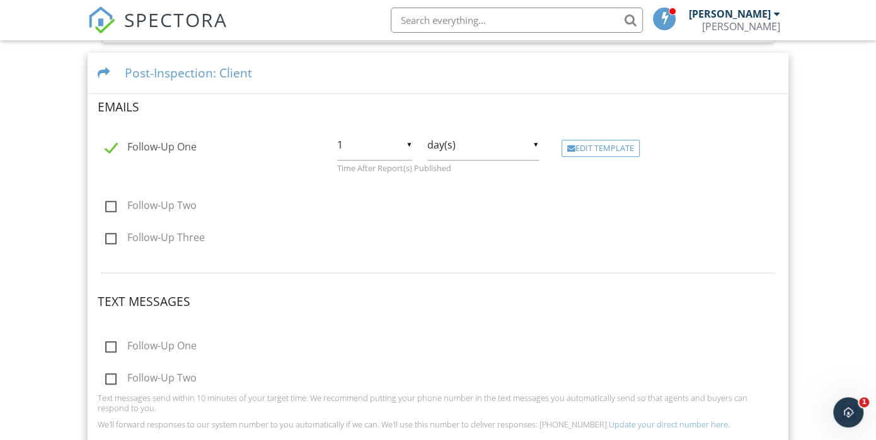
click at [590, 145] on div "Edit Template" at bounding box center [600, 149] width 78 height 18
